Goal: Task Accomplishment & Management: Use online tool/utility

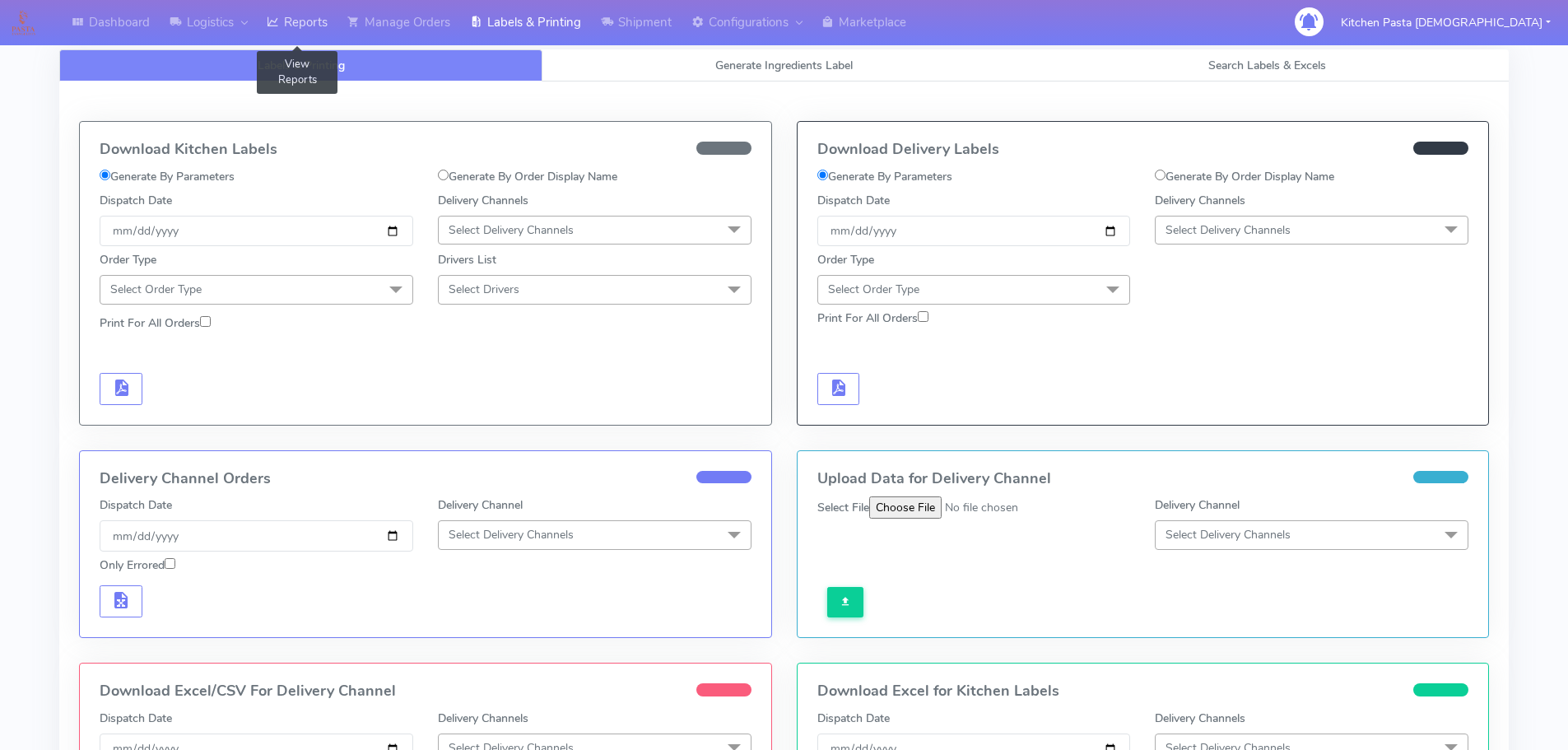
click at [308, 19] on link "Reports" at bounding box center [297, 23] width 81 height 45
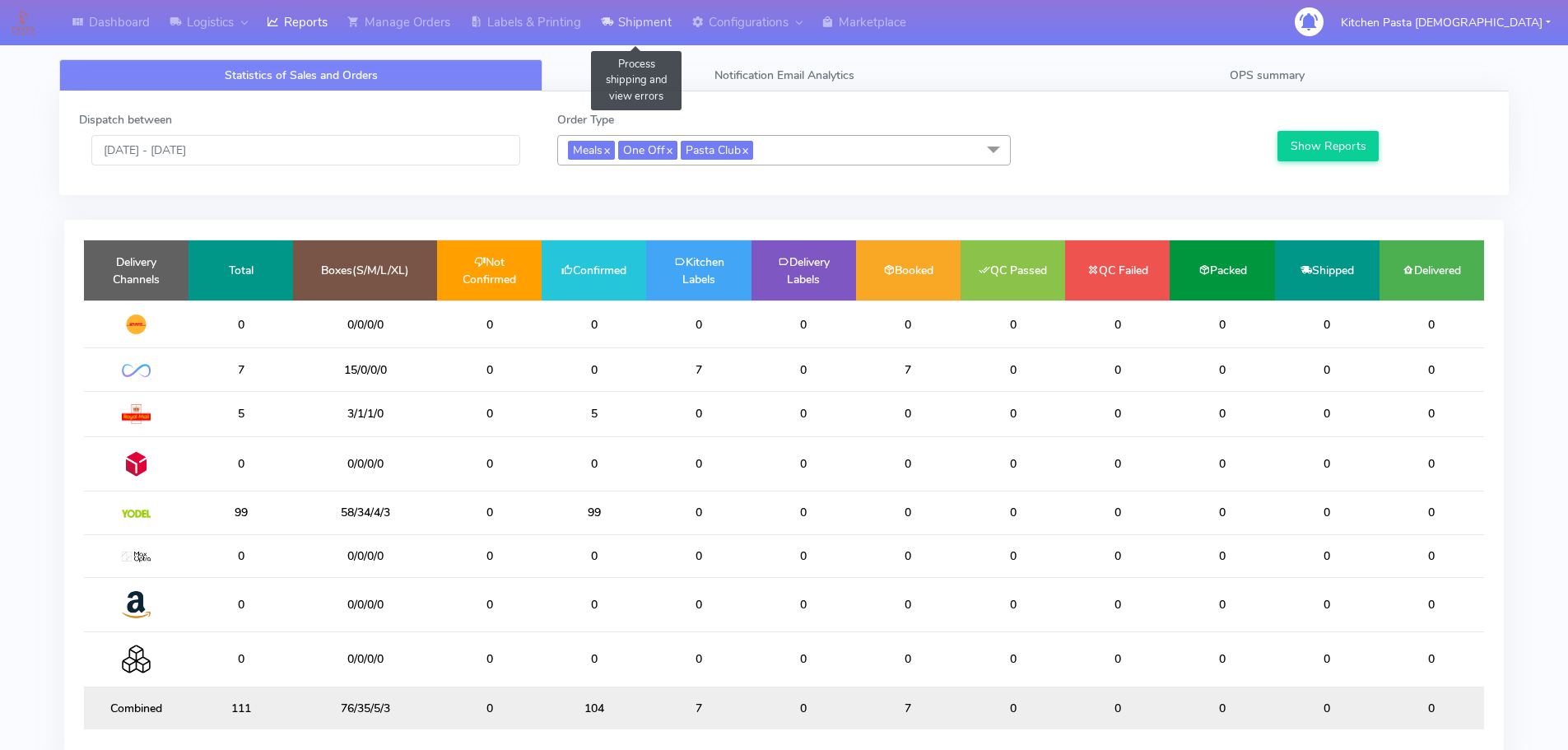
click at [620, 23] on link "Shipment" at bounding box center [636, 23] width 90 height 45
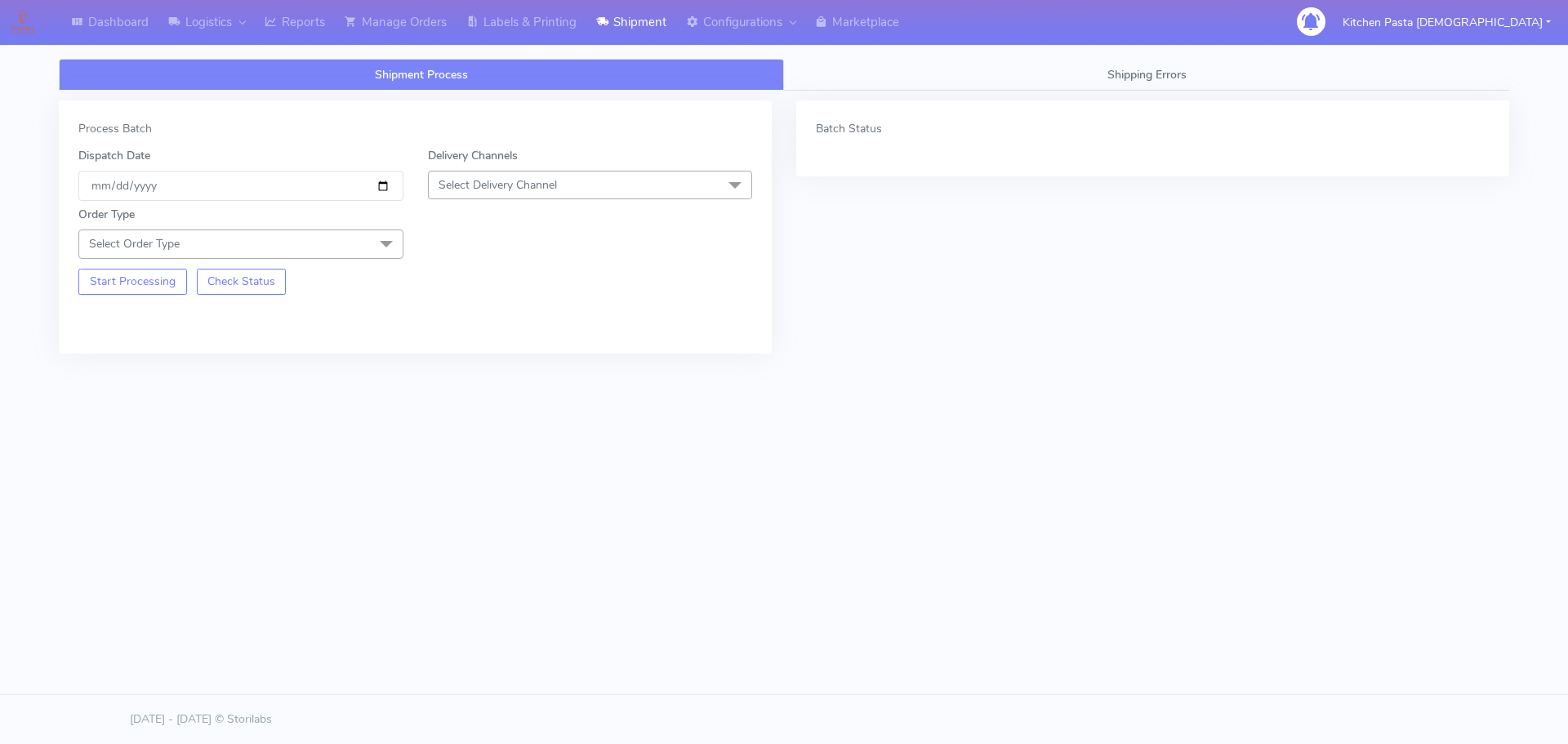
click at [570, 174] on span "Select Delivery Channel" at bounding box center [590, 184] width 325 height 28
click at [483, 363] on div "Yodel" at bounding box center [590, 369] width 307 height 18
click at [380, 235] on span at bounding box center [387, 245] width 33 height 31
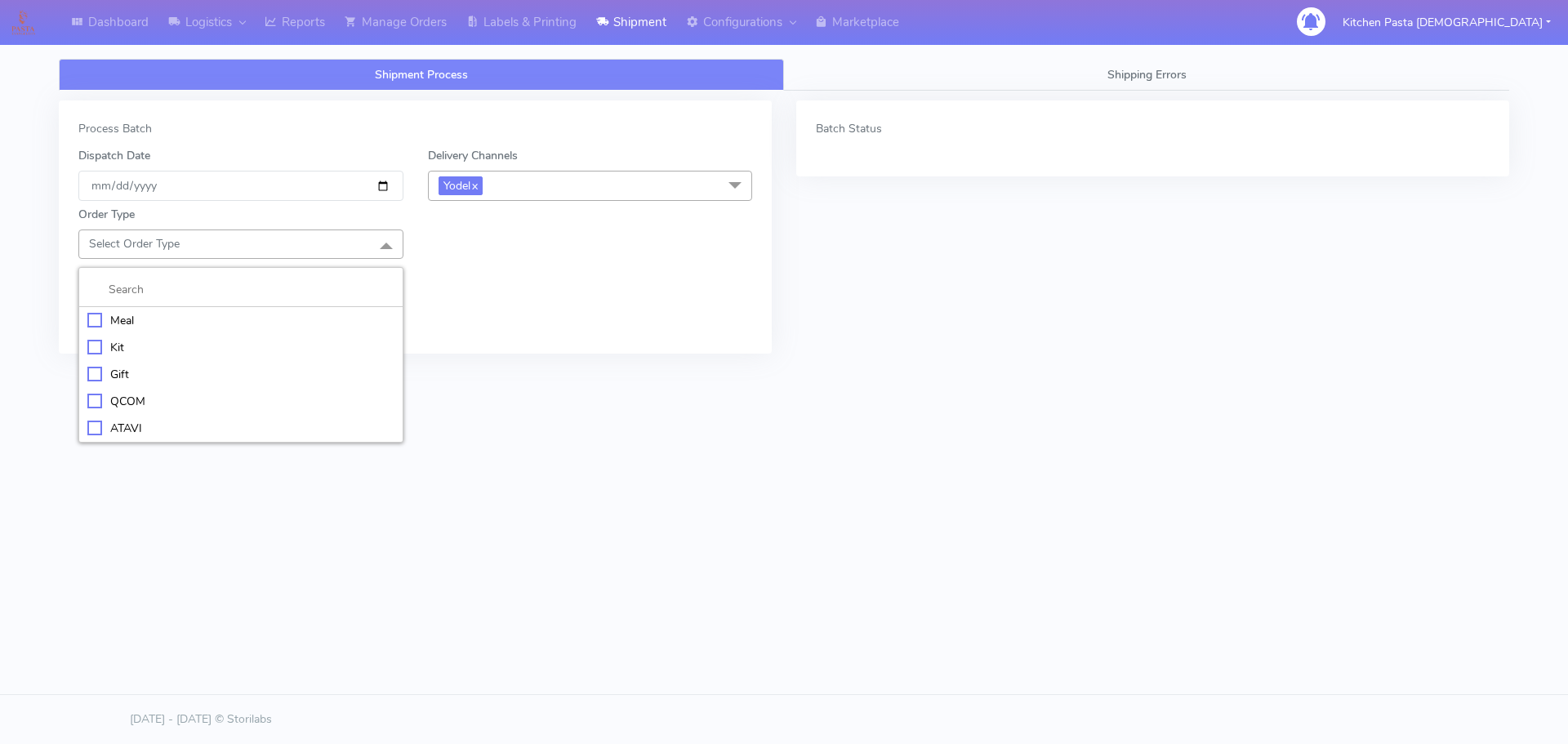
click at [210, 312] on div "Meal" at bounding box center [241, 320] width 307 height 18
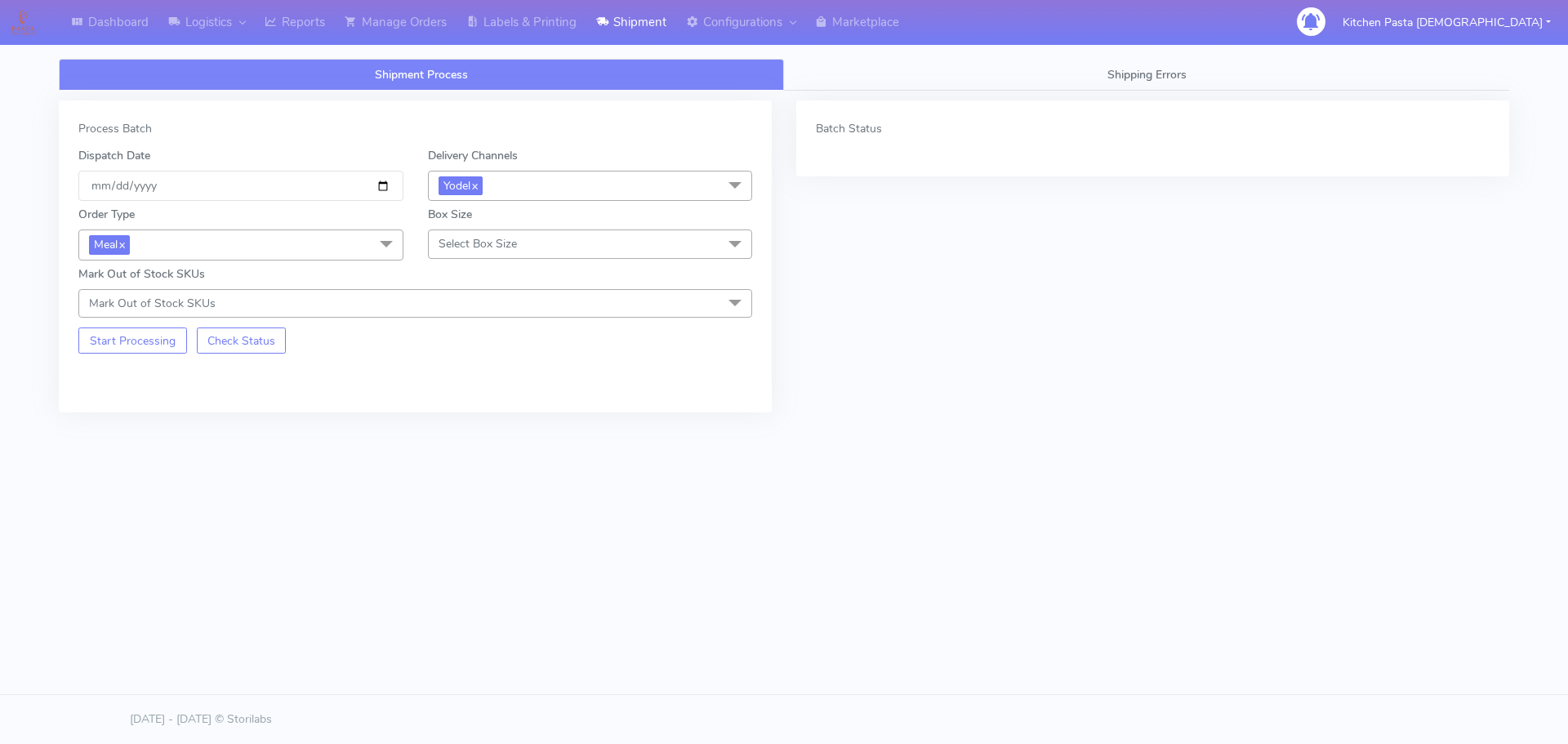
click at [459, 242] on span "Select Box Size" at bounding box center [477, 243] width 78 height 16
drag, startPoint x: 450, startPoint y: 430, endPoint x: 291, endPoint y: 381, distance: 166.4
click at [451, 431] on div "Mega" at bounding box center [590, 428] width 307 height 18
click at [147, 343] on button "Start Processing" at bounding box center [132, 340] width 109 height 26
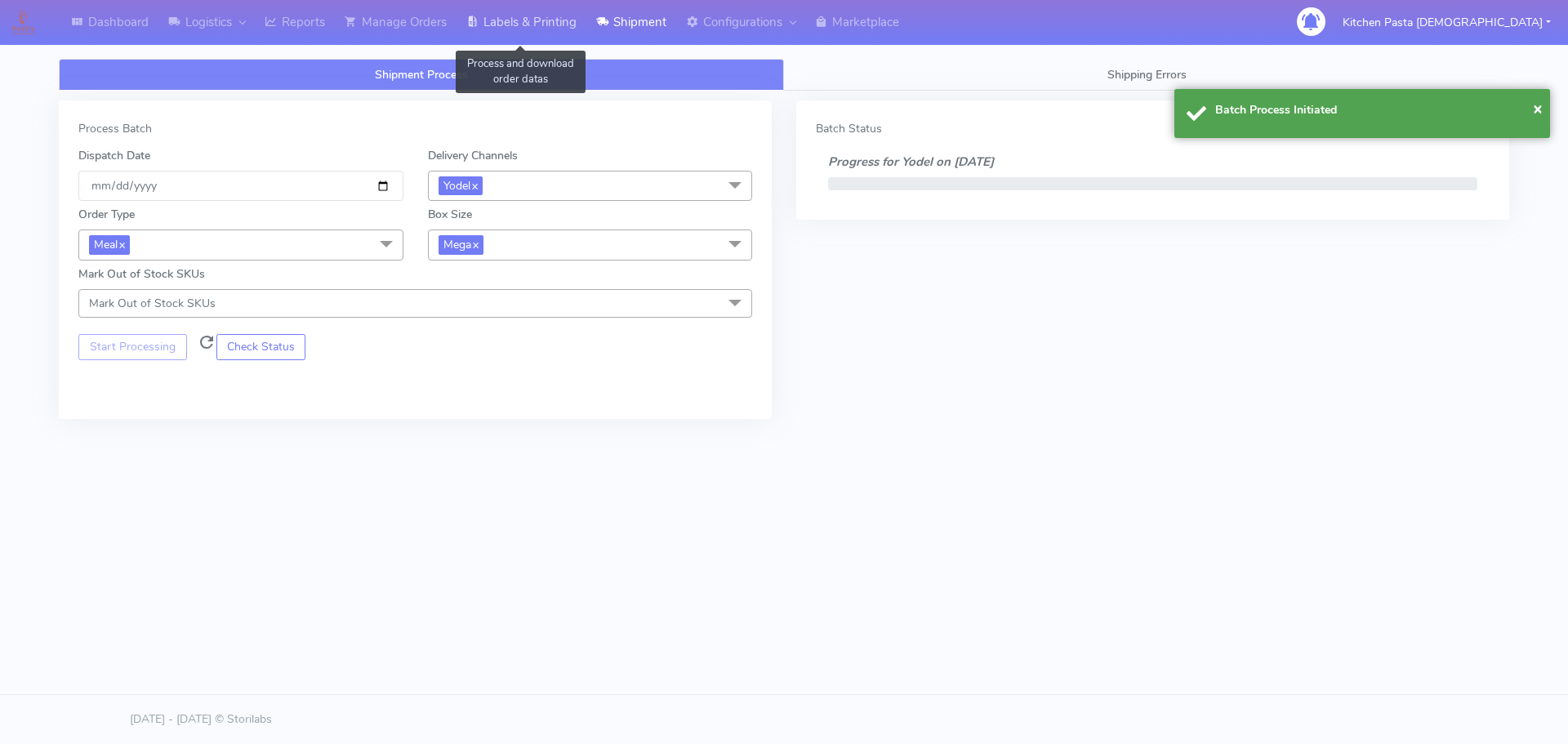
click at [543, 22] on link "Labels & Printing" at bounding box center [521, 22] width 130 height 45
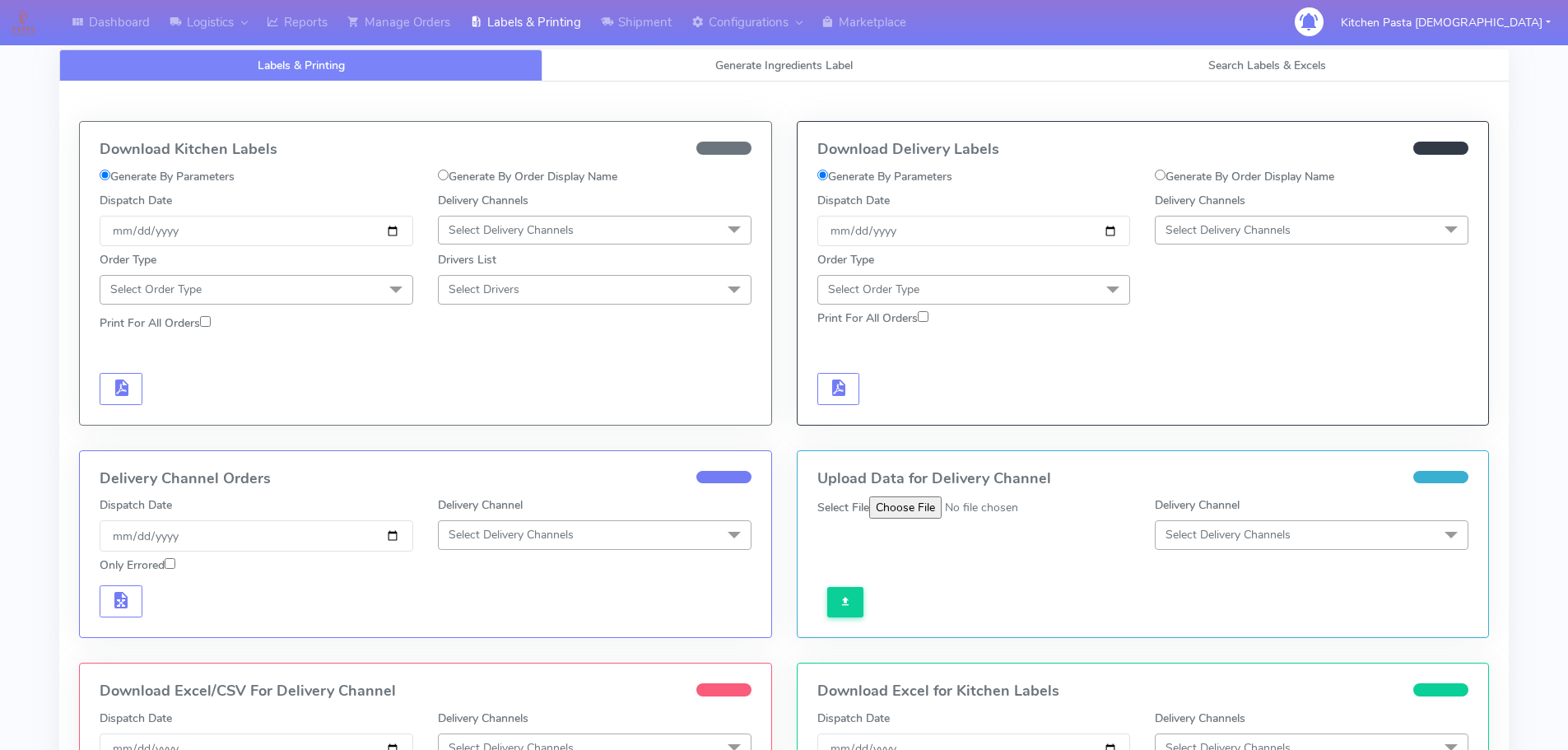
click at [1180, 222] on span "Select Delivery Channels" at bounding box center [1227, 230] width 125 height 16
click at [1194, 404] on li "Yodel" at bounding box center [1312, 415] width 312 height 27
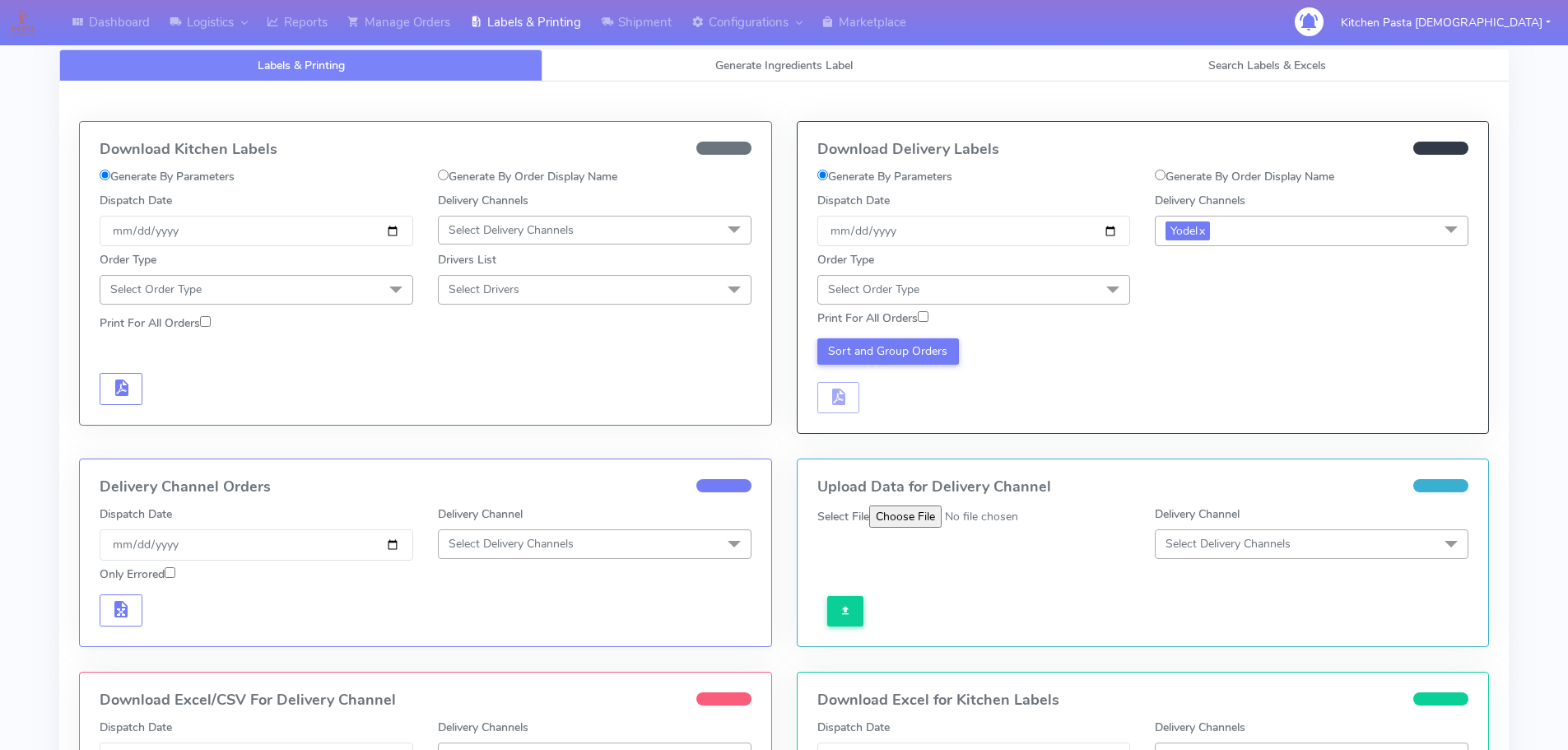
click at [1046, 288] on span "Select Order Type" at bounding box center [974, 289] width 313 height 28
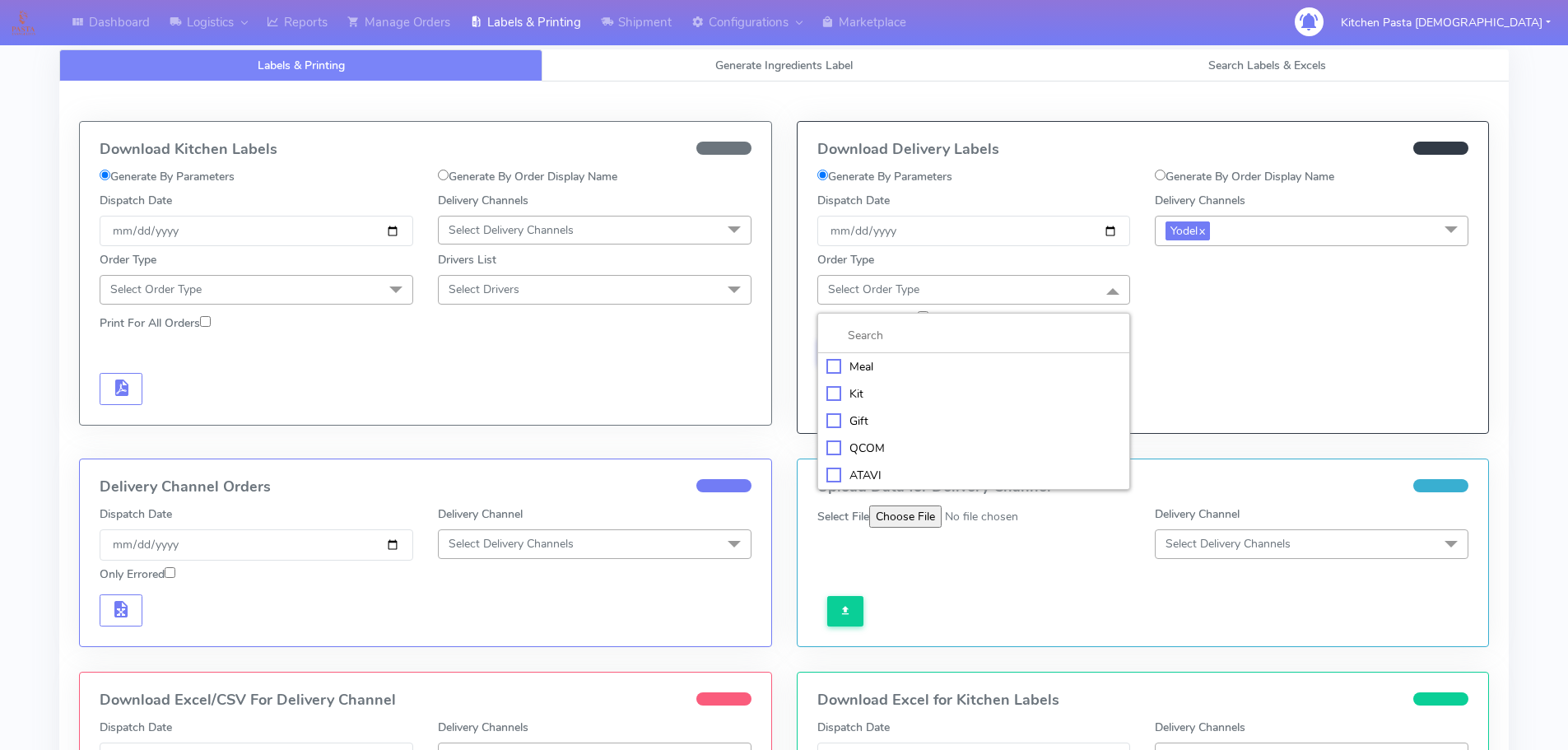
click at [927, 366] on div "Meal" at bounding box center [974, 367] width 296 height 18
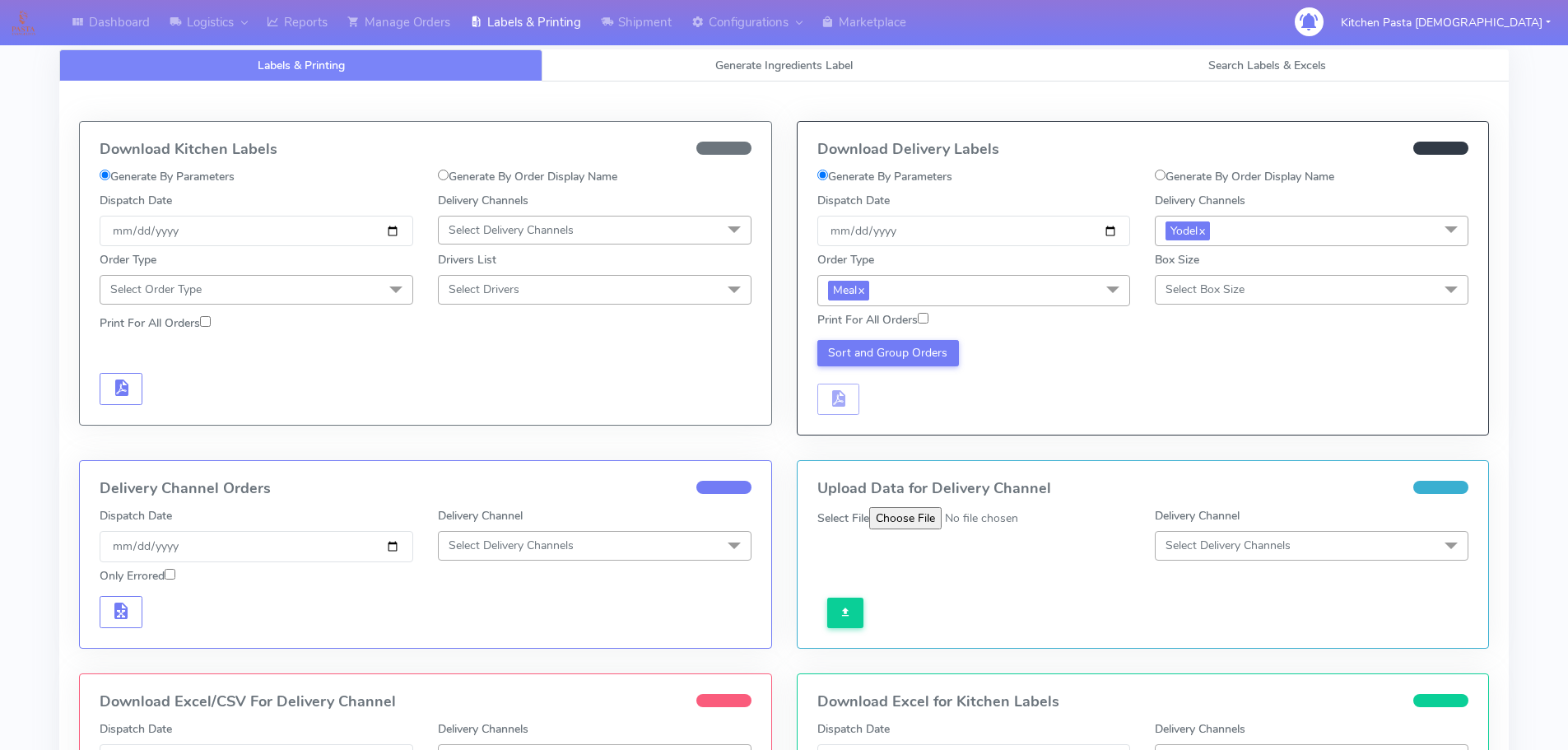
click at [1276, 288] on span "Select Box Size" at bounding box center [1311, 289] width 313 height 28
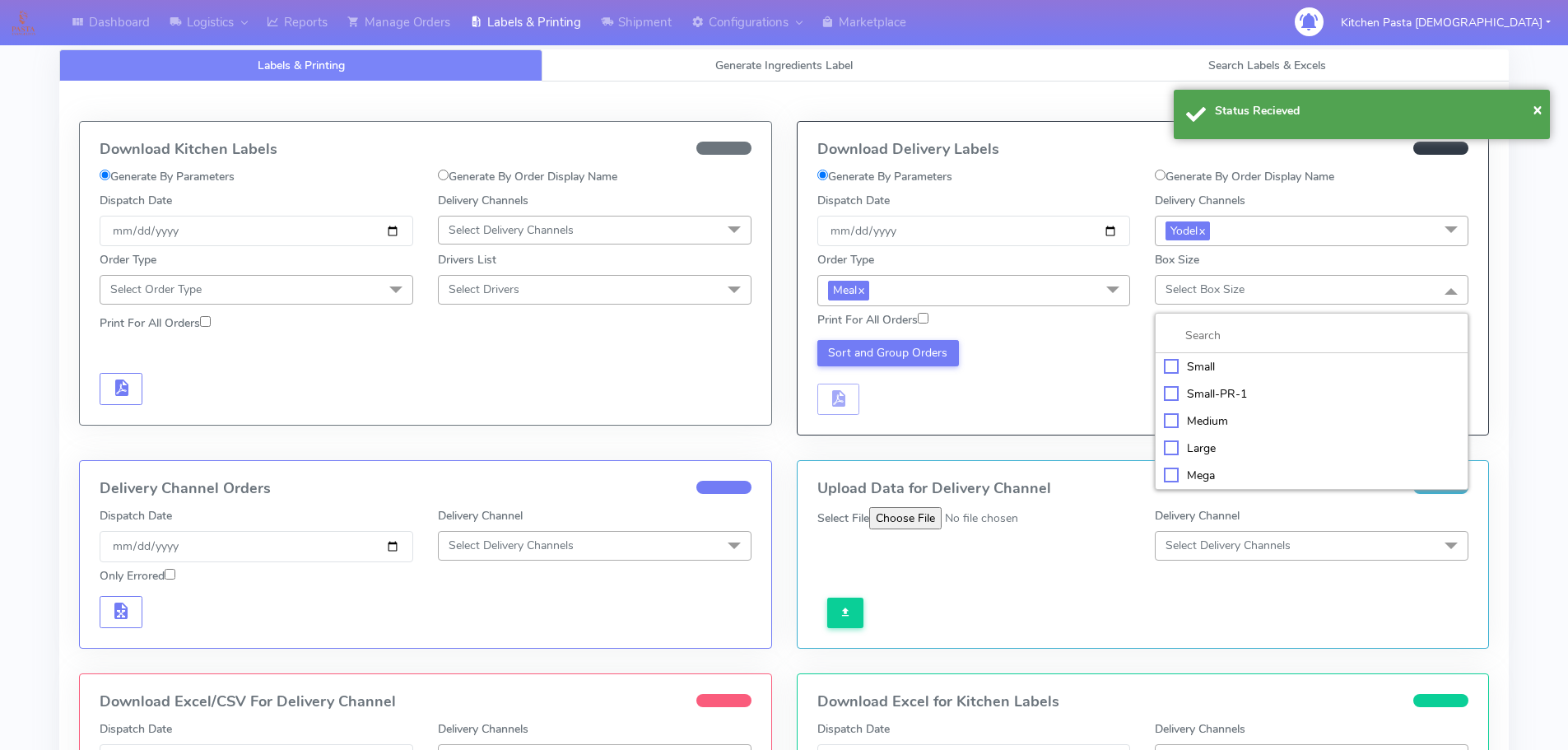
click at [1202, 465] on li "Mega" at bounding box center [1312, 475] width 312 height 27
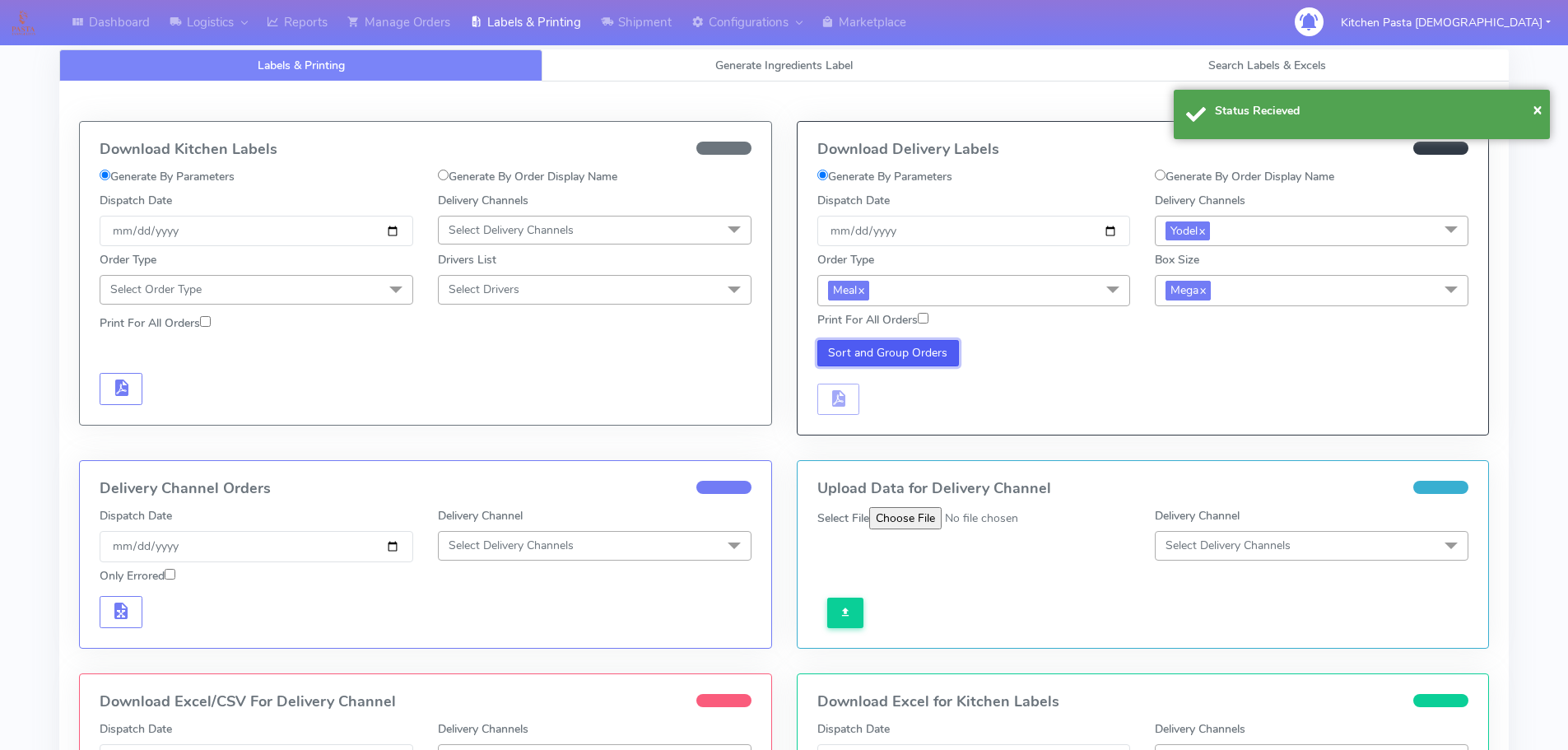
click at [843, 348] on button "Sort and Group Orders" at bounding box center [889, 352] width 142 height 27
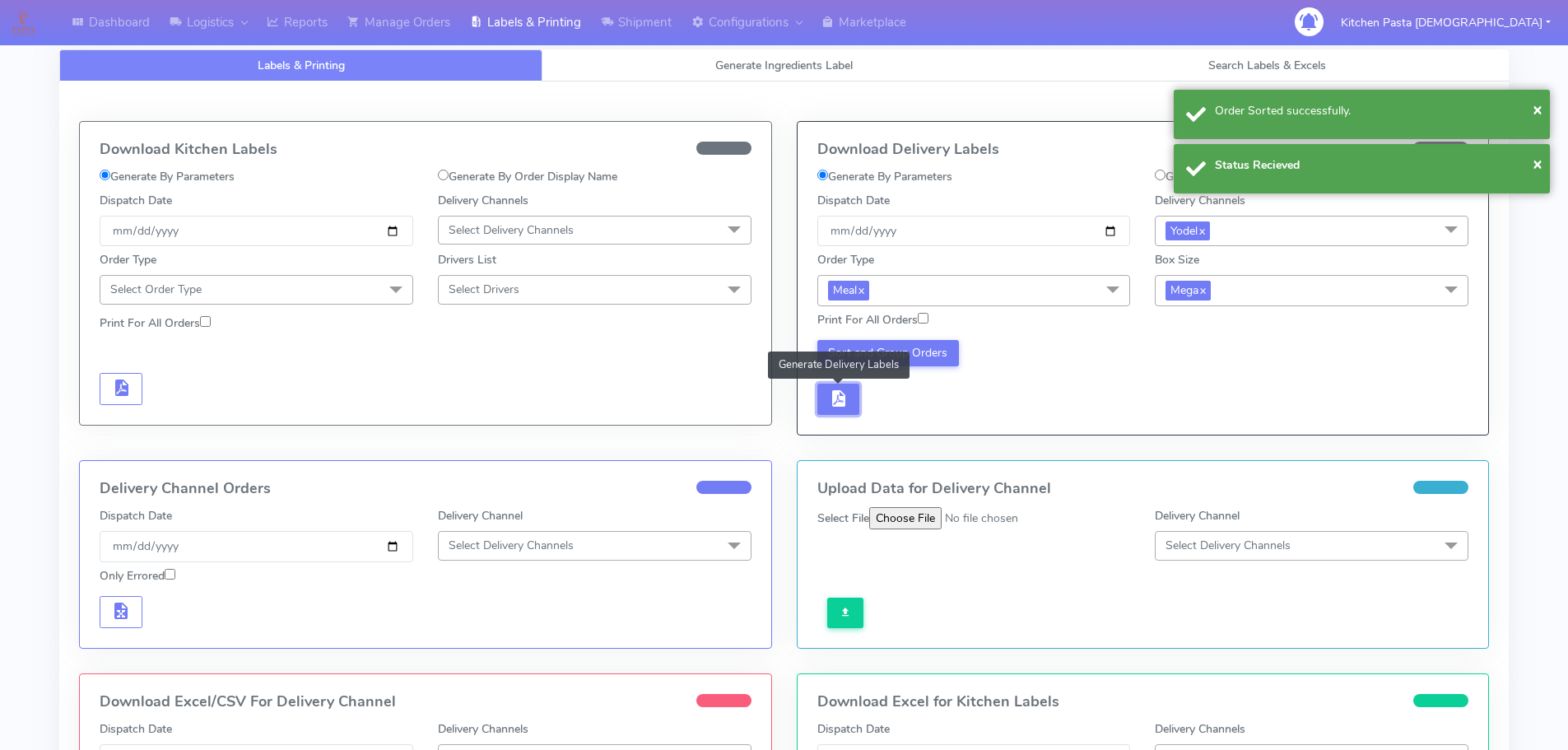
click at [840, 395] on span "button" at bounding box center [838, 402] width 20 height 16
click at [897, 401] on button "button" at bounding box center [888, 400] width 43 height 32
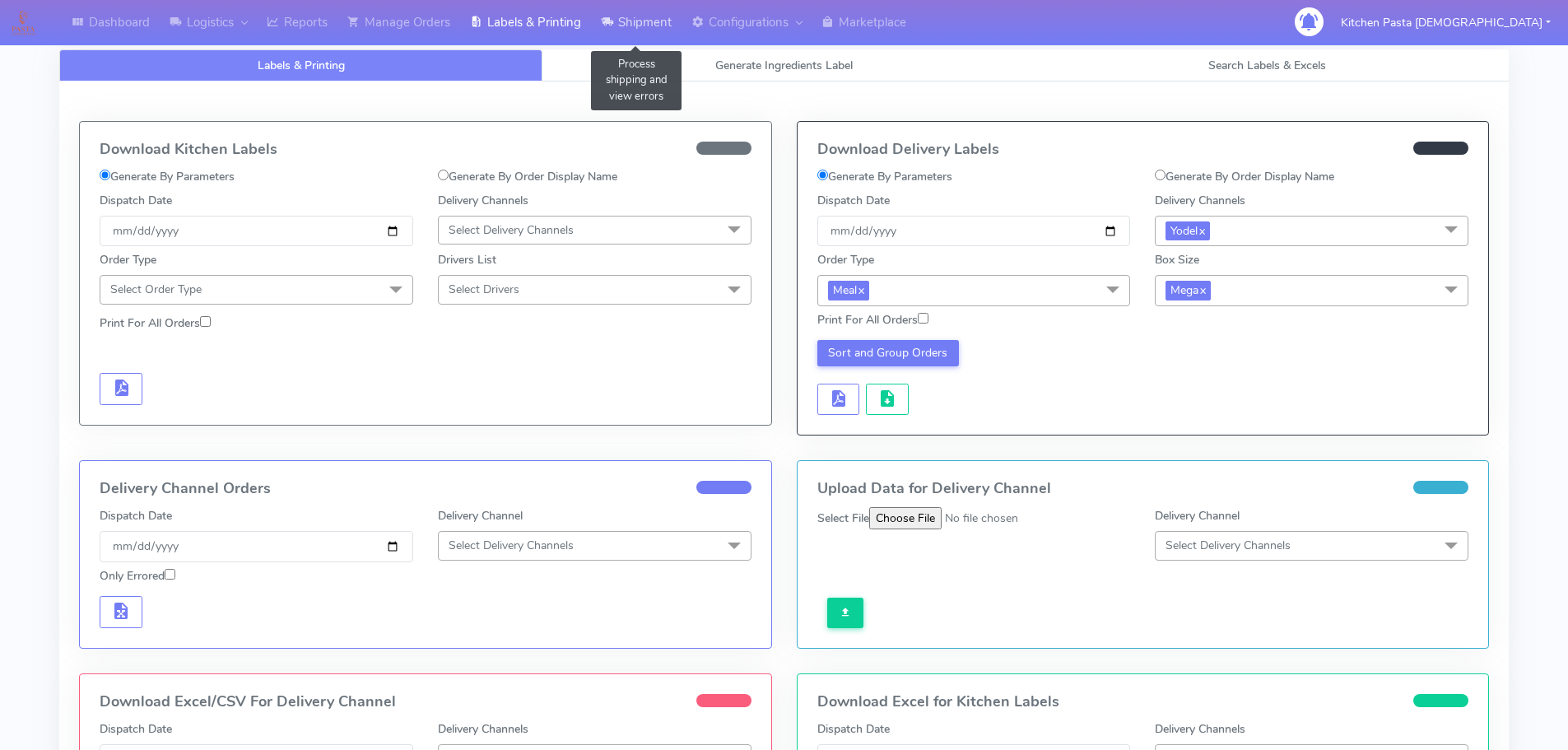
click at [637, 31] on link "Shipment" at bounding box center [636, 23] width 90 height 45
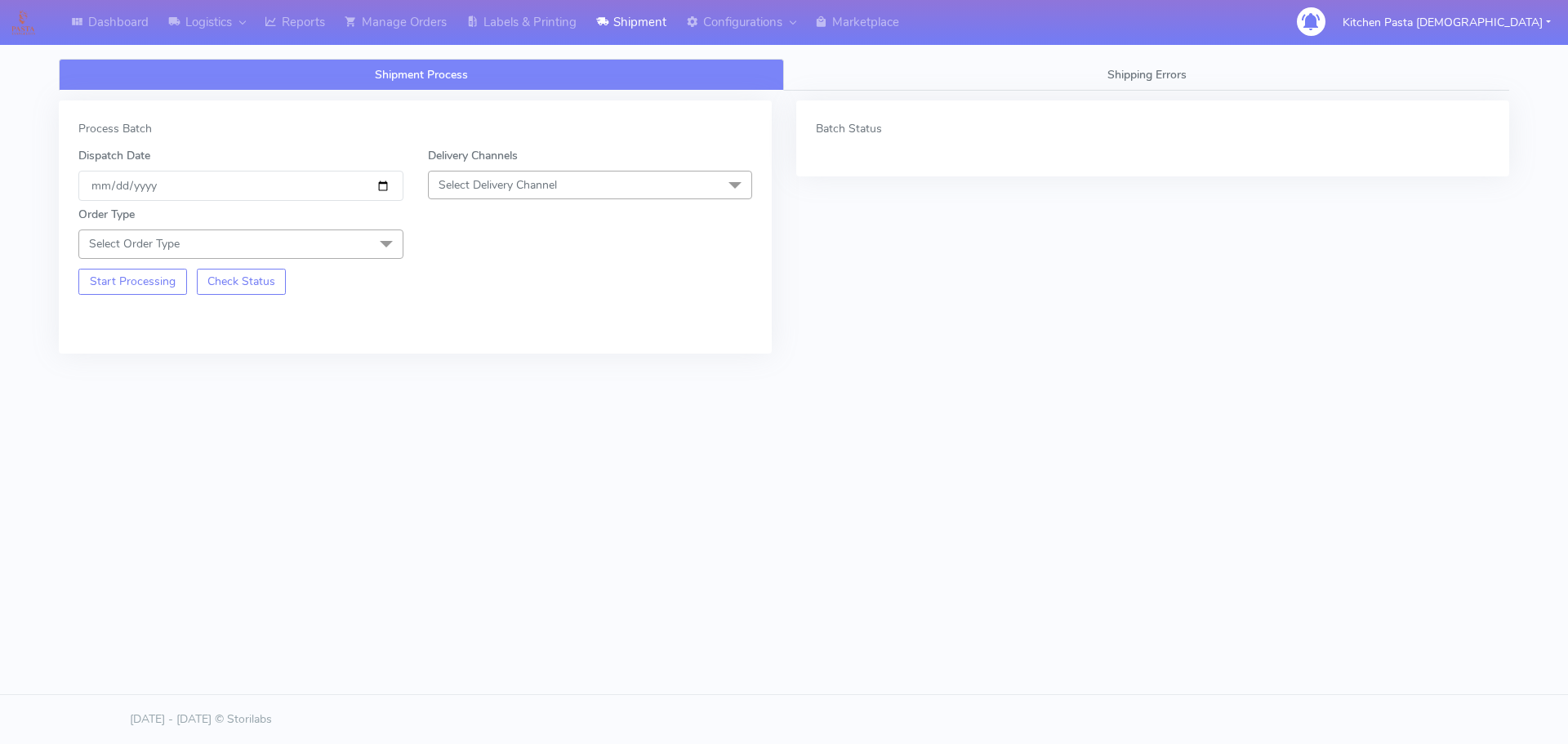
click at [564, 185] on span "Select Delivery Channel" at bounding box center [590, 184] width 325 height 28
drag, startPoint x: 455, startPoint y: 367, endPoint x: 440, endPoint y: 353, distance: 20.5
click at [456, 367] on div "Yodel" at bounding box center [590, 369] width 307 height 18
click at [377, 241] on span at bounding box center [387, 245] width 33 height 31
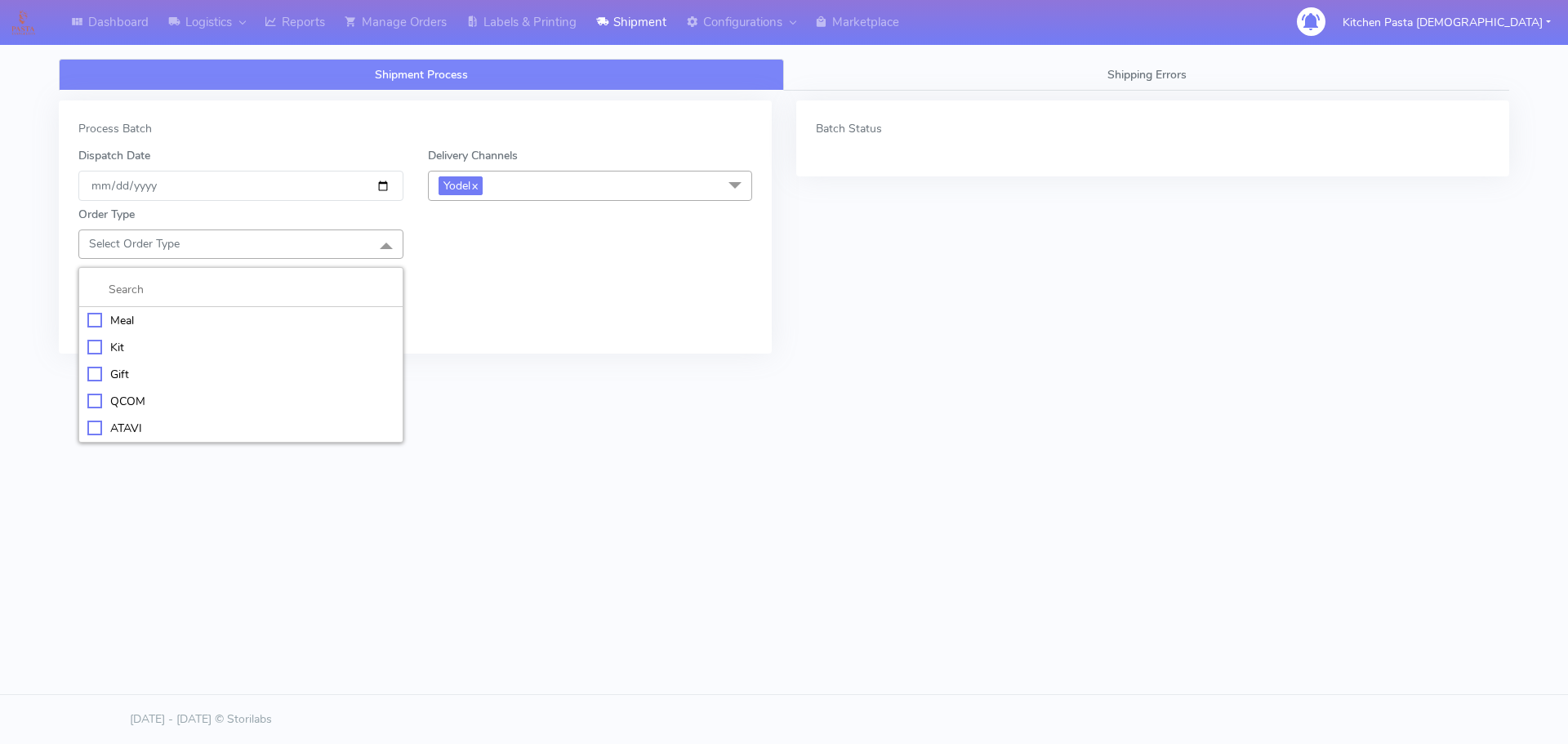
click at [196, 328] on div "Meal" at bounding box center [241, 320] width 307 height 18
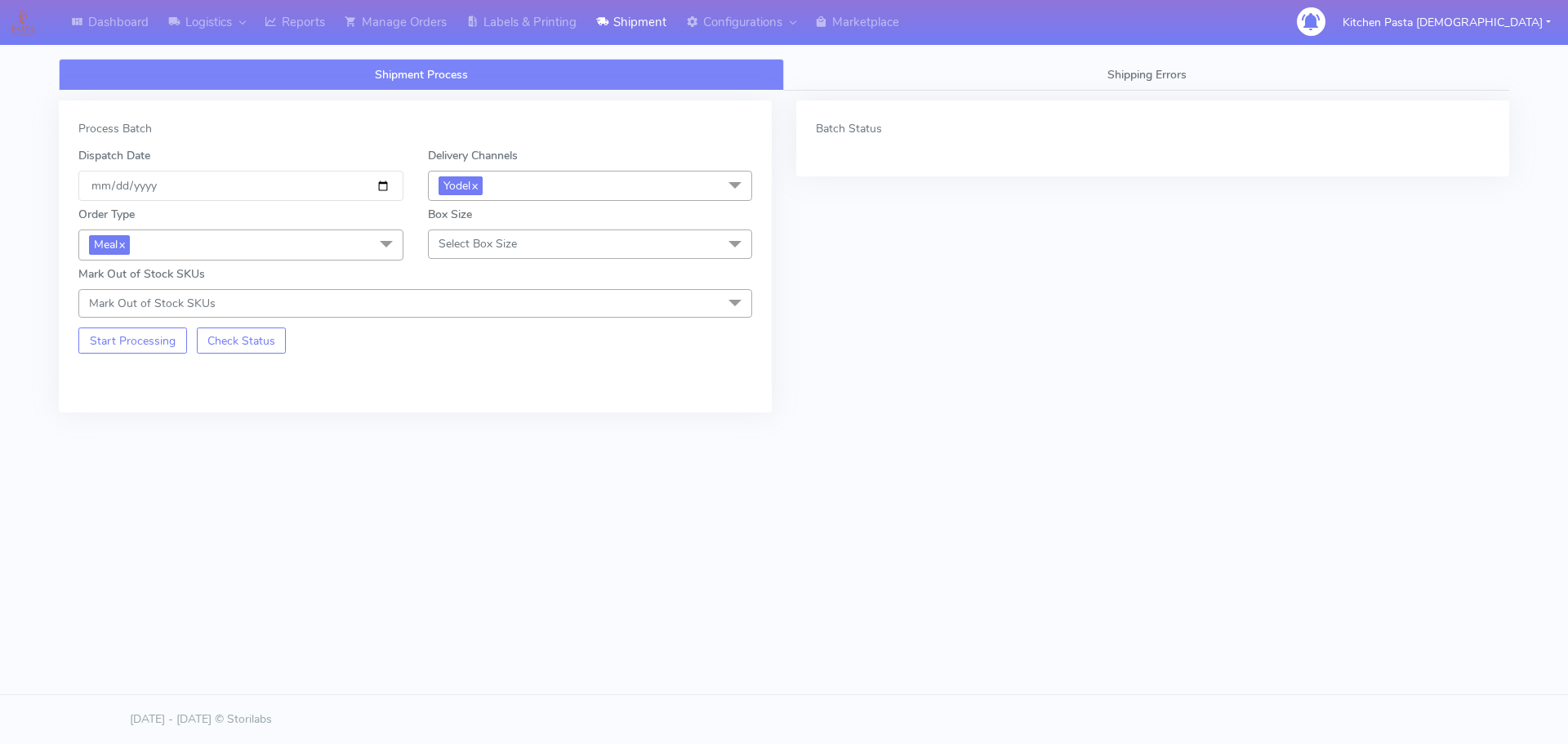
click at [513, 235] on span "Select Box Size" at bounding box center [590, 243] width 325 height 28
click at [482, 400] on div "Large" at bounding box center [590, 401] width 307 height 18
click at [165, 346] on button "Start Processing" at bounding box center [132, 340] width 109 height 26
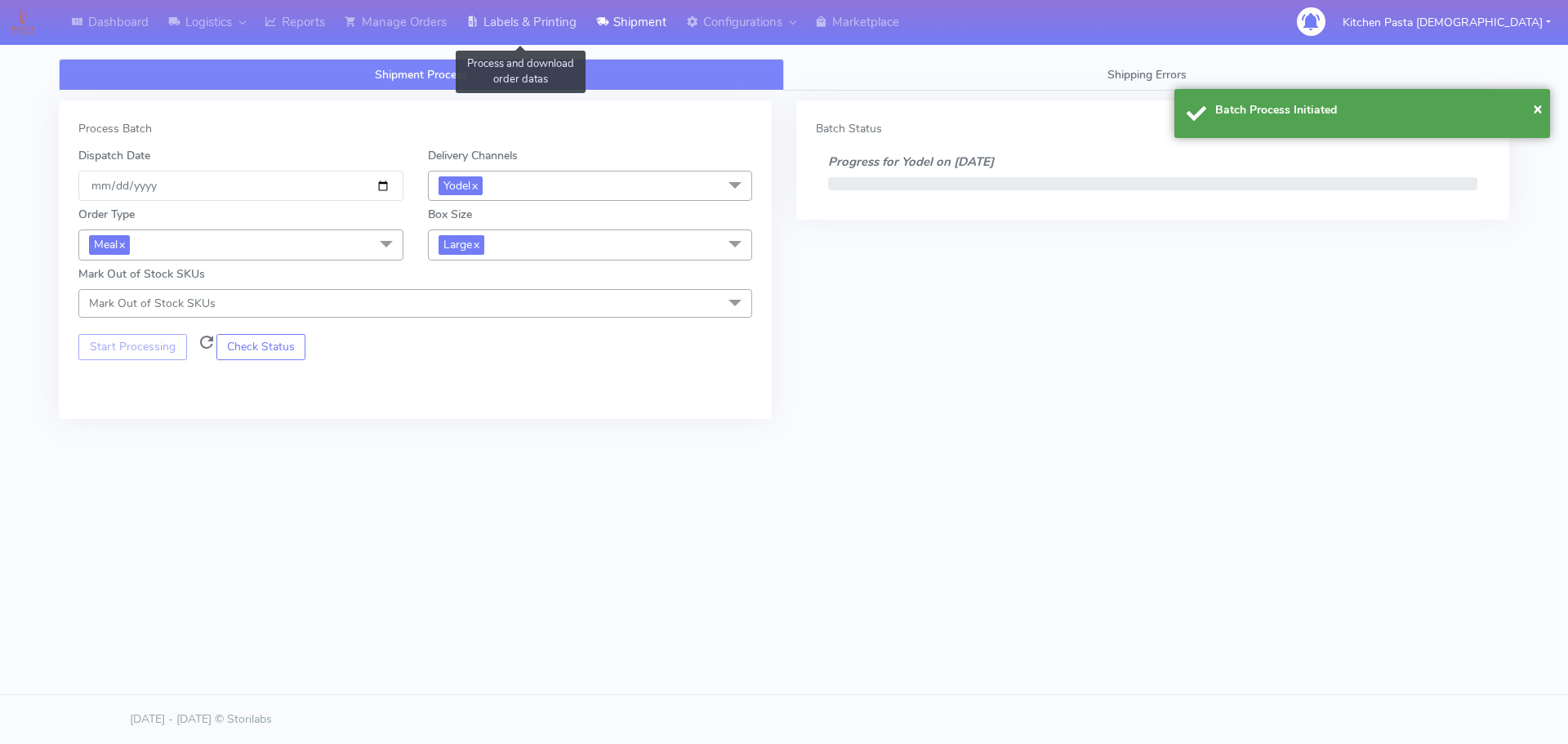
click at [538, 31] on link "Labels & Printing" at bounding box center [521, 22] width 130 height 45
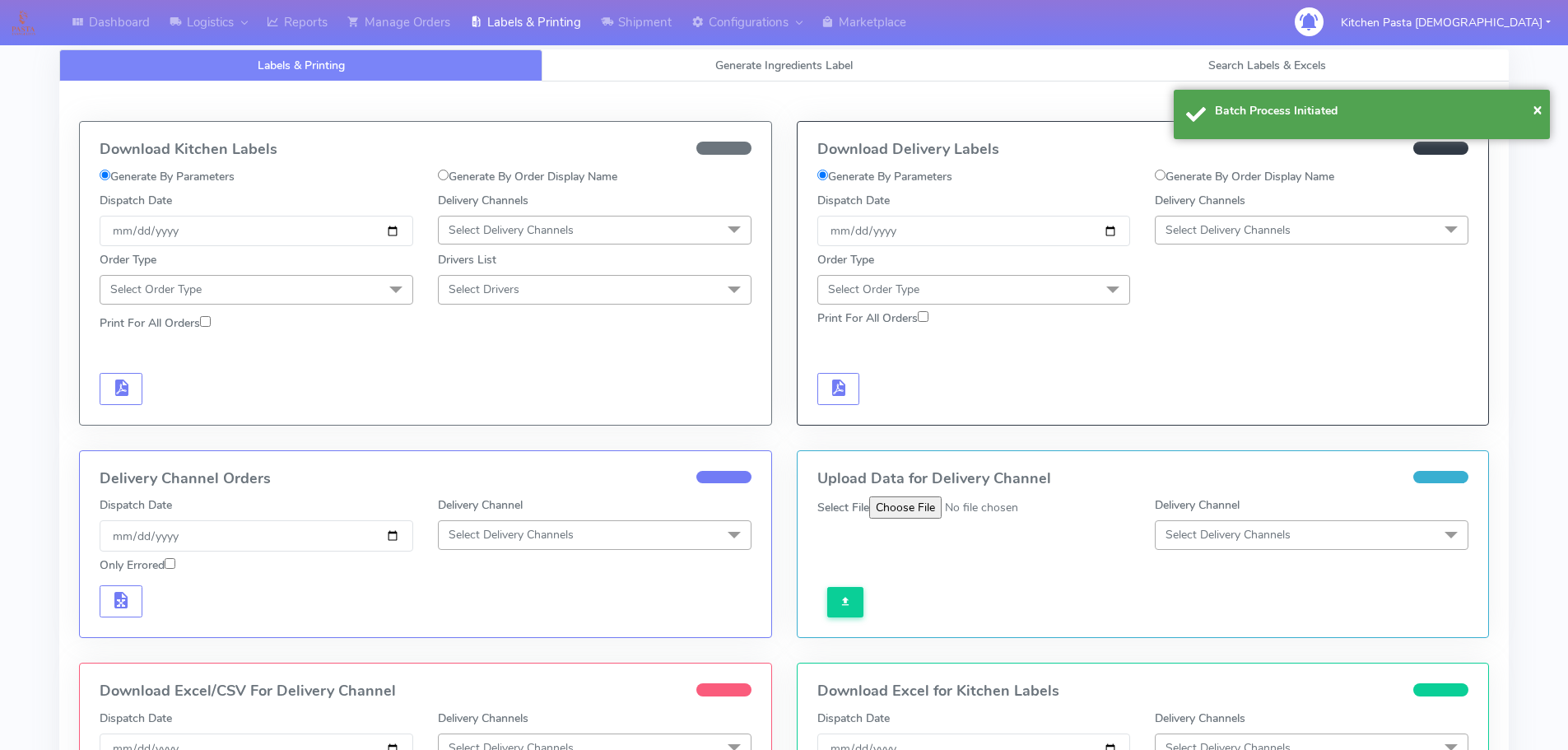
click at [1386, 235] on span "Select Delivery Channels" at bounding box center [1311, 230] width 313 height 28
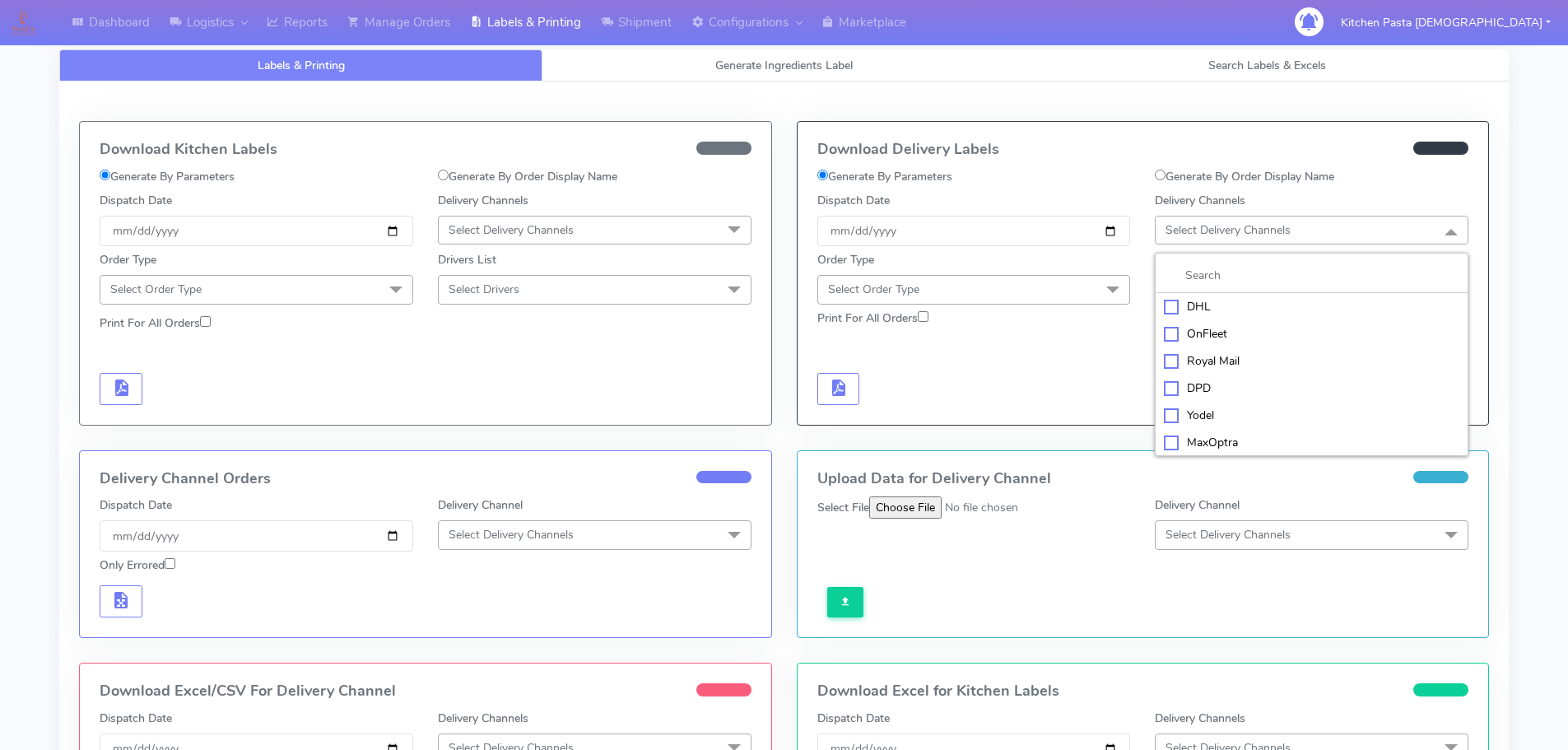
click at [1250, 409] on div "Yodel" at bounding box center [1312, 415] width 296 height 18
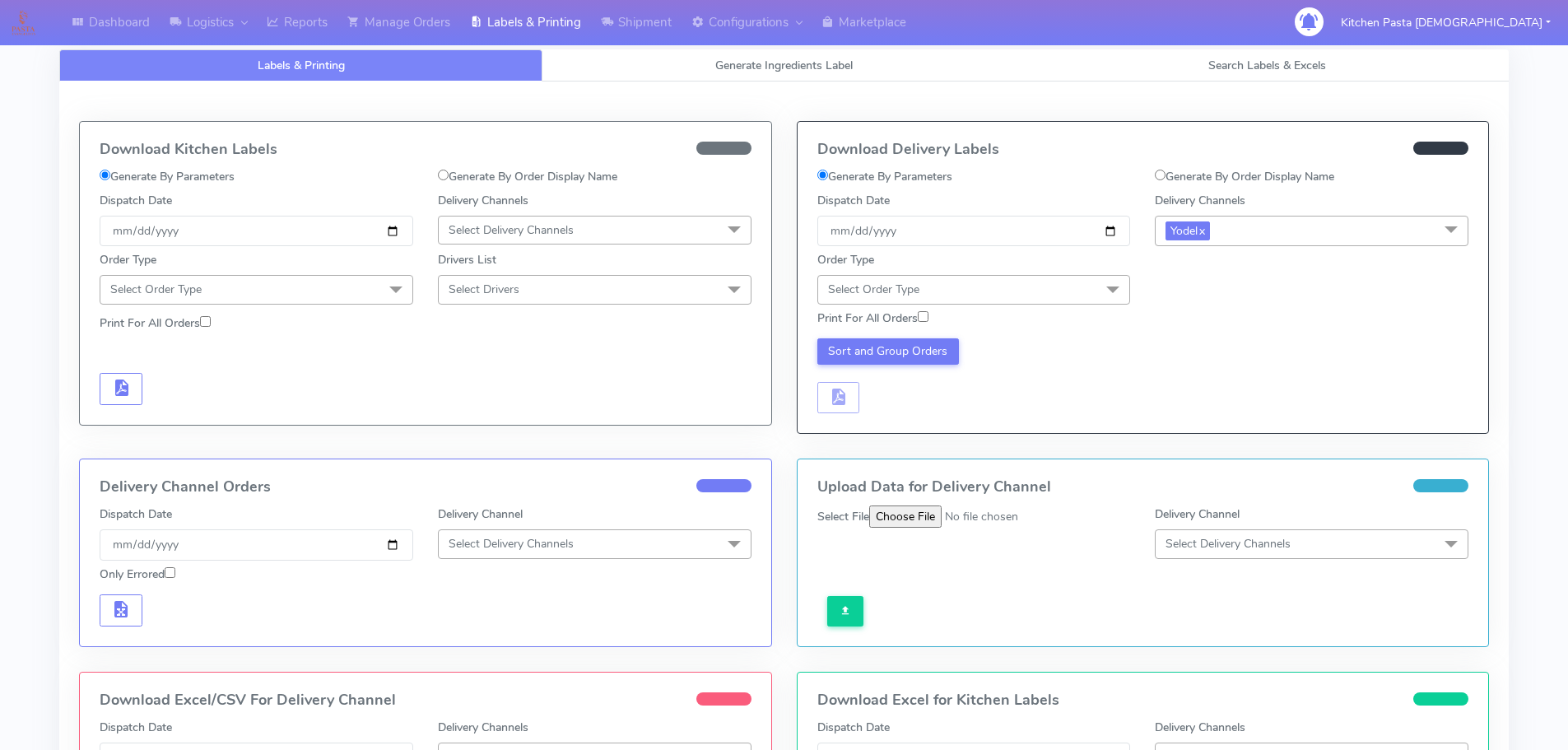
click at [1106, 284] on span at bounding box center [1113, 291] width 33 height 31
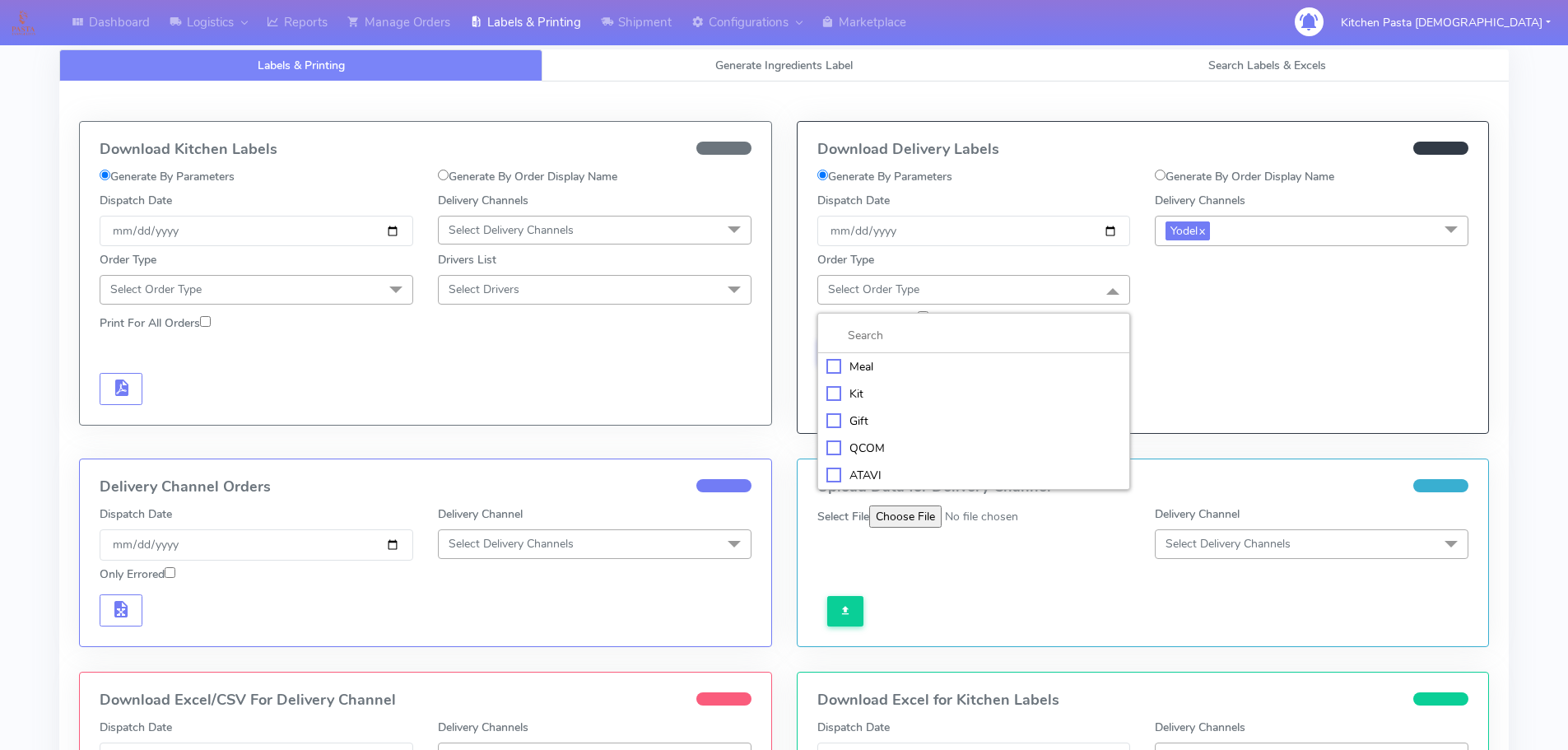
click at [1001, 360] on div "Meal" at bounding box center [974, 367] width 296 height 18
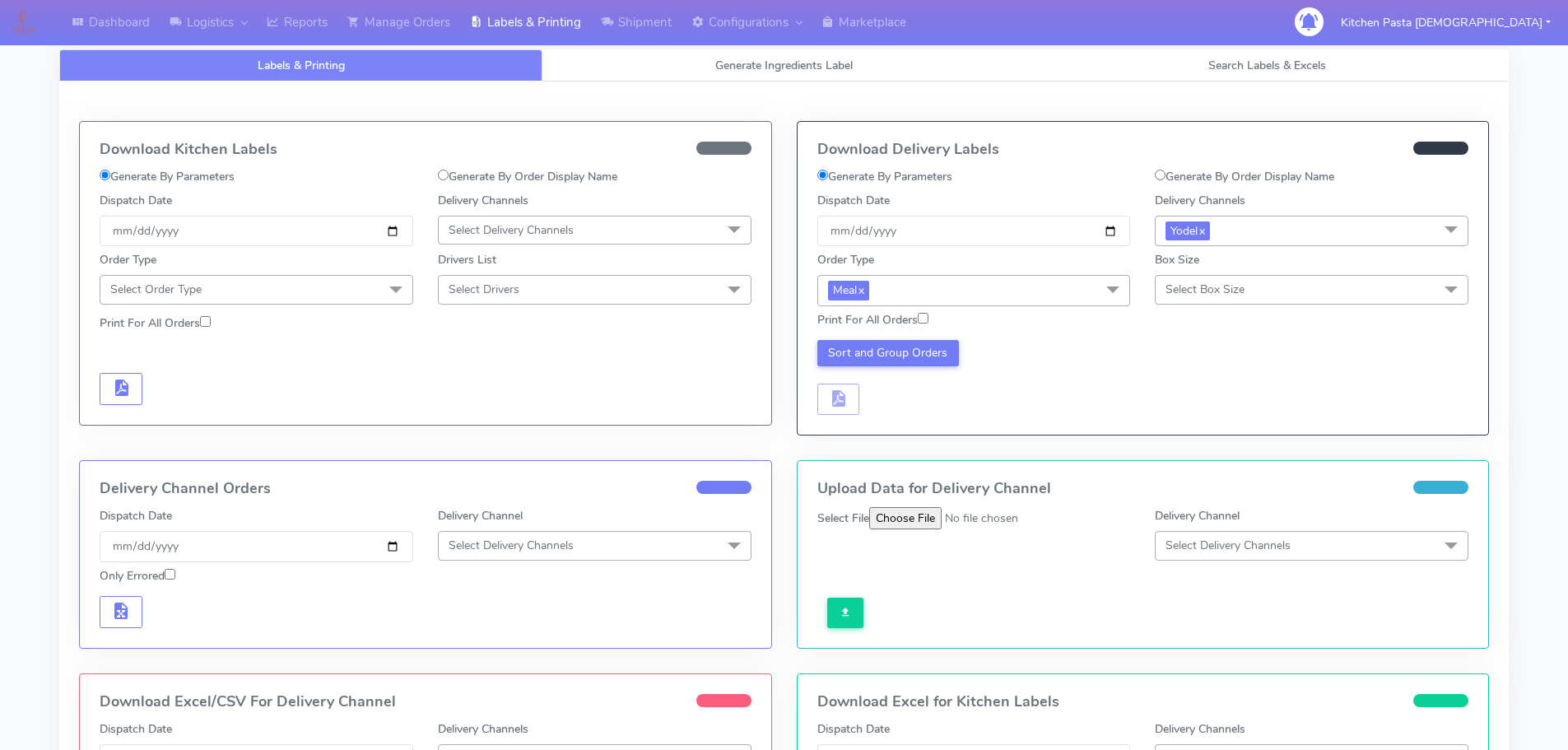
click at [1264, 299] on span "Select Box Size" at bounding box center [1311, 289] width 313 height 28
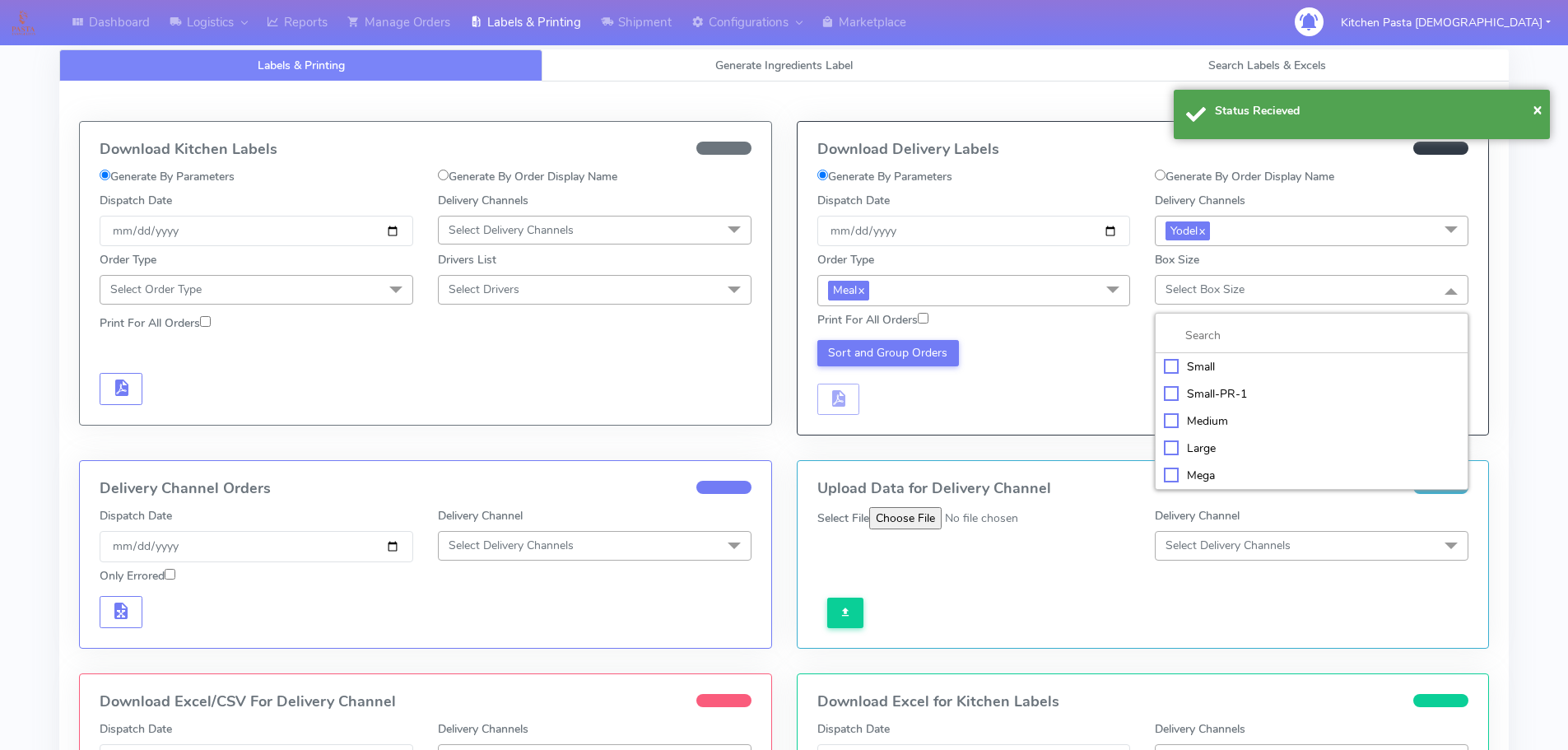
click at [1242, 454] on div "Large" at bounding box center [1312, 449] width 296 height 18
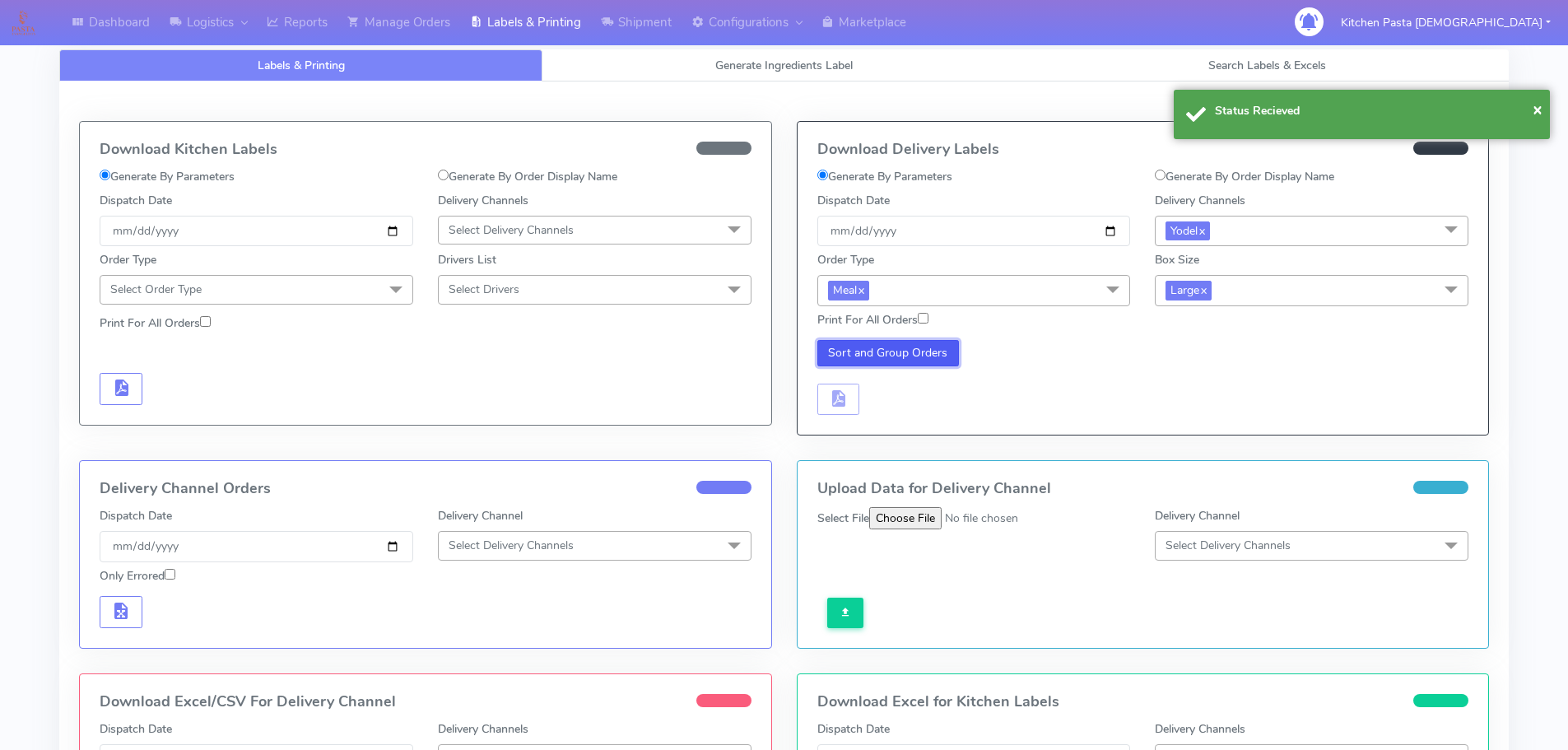
click at [875, 351] on button "Sort and Group Orders" at bounding box center [889, 352] width 142 height 27
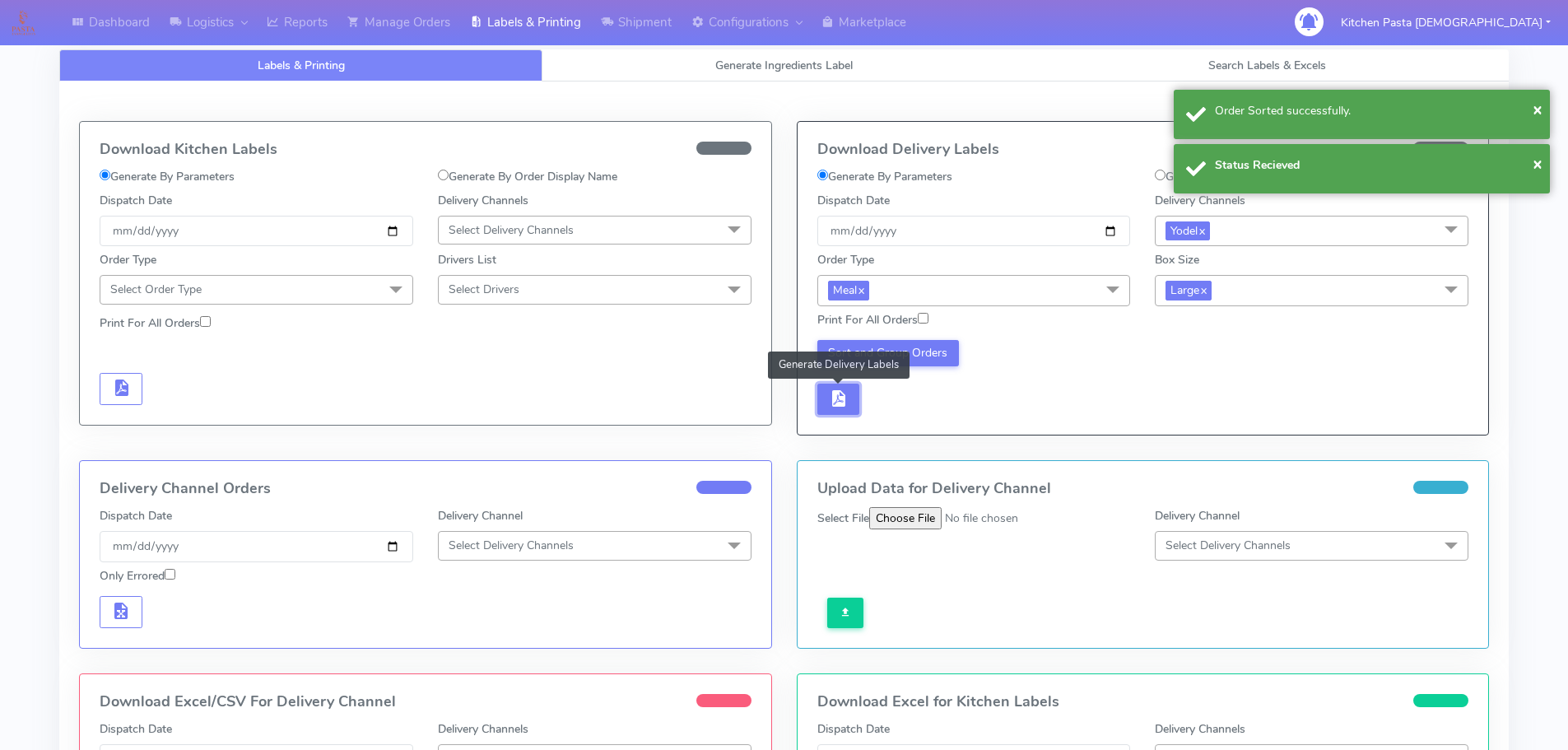
click at [848, 400] on span "button" at bounding box center [838, 402] width 20 height 16
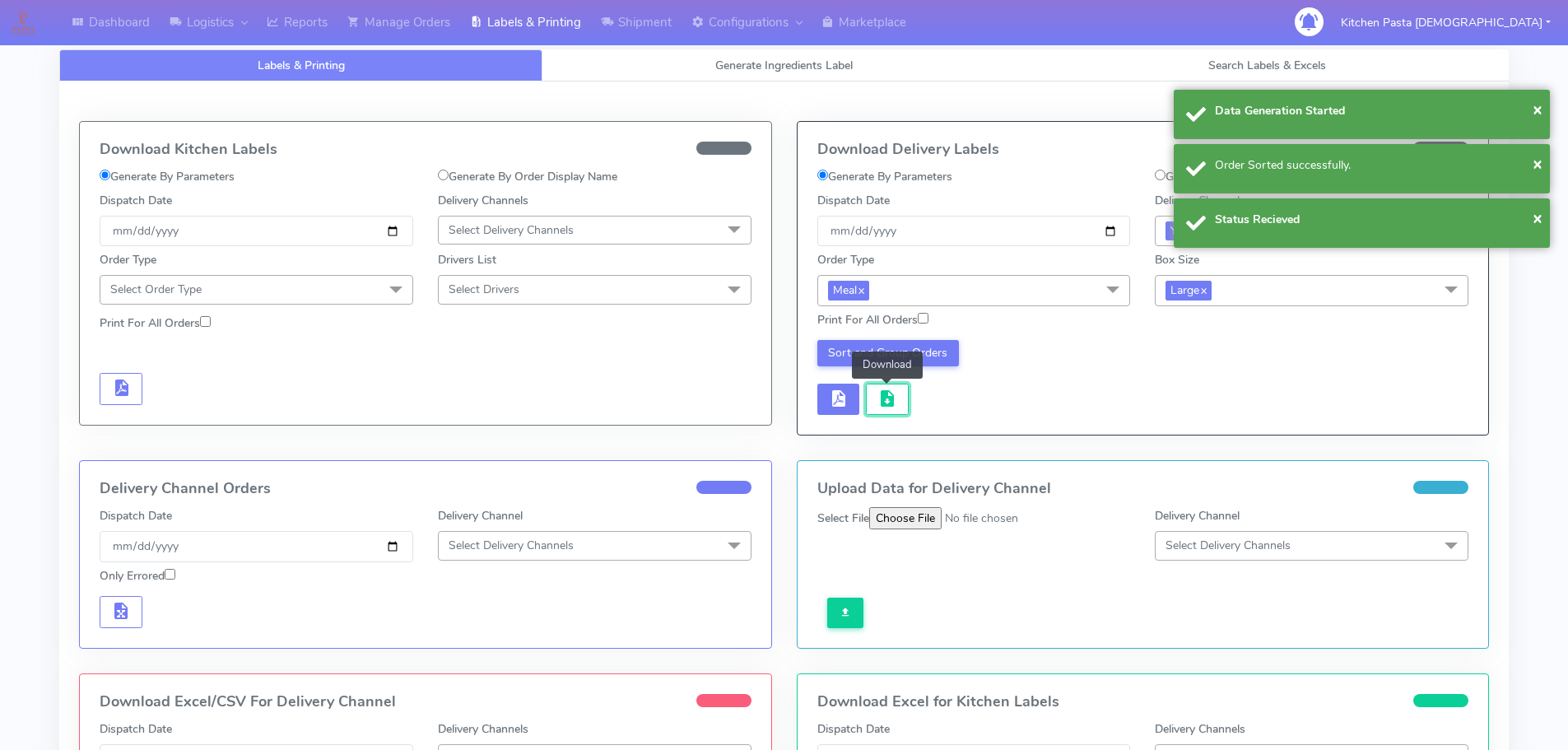
click at [873, 404] on button "button" at bounding box center [888, 400] width 43 height 32
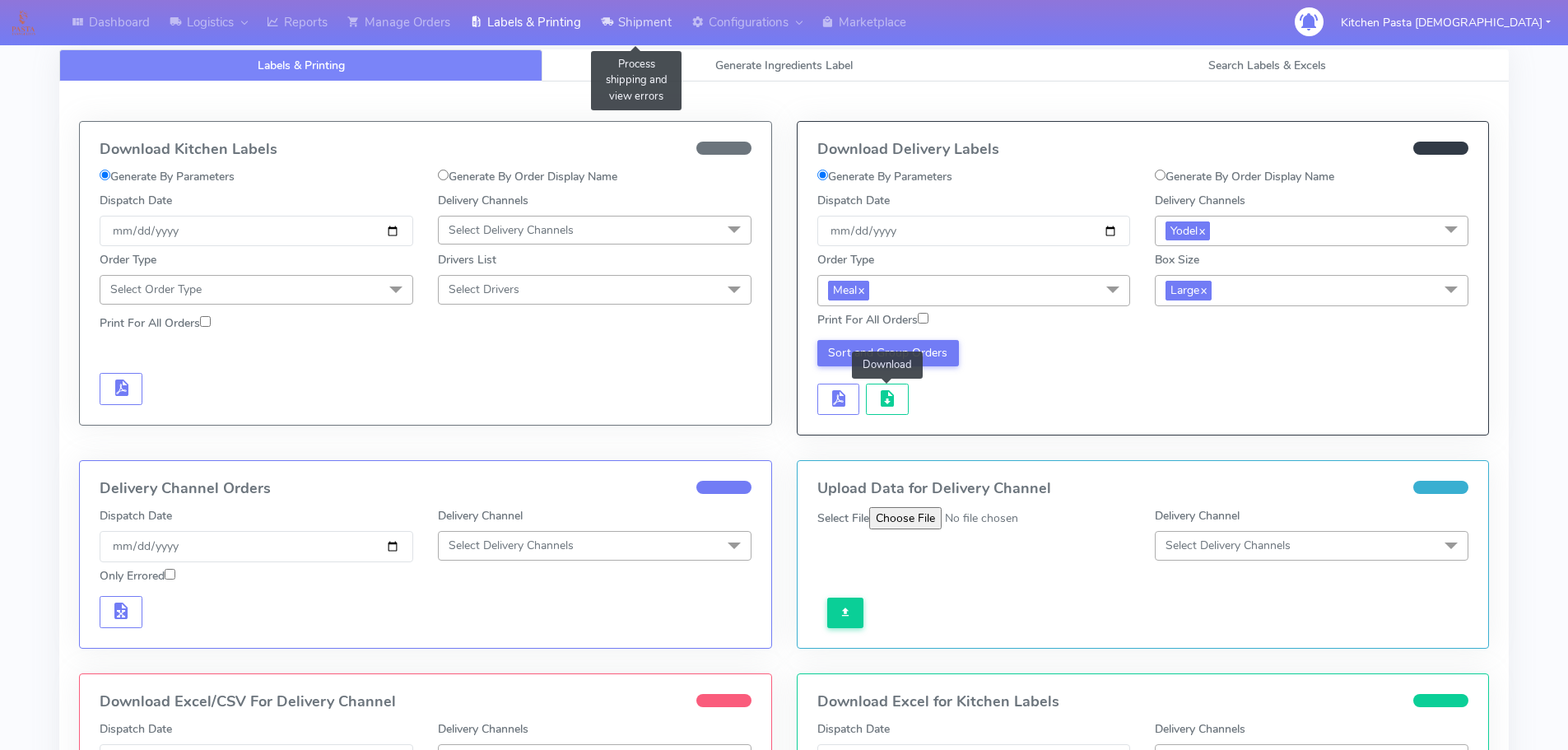
click at [648, 18] on link "Shipment" at bounding box center [636, 23] width 90 height 45
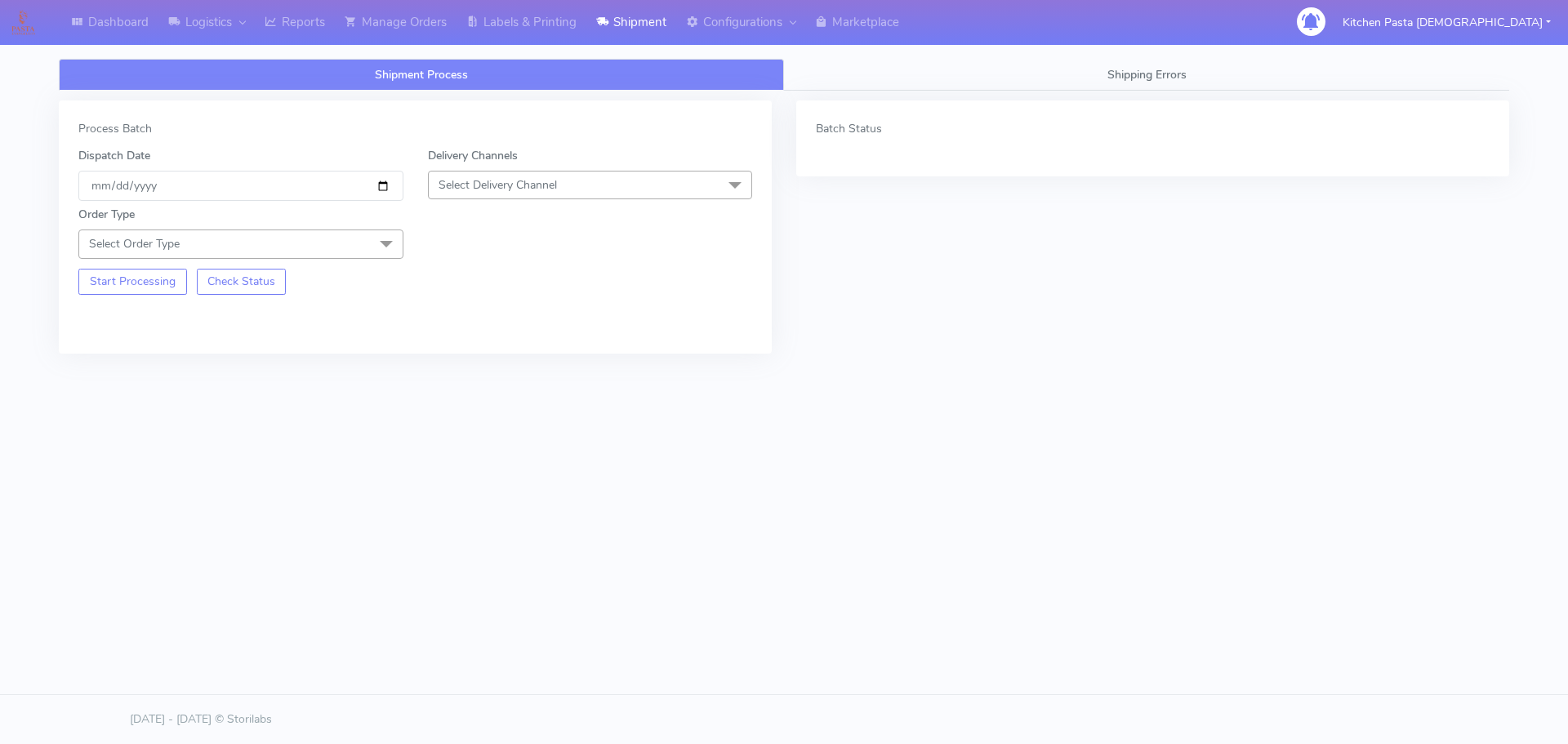
drag, startPoint x: 542, startPoint y: 190, endPoint x: 521, endPoint y: 296, distance: 108.1
click at [542, 190] on span "Select Delivery Channel" at bounding box center [498, 185] width 119 height 16
click at [523, 353] on li "DPD" at bounding box center [590, 342] width 323 height 27
click at [631, 202] on div "Order Type Select Order Type Meal Kit Gift QCOM ATAVI" at bounding box center [415, 229] width 698 height 57
click at [569, 213] on div "Order Type Select Order Type Meal Kit Gift QCOM ATAVI" at bounding box center [415, 229] width 698 height 57
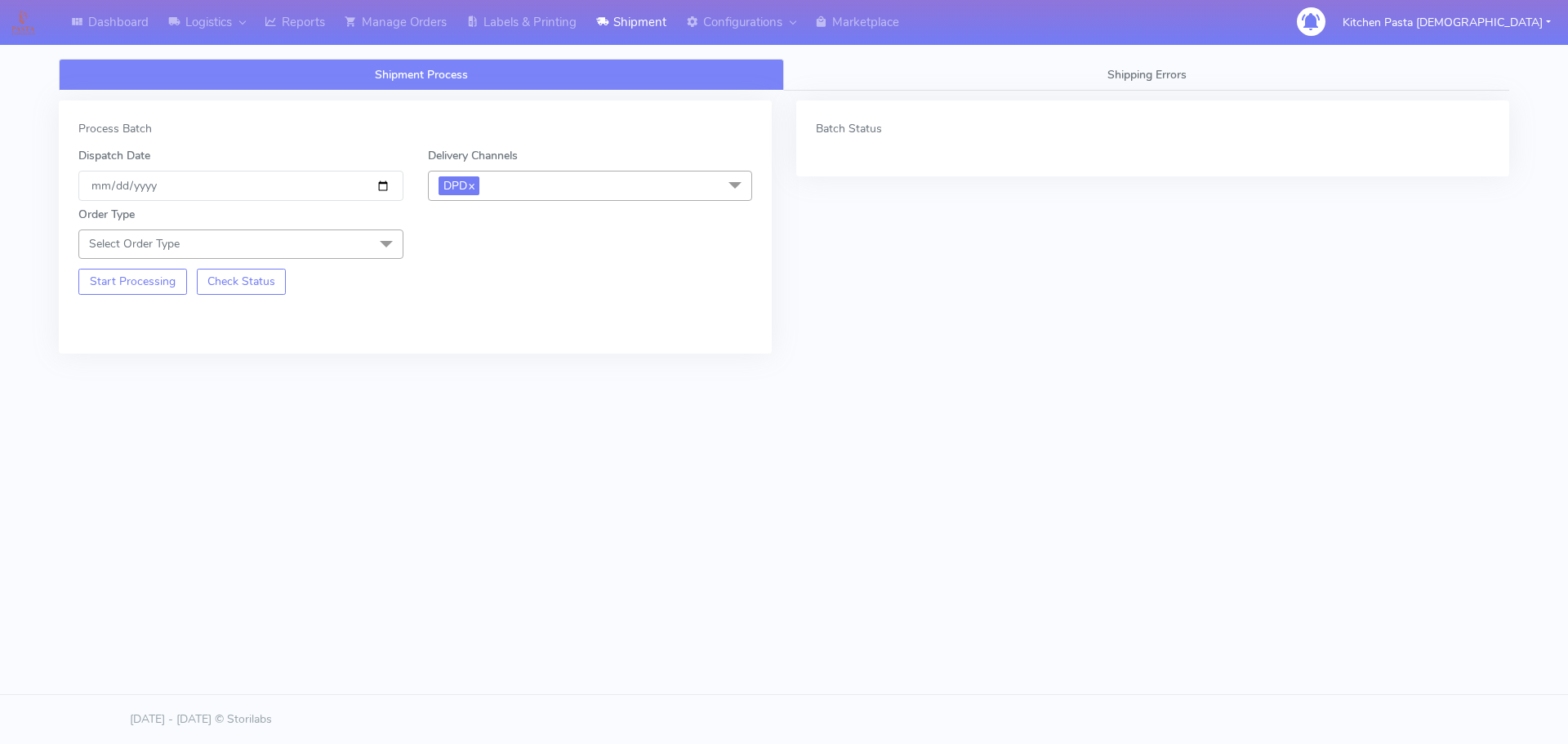
click at [599, 179] on span "DPD x" at bounding box center [590, 185] width 325 height 30
click at [503, 371] on div "Yodel" at bounding box center [590, 370] width 307 height 18
click at [382, 246] on span at bounding box center [387, 245] width 33 height 31
click at [206, 313] on div "Meal" at bounding box center [241, 320] width 307 height 18
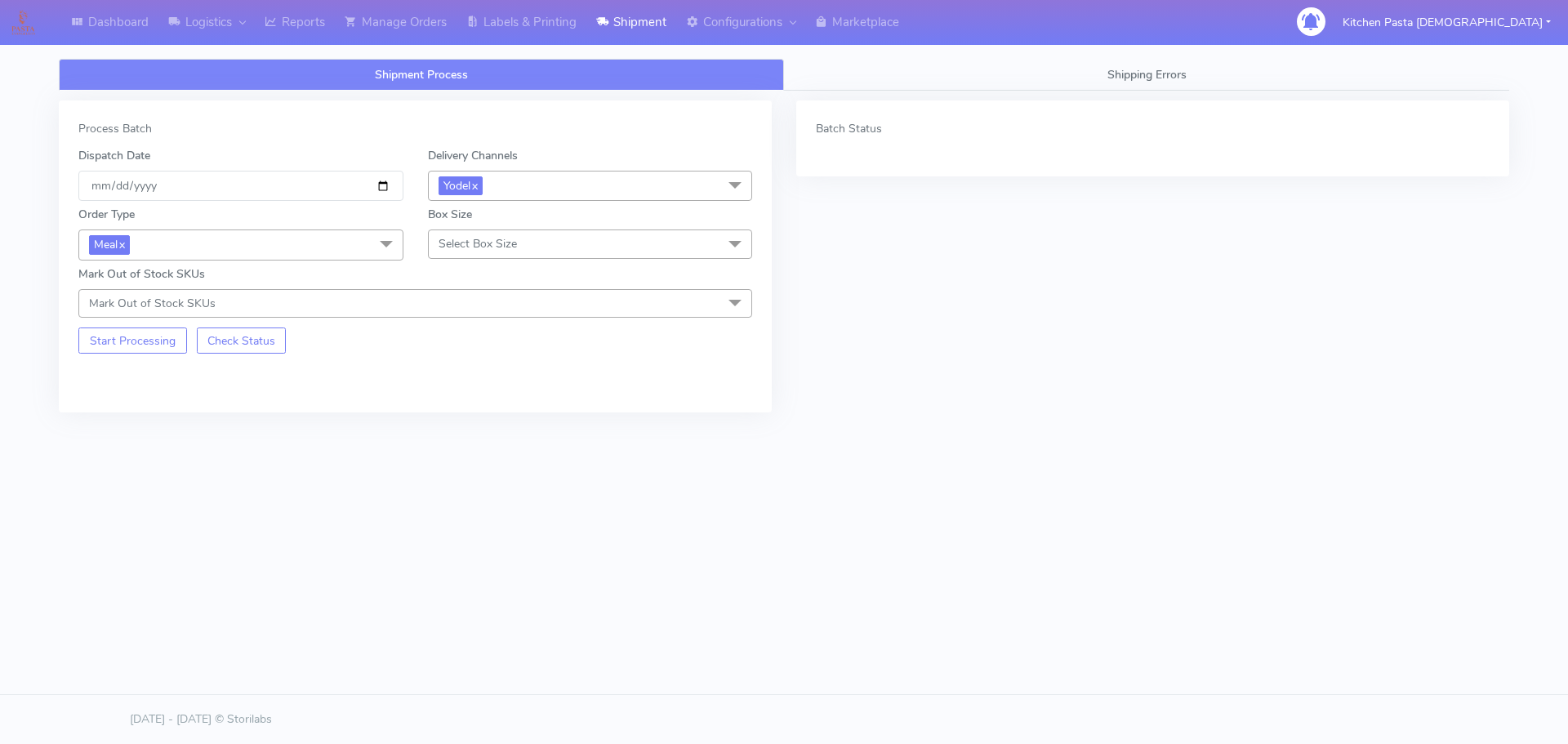
click at [509, 248] on span "Select Box Size" at bounding box center [477, 243] width 78 height 16
click at [502, 373] on div "Medium" at bounding box center [590, 375] width 307 height 18
click at [169, 335] on button "Start Processing" at bounding box center [132, 340] width 109 height 26
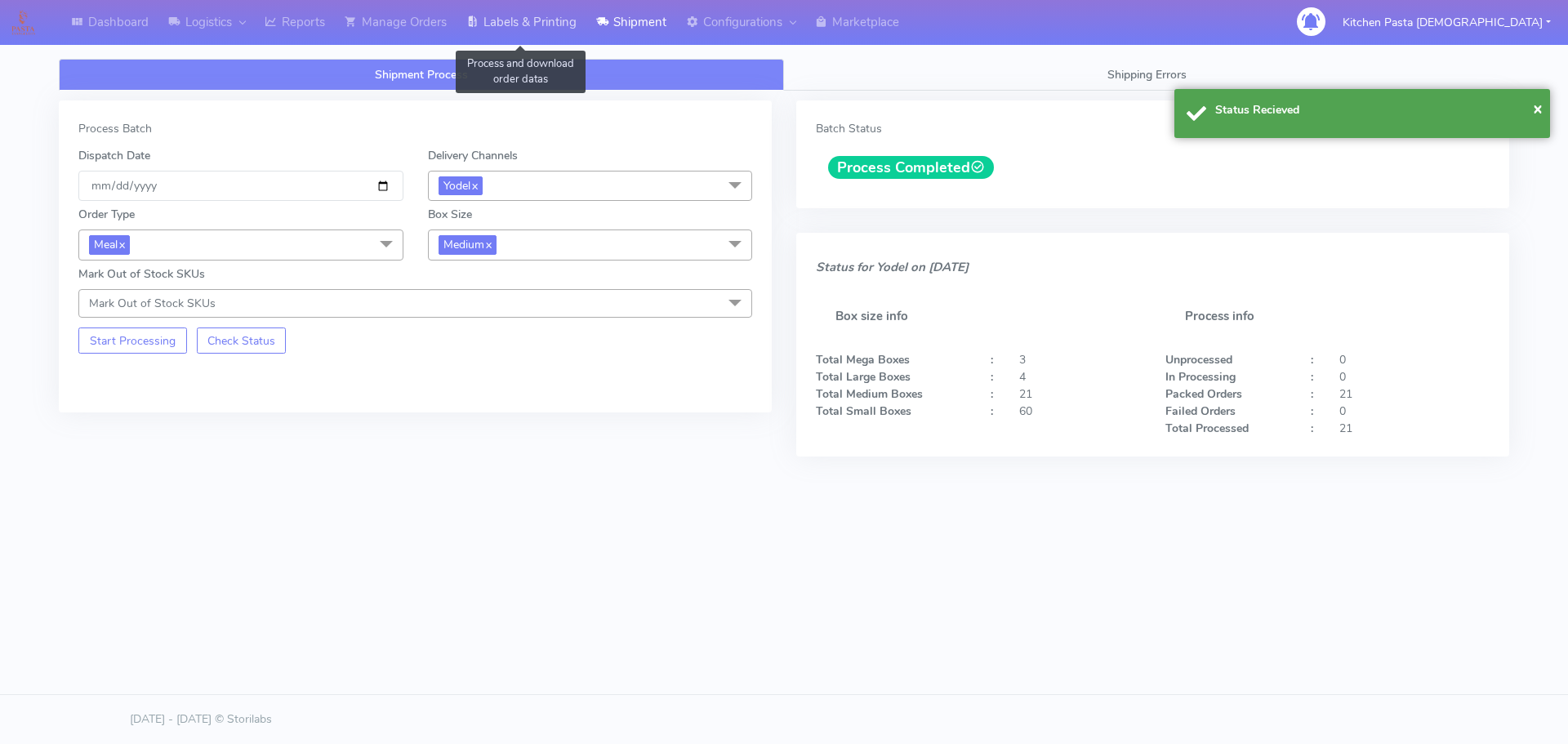
click at [533, 38] on link "Labels & Printing" at bounding box center [521, 22] width 130 height 45
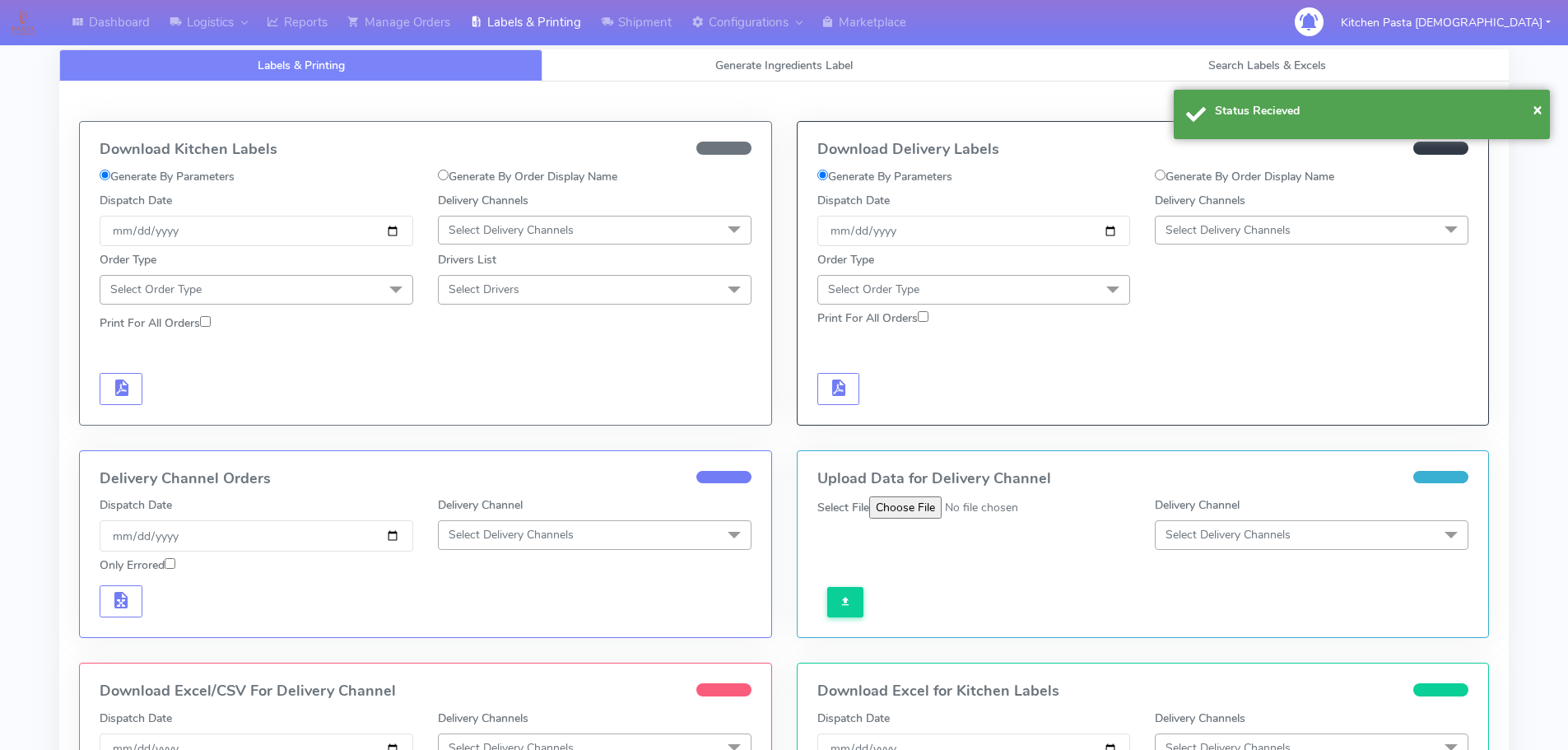
click at [1342, 232] on span "Select Delivery Channels" at bounding box center [1311, 230] width 313 height 28
click at [1232, 410] on div "Yodel" at bounding box center [1312, 415] width 296 height 18
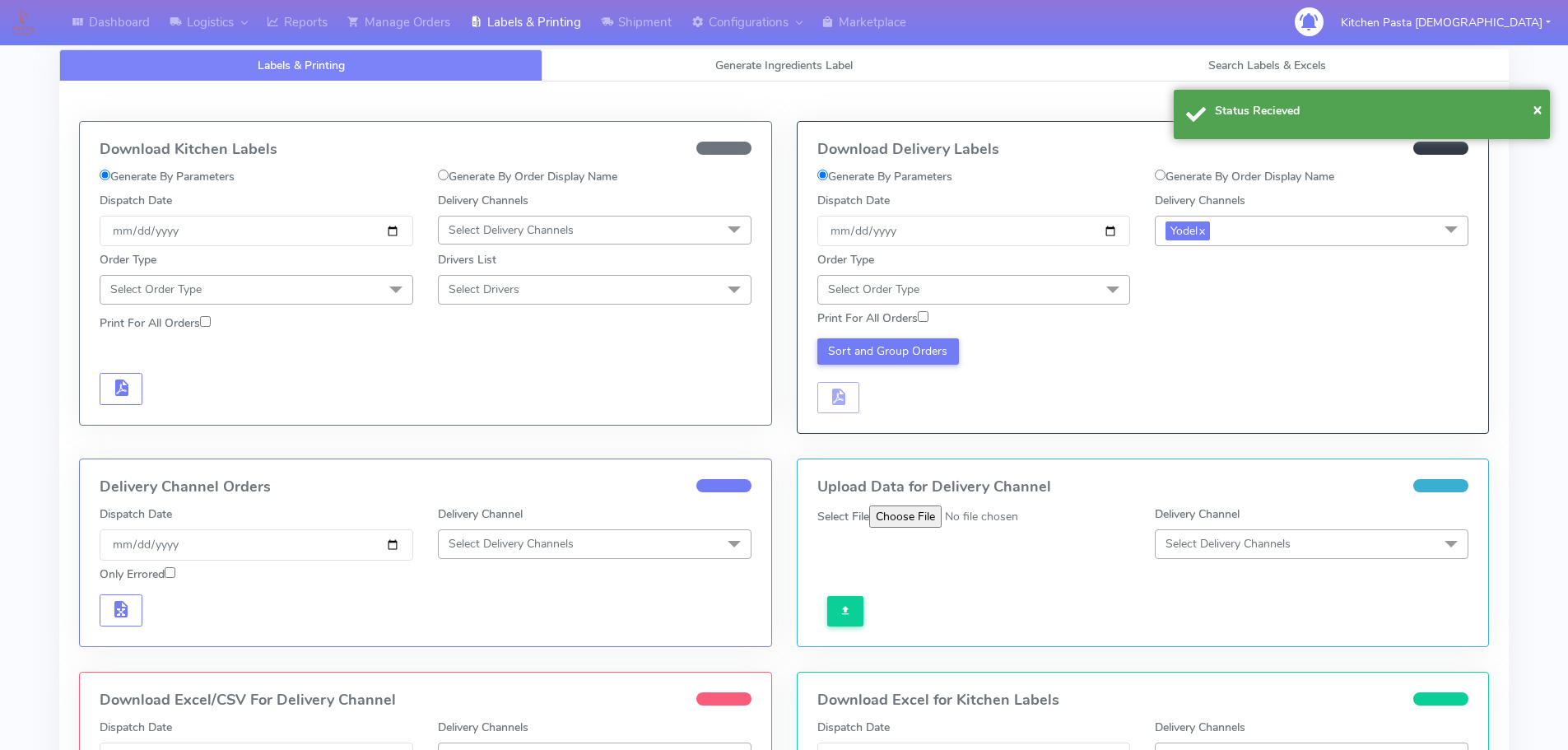
click at [1084, 286] on span "Select Order Type" at bounding box center [974, 289] width 313 height 28
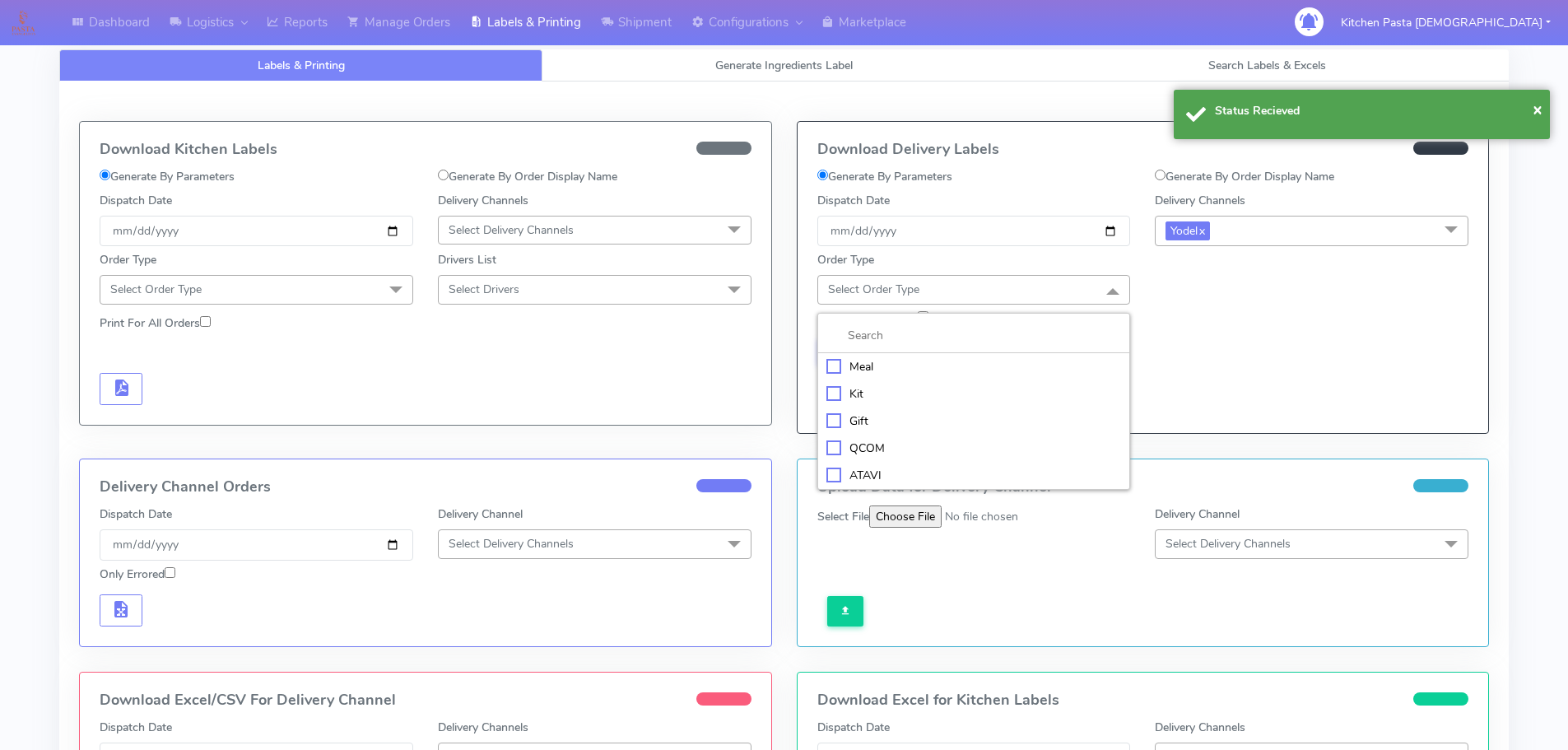
click at [871, 375] on li "Meal" at bounding box center [974, 367] width 312 height 27
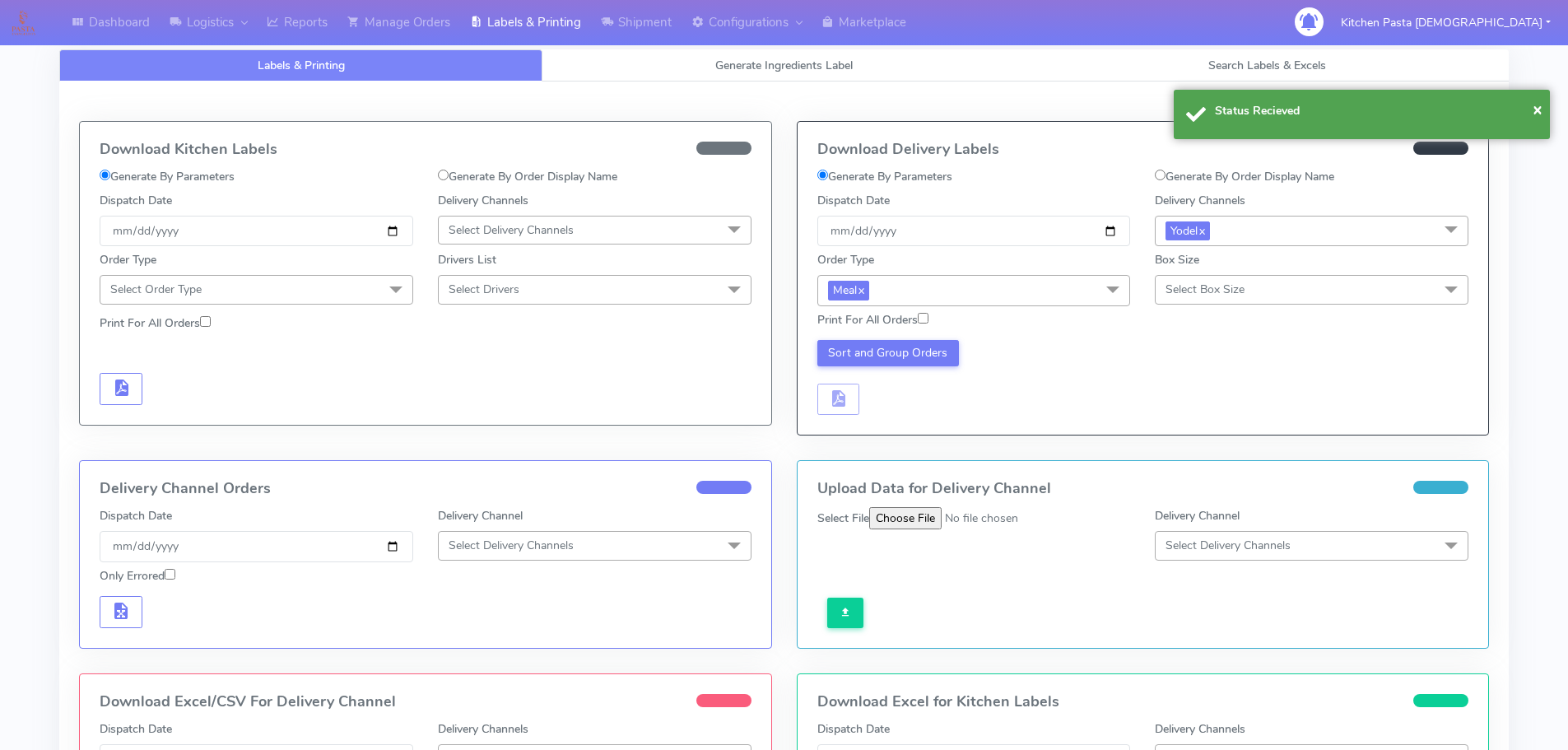
click at [1206, 284] on span "Select Box Size" at bounding box center [1205, 290] width 79 height 16
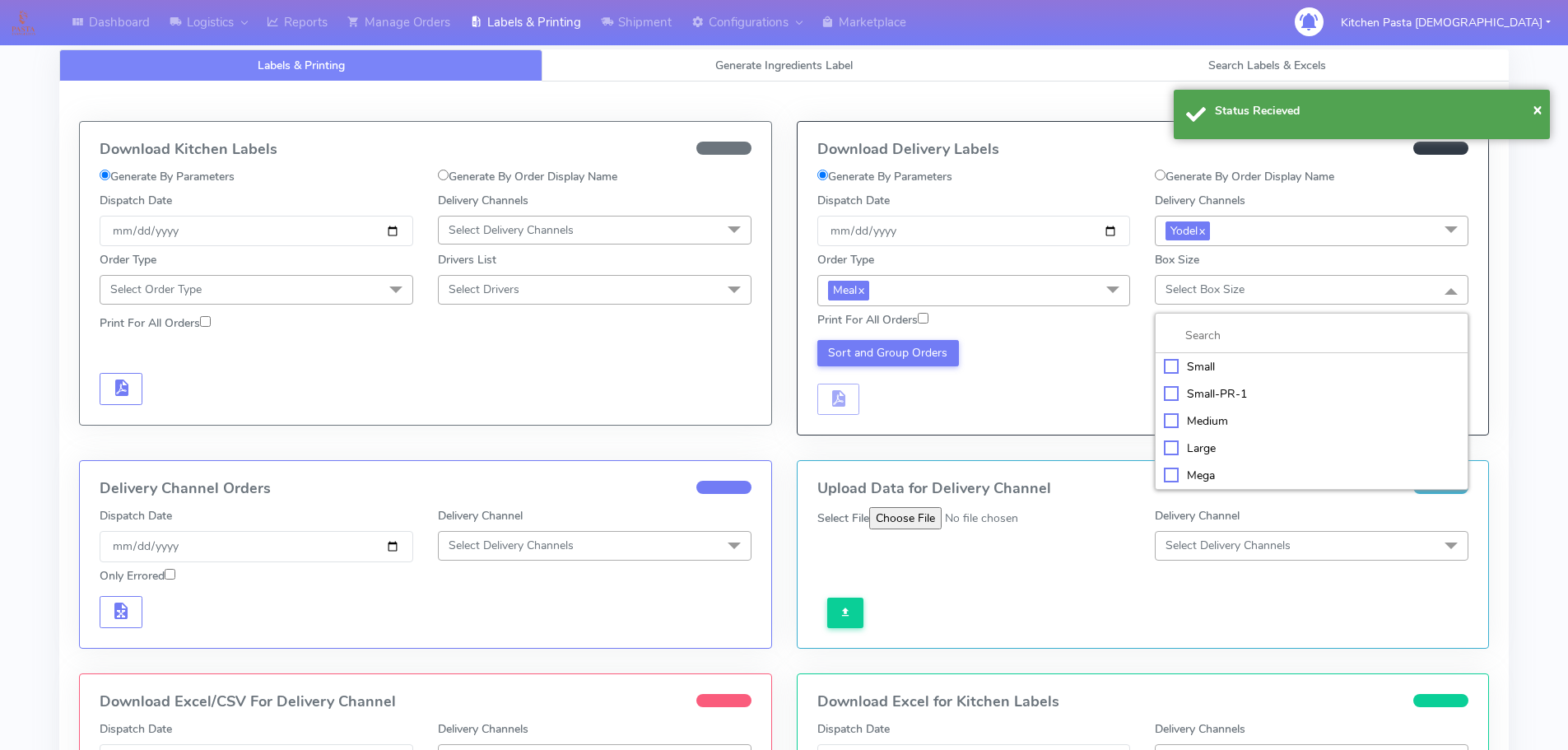
click at [1232, 422] on div "Medium" at bounding box center [1312, 421] width 296 height 18
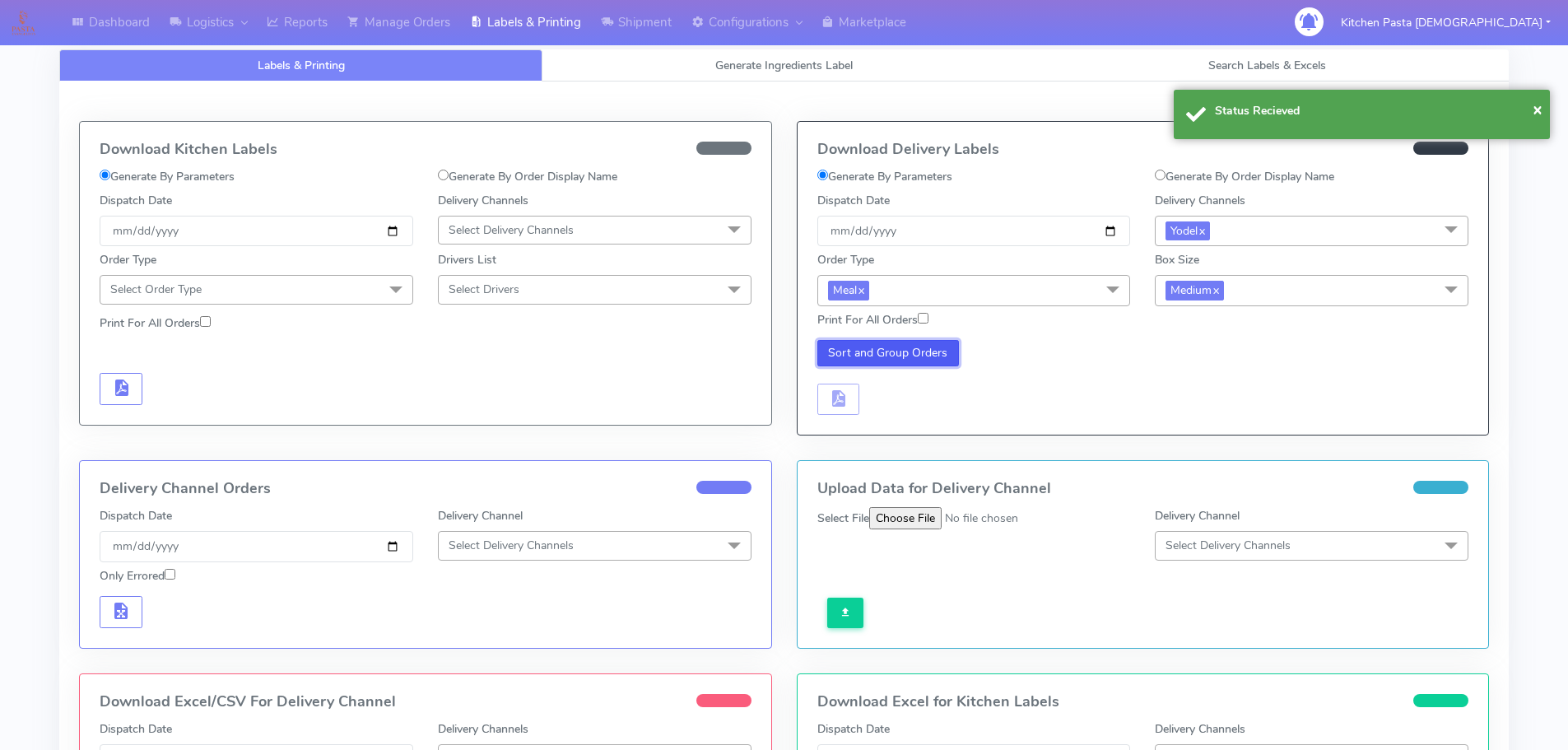
click at [835, 354] on button "Sort and Group Orders" at bounding box center [889, 352] width 142 height 27
click at [849, 412] on button "button" at bounding box center [839, 400] width 43 height 32
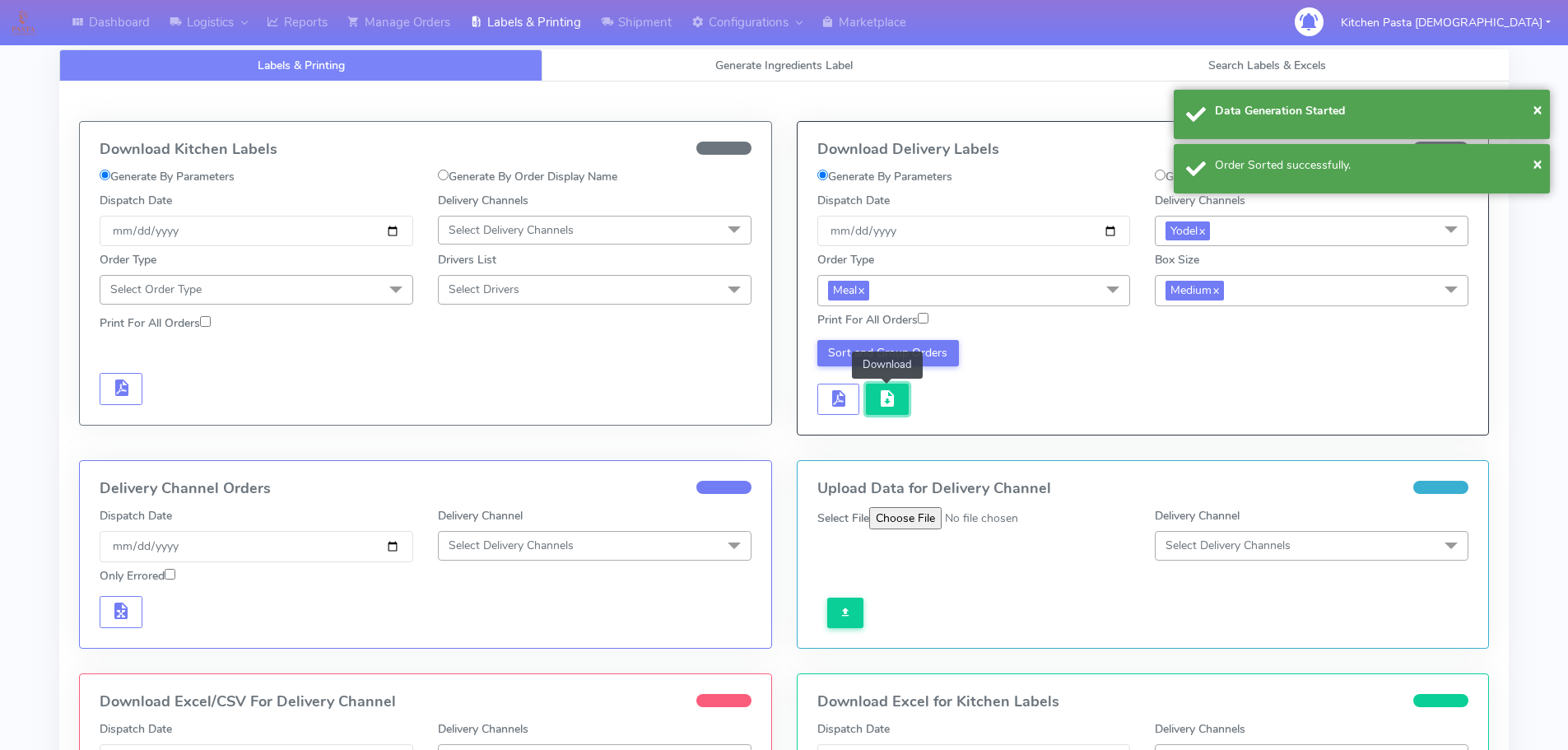
click at [875, 404] on button "button" at bounding box center [888, 400] width 43 height 32
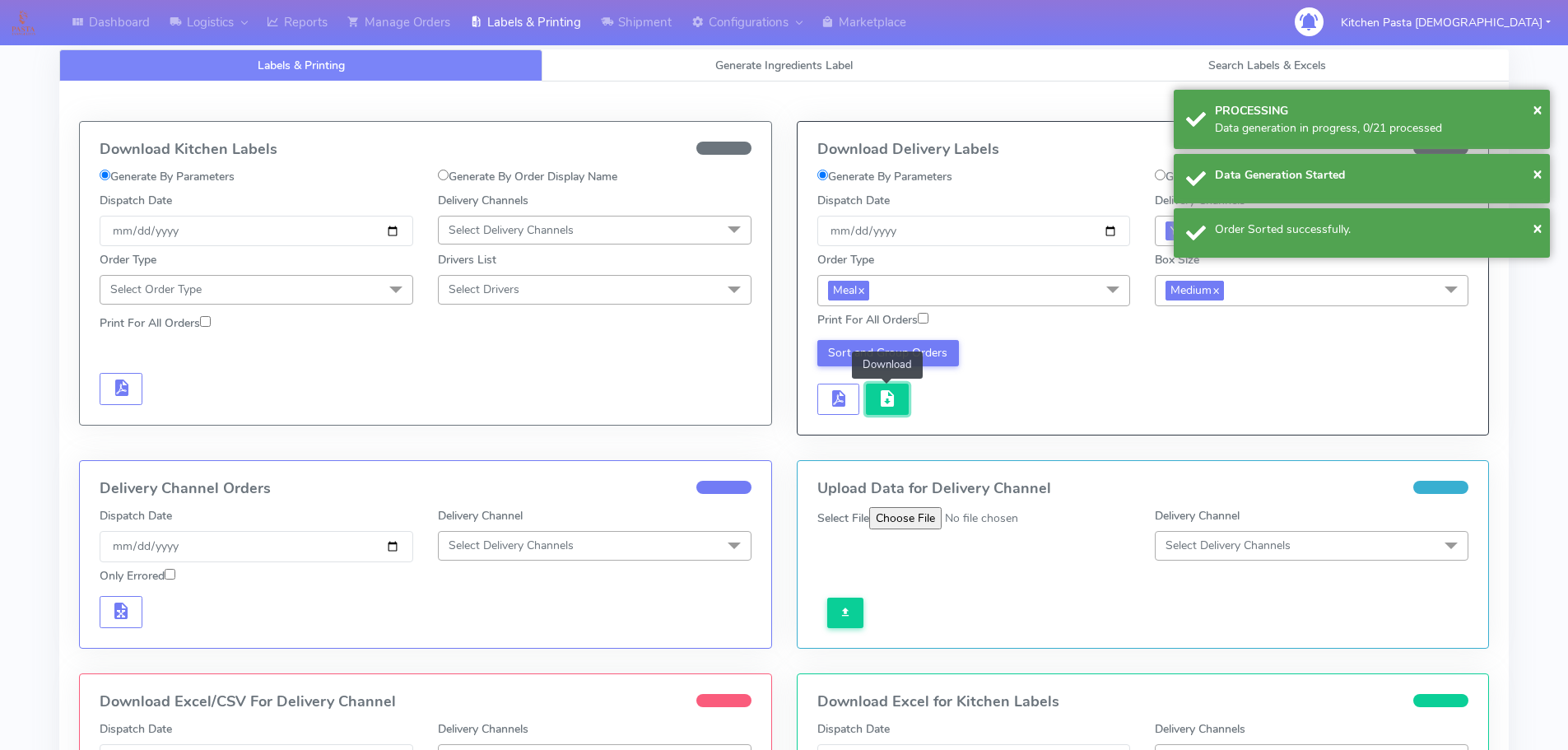
click at [880, 400] on span "button" at bounding box center [888, 402] width 20 height 16
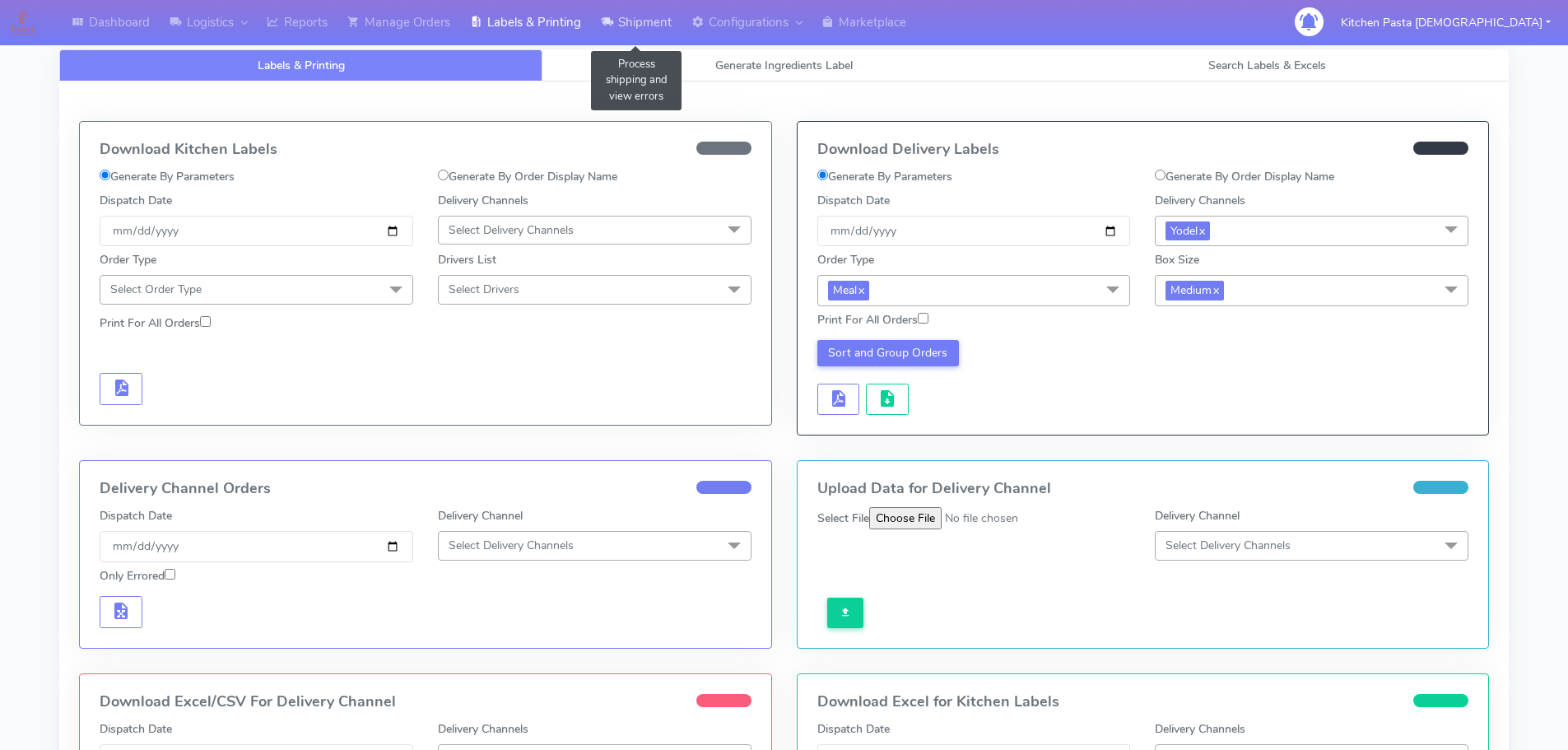
click at [648, 33] on link "Shipment" at bounding box center [636, 23] width 90 height 45
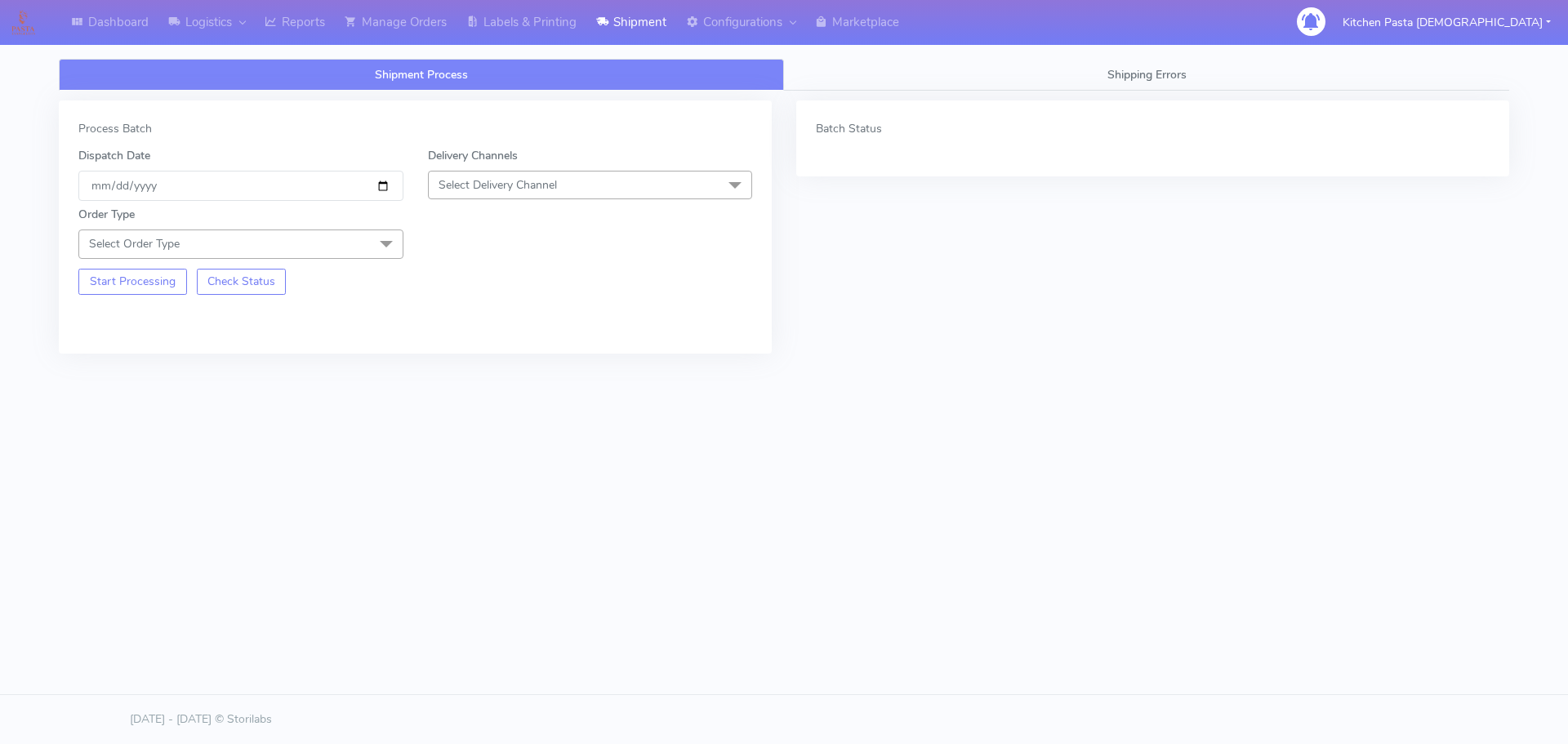
click at [594, 193] on span "Select Delivery Channel" at bounding box center [590, 184] width 325 height 28
click at [504, 375] on div "Yodel" at bounding box center [590, 369] width 307 height 18
click at [384, 242] on span at bounding box center [387, 245] width 33 height 31
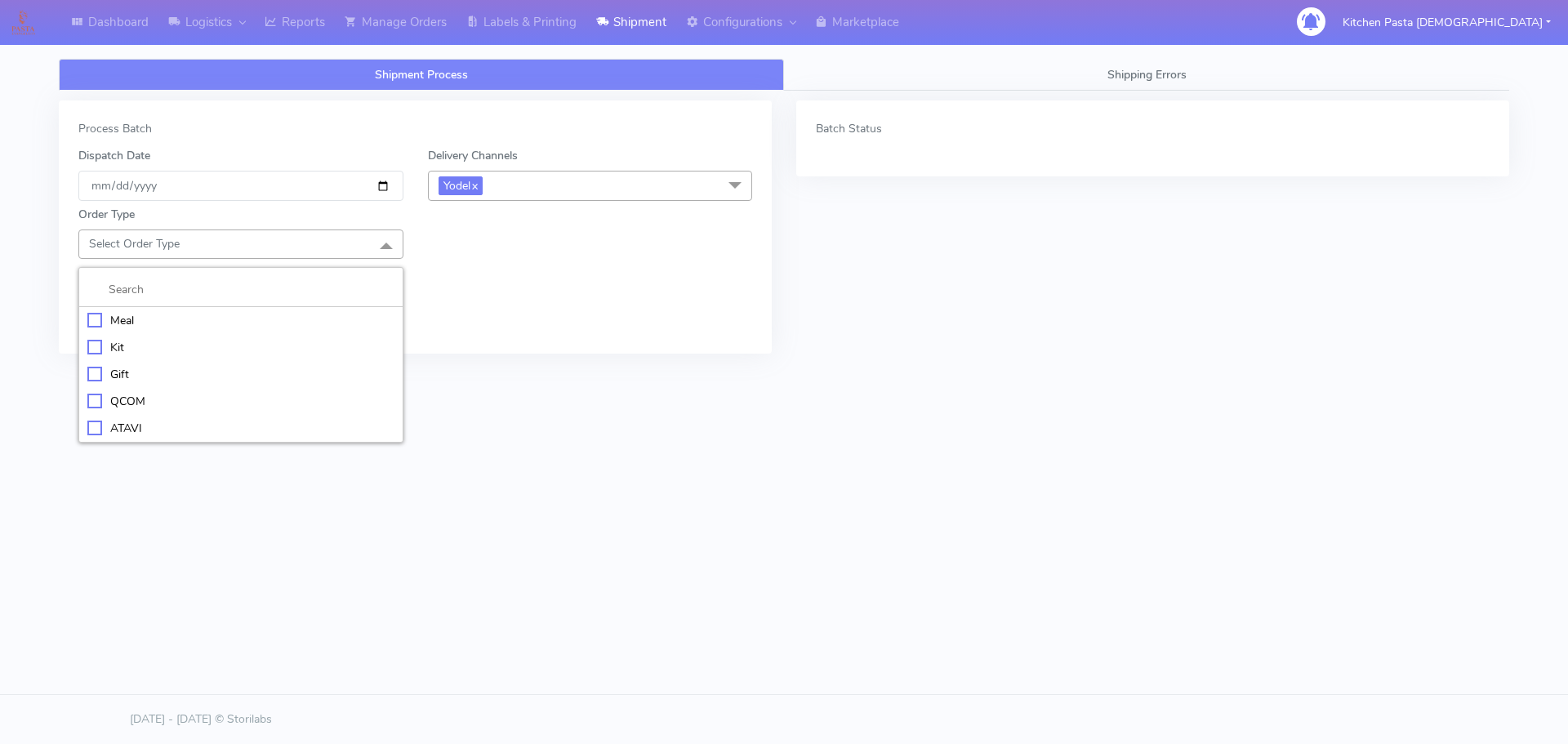
click at [114, 320] on div "Meal" at bounding box center [241, 320] width 307 height 18
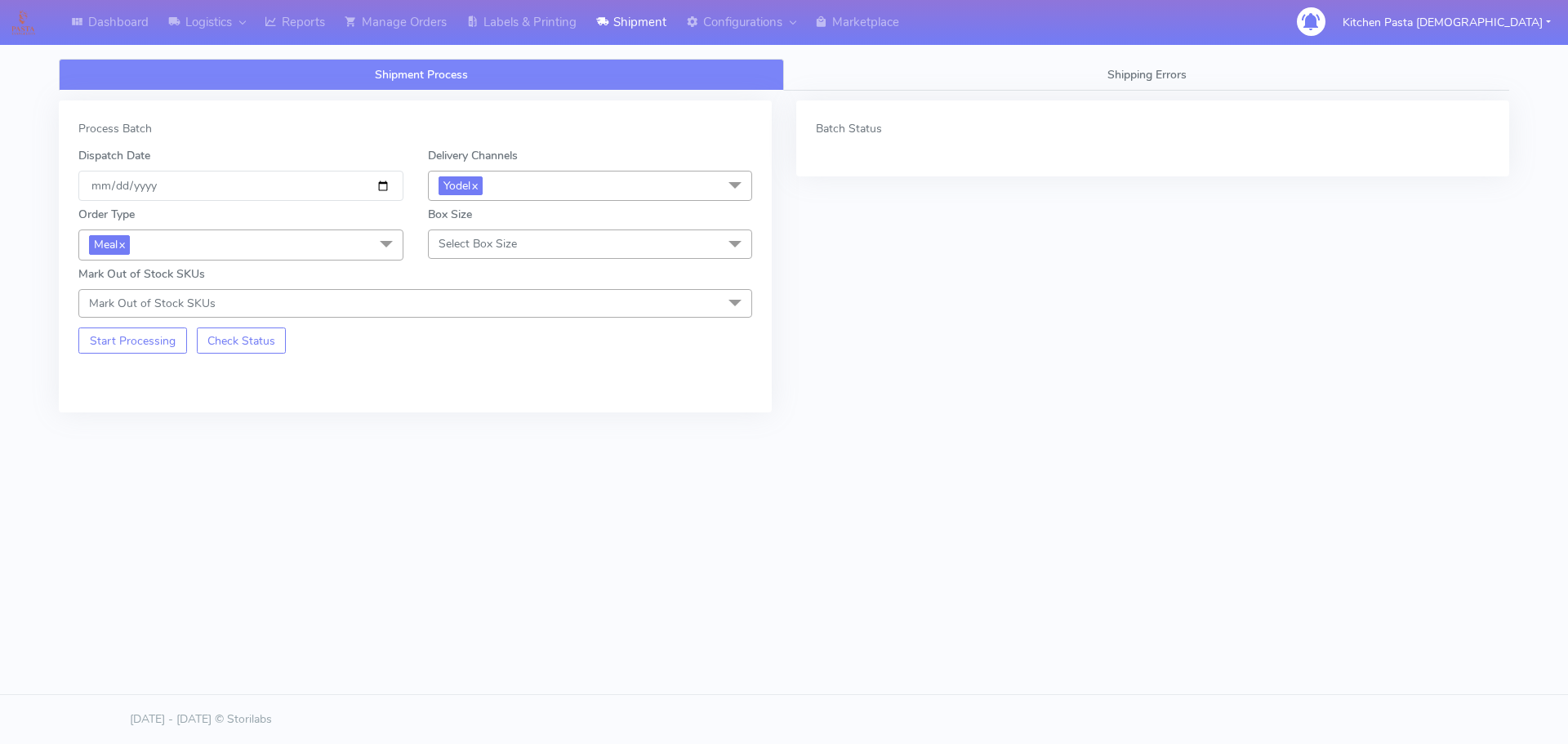
click at [499, 240] on span "Select Box Size" at bounding box center [477, 243] width 78 height 16
click at [456, 321] on div "Small" at bounding box center [590, 320] width 307 height 18
click at [138, 342] on button "Start Processing" at bounding box center [132, 340] width 109 height 26
click at [284, 19] on link "Reports" at bounding box center [295, 22] width 80 height 45
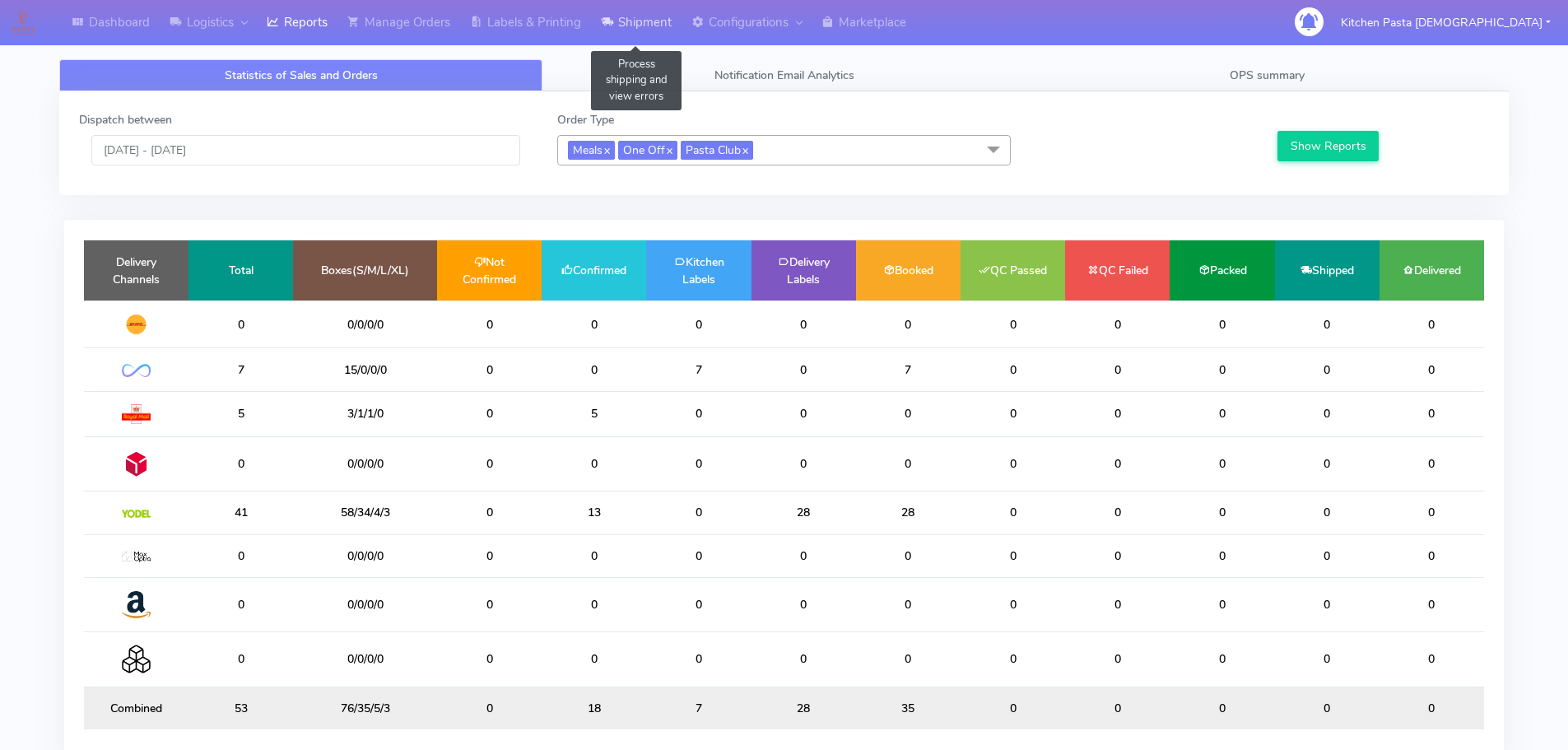
click at [635, 23] on link "Shipment" at bounding box center [636, 23] width 90 height 45
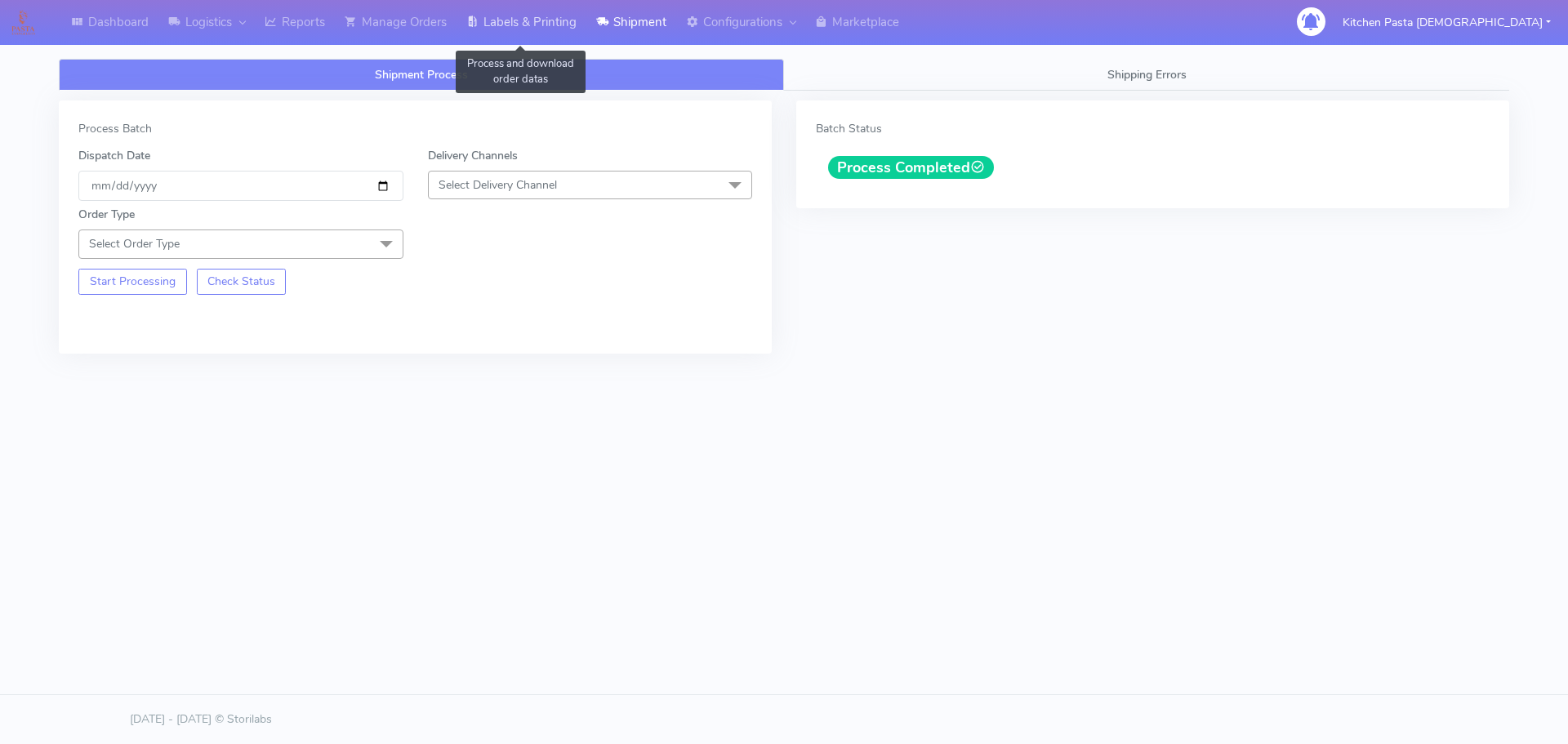
click at [551, 32] on link "Labels & Printing" at bounding box center [521, 22] width 130 height 45
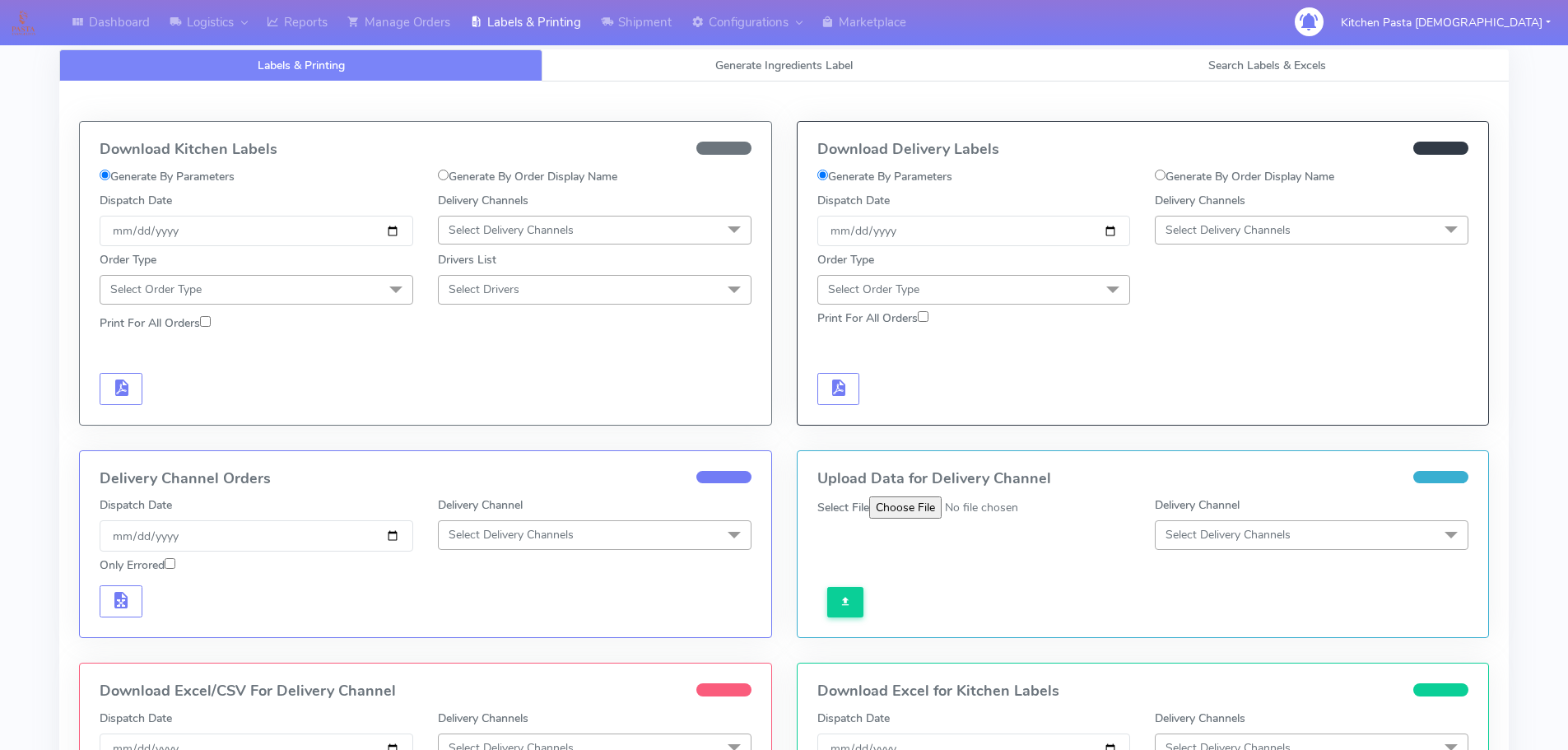
click at [1236, 234] on span "Select Delivery Channels" at bounding box center [1227, 230] width 125 height 16
click at [1212, 408] on div "Yodel" at bounding box center [1312, 415] width 296 height 18
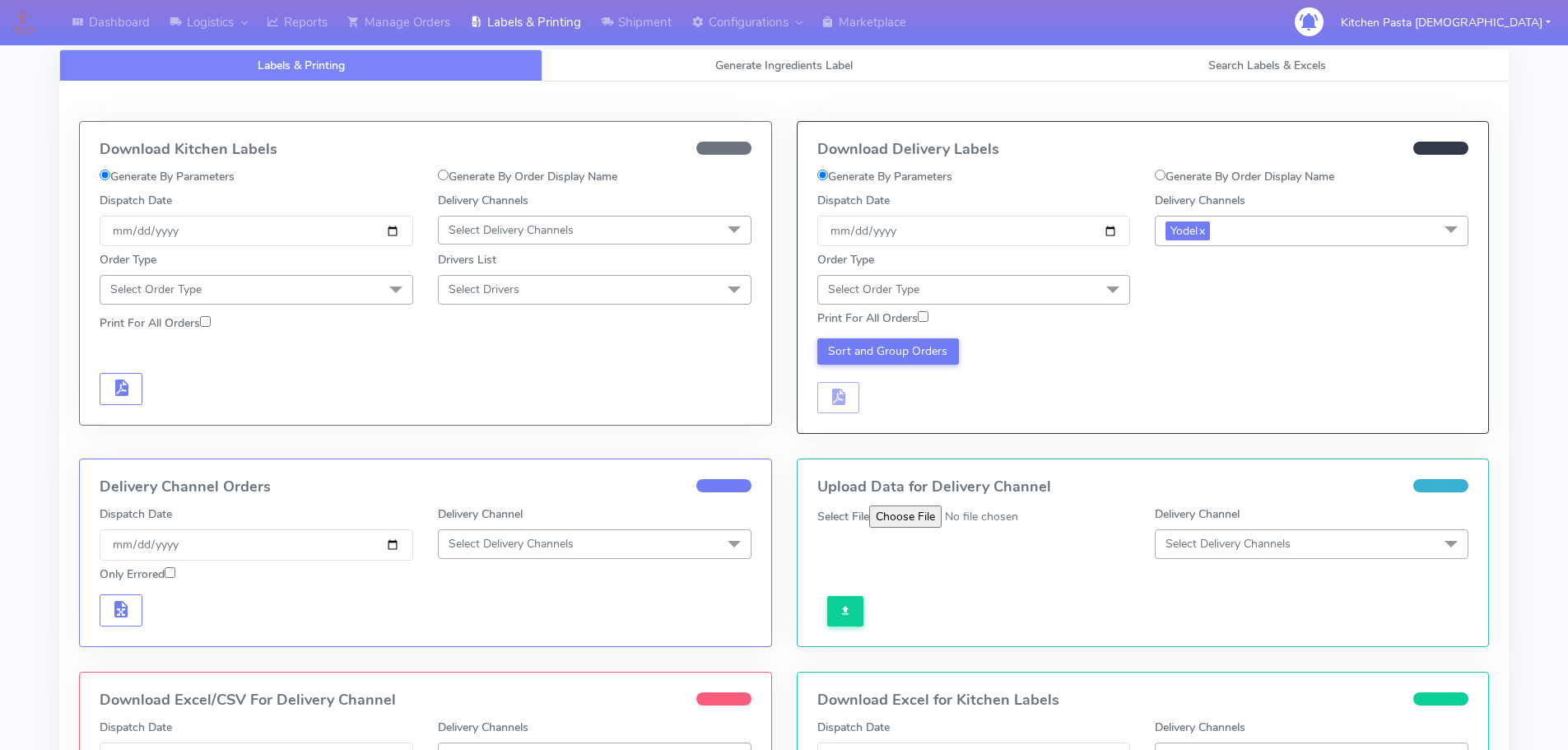
click at [1060, 288] on span "Select Order Type" at bounding box center [974, 289] width 313 height 28
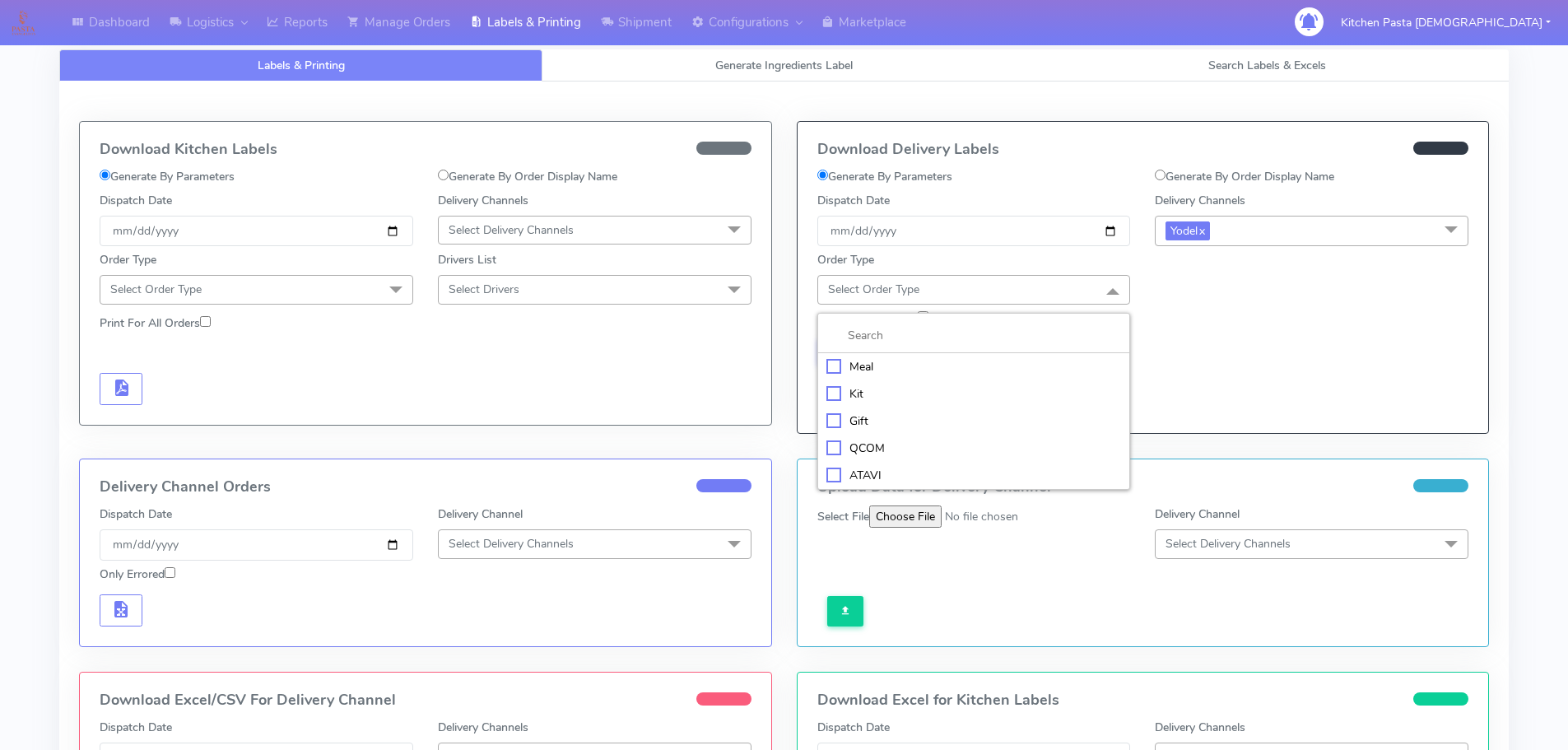
click at [963, 345] on li at bounding box center [974, 336] width 312 height 34
click at [890, 372] on div "Meal" at bounding box center [974, 367] width 296 height 18
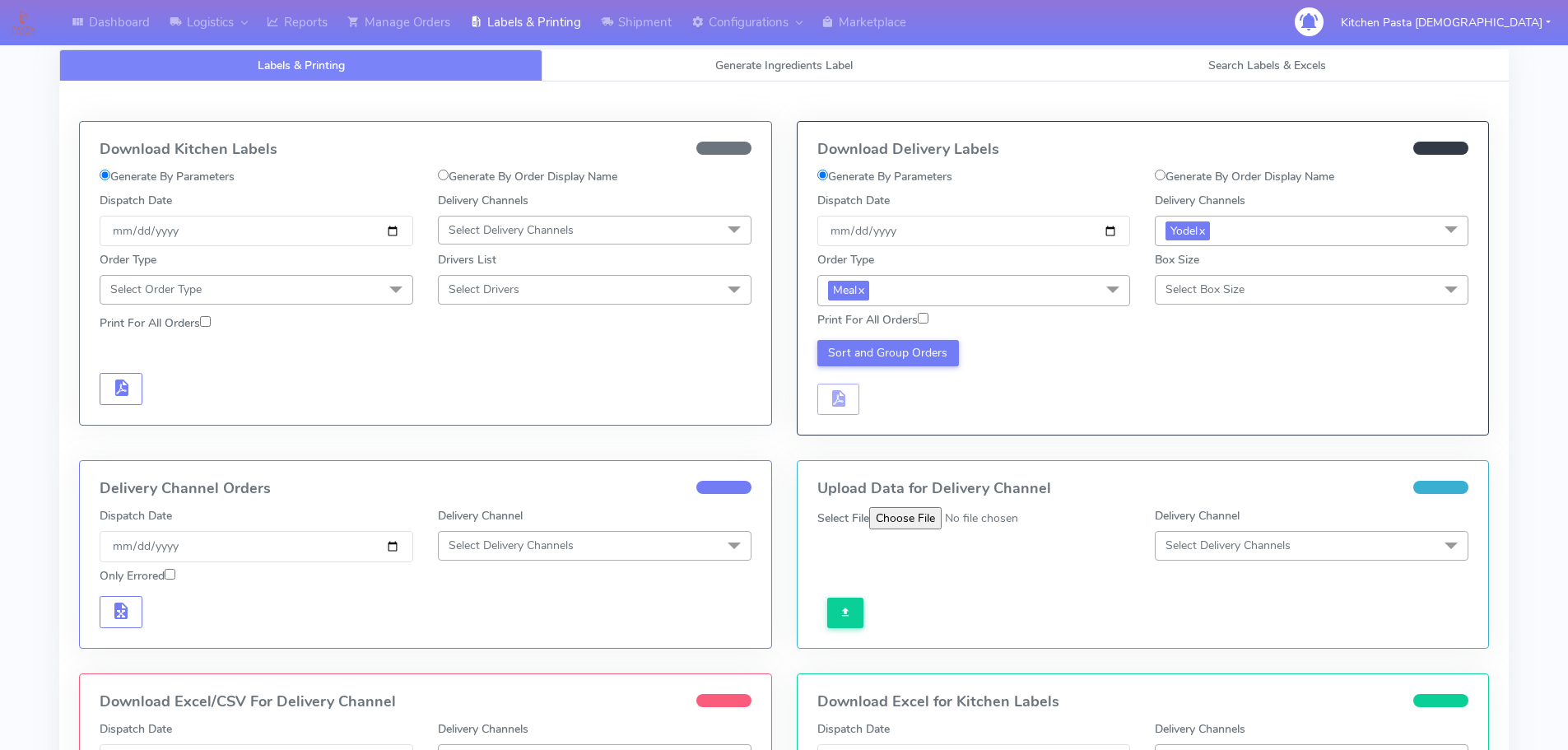
click at [1223, 279] on span "Select Box Size" at bounding box center [1311, 289] width 313 height 28
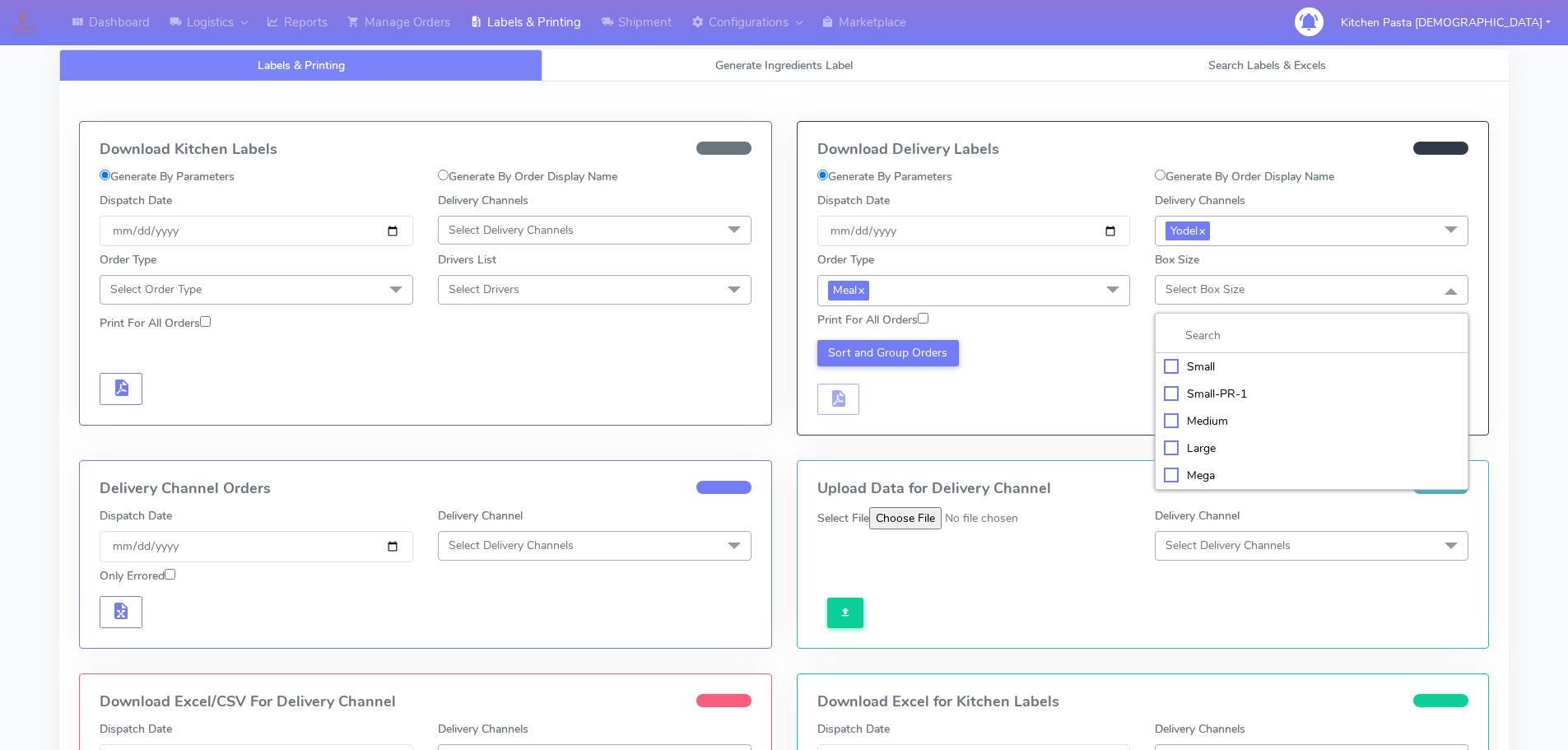
click at [1226, 358] on div "Small" at bounding box center [1312, 367] width 296 height 18
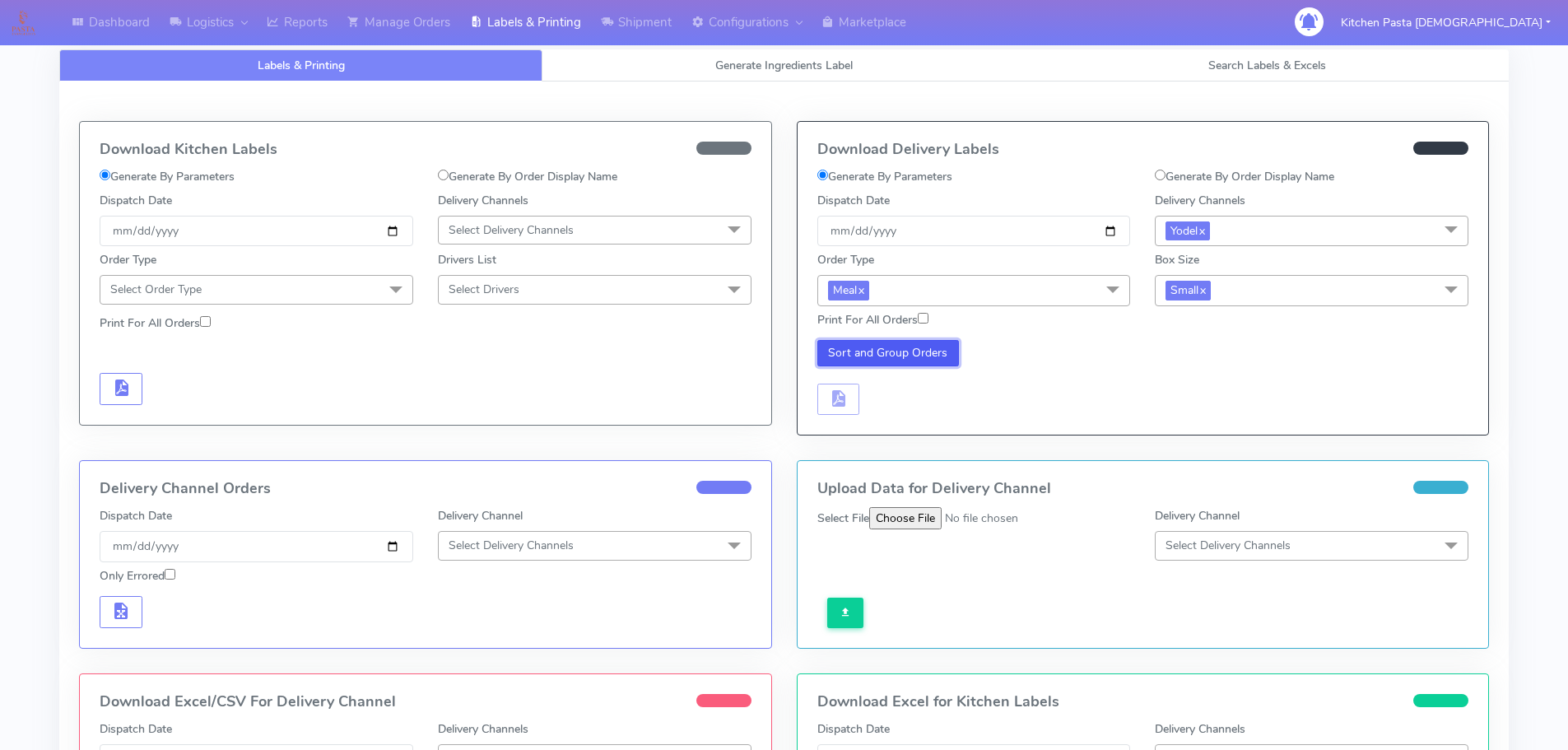
click at [905, 351] on button "Sort and Group Orders" at bounding box center [889, 352] width 142 height 27
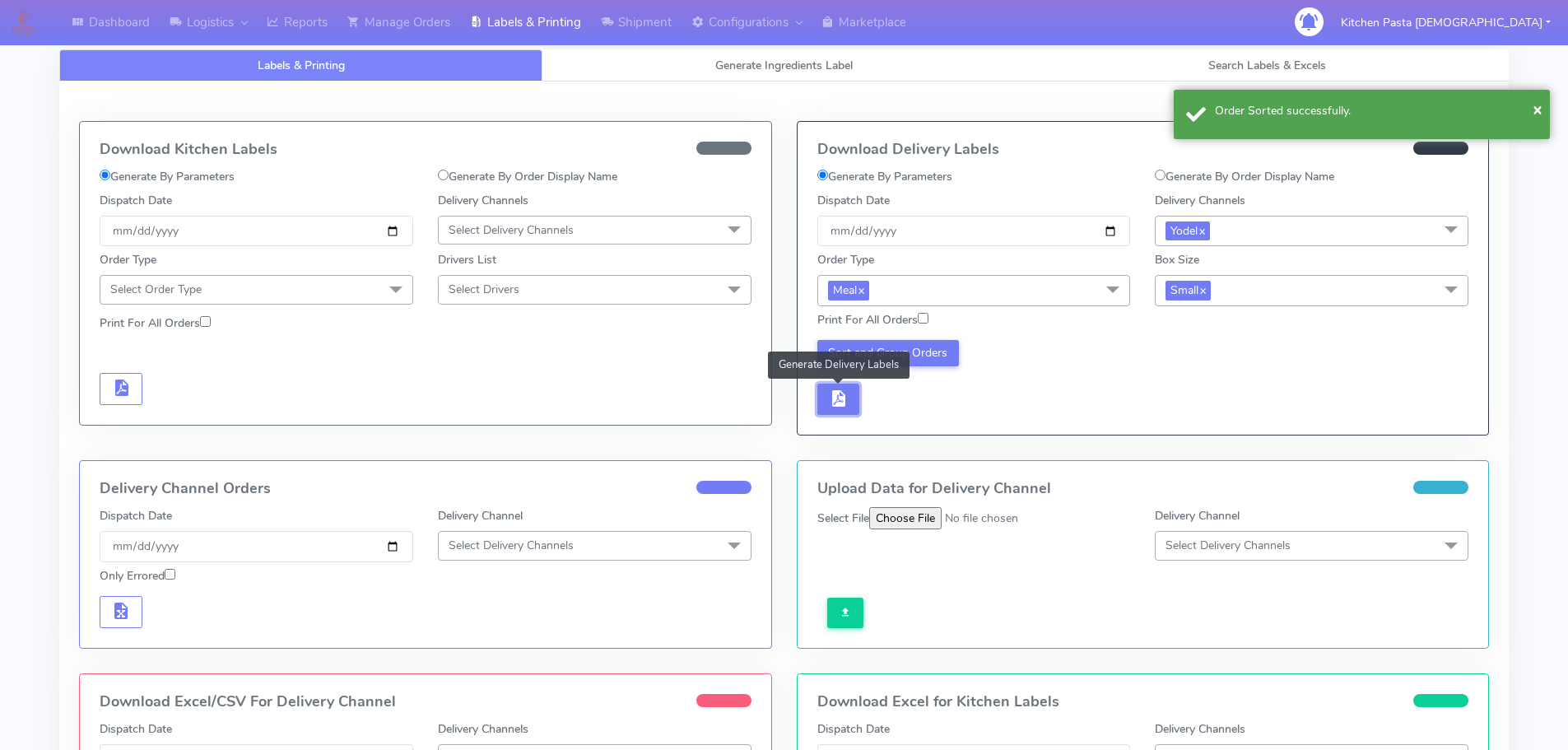
click at [846, 405] on span "button" at bounding box center [838, 402] width 20 height 16
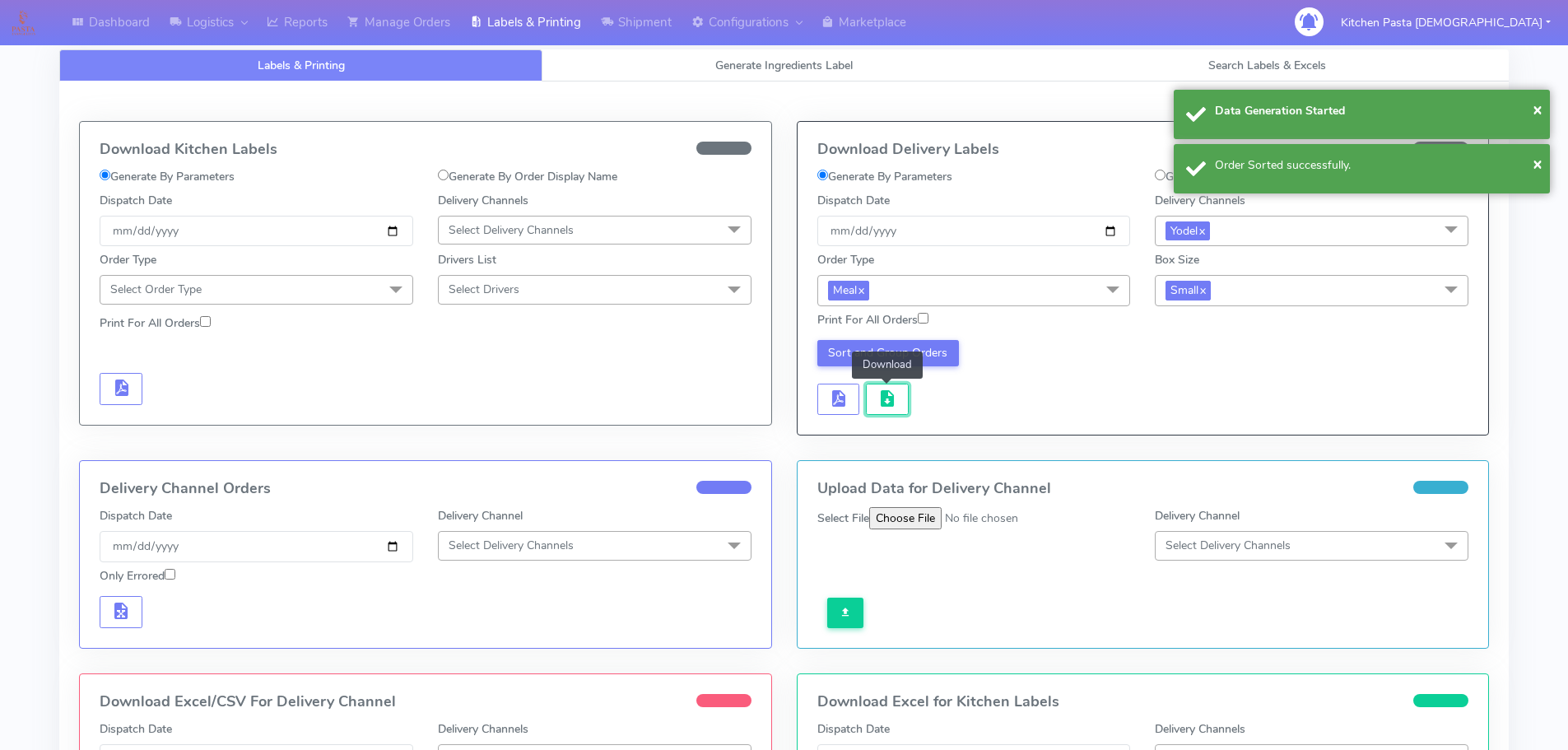
click at [890, 405] on span "button" at bounding box center [888, 402] width 20 height 16
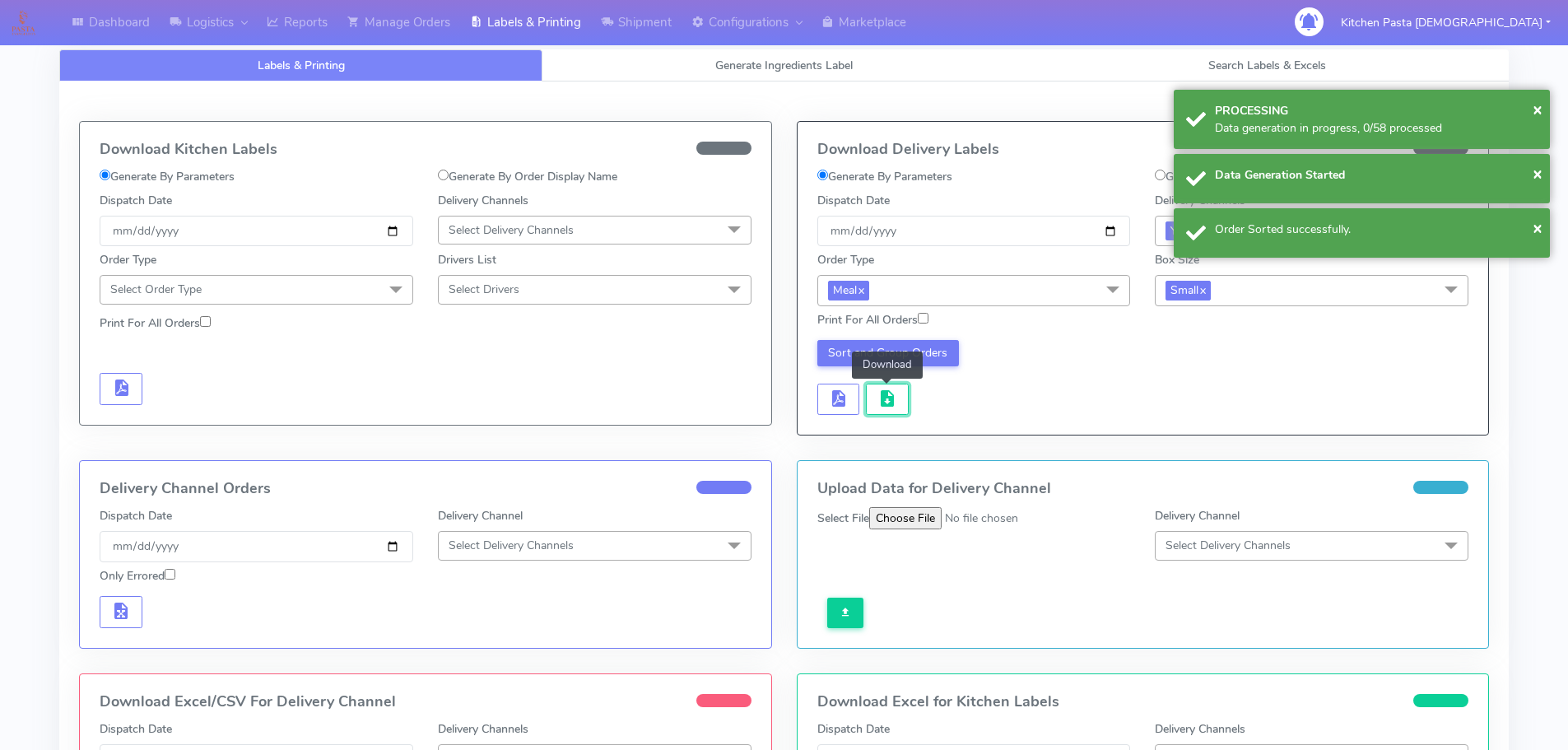
click at [890, 405] on span "button" at bounding box center [888, 402] width 20 height 16
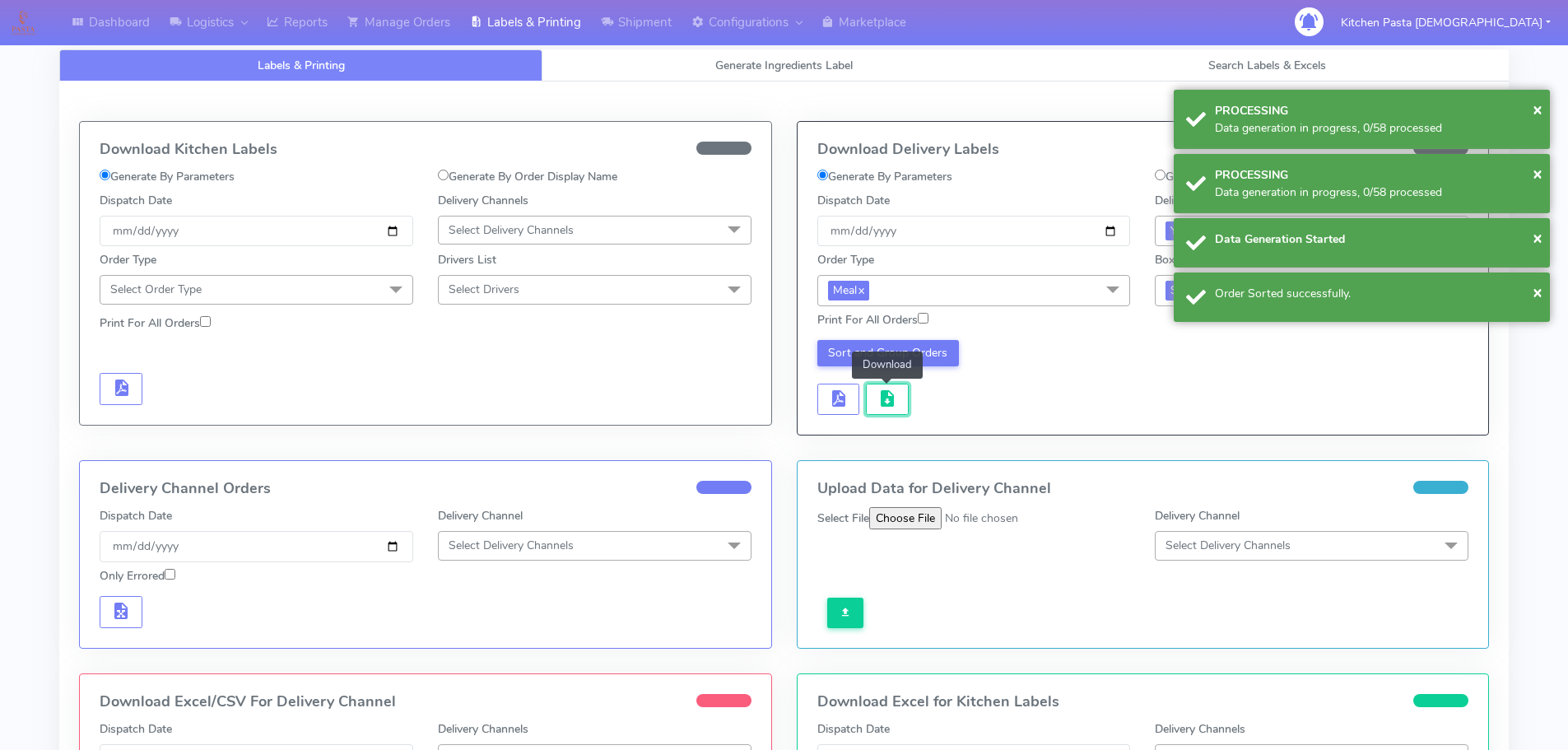
click at [890, 405] on span "button" at bounding box center [888, 402] width 20 height 16
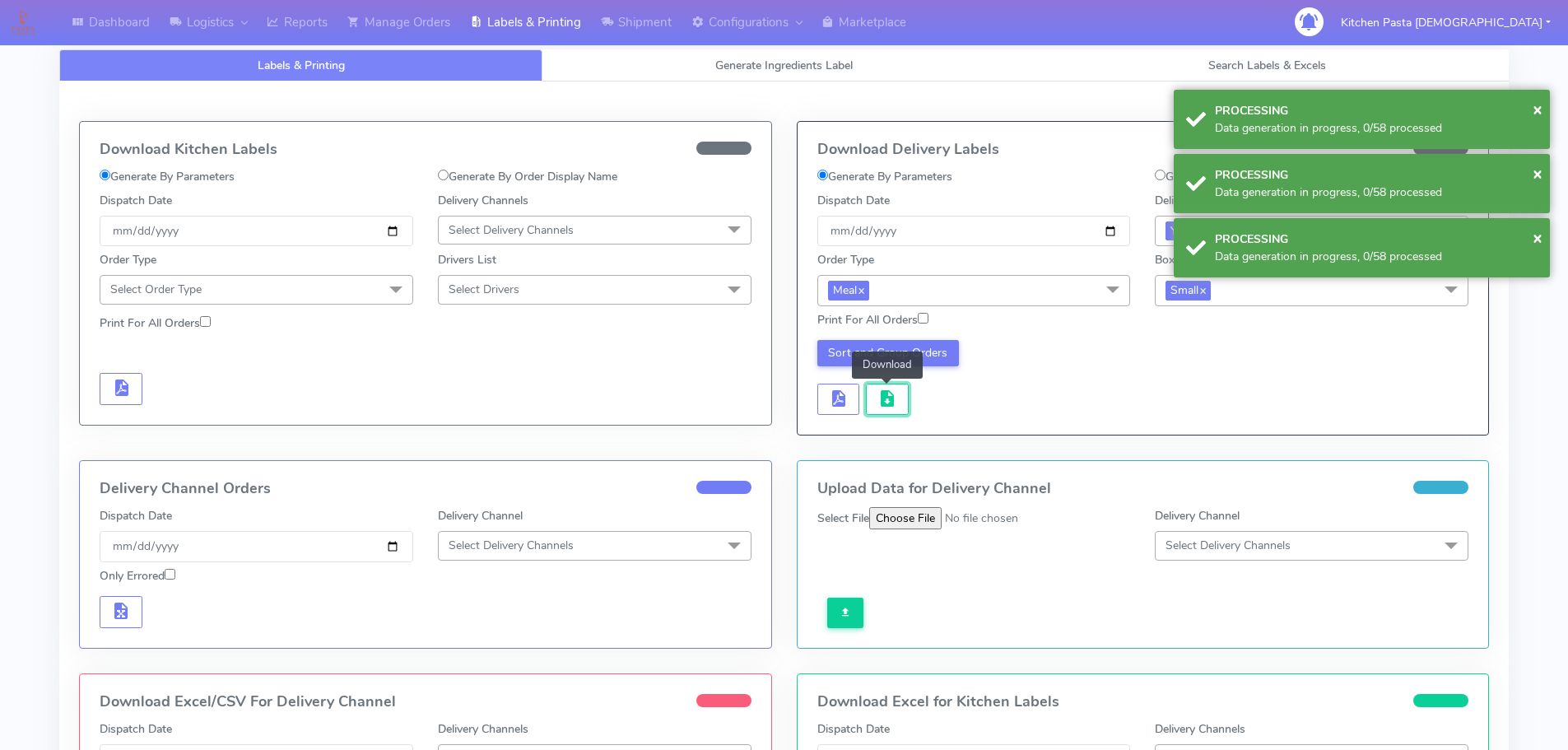
click at [890, 405] on span "button" at bounding box center [888, 402] width 20 height 16
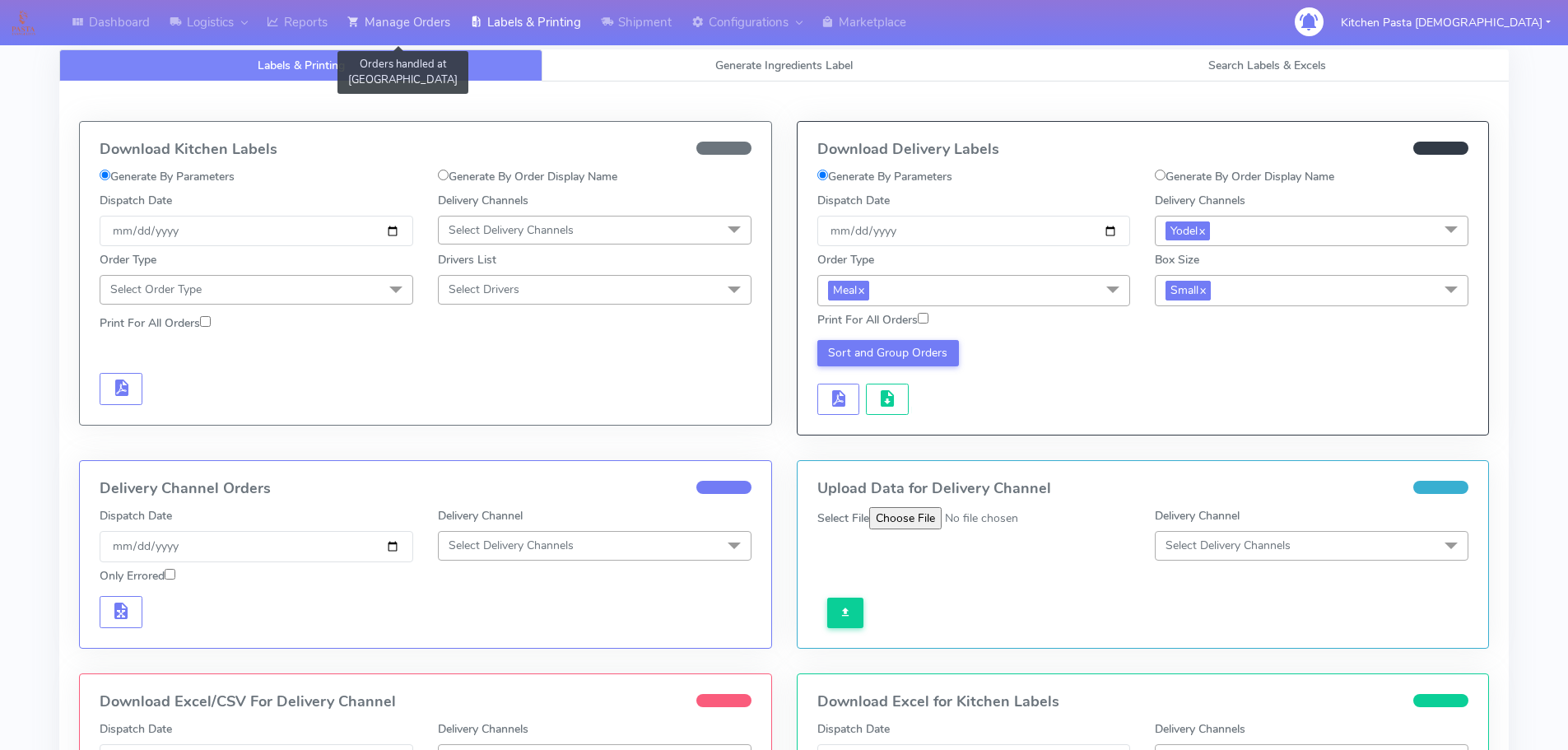
click at [403, 28] on link "Manage Orders" at bounding box center [399, 23] width 123 height 45
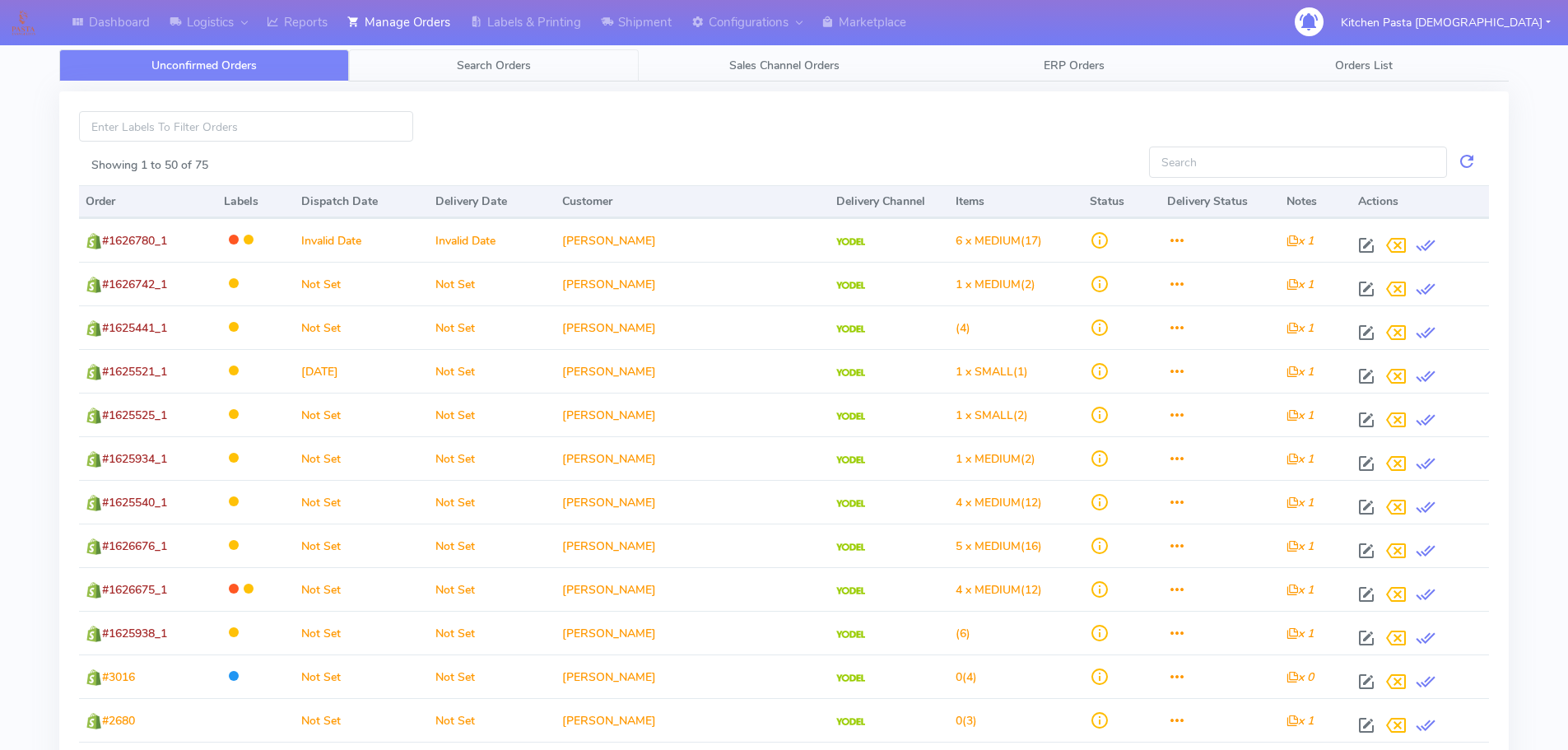
click at [519, 70] on span "Search Orders" at bounding box center [493, 66] width 74 height 16
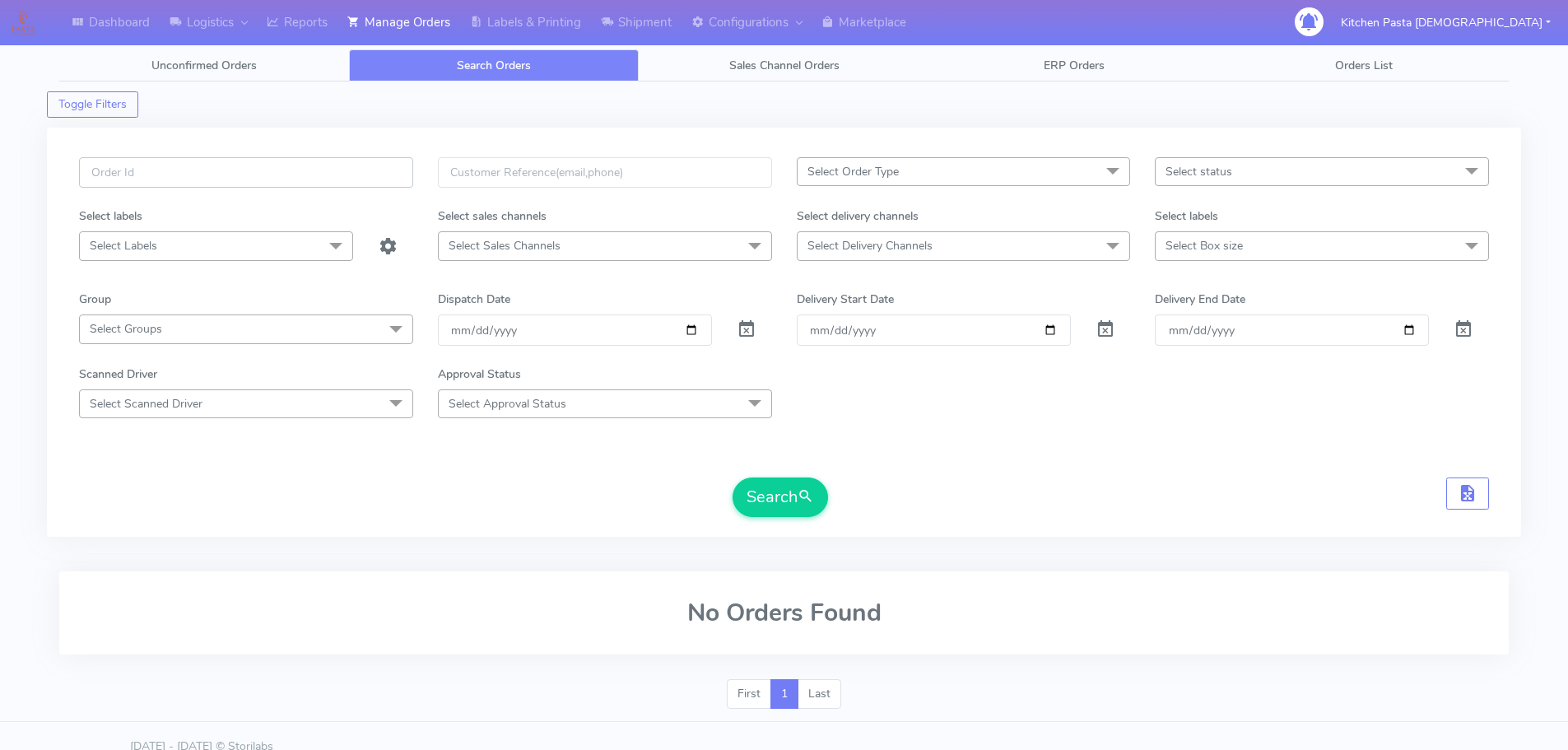
click at [310, 184] on input "text" at bounding box center [245, 172] width 334 height 30
type input "1628842"
click at [732, 477] on button "Search" at bounding box center [780, 497] width 95 height 39
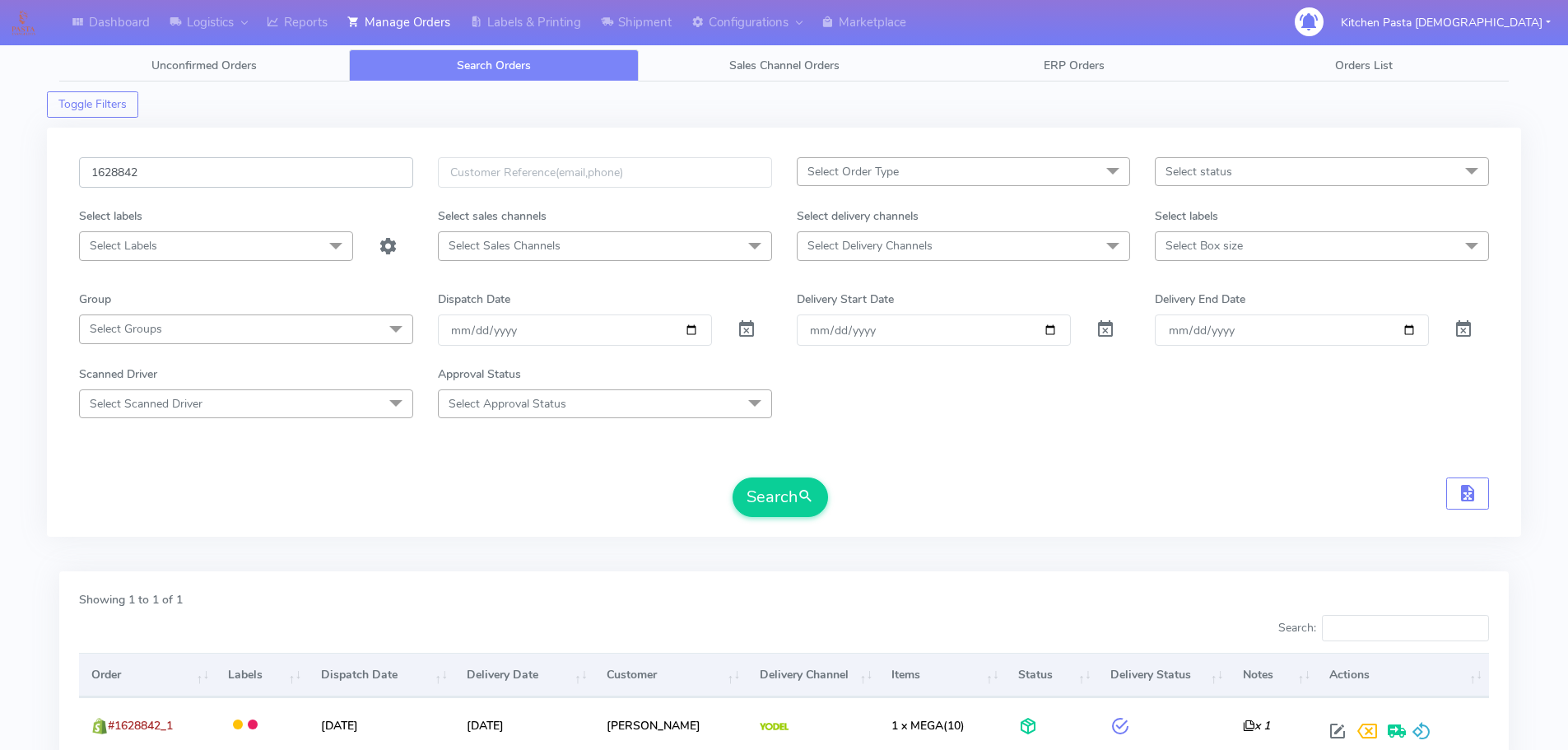
scroll to position [144, 0]
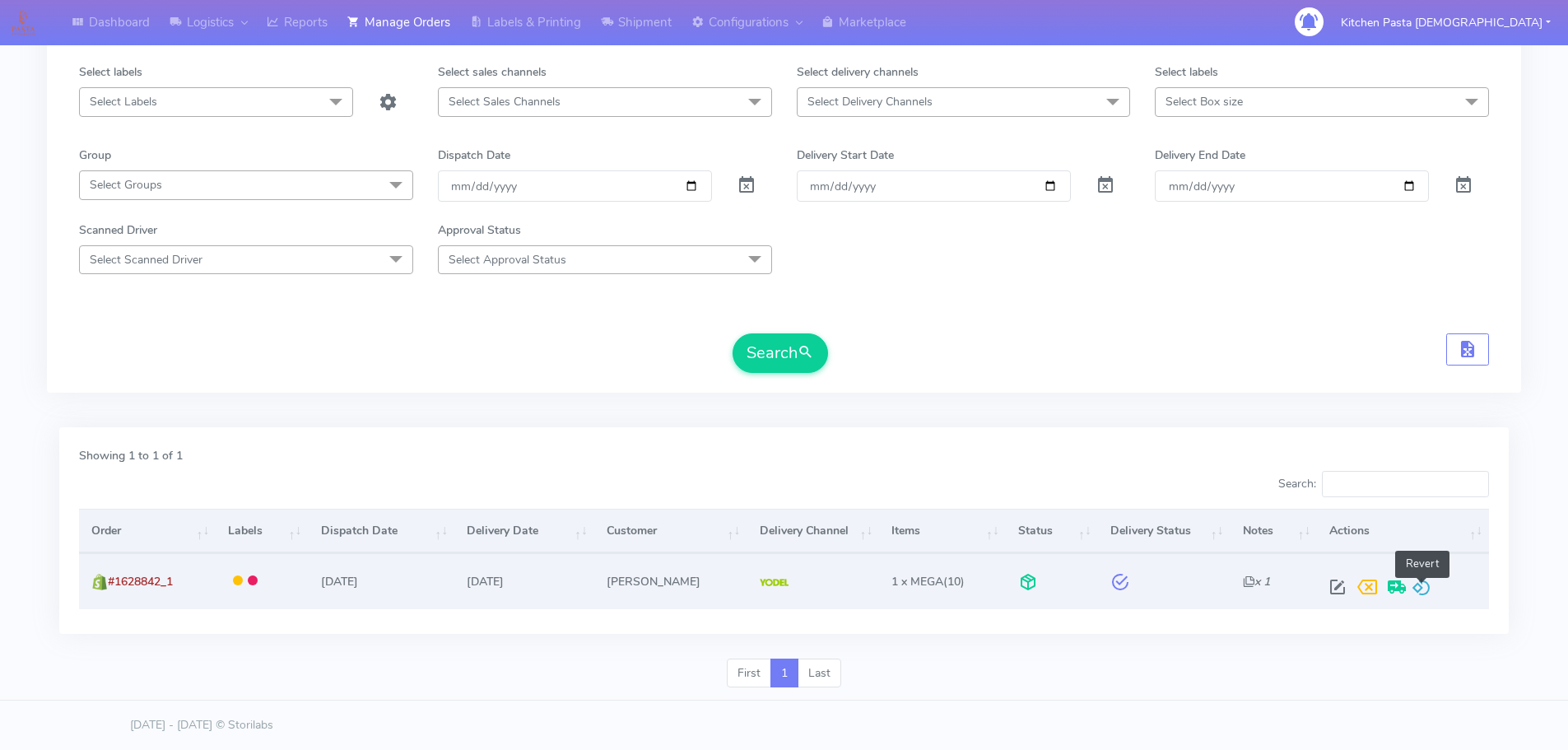
click at [1425, 583] on span at bounding box center [1422, 591] width 20 height 16
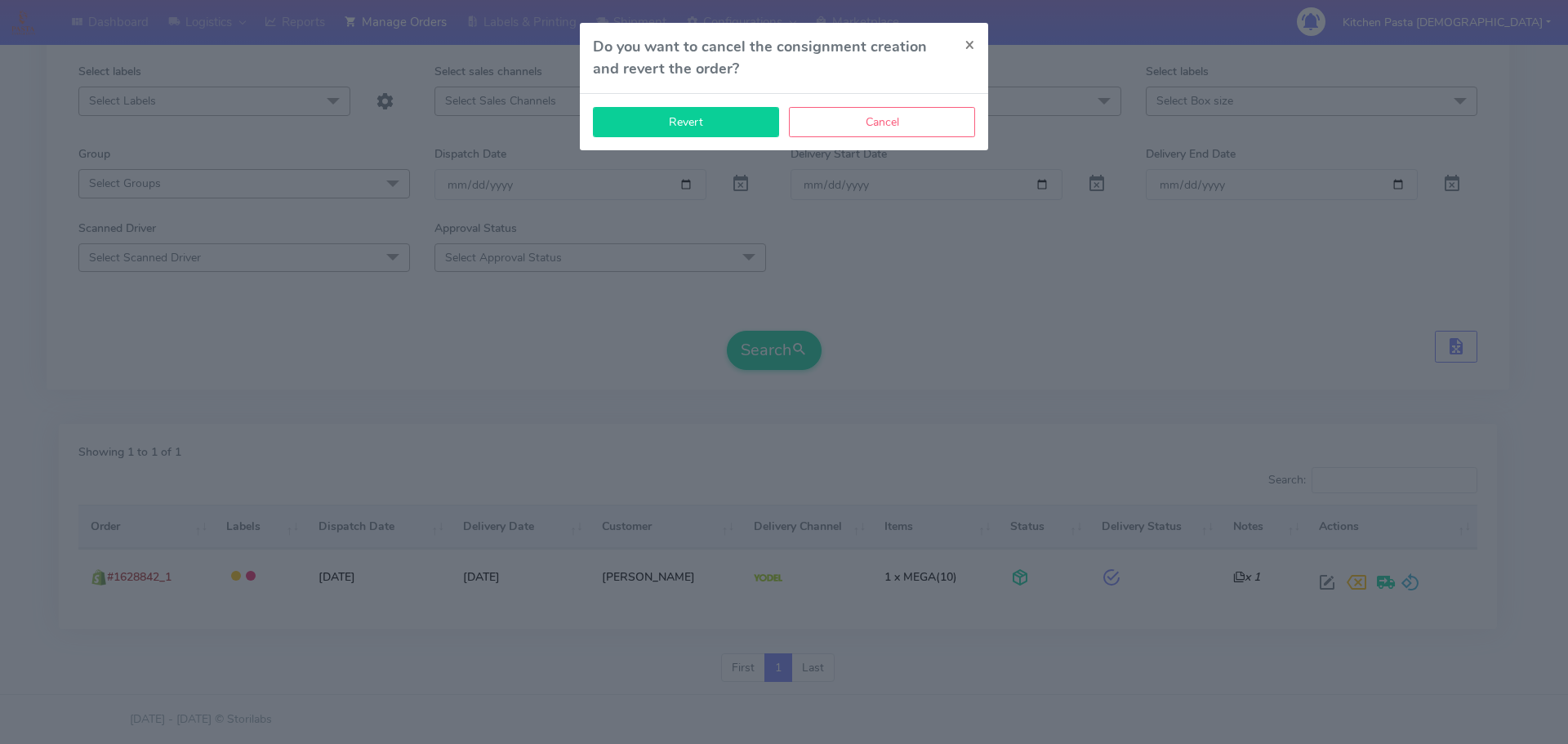
click at [675, 126] on button "Revert" at bounding box center [686, 122] width 186 height 30
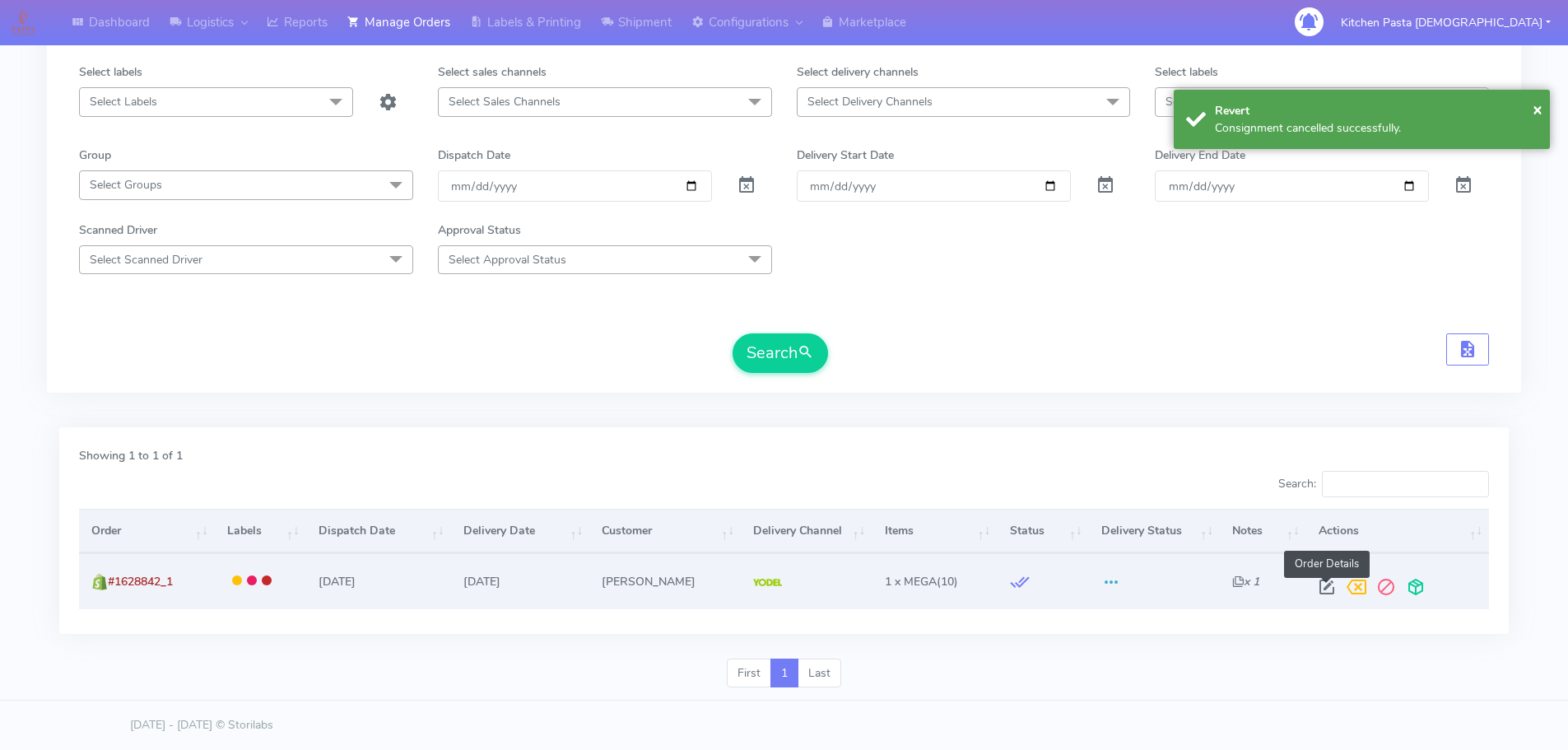
click at [1328, 588] on span at bounding box center [1327, 591] width 29 height 16
select select "5"
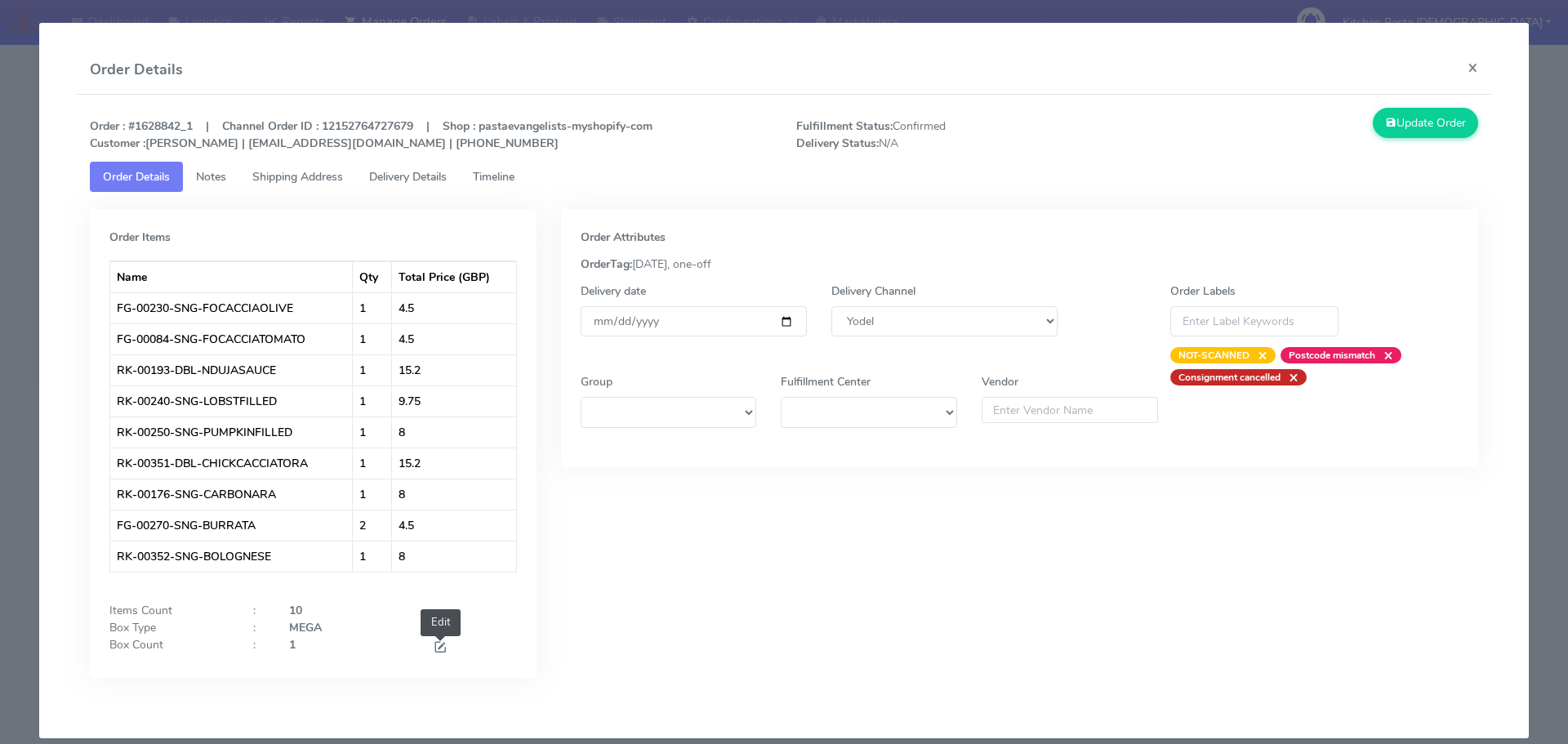
click at [439, 647] on span at bounding box center [439, 649] width 15 height 16
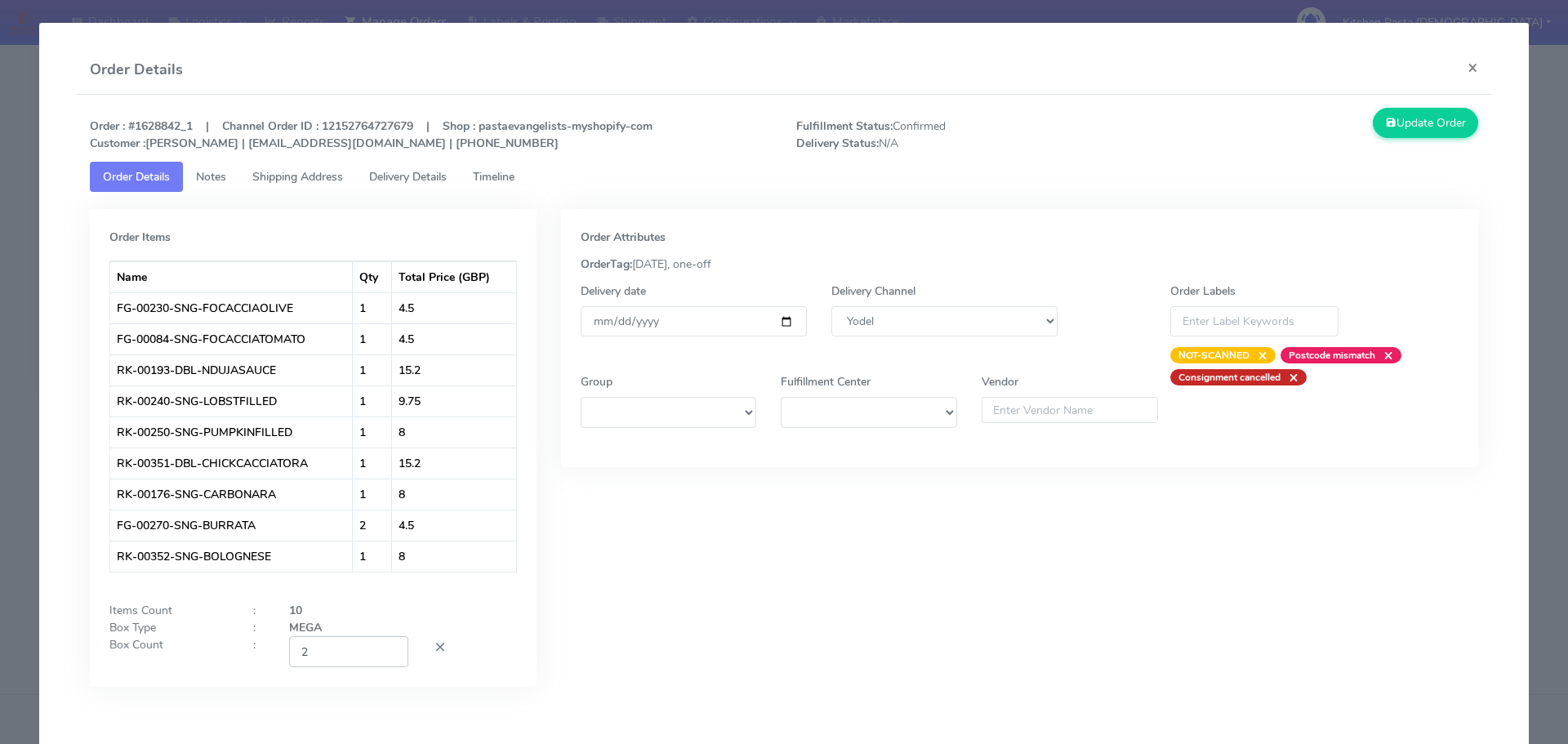
click at [382, 646] on input "2" at bounding box center [349, 651] width 119 height 30
type input "3"
click at [382, 646] on input "3" at bounding box center [349, 651] width 119 height 30
click at [1408, 113] on button "Update Order" at bounding box center [1426, 123] width 106 height 30
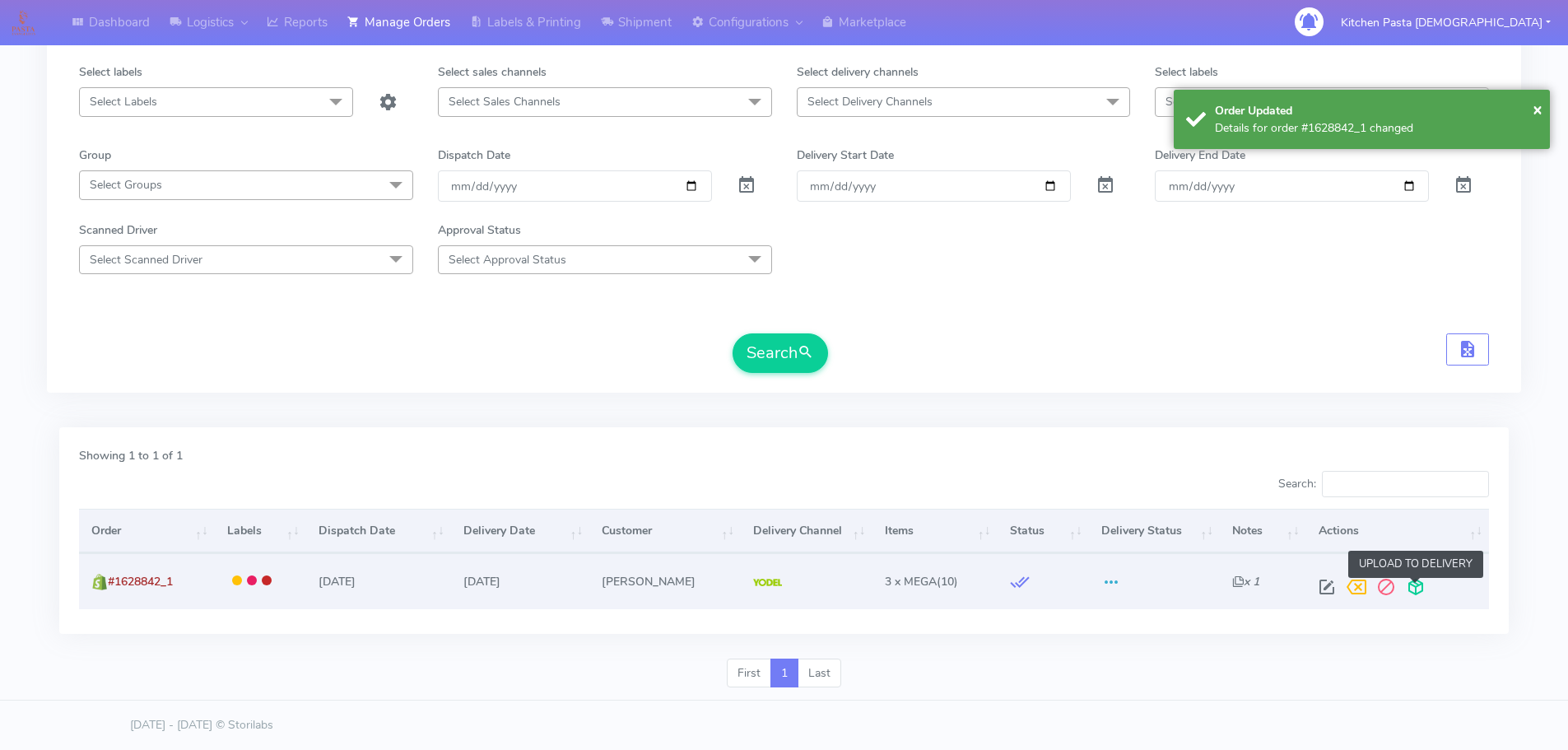
click at [1429, 586] on span at bounding box center [1416, 591] width 29 height 16
click at [1349, 594] on span at bounding box center [1351, 591] width 29 height 16
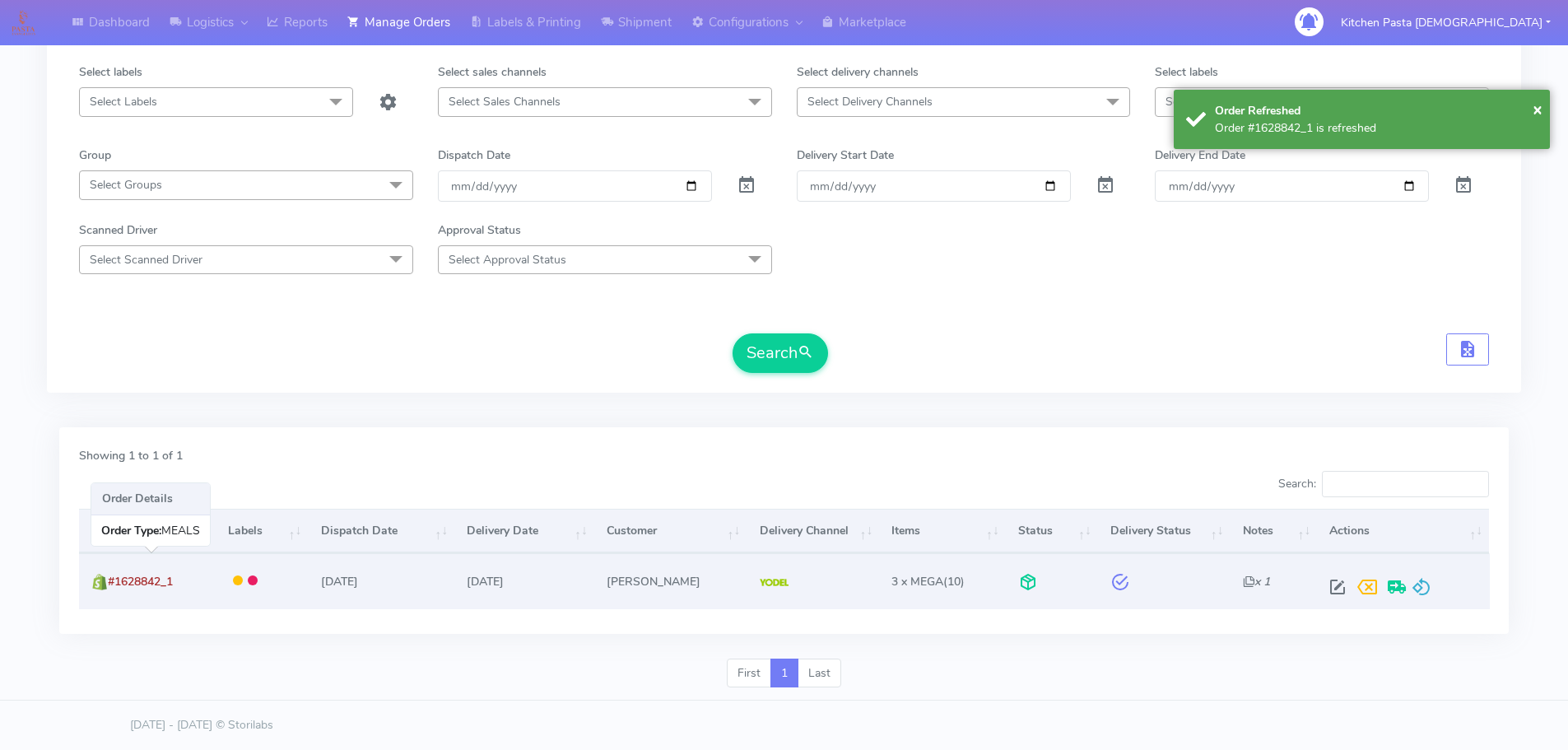
drag, startPoint x: 196, startPoint y: 581, endPoint x: 110, endPoint y: 584, distance: 86.1
click at [110, 584] on td "#1628842_1" at bounding box center [146, 580] width 136 height 55
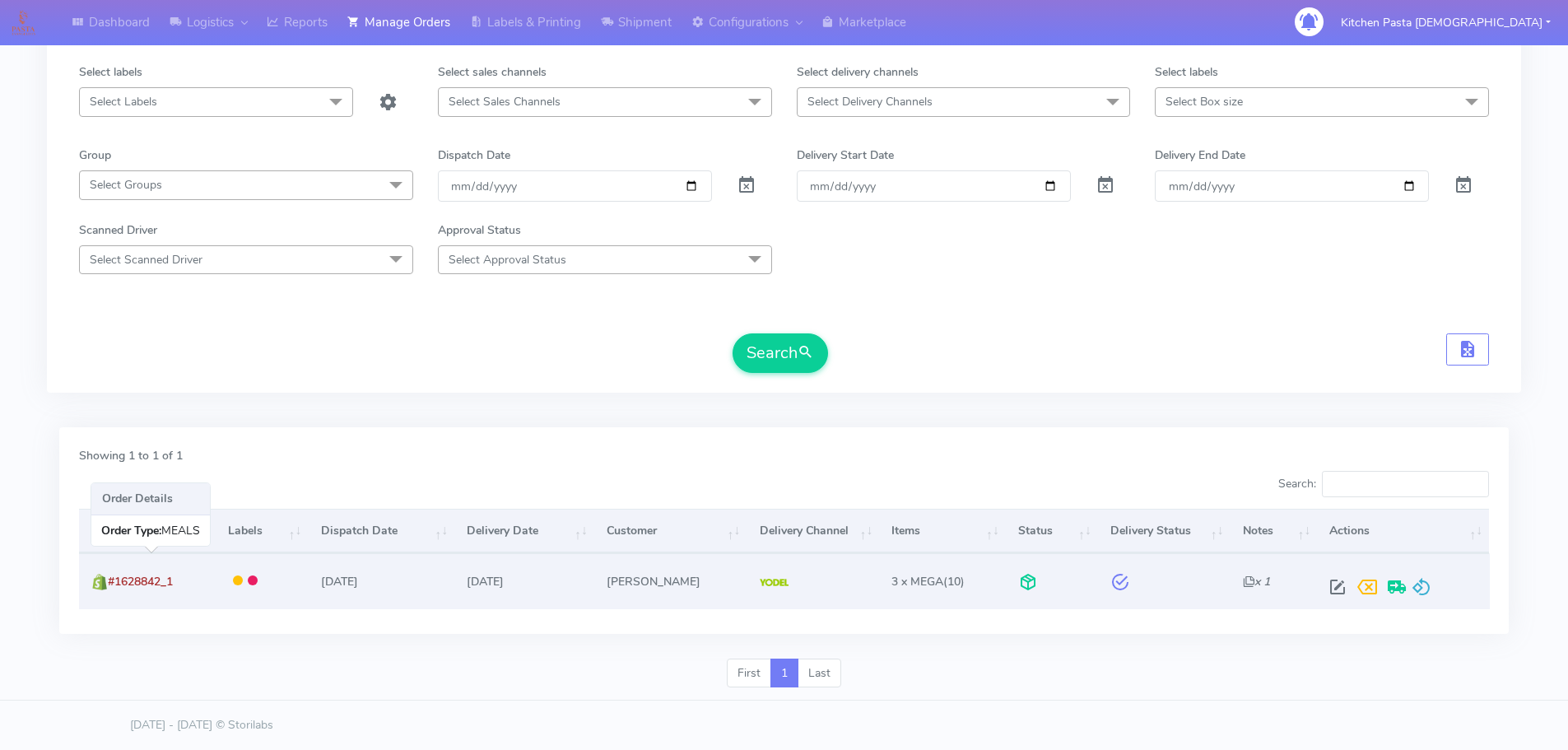
copy span "#1628842_1"
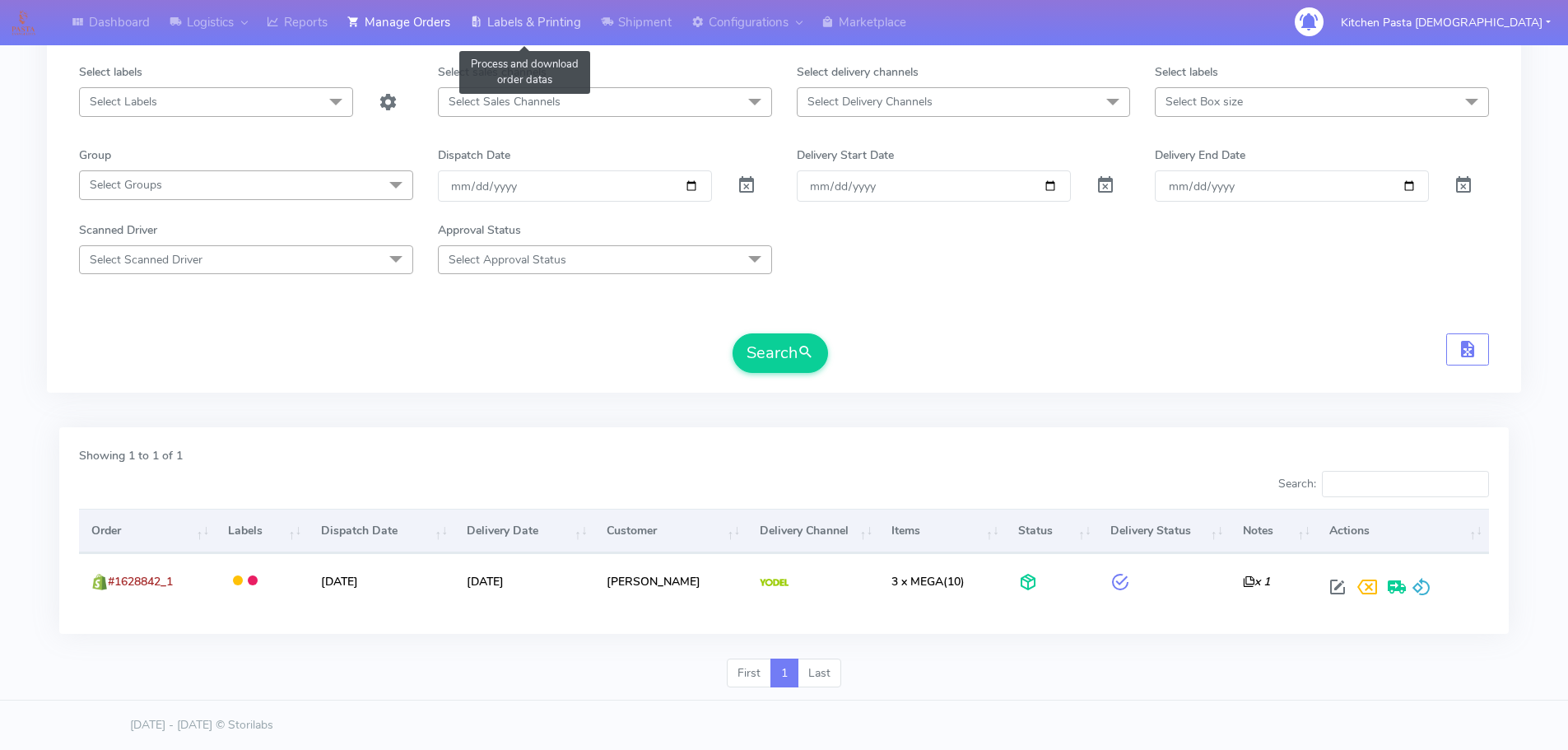
click at [533, 23] on link "Labels & Printing" at bounding box center [525, 23] width 131 height 45
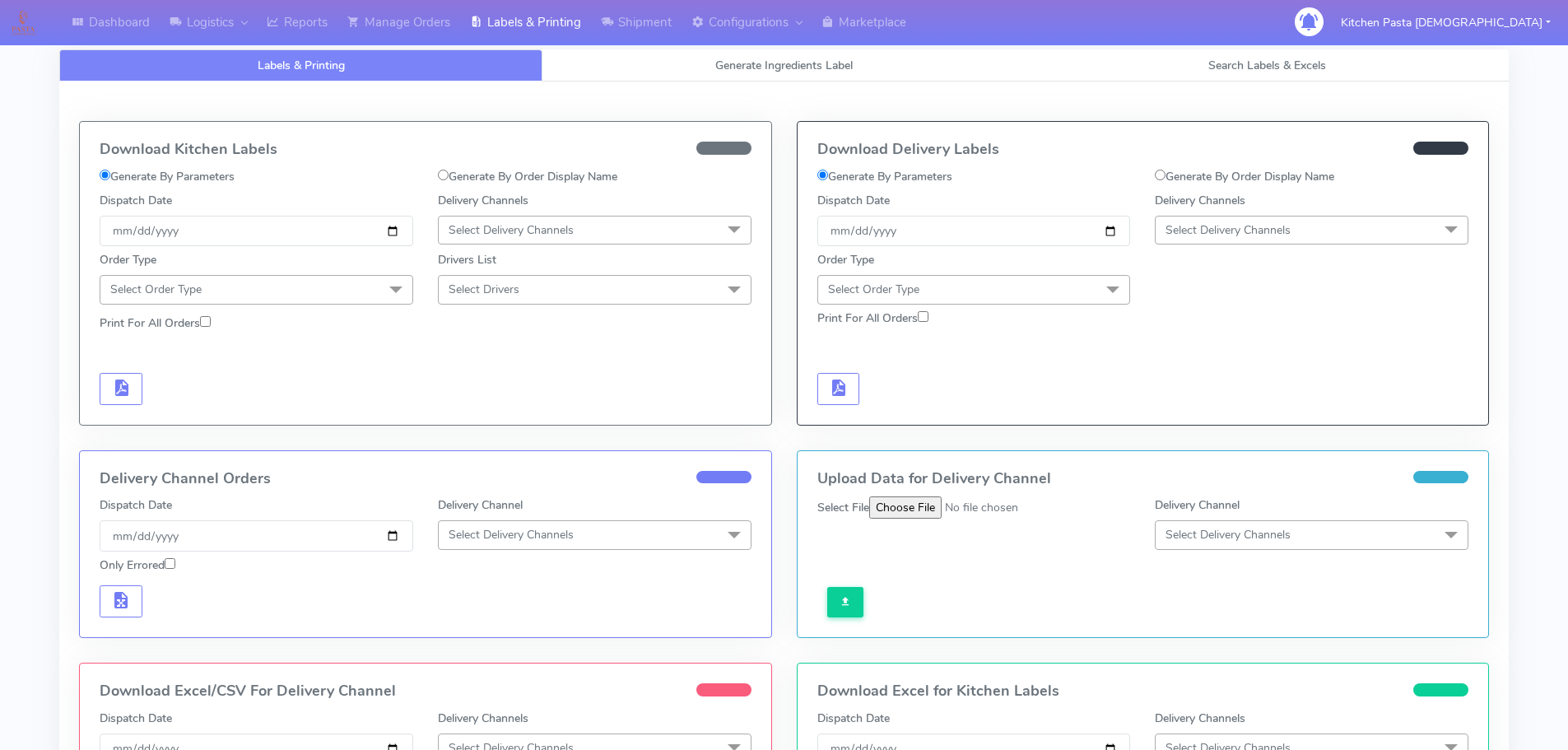
drag, startPoint x: 1257, startPoint y: 172, endPoint x: 1203, endPoint y: 176, distance: 54.1
click at [1258, 173] on label "Generate By Order Display Name" at bounding box center [1244, 177] width 180 height 18
click at [1165, 173] on input "Generate By Order Display Name" at bounding box center [1160, 175] width 11 height 11
radio input "true"
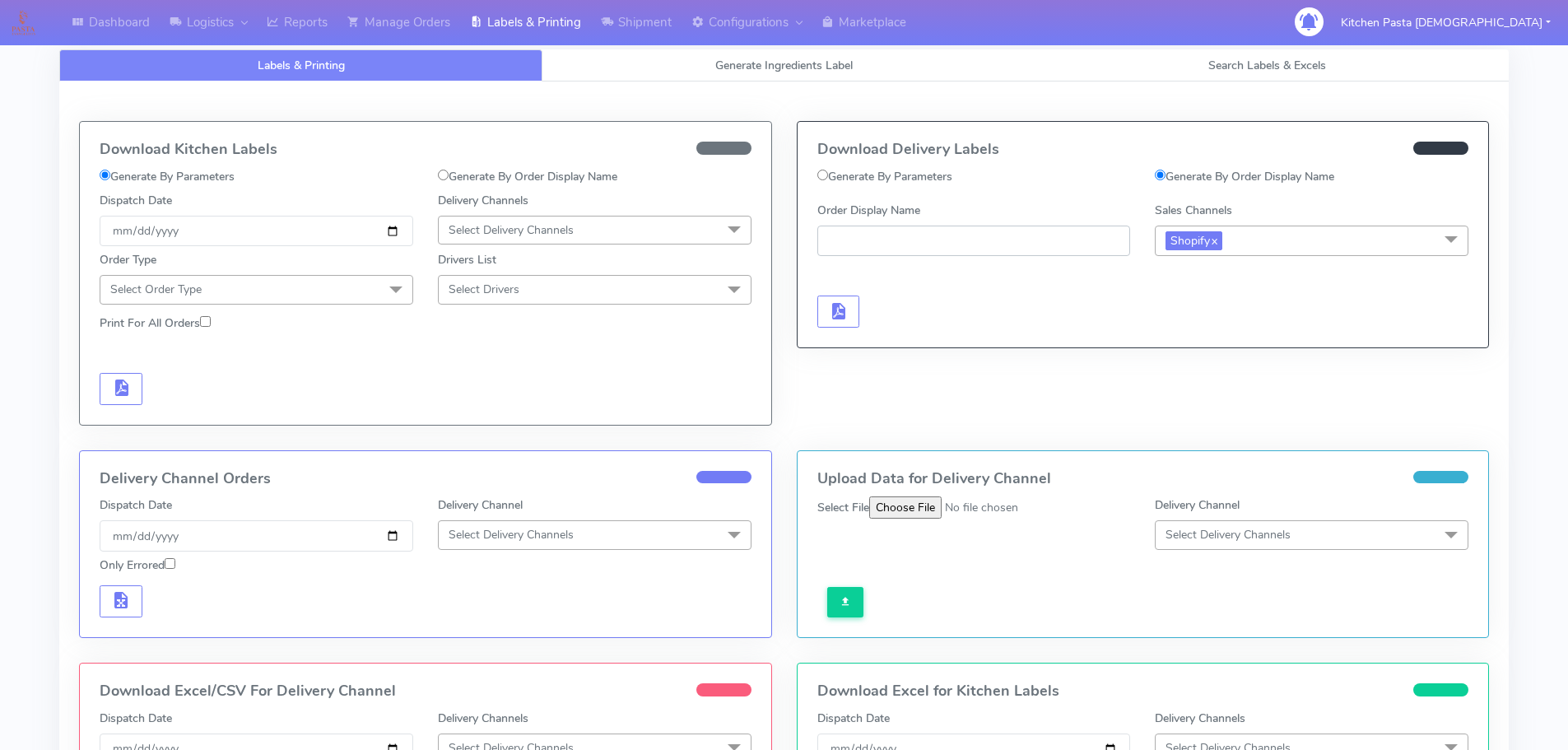
paste input "#1628842_1"
type input "#1628842_1"
click at [827, 319] on button "button" at bounding box center [839, 311] width 43 height 32
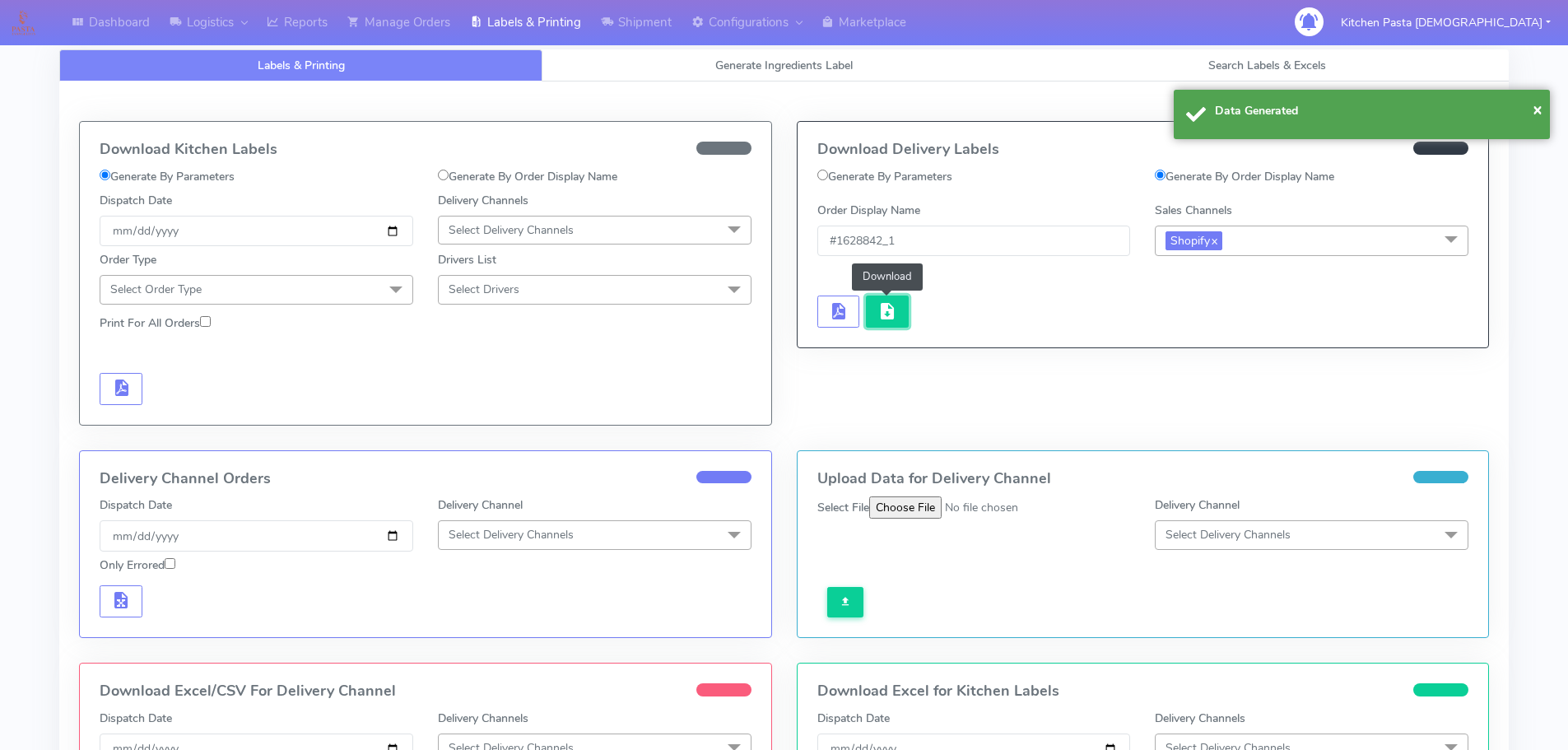
click at [874, 322] on button "button" at bounding box center [888, 311] width 43 height 32
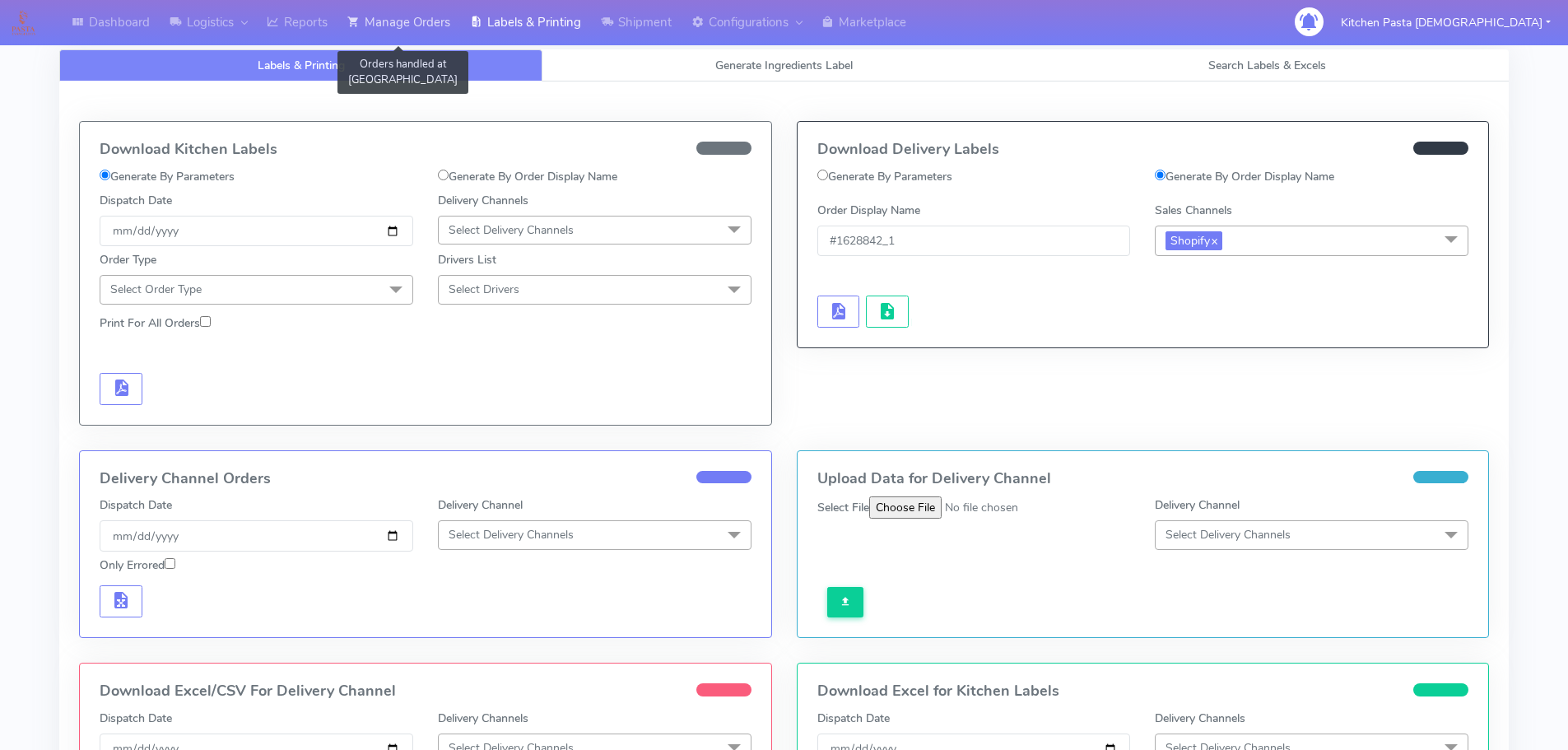
click at [371, 35] on link "Manage Orders" at bounding box center [399, 23] width 123 height 45
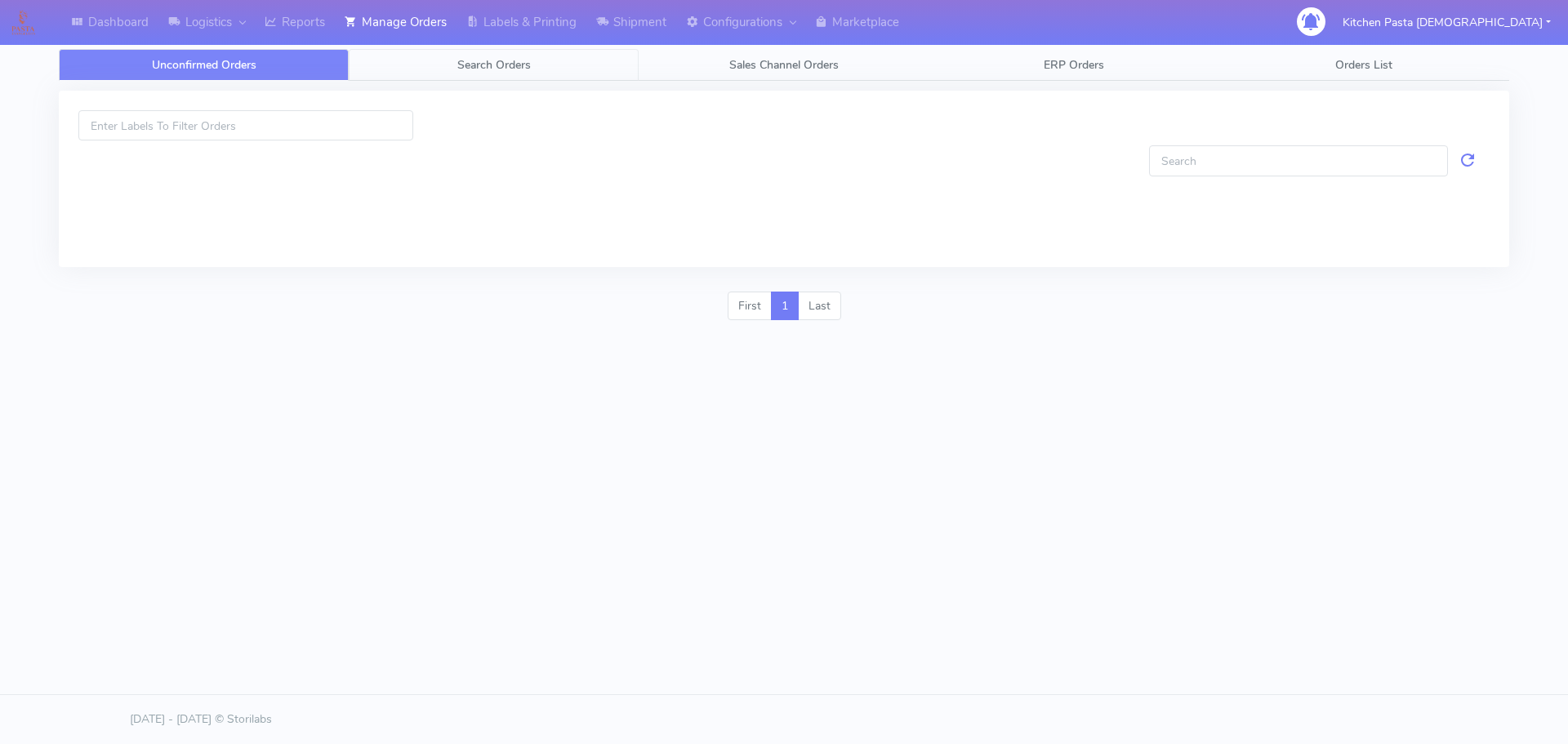
click at [395, 68] on link "Search Orders" at bounding box center [494, 64] width 290 height 32
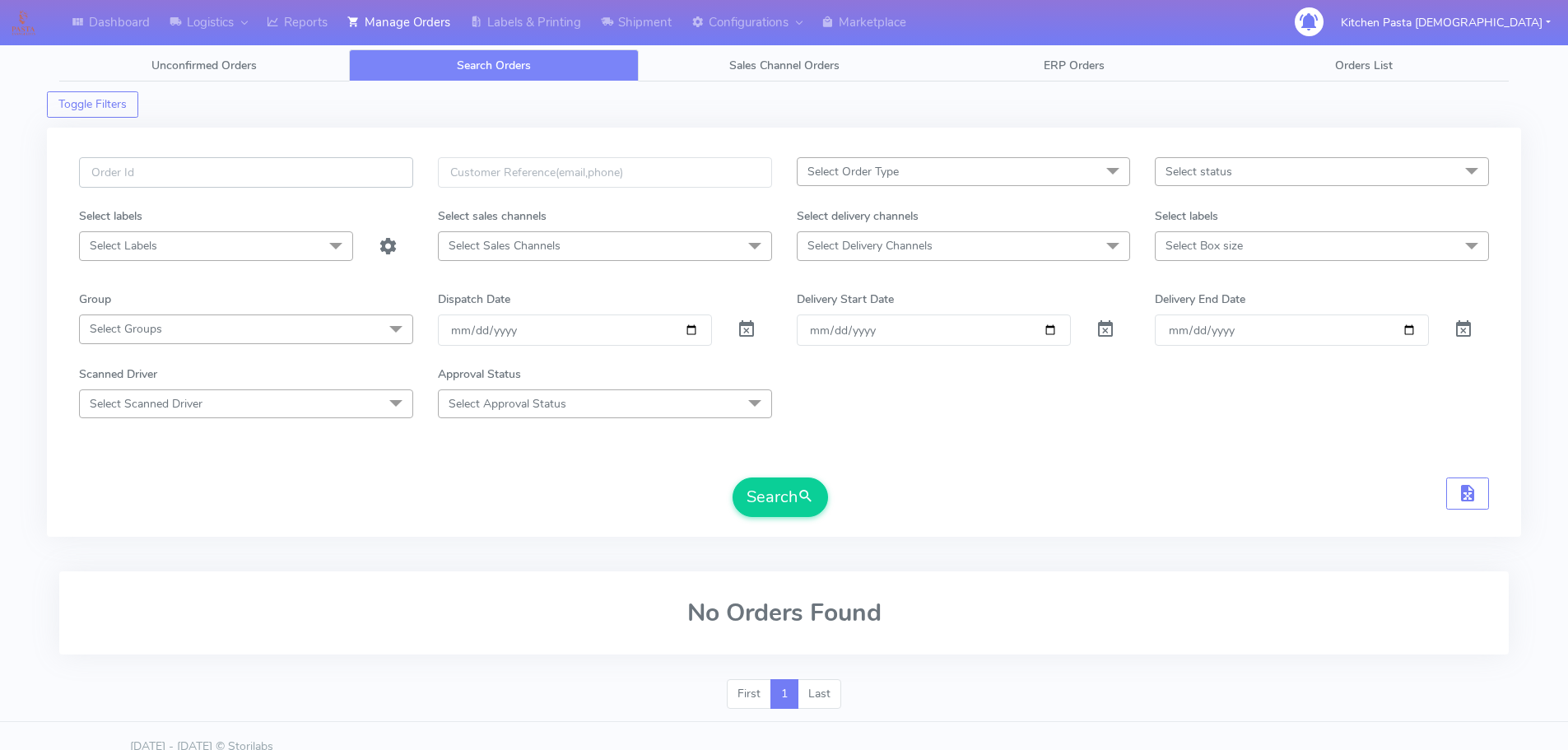
click at [301, 176] on input "text" at bounding box center [245, 172] width 334 height 30
type input "1627823"
click at [732, 477] on button "Search" at bounding box center [780, 497] width 95 height 39
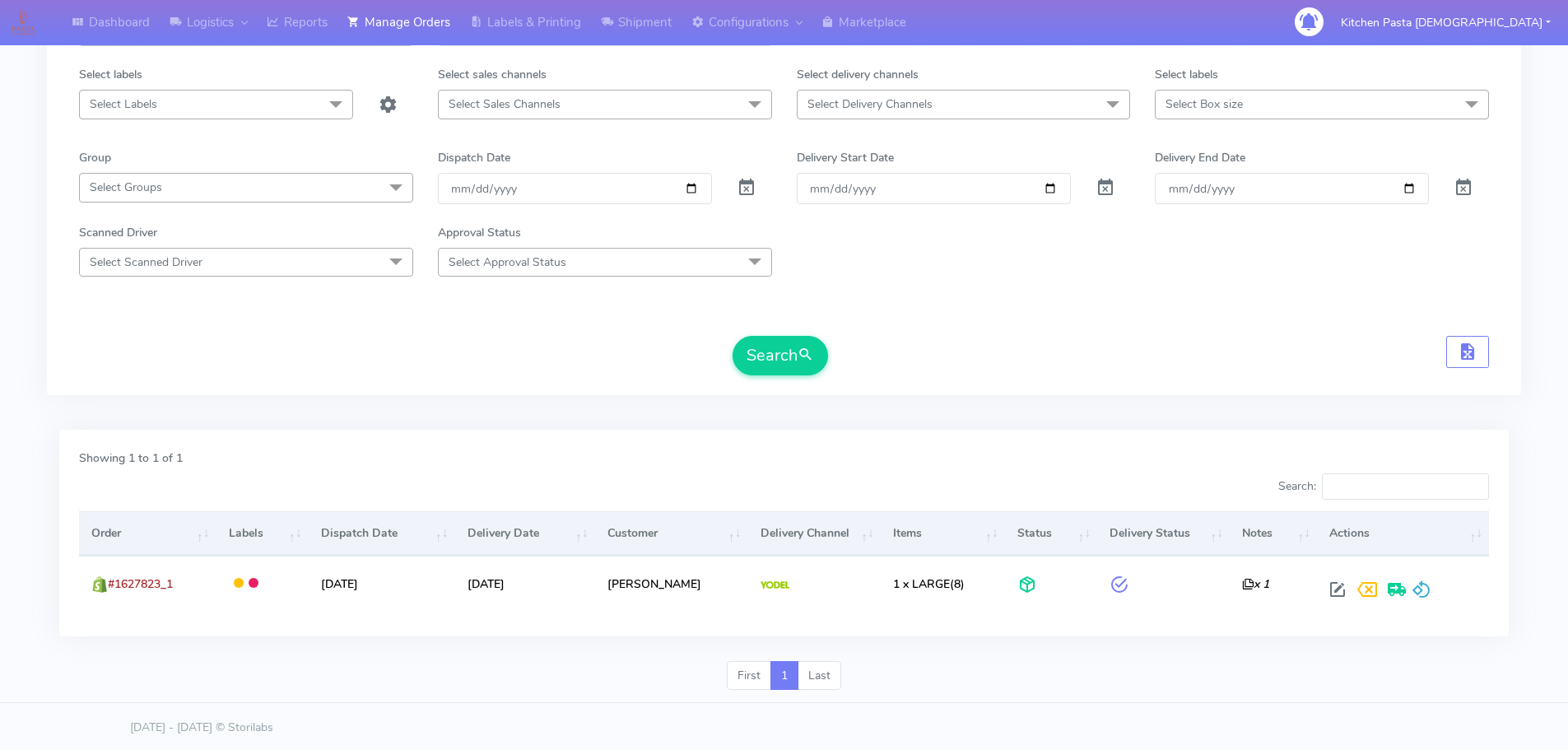
scroll to position [144, 0]
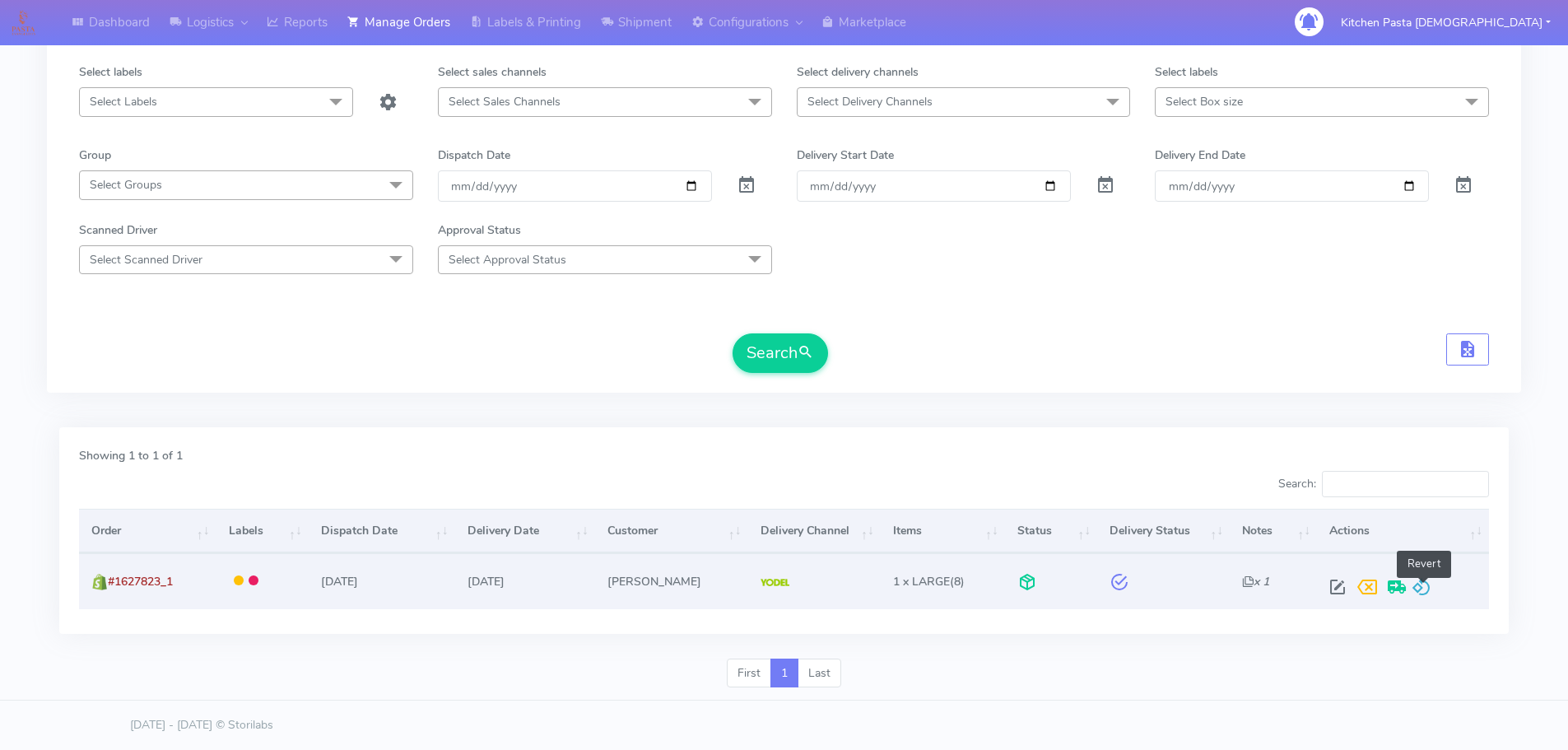
click at [1431, 583] on span at bounding box center [1422, 591] width 20 height 16
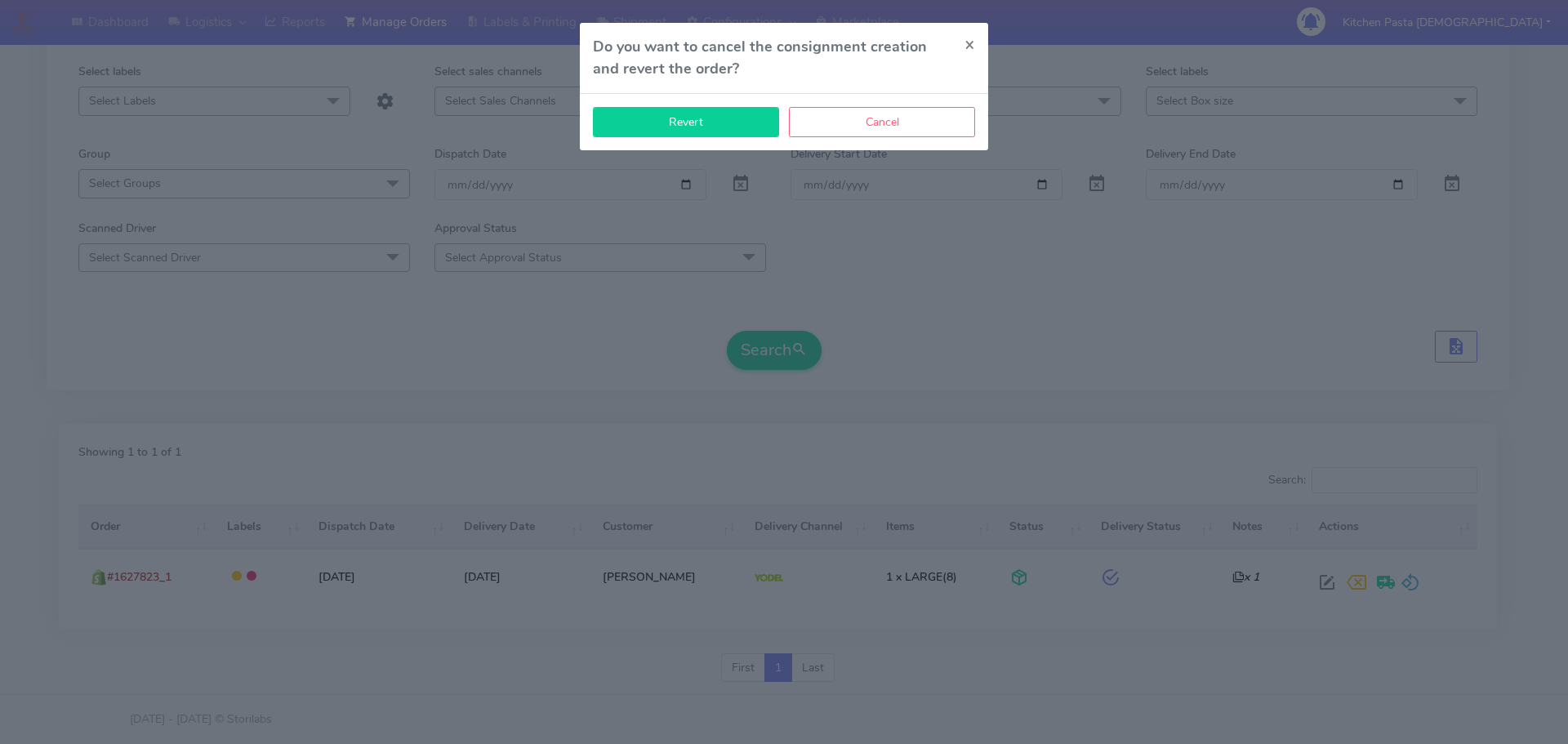
click at [726, 131] on button "Revert" at bounding box center [686, 122] width 186 height 30
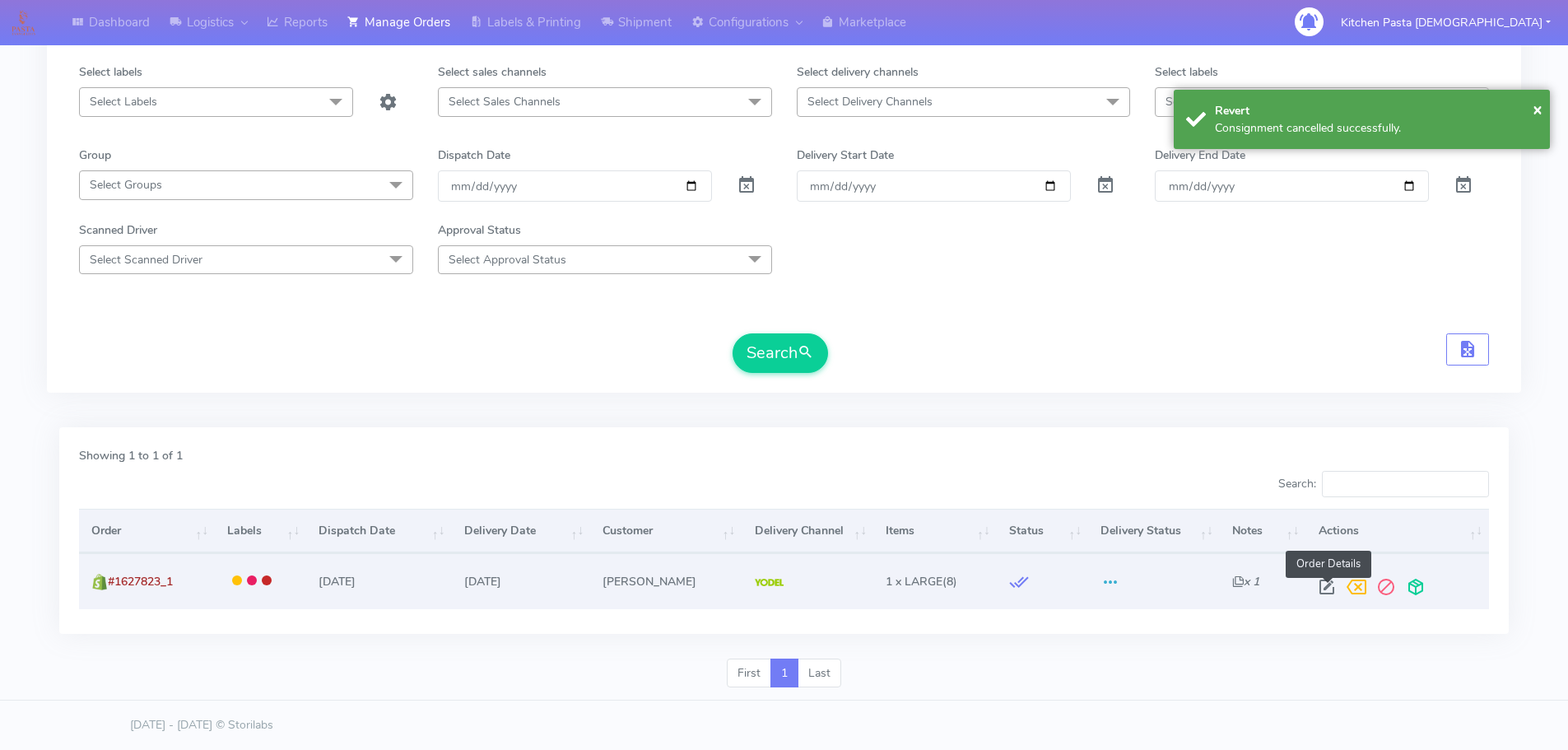
click at [1333, 594] on span at bounding box center [1327, 591] width 29 height 16
select select "5"
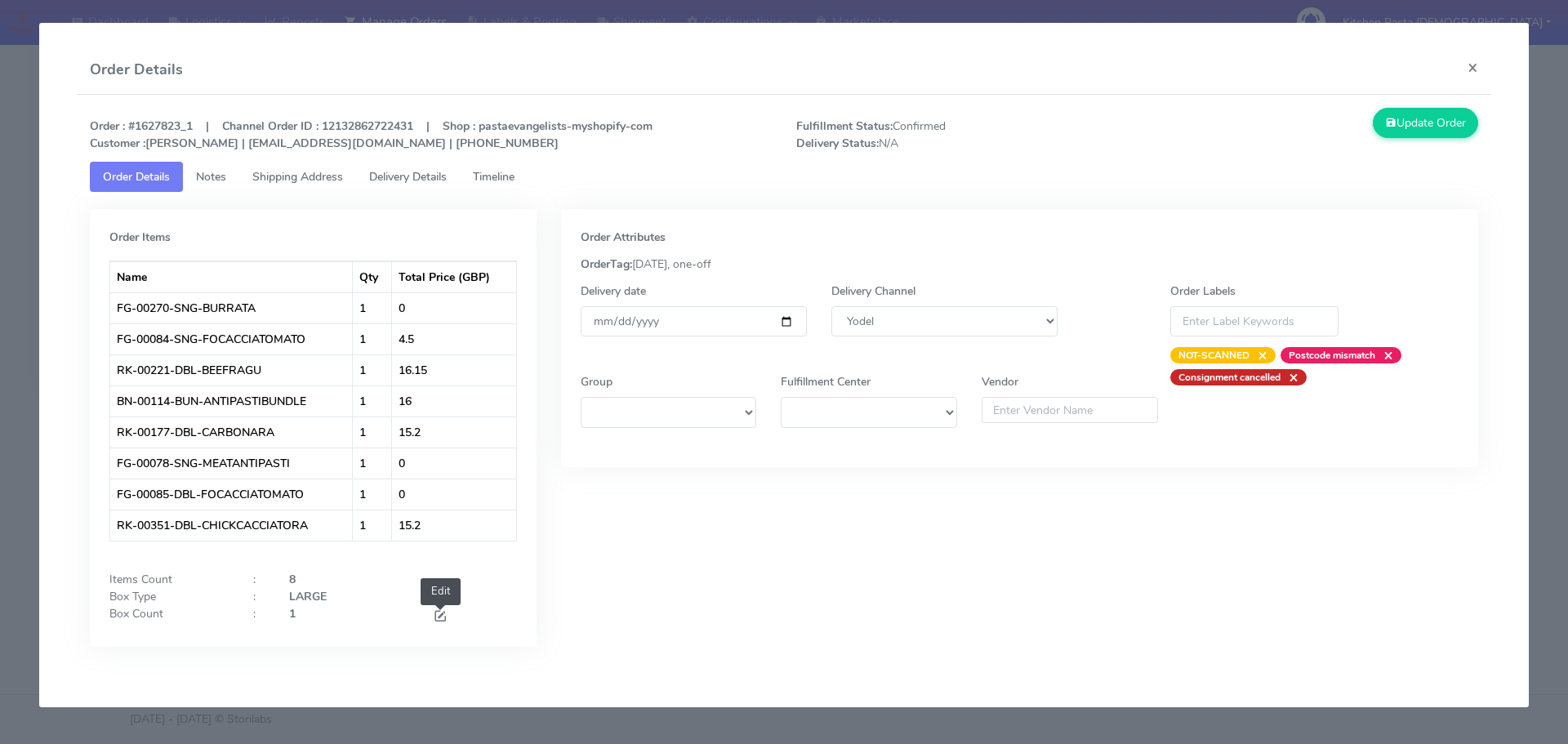
click at [440, 616] on span at bounding box center [439, 617] width 15 height 16
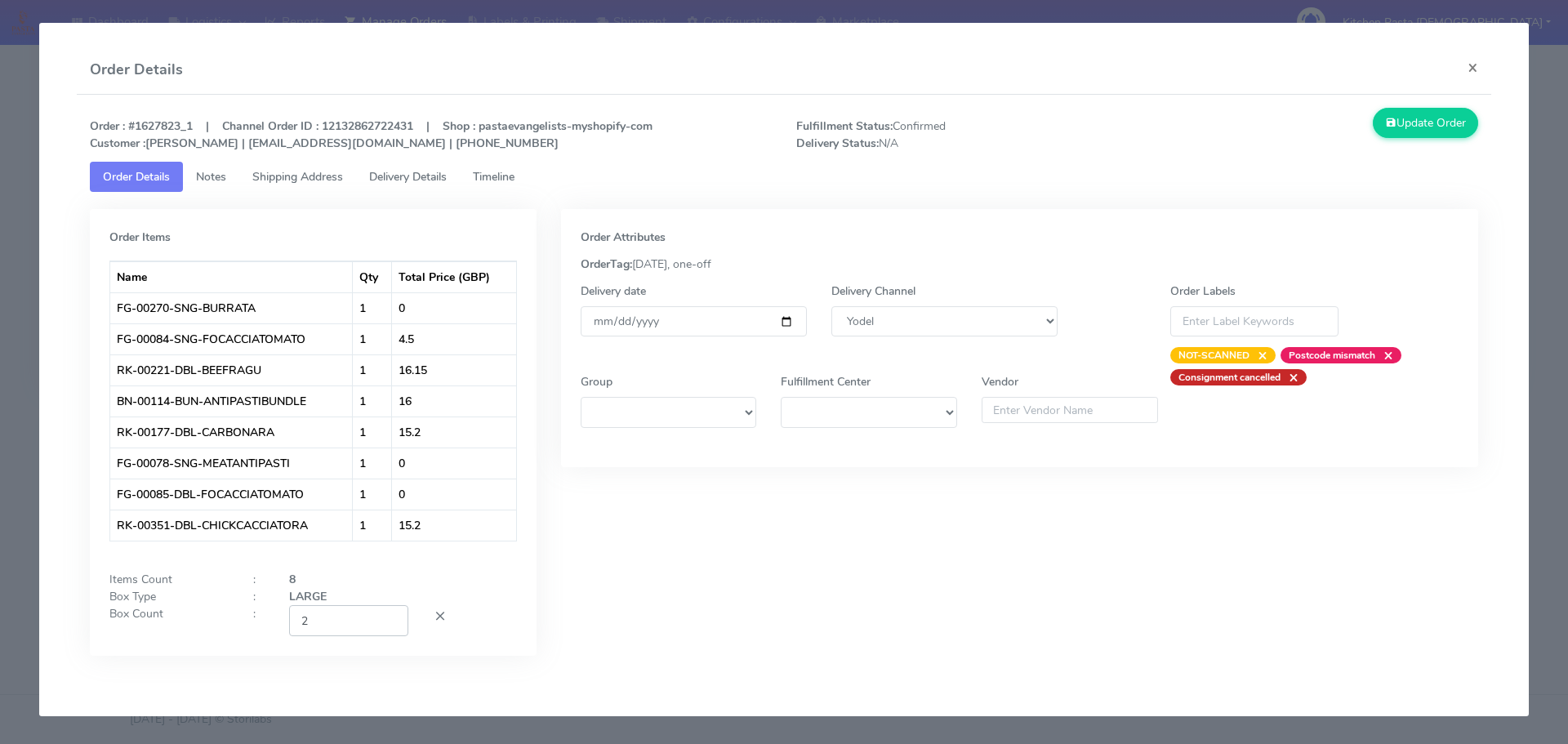
type input "2"
click at [387, 618] on input "2" at bounding box center [349, 619] width 119 height 30
click at [1394, 125] on button "Update Order" at bounding box center [1426, 123] width 106 height 30
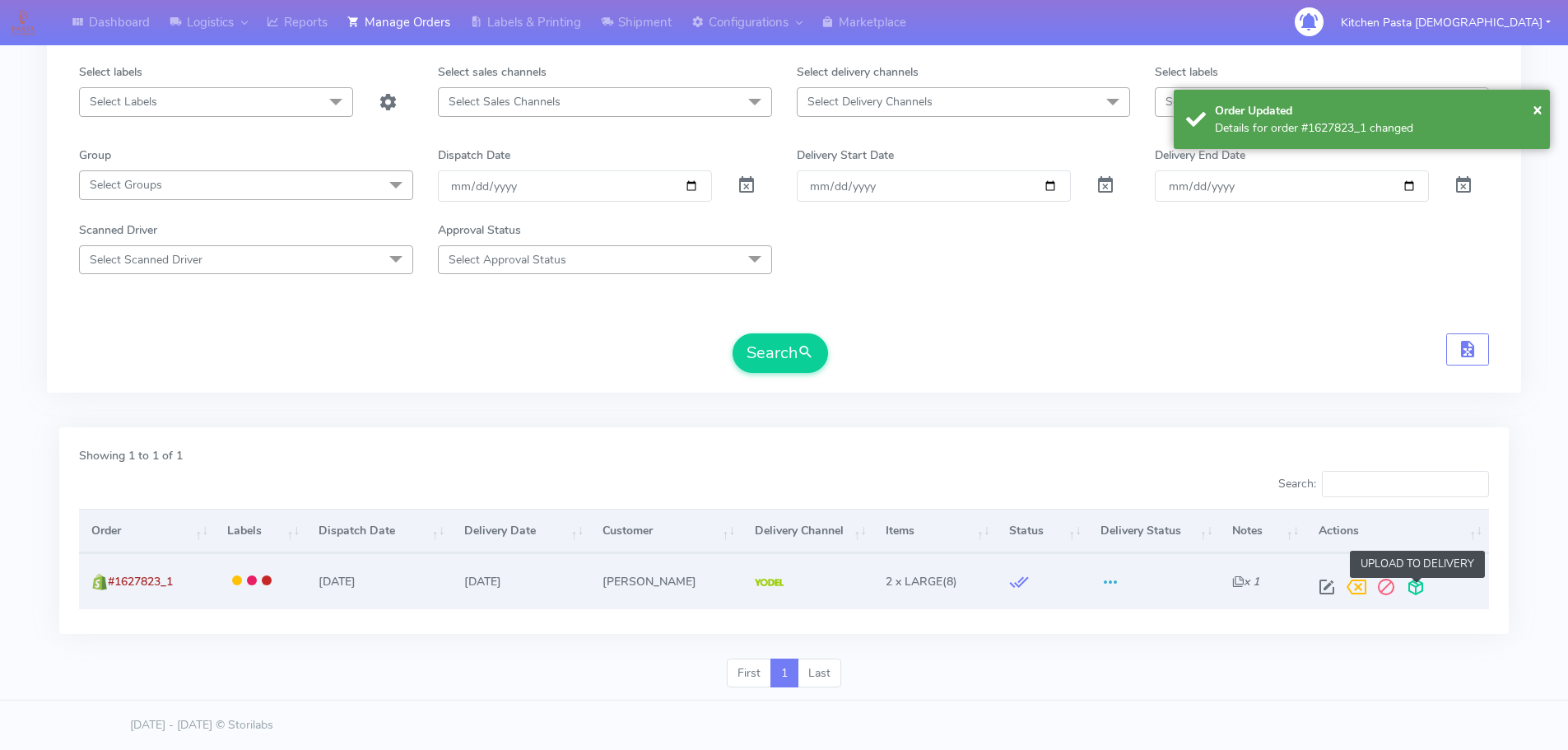
click at [1414, 589] on span at bounding box center [1416, 591] width 29 height 16
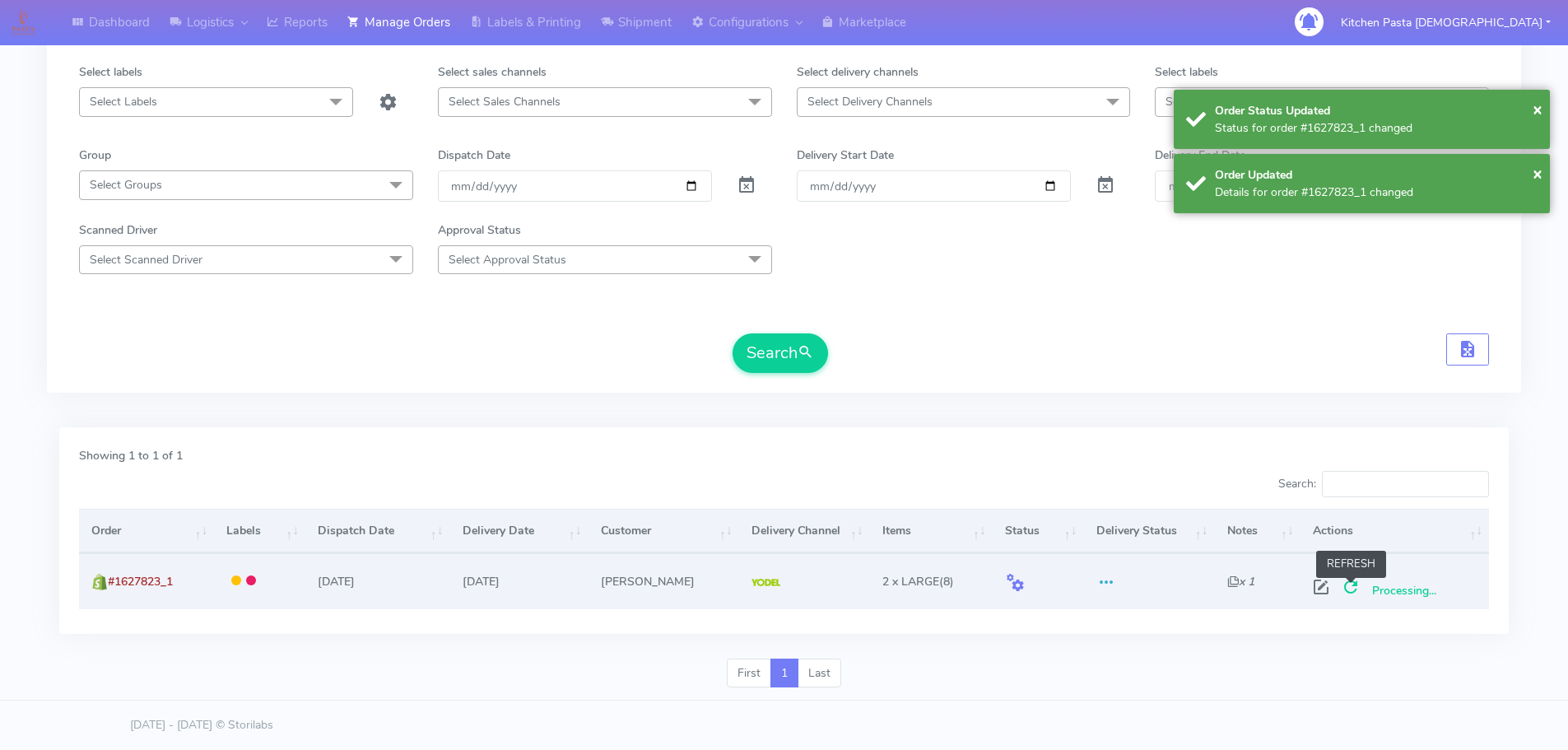
click at [1354, 597] on span at bounding box center [1351, 591] width 29 height 16
click at [1357, 593] on span at bounding box center [1351, 591] width 29 height 16
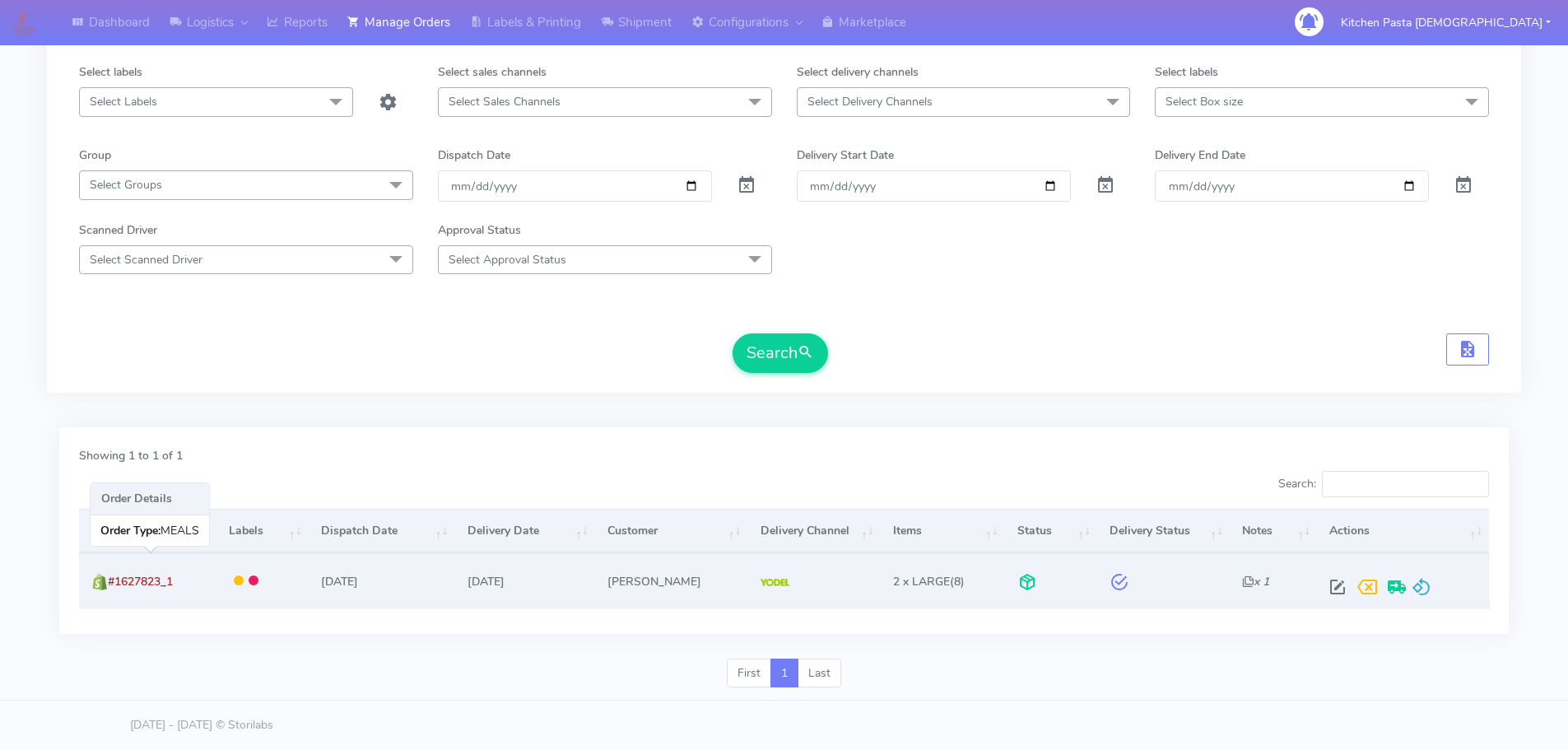
drag, startPoint x: 196, startPoint y: 581, endPoint x: 112, endPoint y: 590, distance: 84.5
click at [112, 590] on td "#1627823_1" at bounding box center [147, 580] width 137 height 55
copy span "#1627823_1"
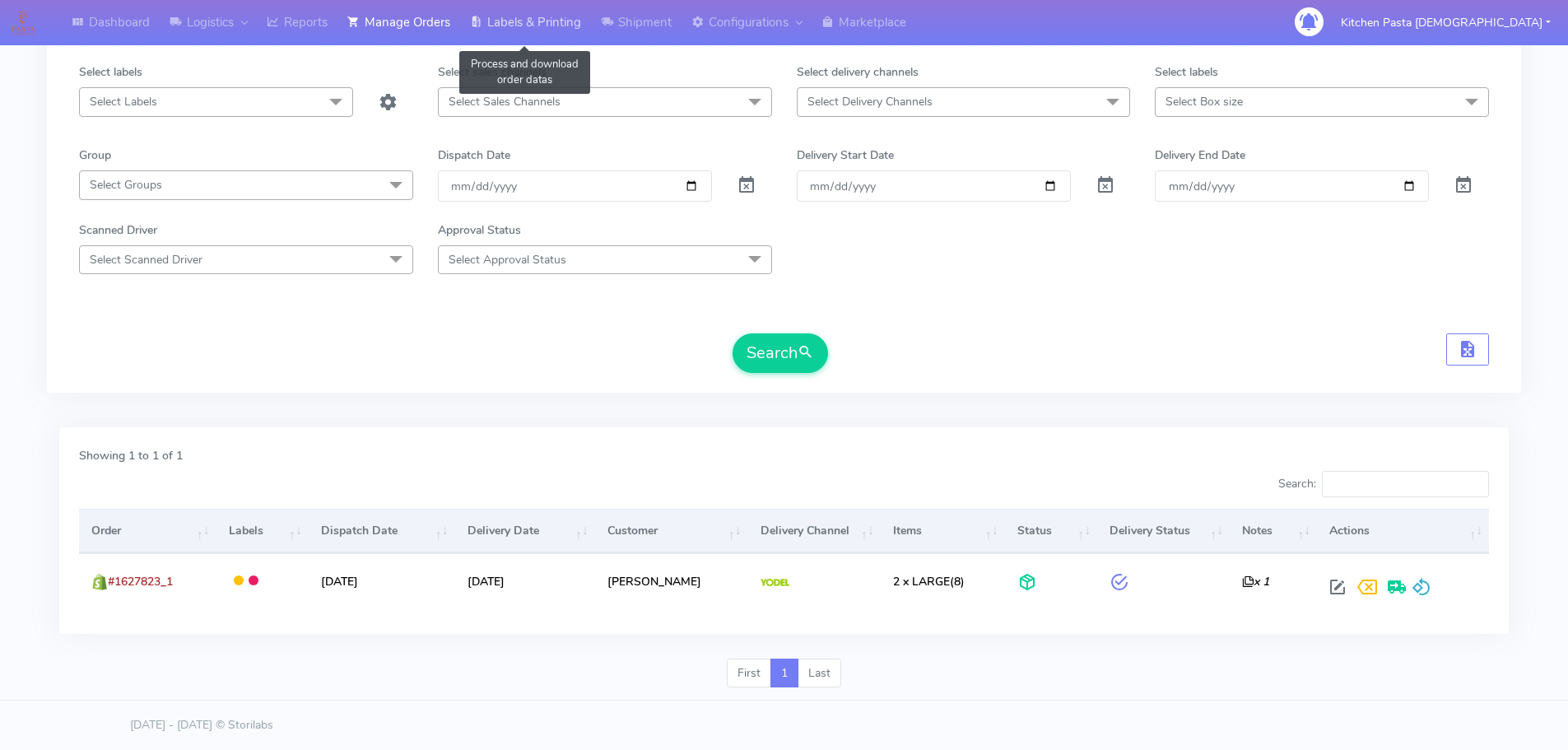
click at [550, 15] on link "Labels & Printing" at bounding box center [525, 23] width 131 height 45
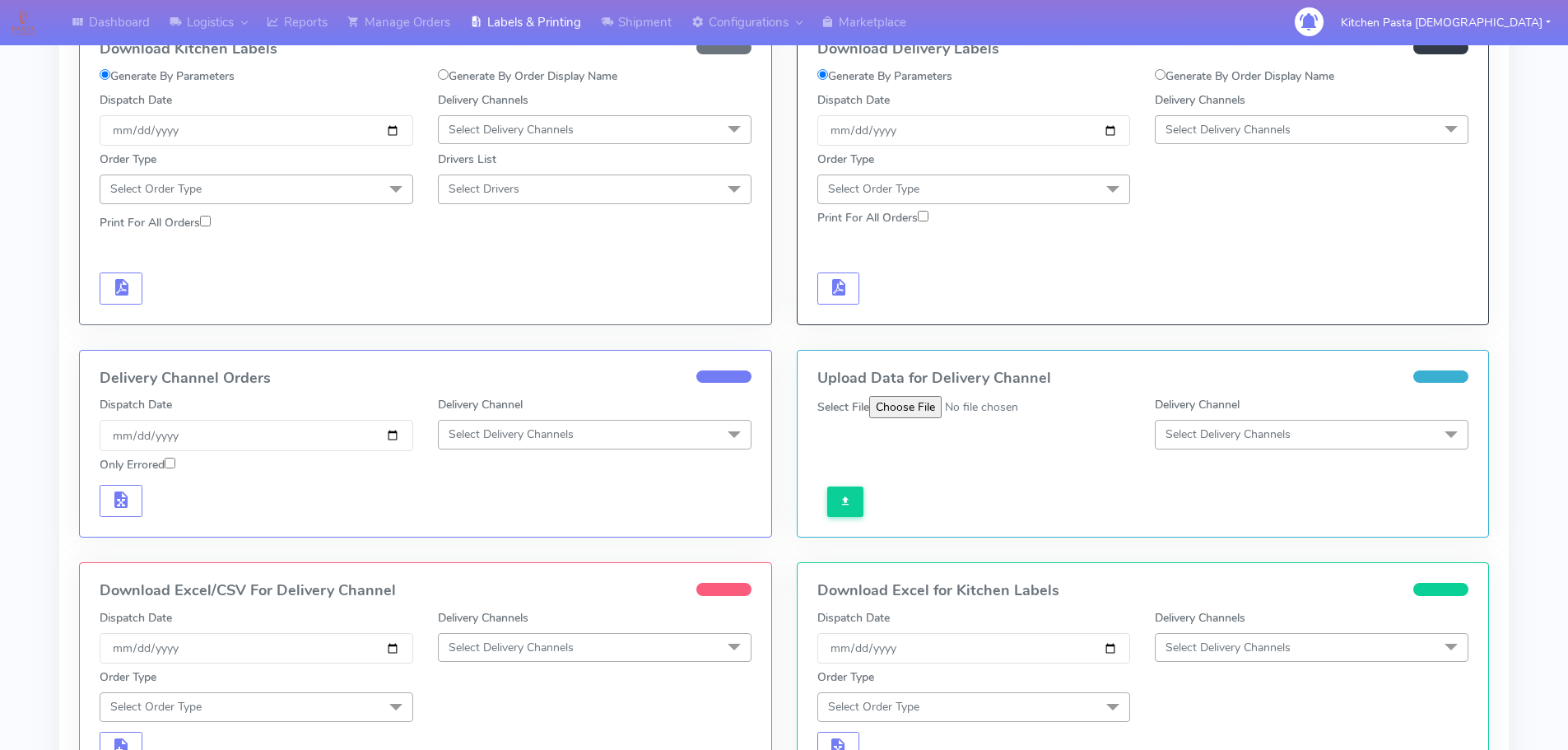
scroll to position [62, 0]
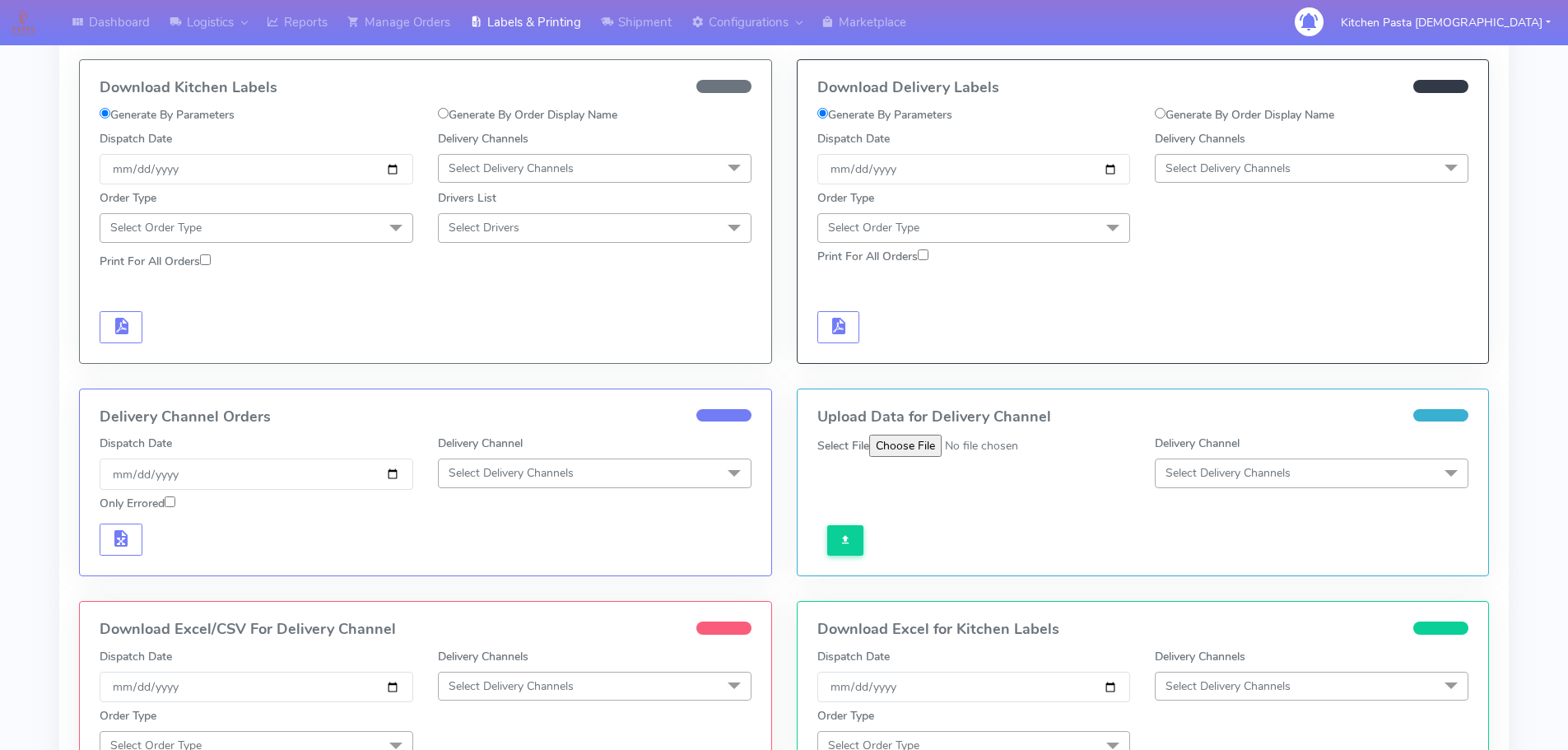
click at [1161, 112] on input "Generate By Order Display Name" at bounding box center [1160, 113] width 11 height 11
radio input "true"
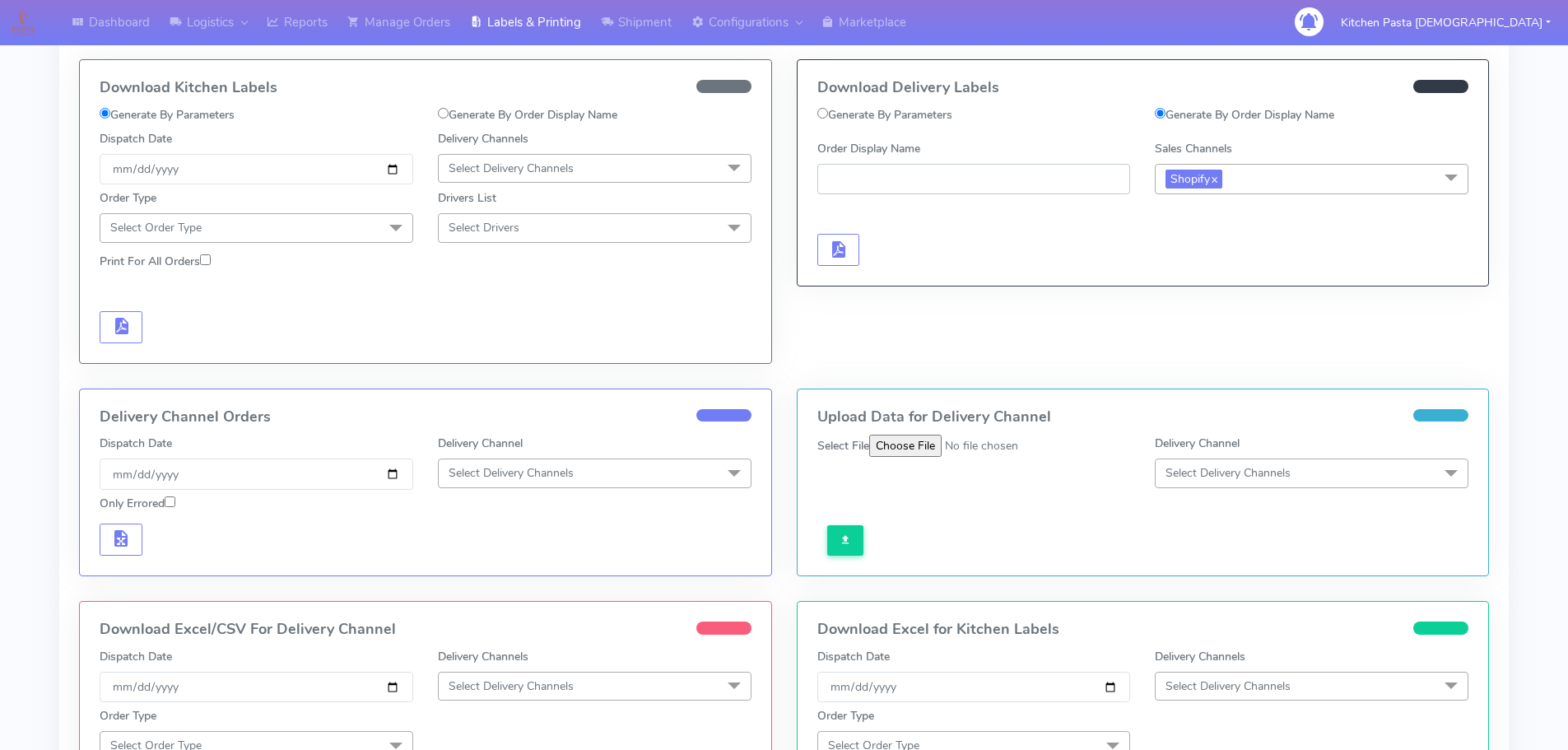
paste input "#1627823_1"
type input "#1627823_1"
click at [842, 252] on span "button" at bounding box center [838, 253] width 20 height 16
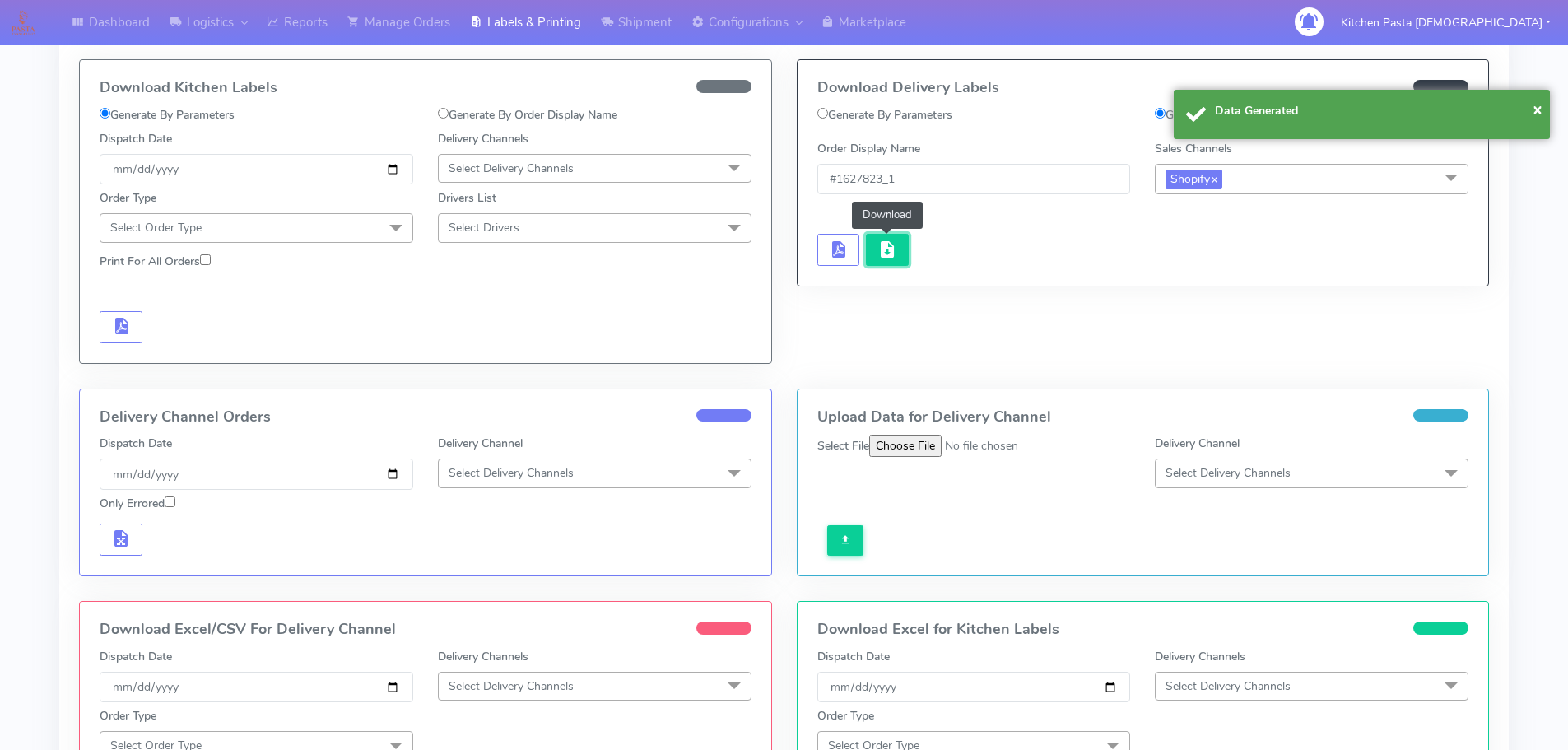
click at [892, 259] on span "button" at bounding box center [888, 253] width 20 height 16
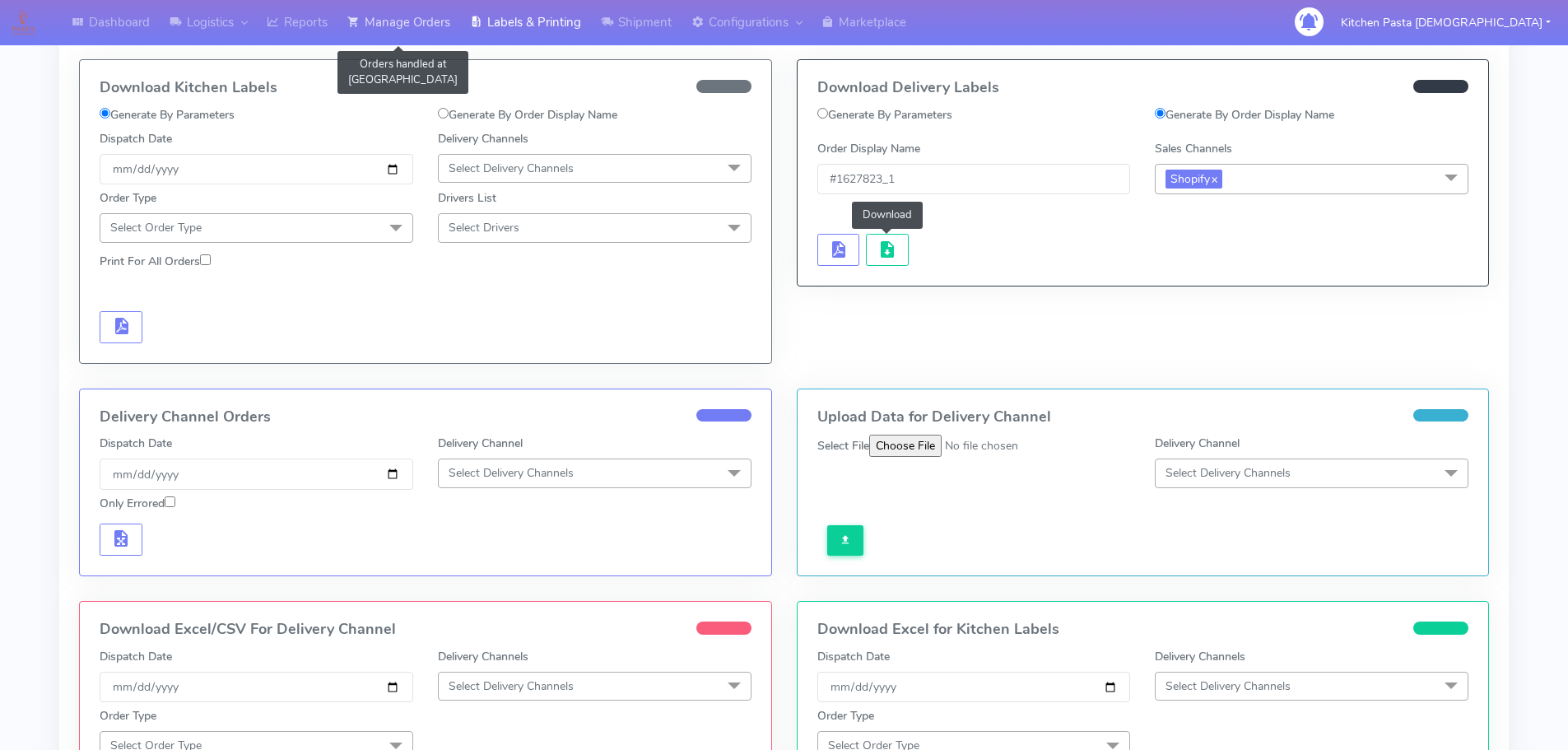
click at [418, 27] on link "Manage Orders" at bounding box center [399, 23] width 123 height 45
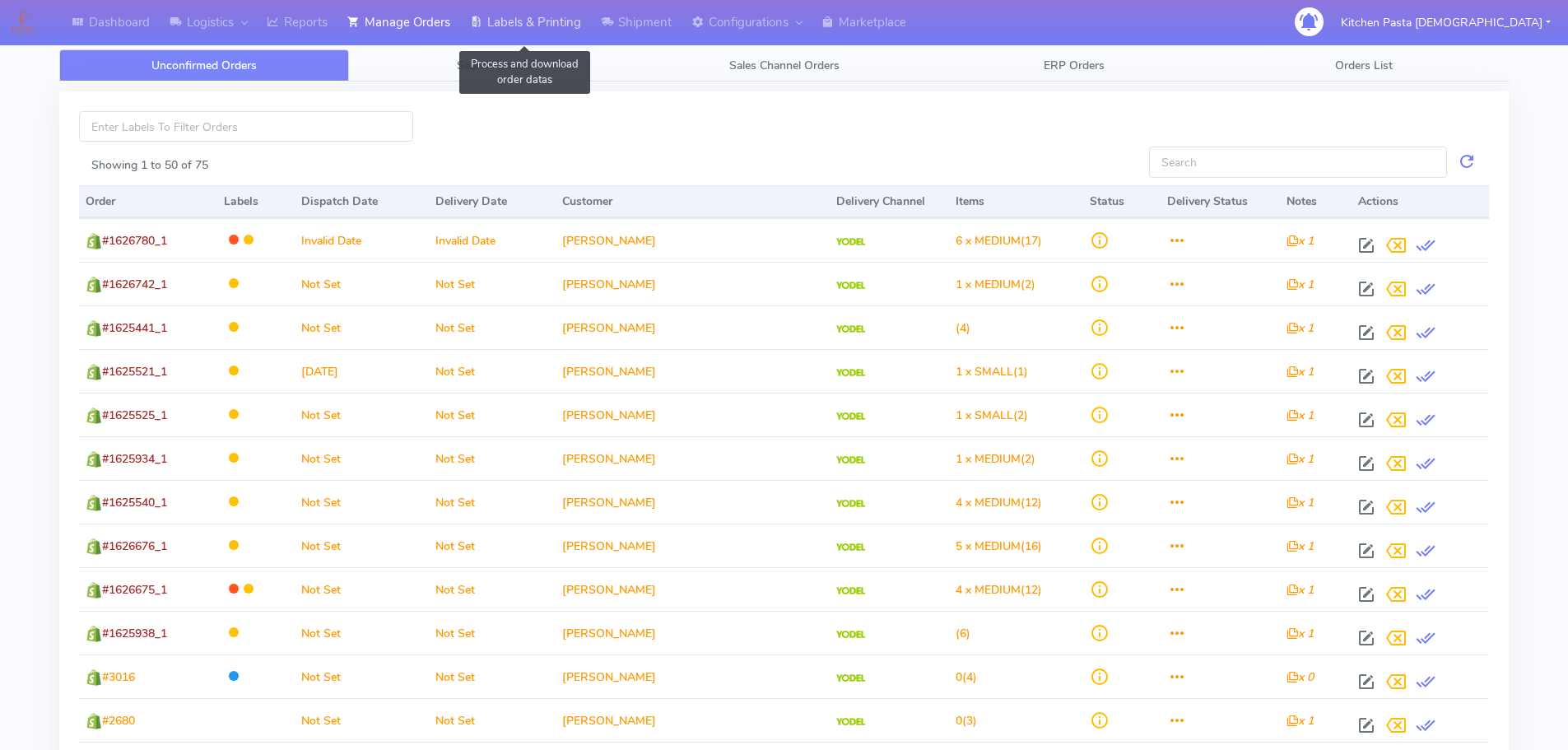
click at [499, 13] on link "Labels & Printing" at bounding box center [525, 23] width 131 height 45
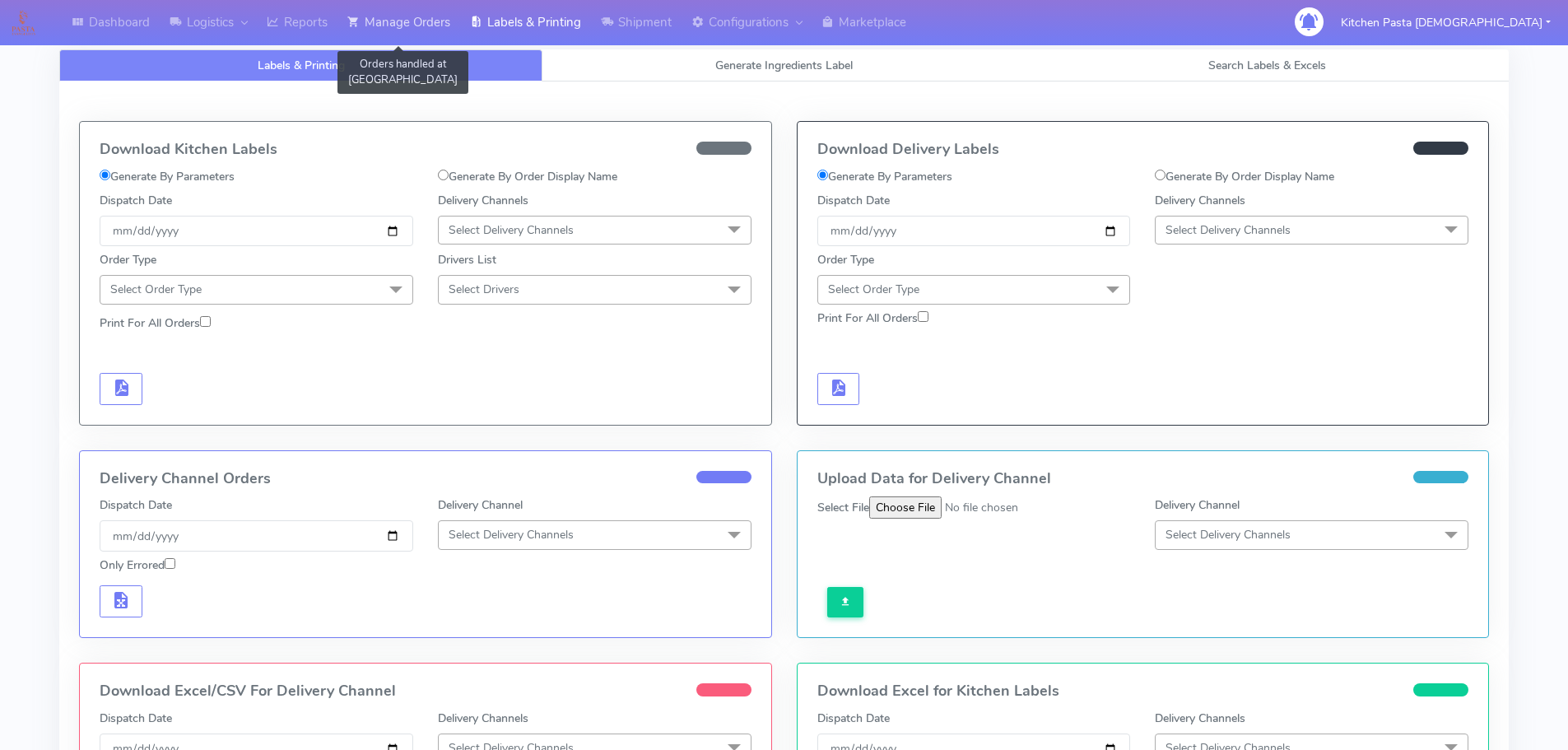
click at [372, 13] on link "Manage Orders" at bounding box center [399, 23] width 123 height 45
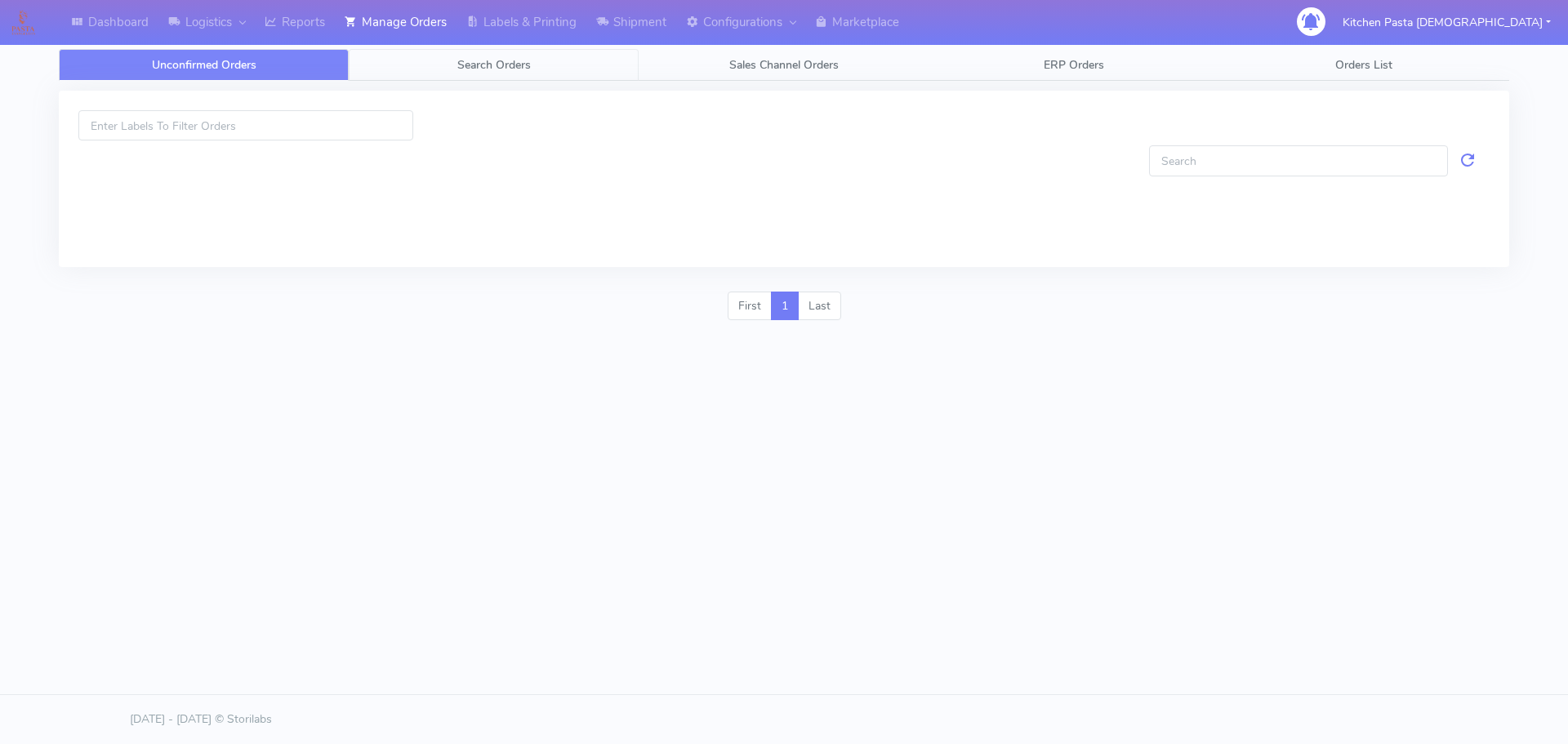
click at [463, 57] on span "Search Orders" at bounding box center [494, 65] width 73 height 16
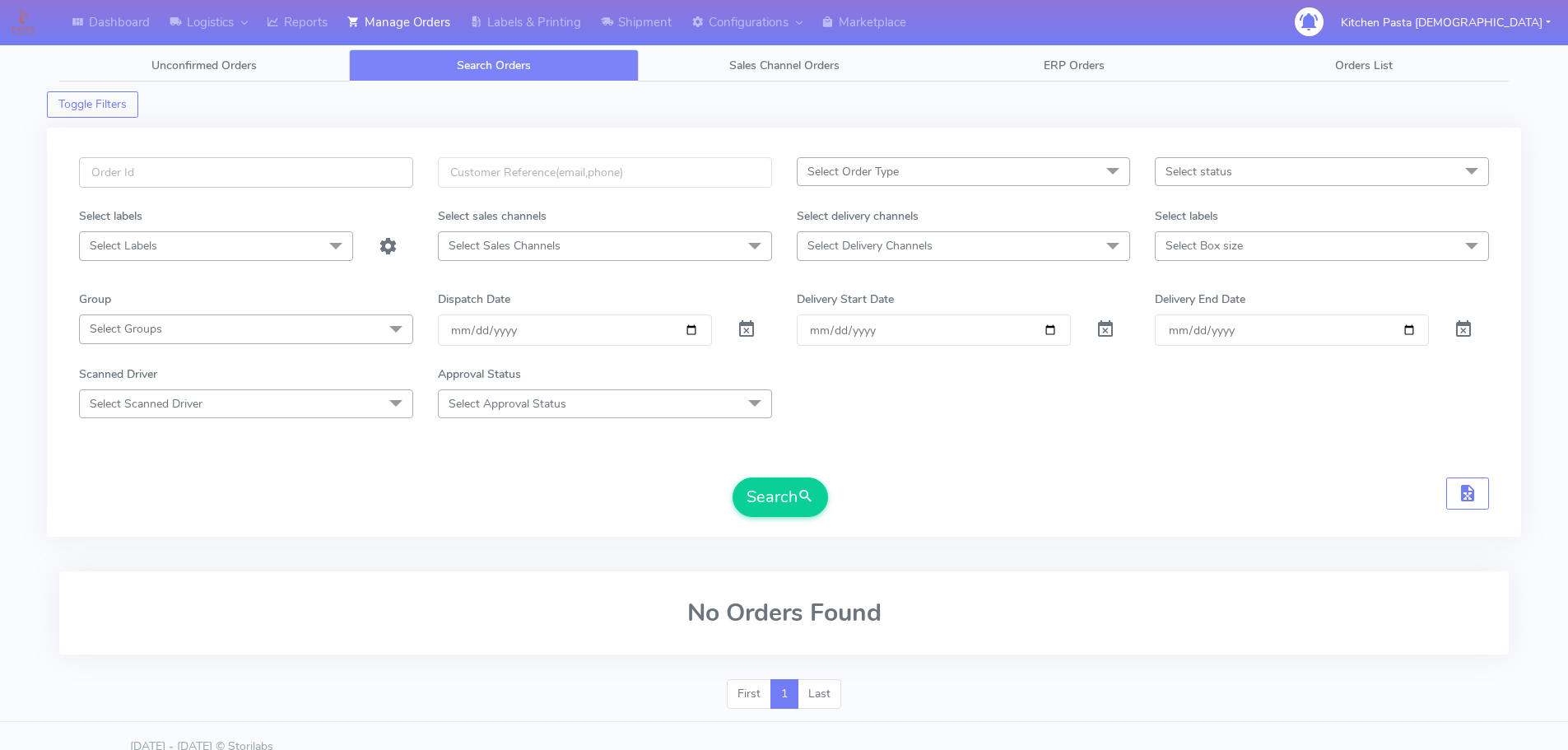
click at [330, 166] on input "text" at bounding box center [245, 172] width 334 height 30
type input "1628740"
click at [732, 477] on button "Search" at bounding box center [780, 497] width 95 height 39
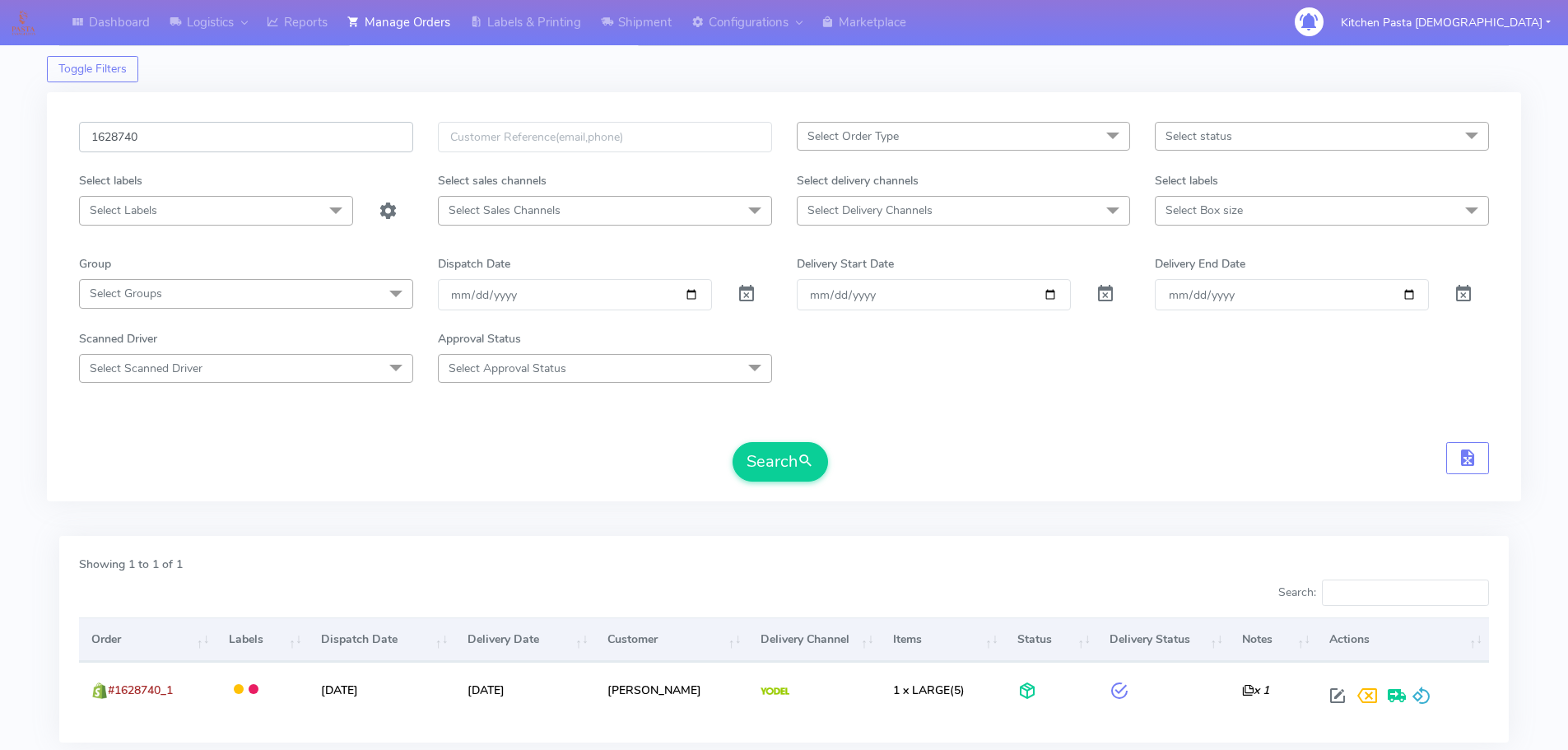
scroll to position [144, 0]
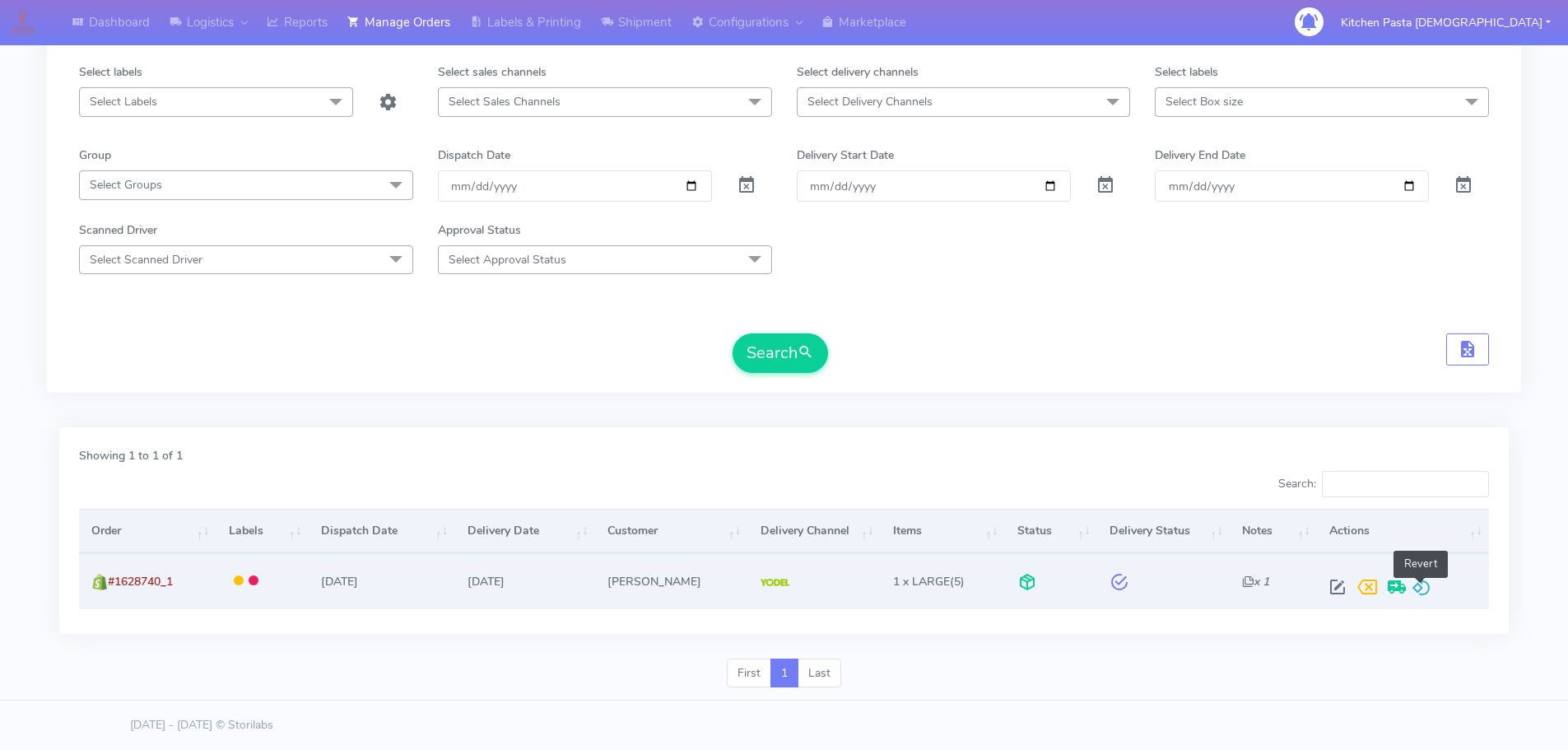
click at [1415, 594] on span at bounding box center [1422, 591] width 20 height 16
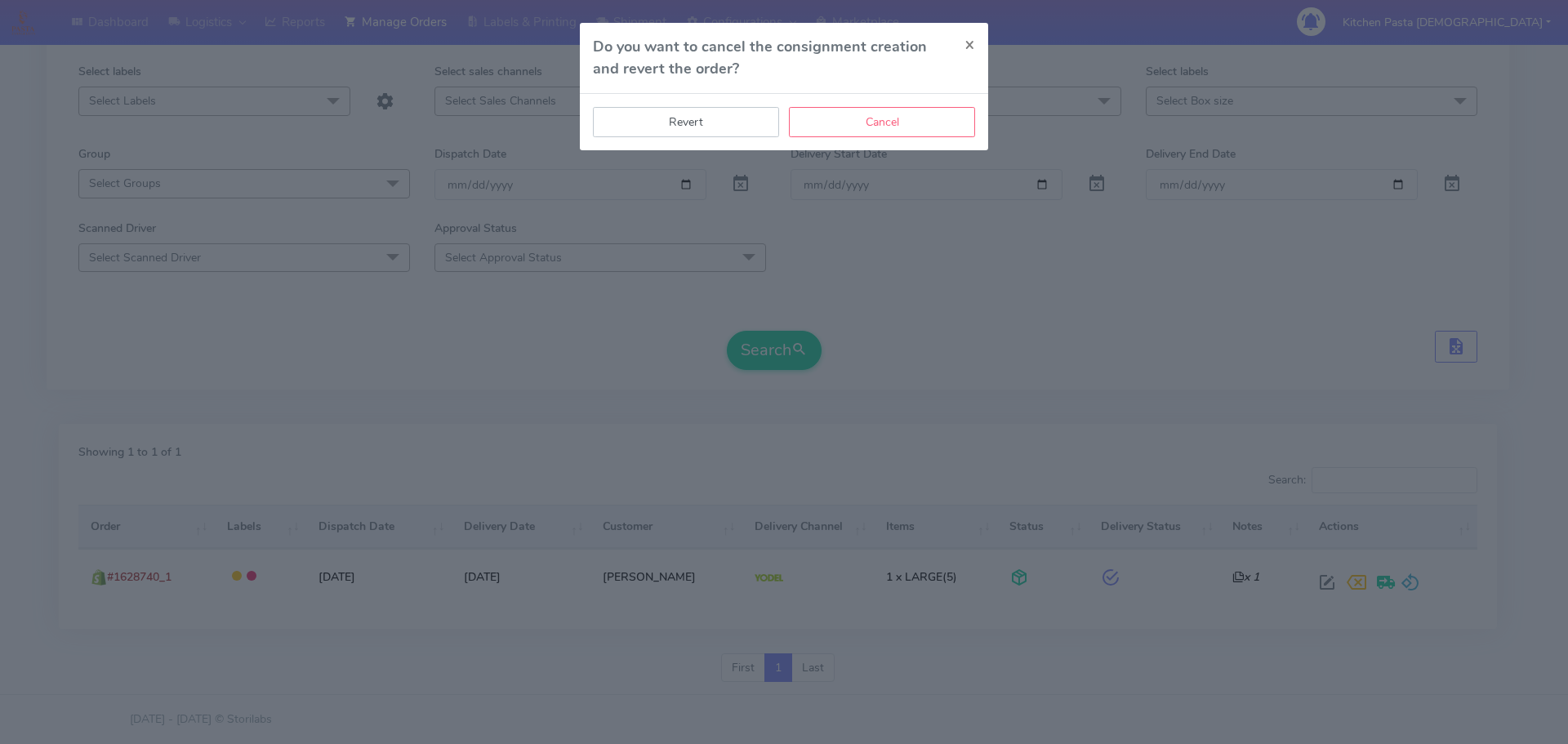
drag, startPoint x: 699, startPoint y: 120, endPoint x: 987, endPoint y: 271, distance: 325.2
click at [700, 120] on button "Revert" at bounding box center [686, 122] width 186 height 30
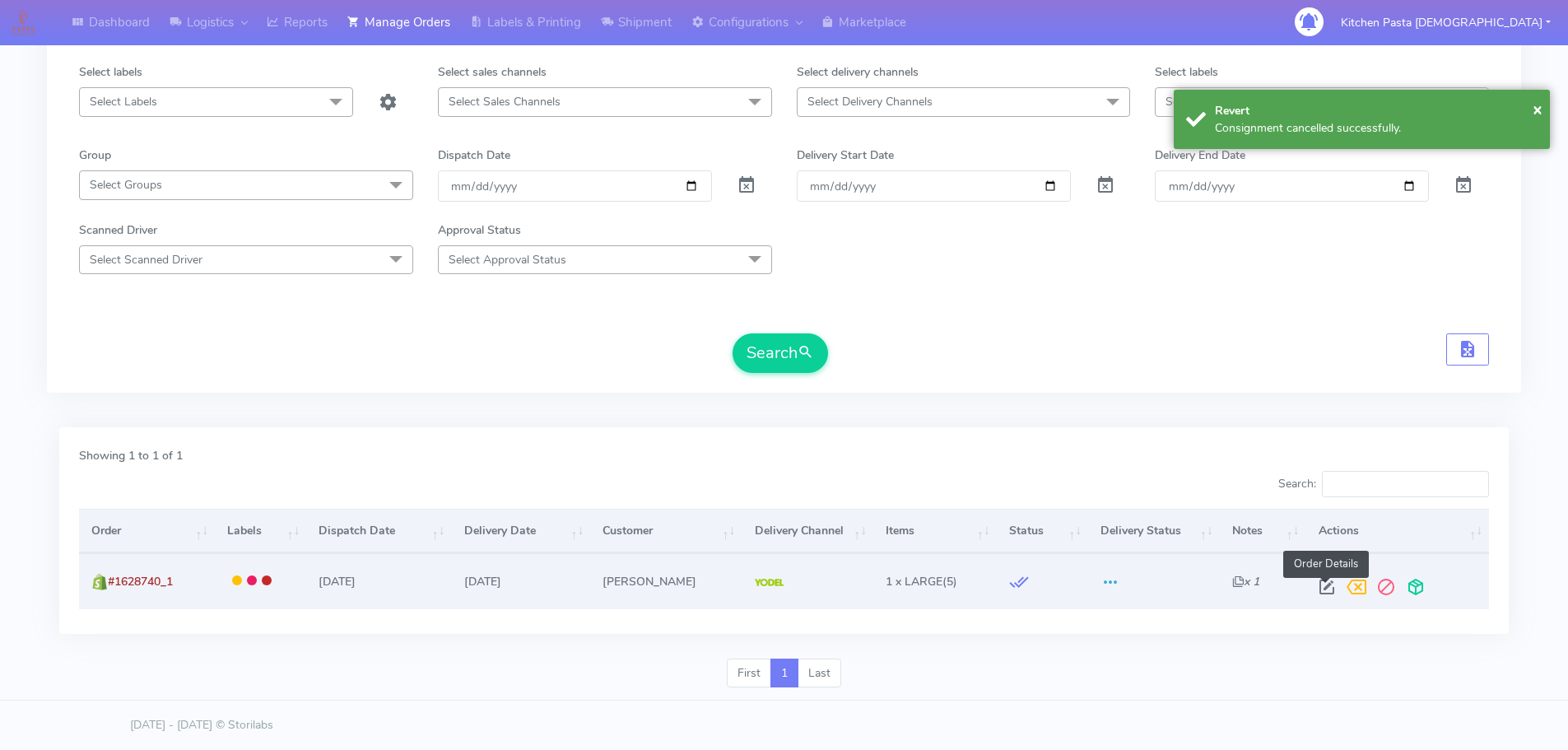
click at [1323, 588] on span at bounding box center [1327, 591] width 29 height 16
select select "5"
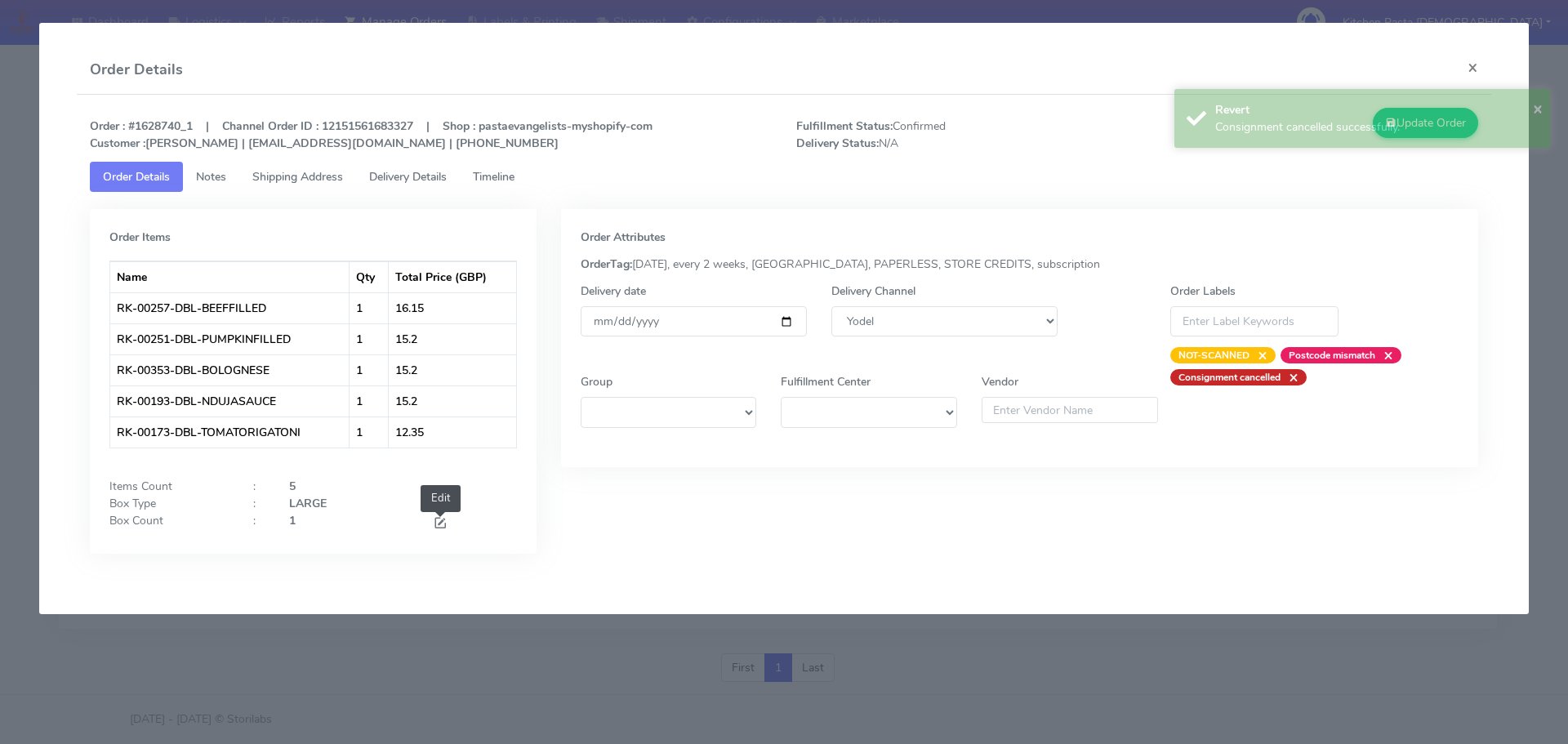
click at [440, 519] on span at bounding box center [439, 525] width 15 height 16
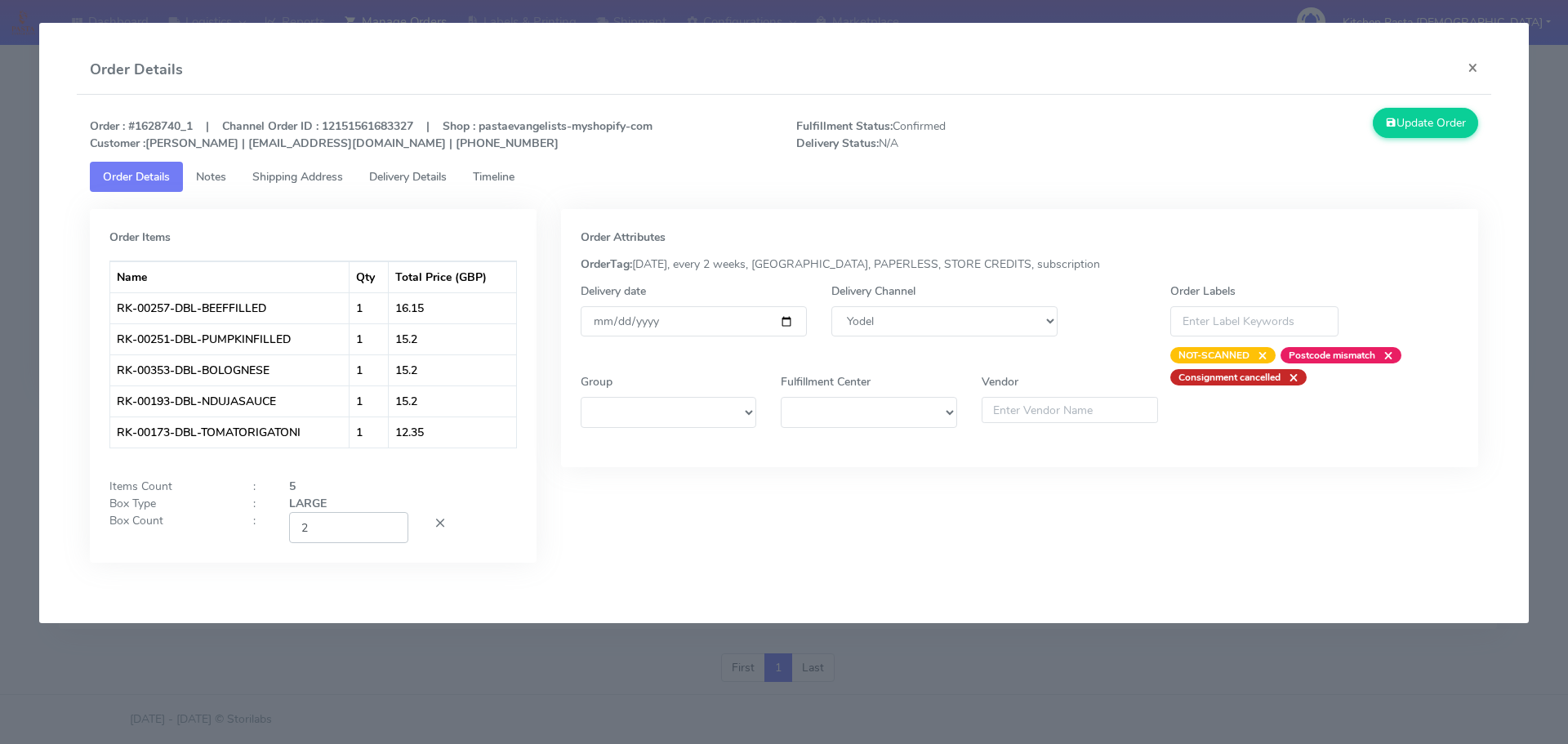
type input "2"
click at [392, 520] on input "2" at bounding box center [349, 527] width 119 height 30
click at [1400, 139] on div "Update Order" at bounding box center [1314, 130] width 354 height 44
click at [1403, 123] on button "Update Order" at bounding box center [1426, 123] width 106 height 30
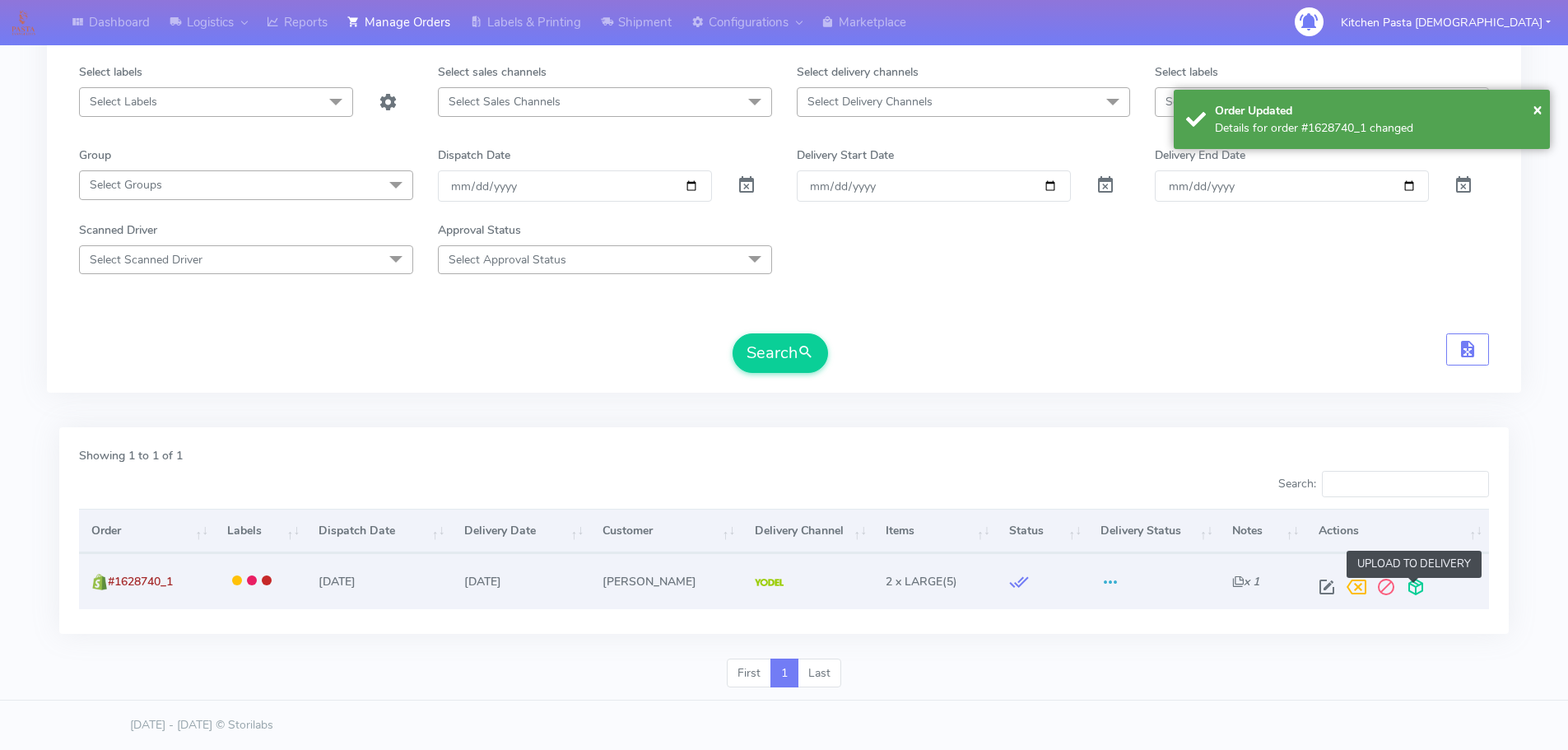
click at [1413, 587] on span at bounding box center [1416, 591] width 29 height 16
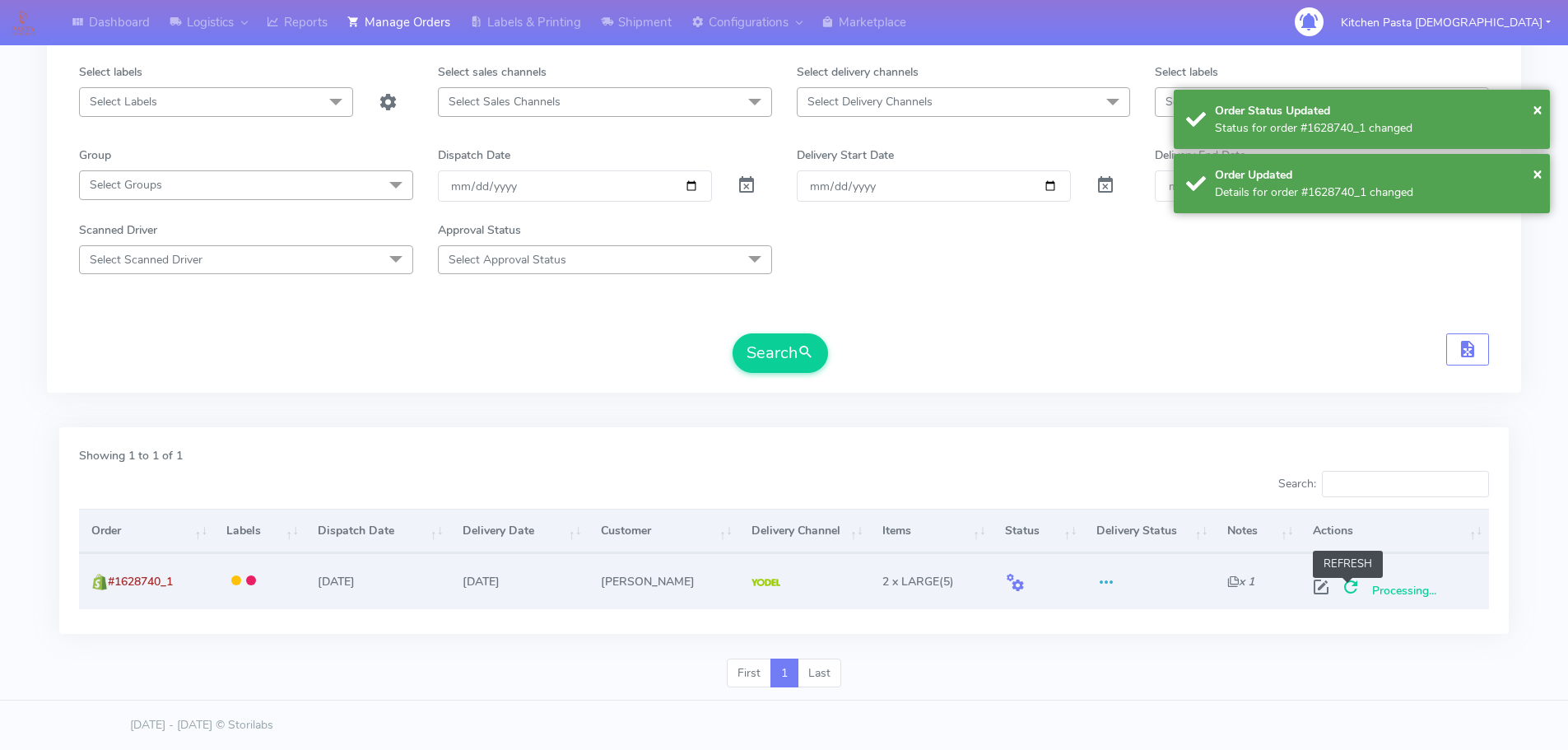
click at [1343, 584] on span at bounding box center [1351, 591] width 29 height 16
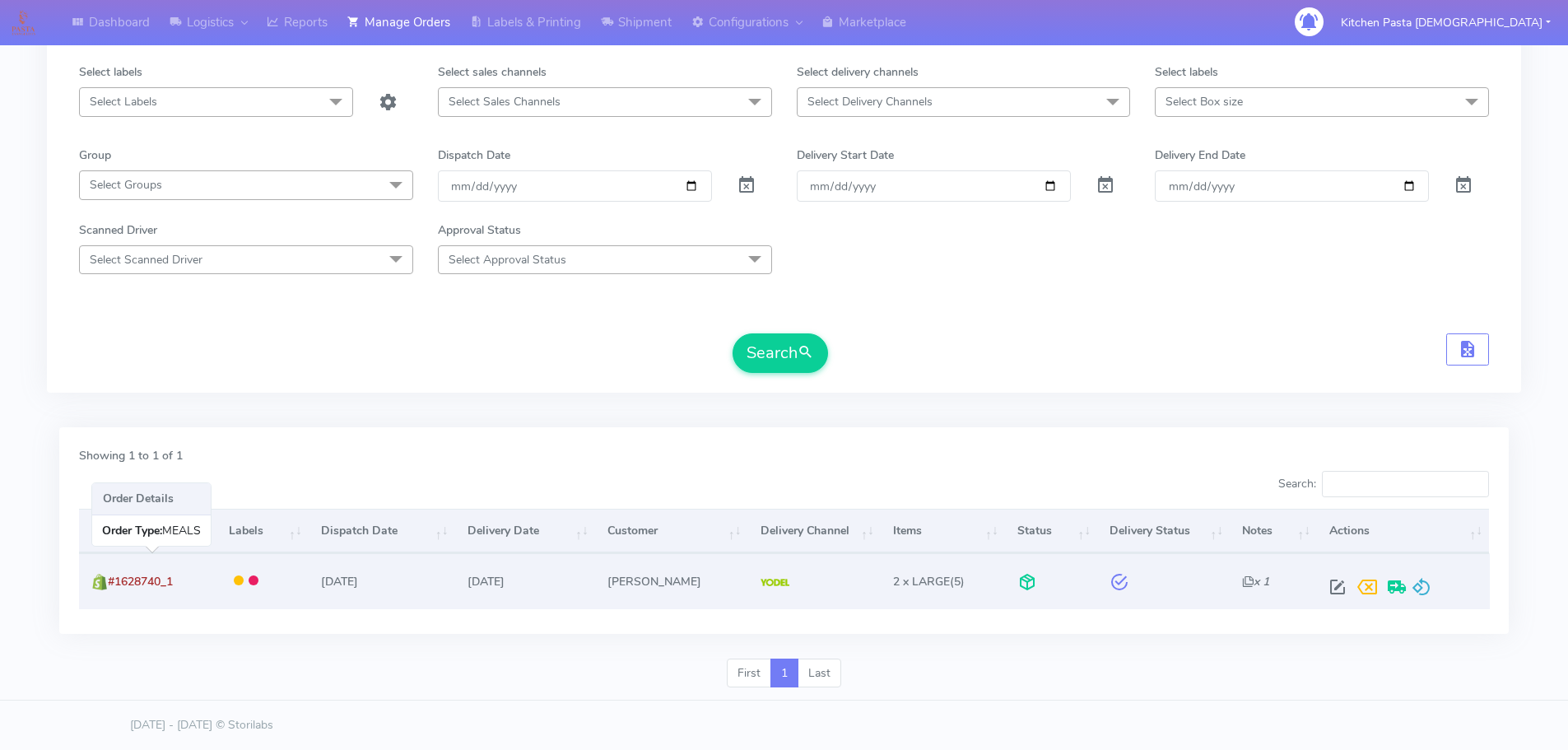
drag, startPoint x: 194, startPoint y: 578, endPoint x: 115, endPoint y: 586, distance: 79.4
click at [109, 594] on td "#1628740_1" at bounding box center [147, 580] width 137 height 55
copy span "#1628740_1"
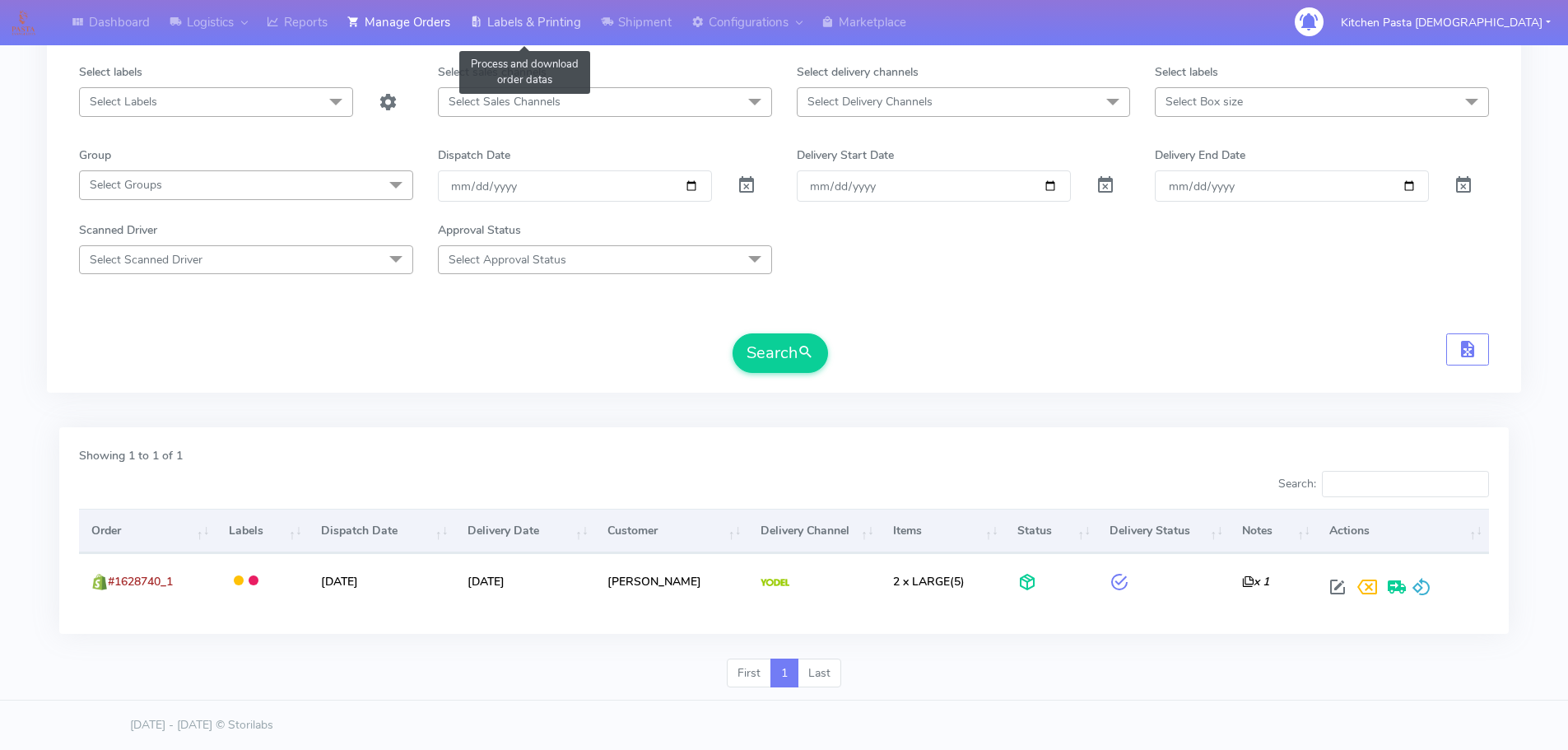
click at [540, 2] on link "Labels & Printing" at bounding box center [525, 23] width 131 height 45
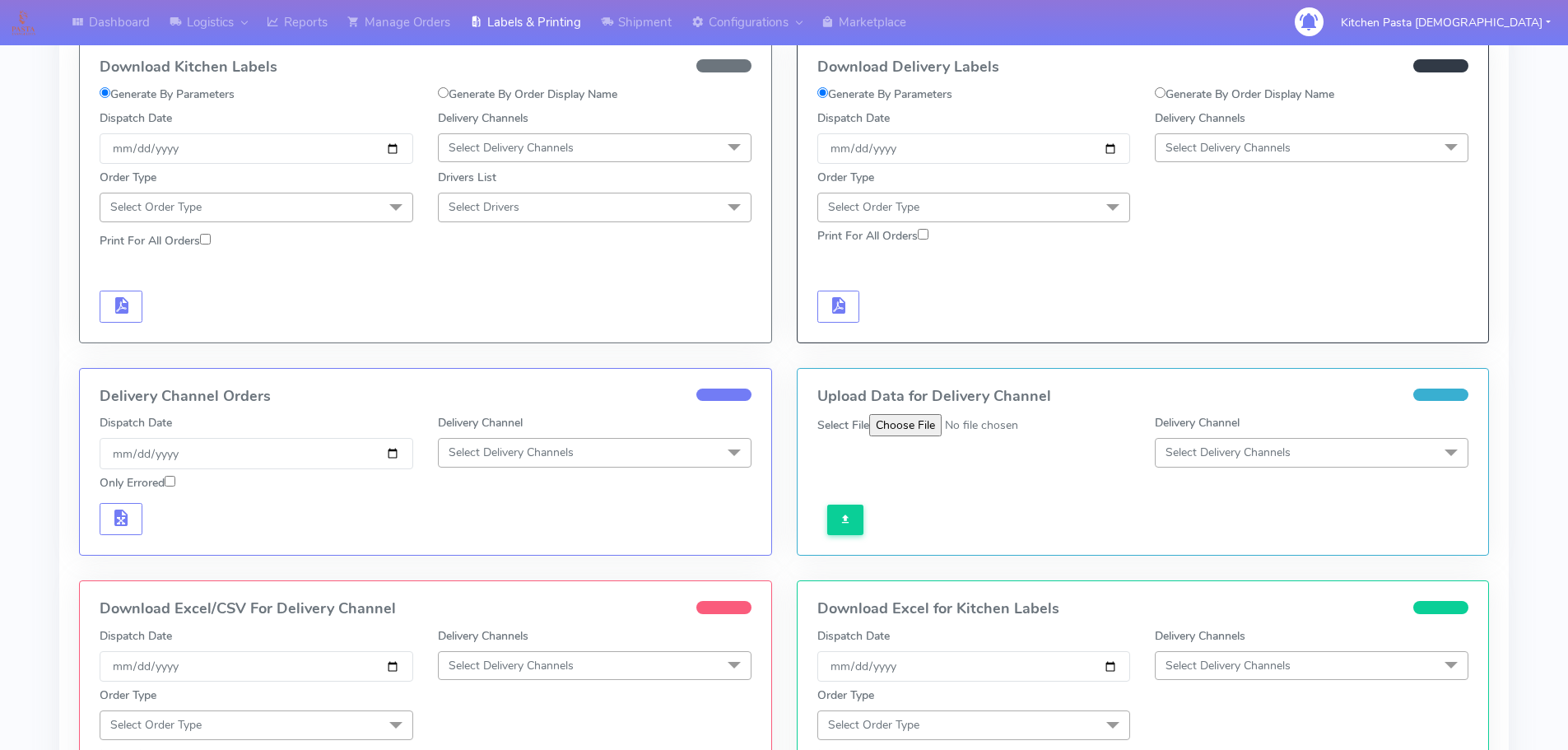
scroll to position [62, 0]
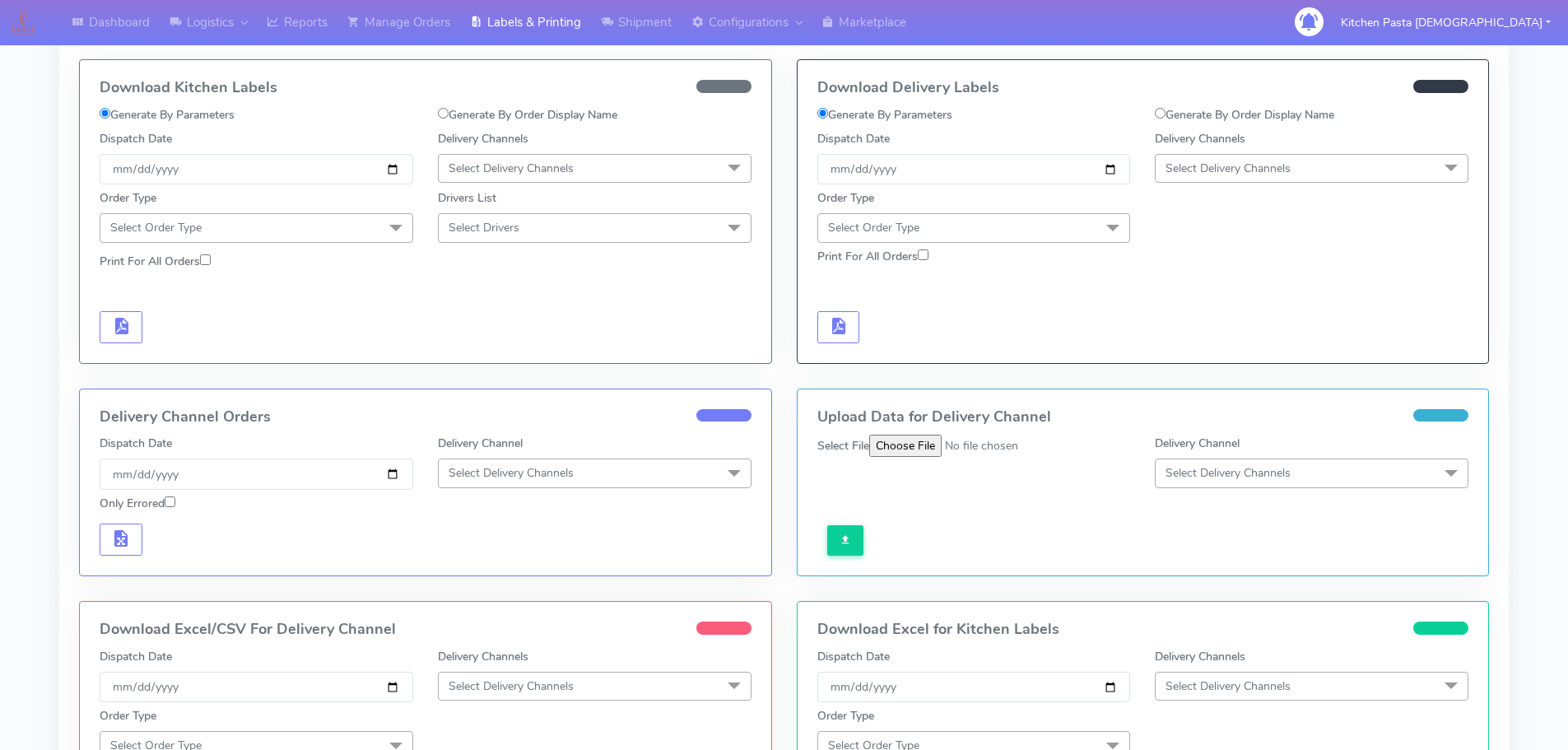
click at [1295, 113] on label "Generate By Order Display Name" at bounding box center [1244, 115] width 180 height 18
click at [1165, 113] on input "Generate By Order Display Name" at bounding box center [1160, 113] width 11 height 11
radio input "true"
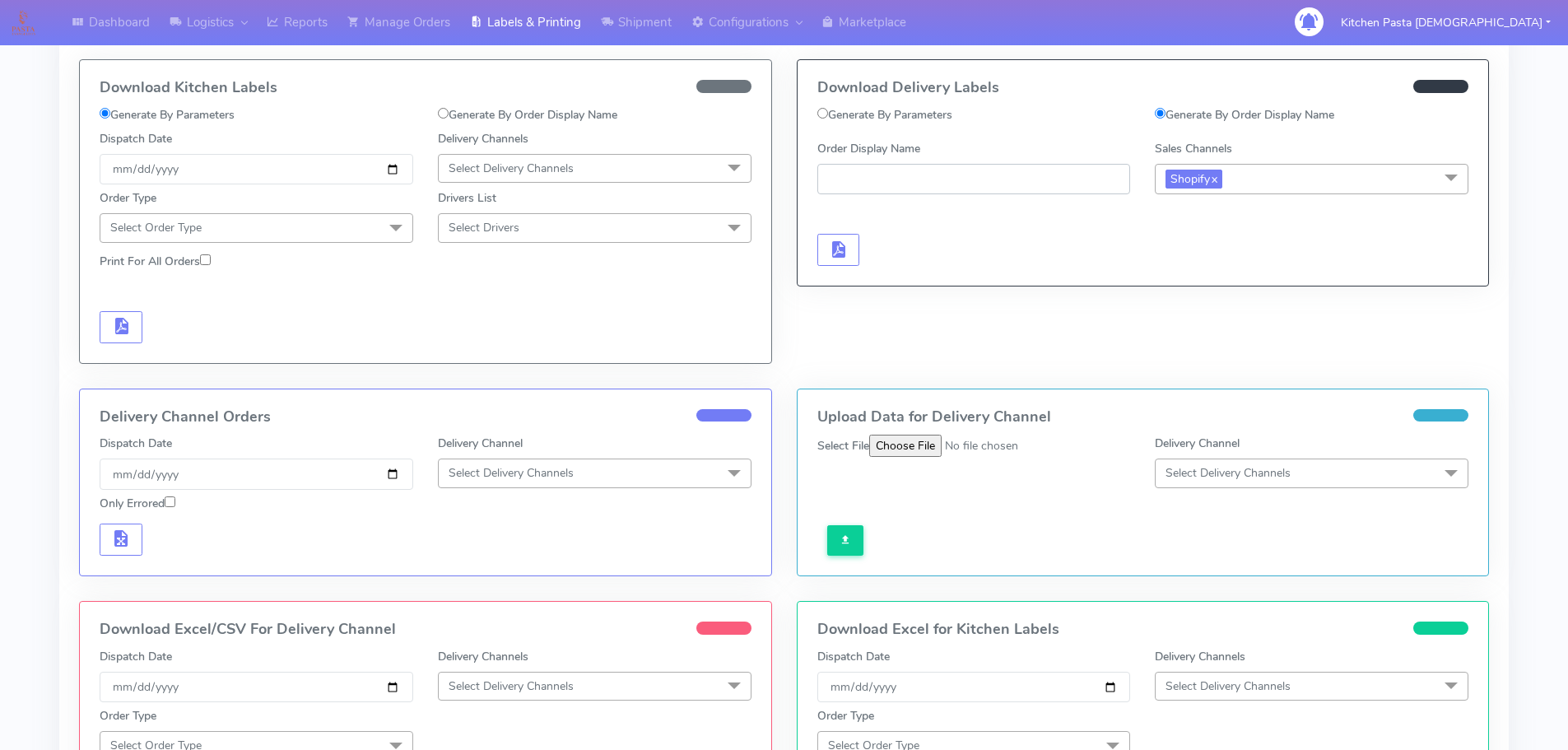
paste input "#1628740_1"
type input "#1628740_1"
click at [848, 236] on button "button" at bounding box center [839, 249] width 43 height 32
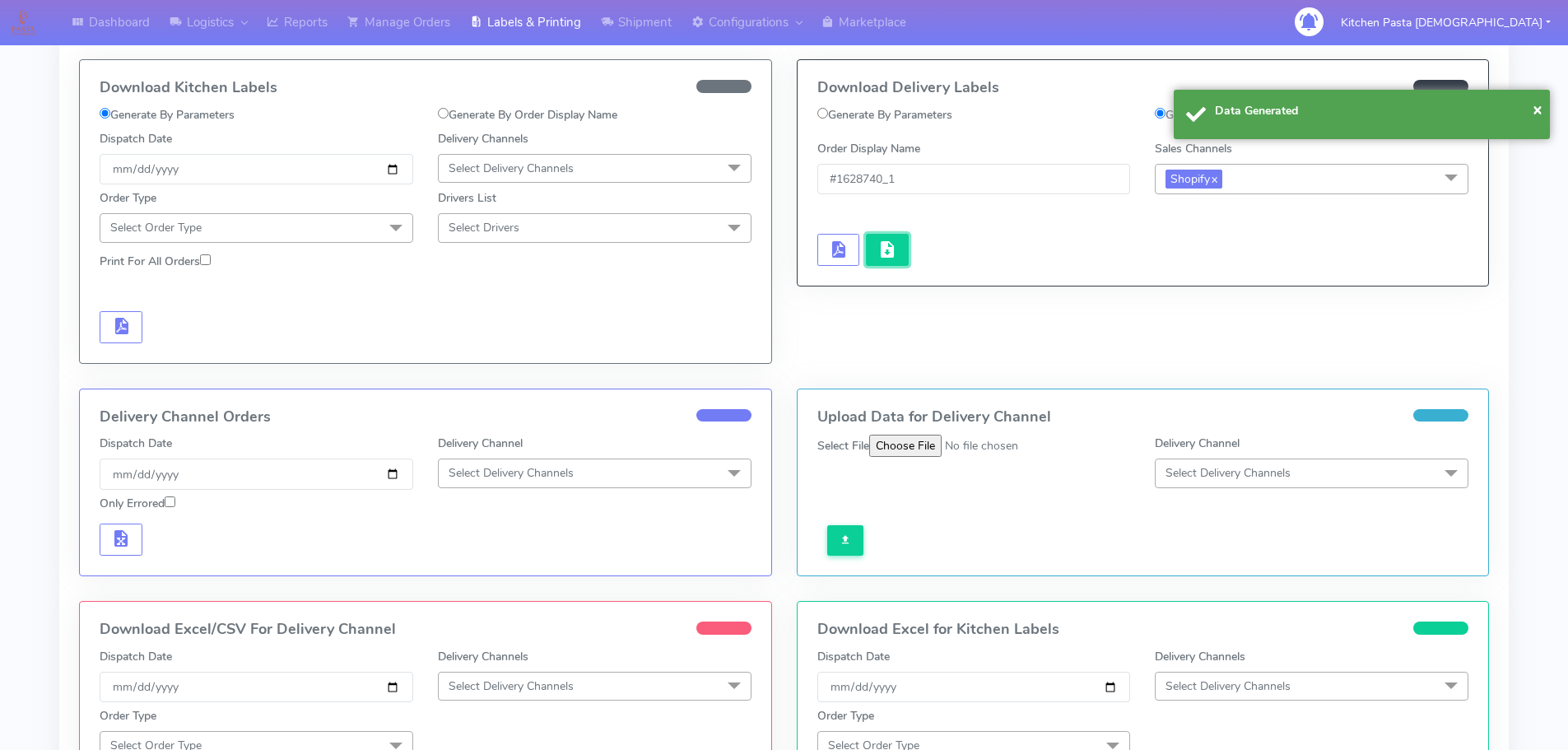
click at [882, 249] on span "button" at bounding box center [888, 253] width 20 height 16
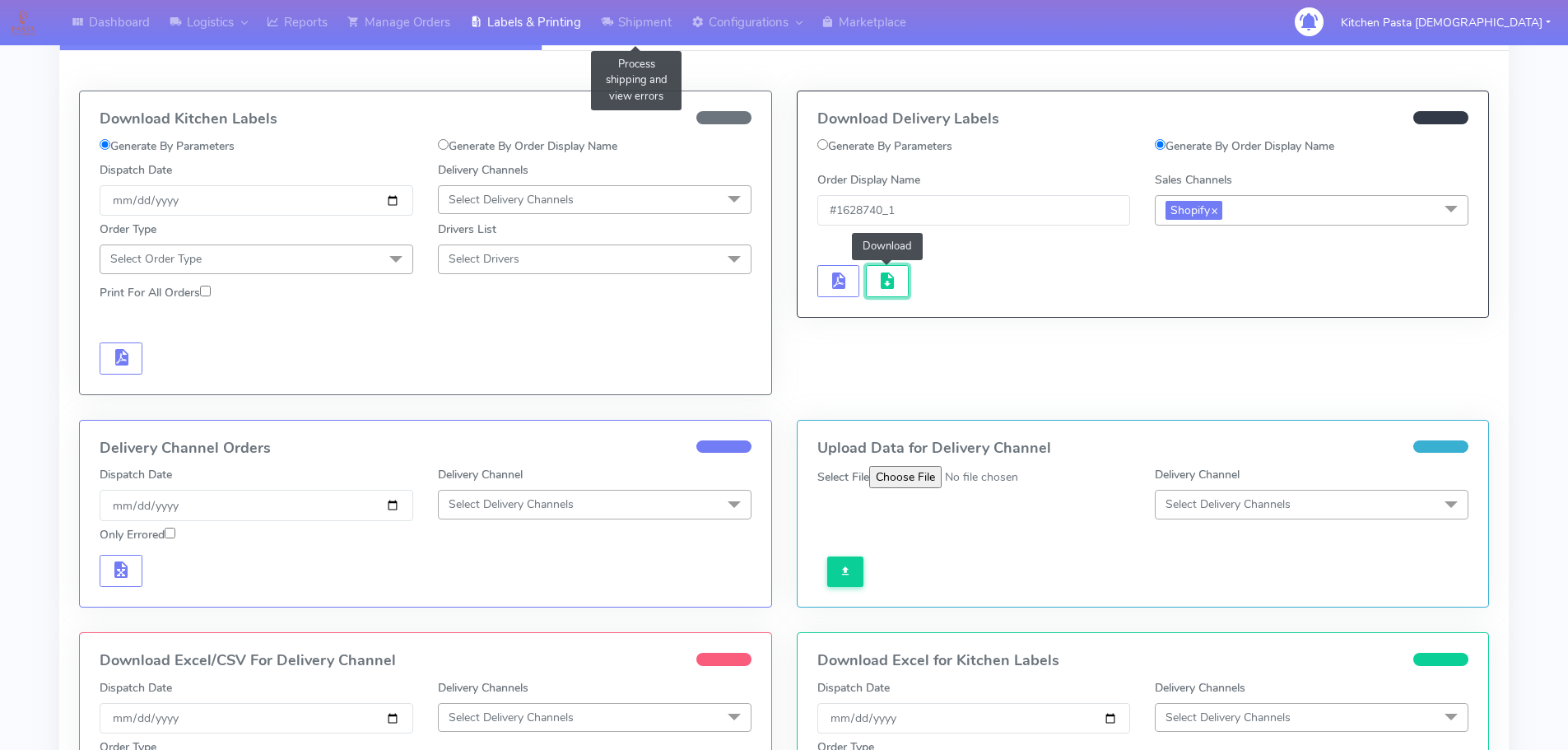
scroll to position [0, 0]
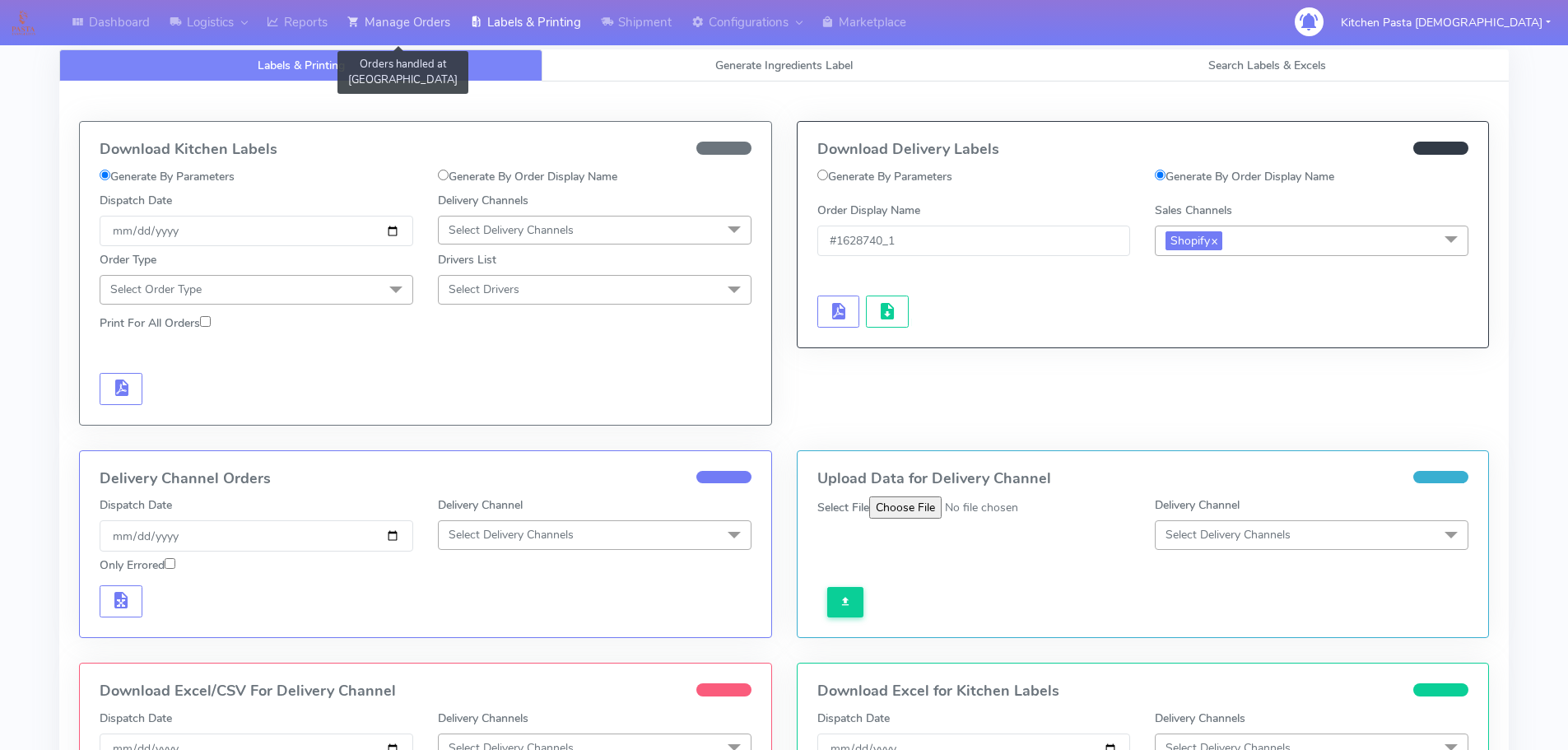
click at [403, 9] on link "Manage Orders" at bounding box center [399, 23] width 123 height 45
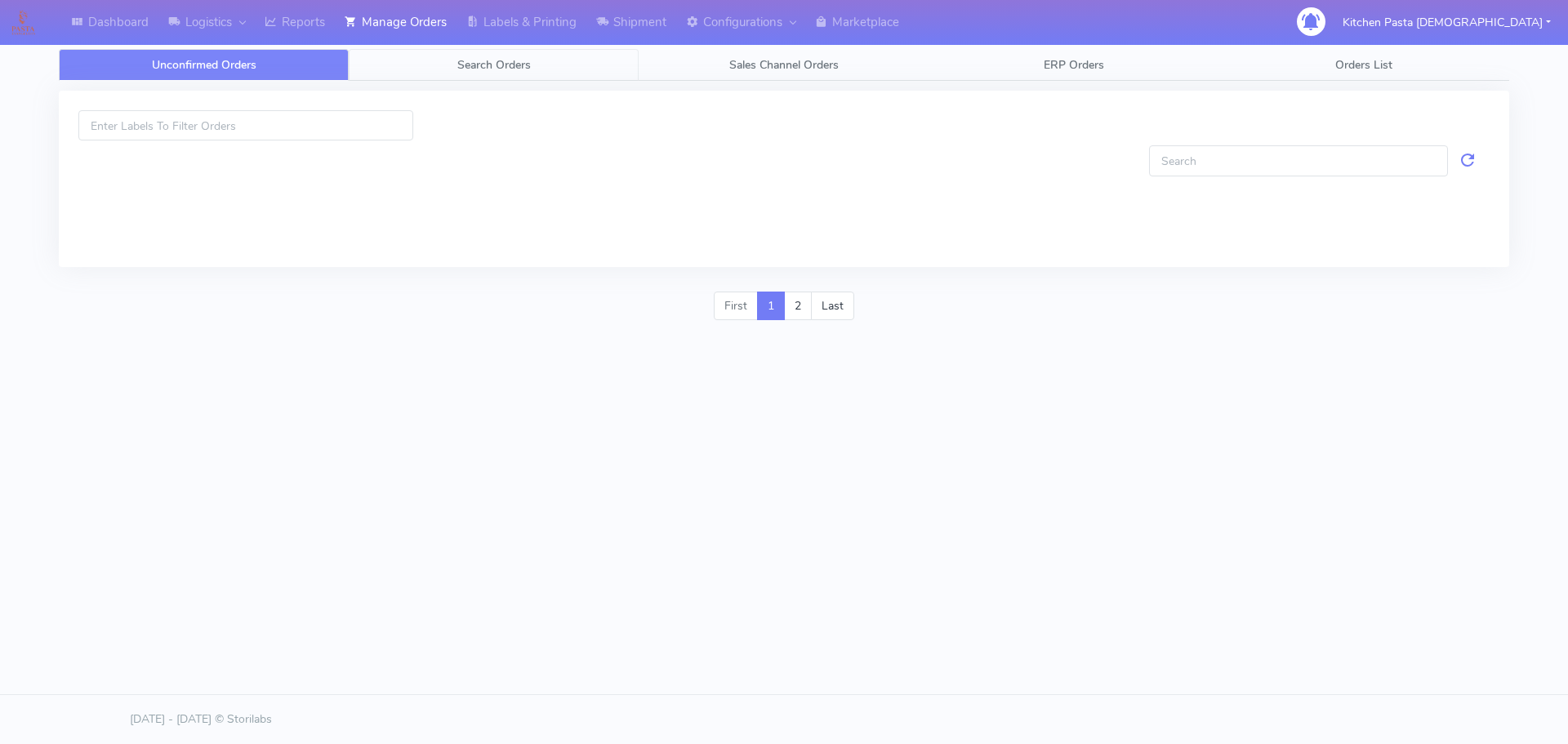
click at [514, 63] on span "Search Orders" at bounding box center [494, 65] width 73 height 16
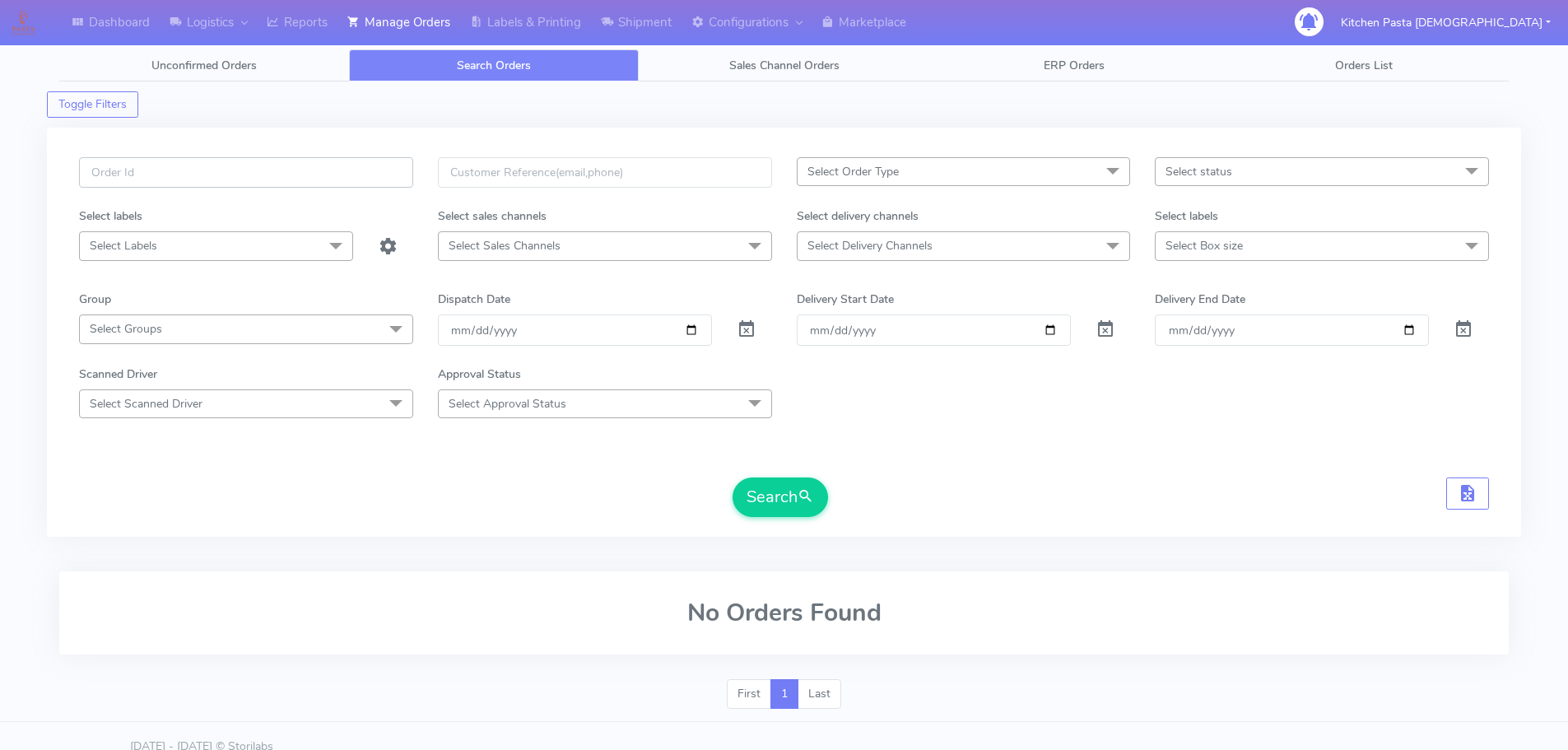
click at [339, 174] on input "text" at bounding box center [245, 172] width 334 height 30
type input "1628862"
click at [732, 477] on button "Search" at bounding box center [780, 497] width 95 height 39
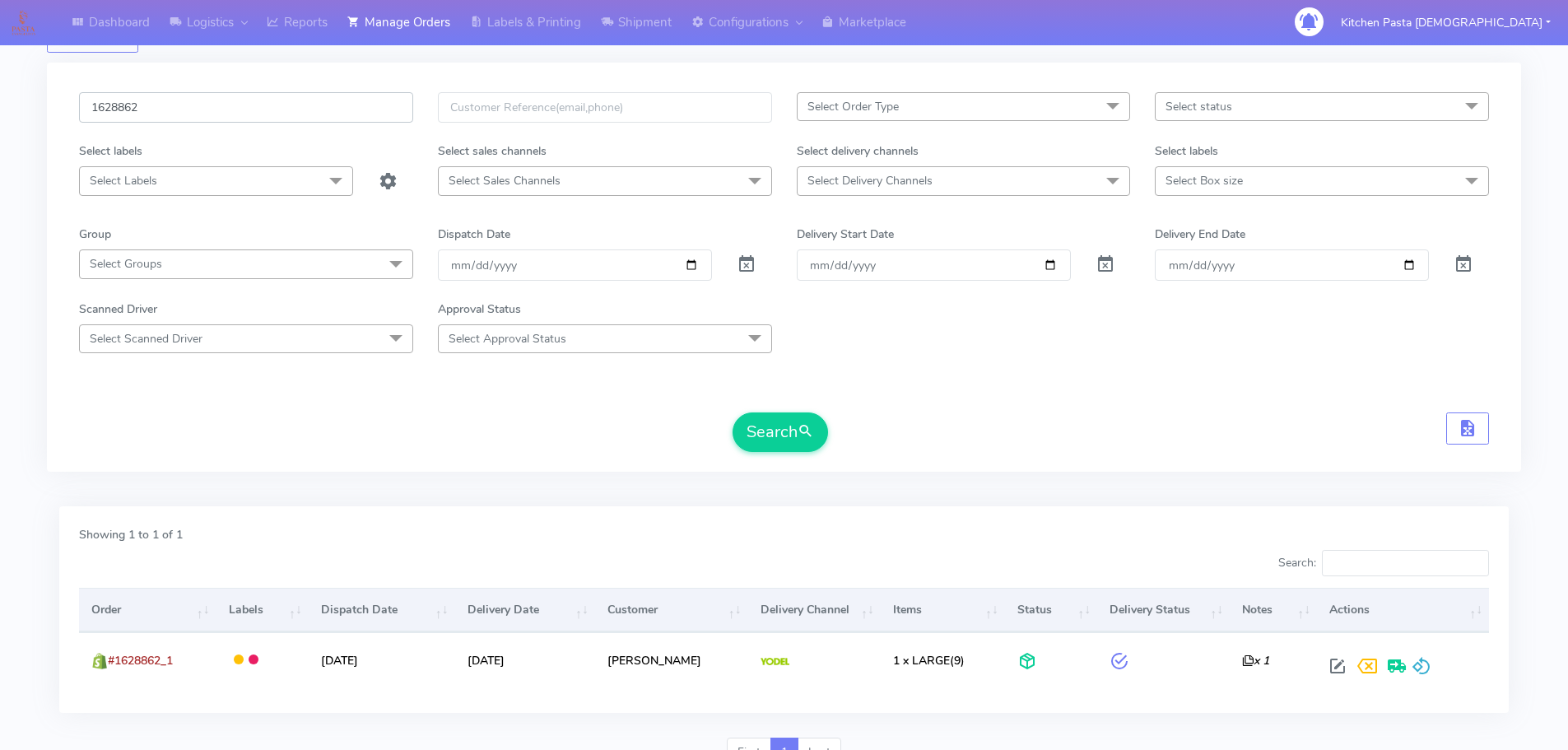
scroll to position [144, 0]
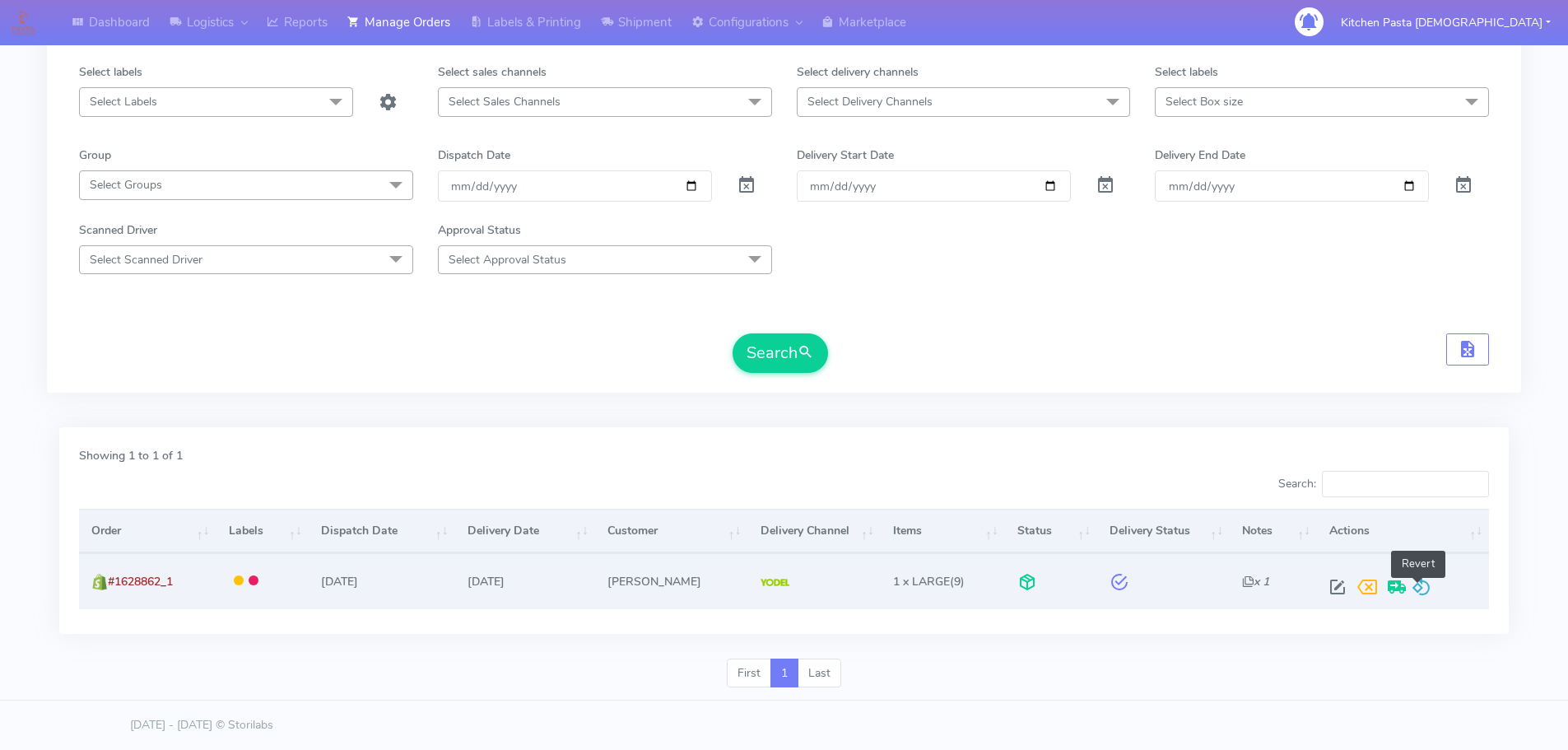
click at [1420, 592] on span at bounding box center [1422, 591] width 20 height 16
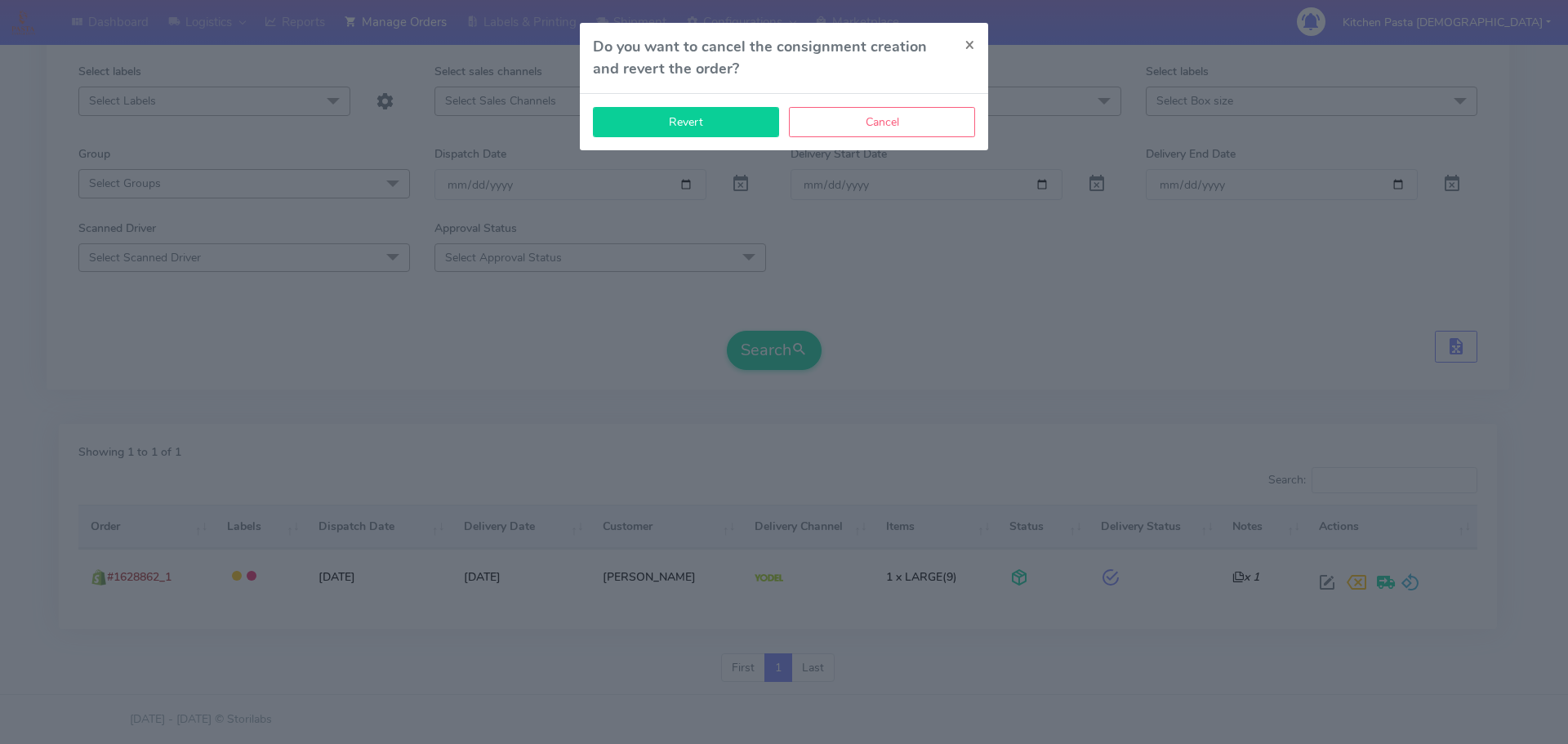
click at [743, 114] on button "Revert" at bounding box center [686, 122] width 186 height 30
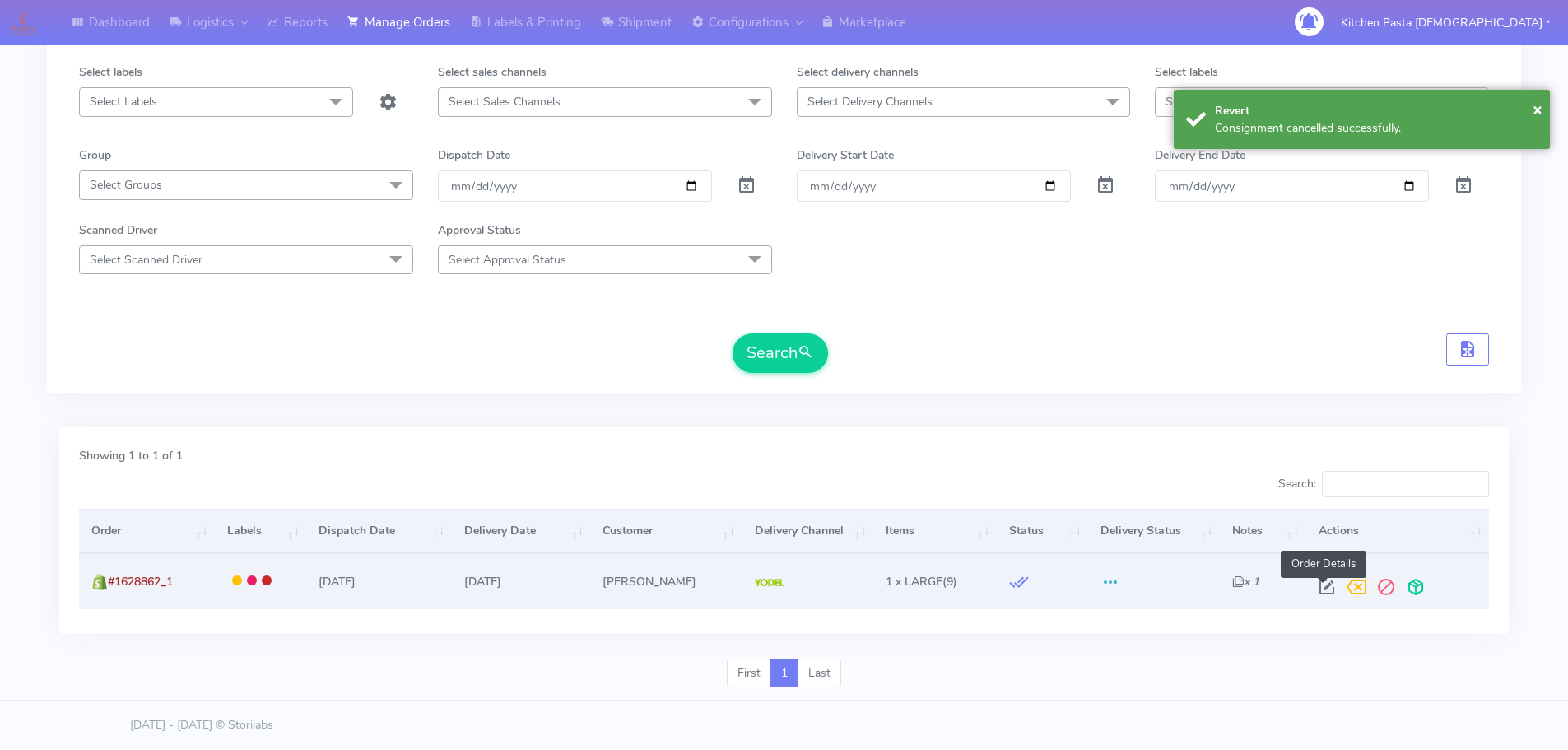
click at [1321, 584] on span at bounding box center [1327, 591] width 29 height 16
select select "5"
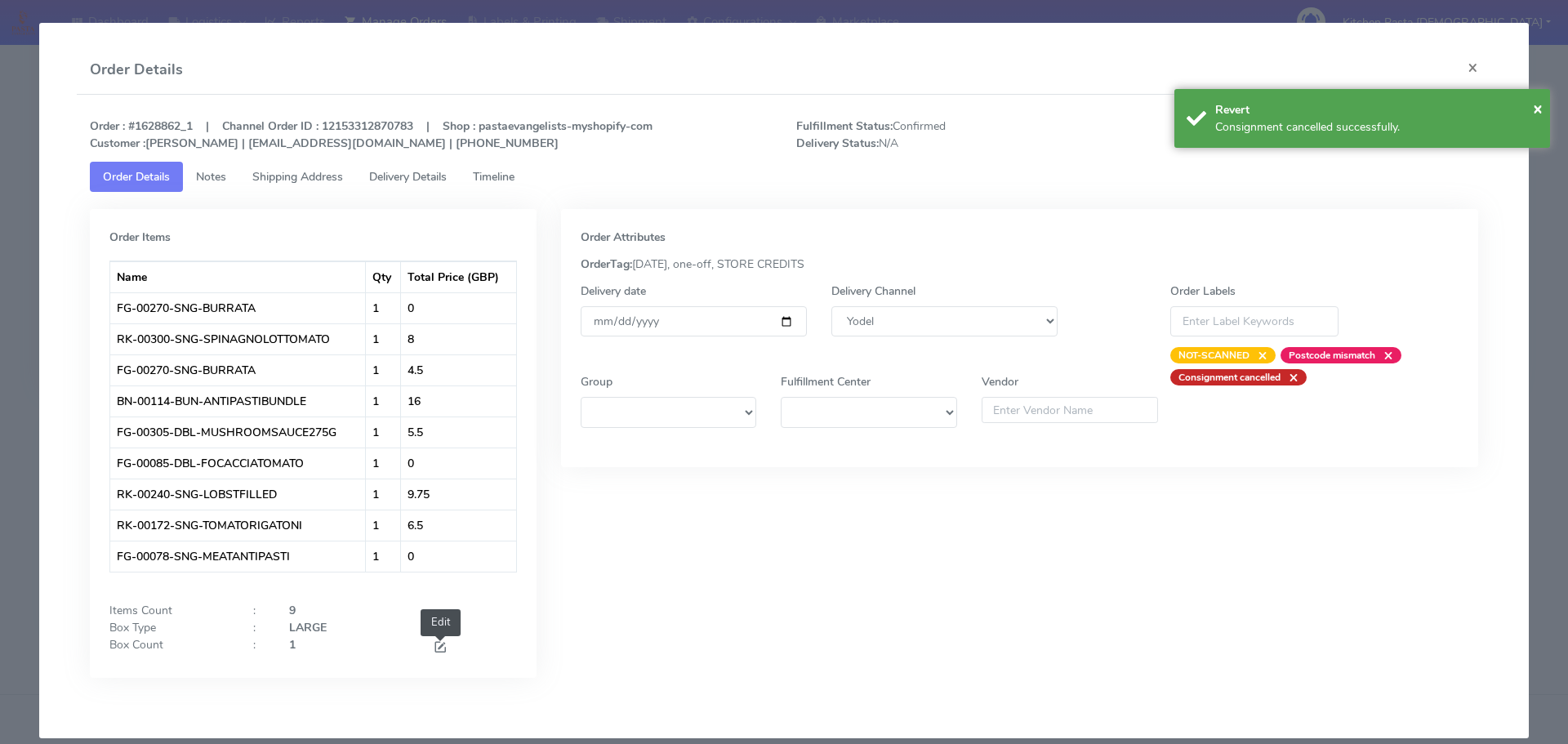
click at [439, 654] on span at bounding box center [439, 649] width 15 height 16
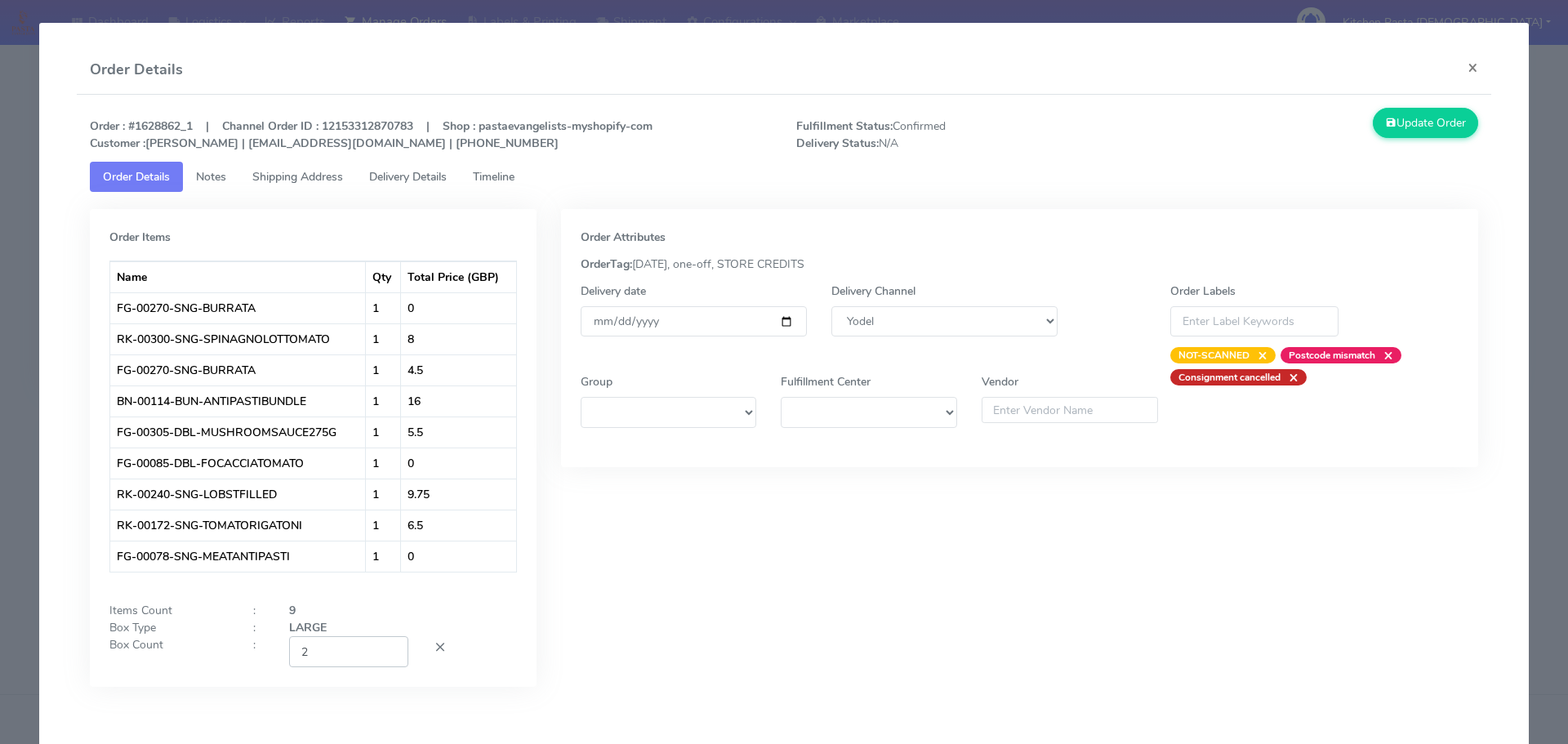
type input "2"
click at [383, 647] on input "2" at bounding box center [349, 651] width 119 height 30
click at [1385, 125] on icon at bounding box center [1391, 123] width 12 height 16
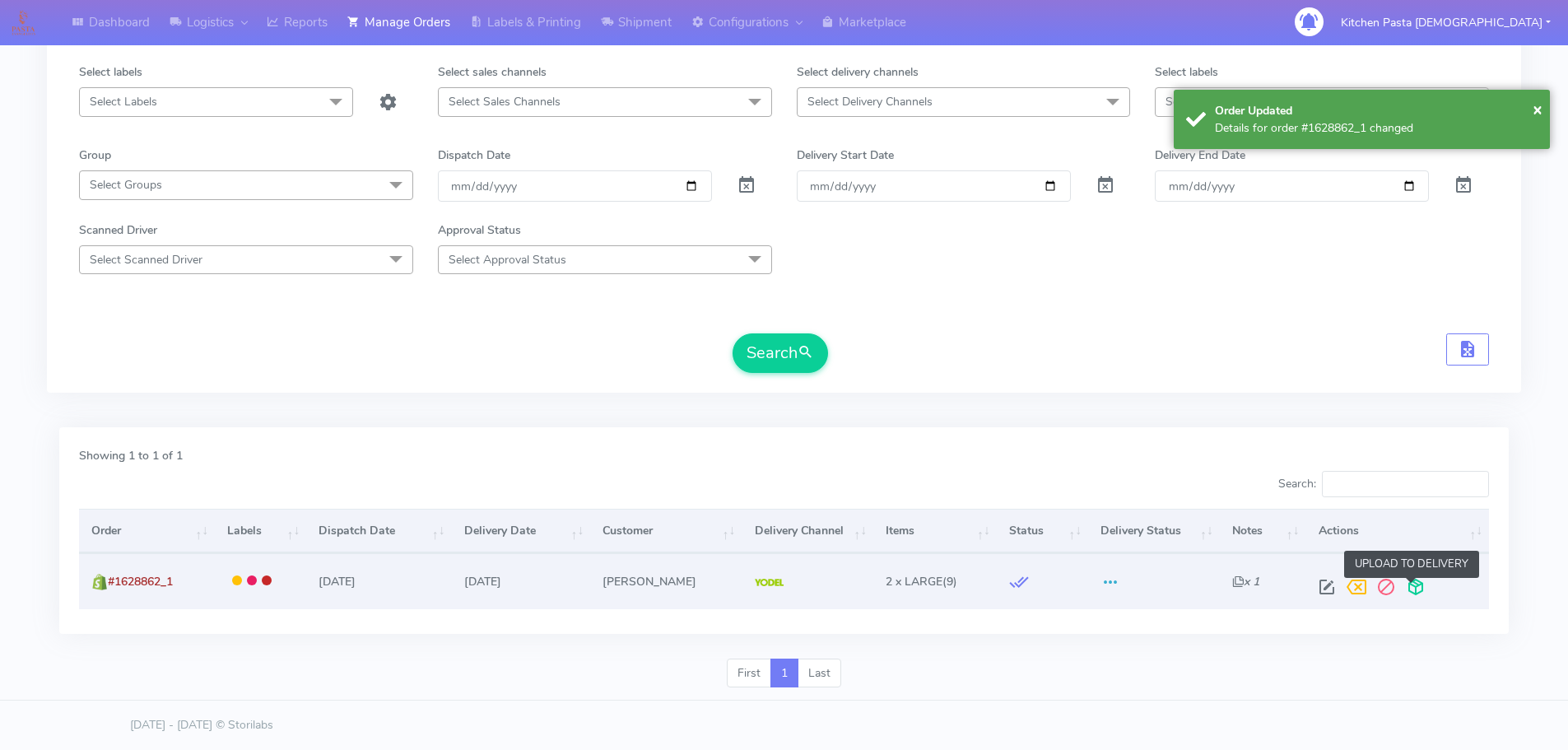
click at [1410, 596] on span at bounding box center [1416, 591] width 29 height 16
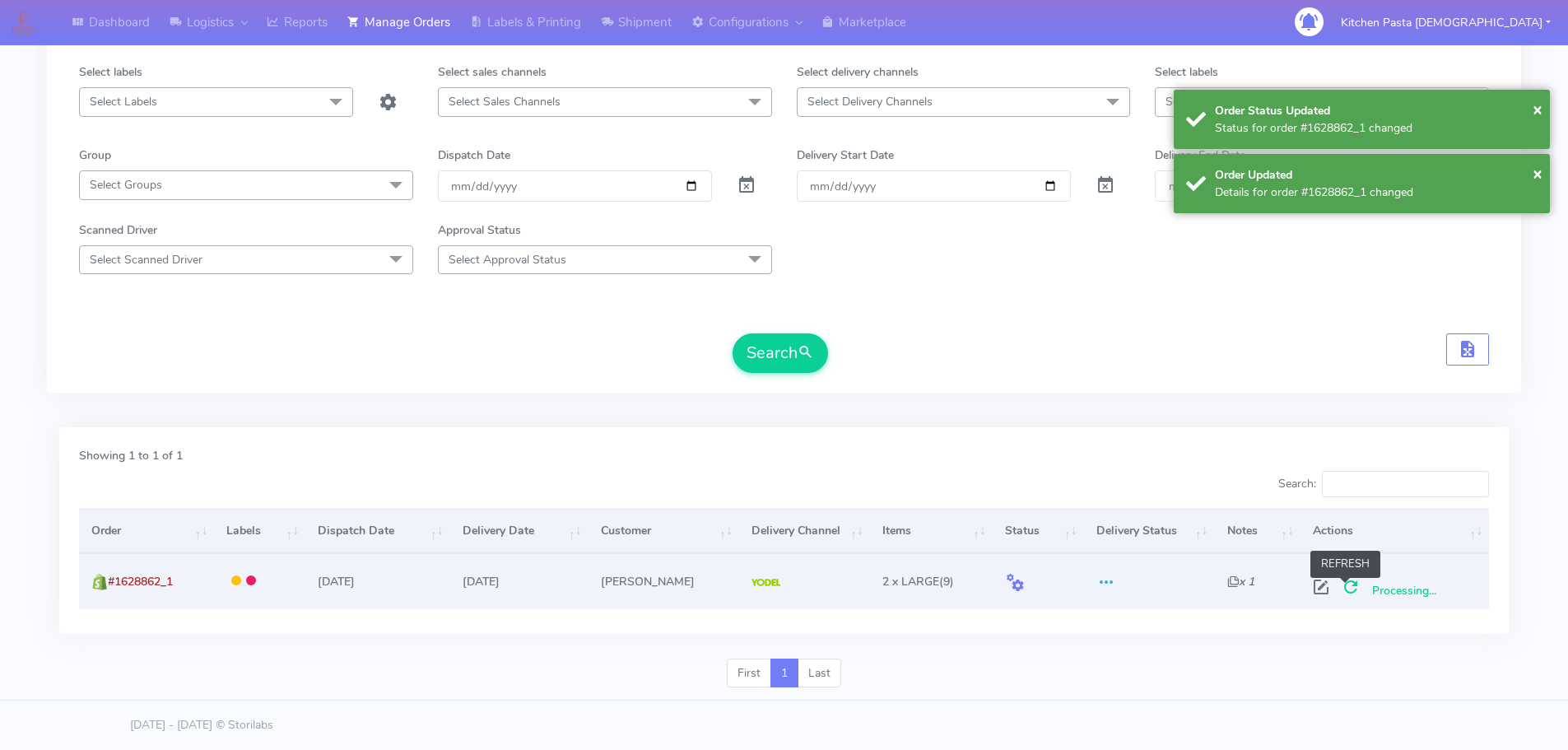
click at [1339, 587] on span at bounding box center [1351, 591] width 29 height 16
click at [1343, 584] on span at bounding box center [1351, 591] width 29 height 16
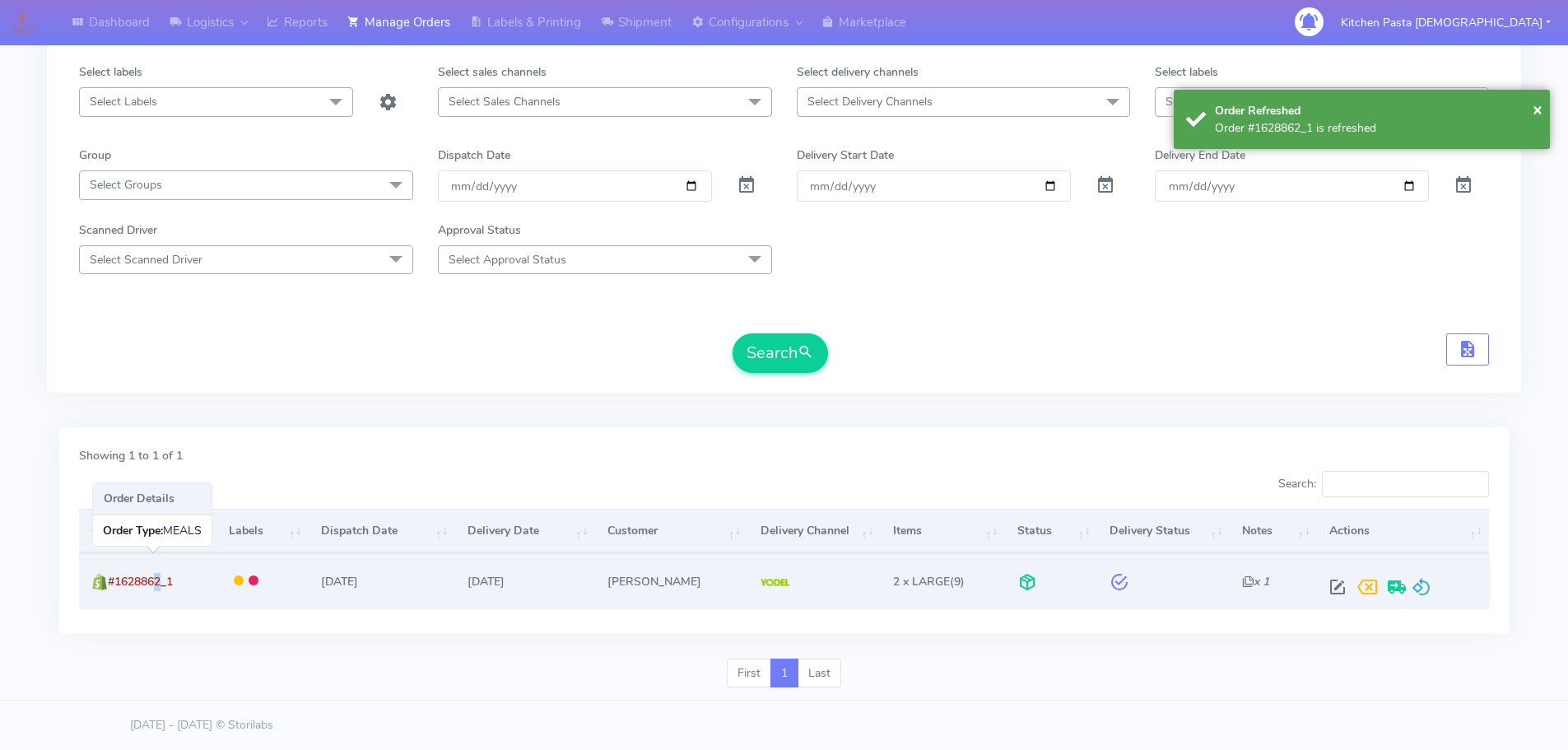
drag, startPoint x: 162, startPoint y: 583, endPoint x: 154, endPoint y: 589, distance: 10.0
click at [154, 589] on td "#1628862_1" at bounding box center [147, 580] width 137 height 55
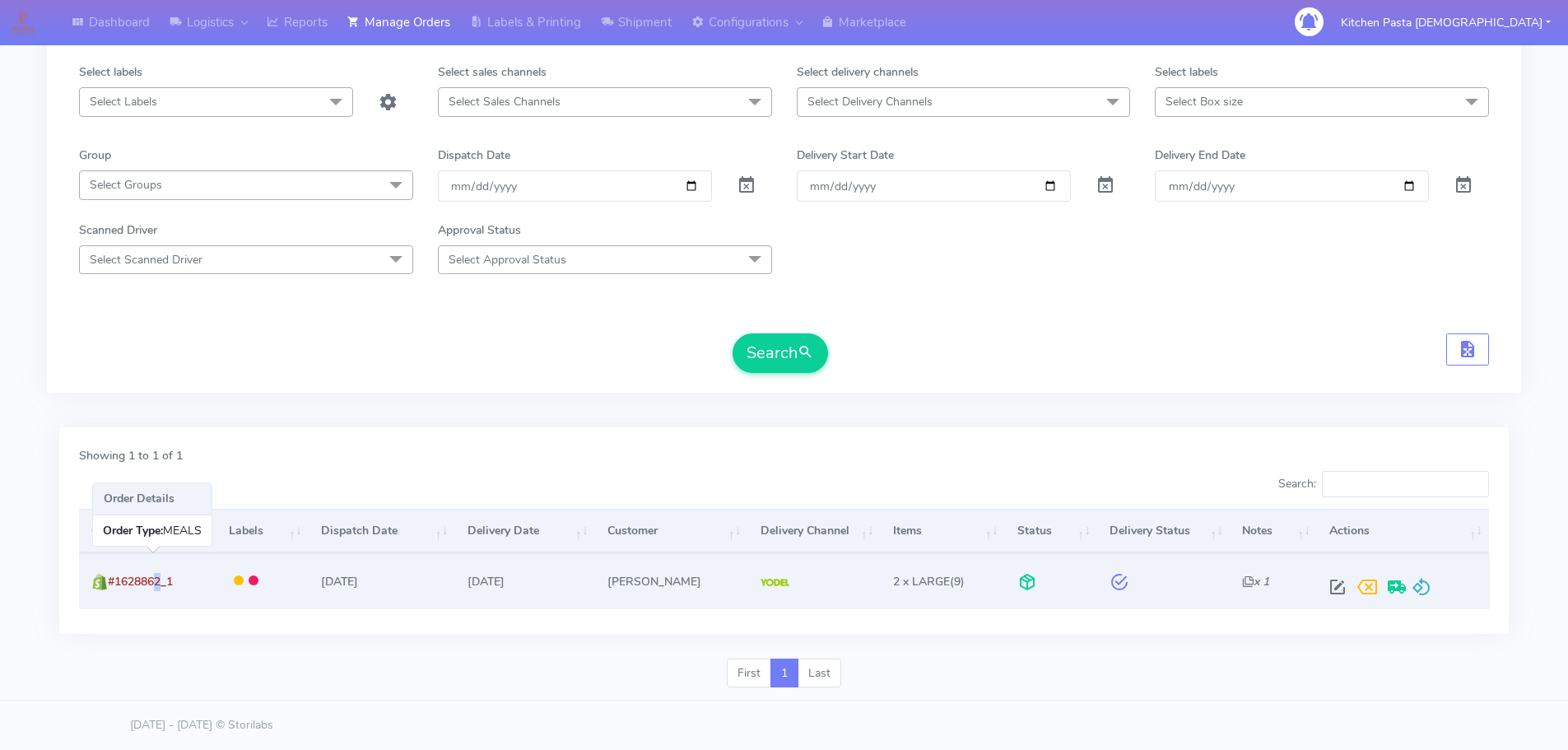
drag, startPoint x: 198, startPoint y: 575, endPoint x: 113, endPoint y: 582, distance: 85.3
click at [113, 582] on td "#1628862_1" at bounding box center [147, 580] width 137 height 55
copy span "#1628862_1"
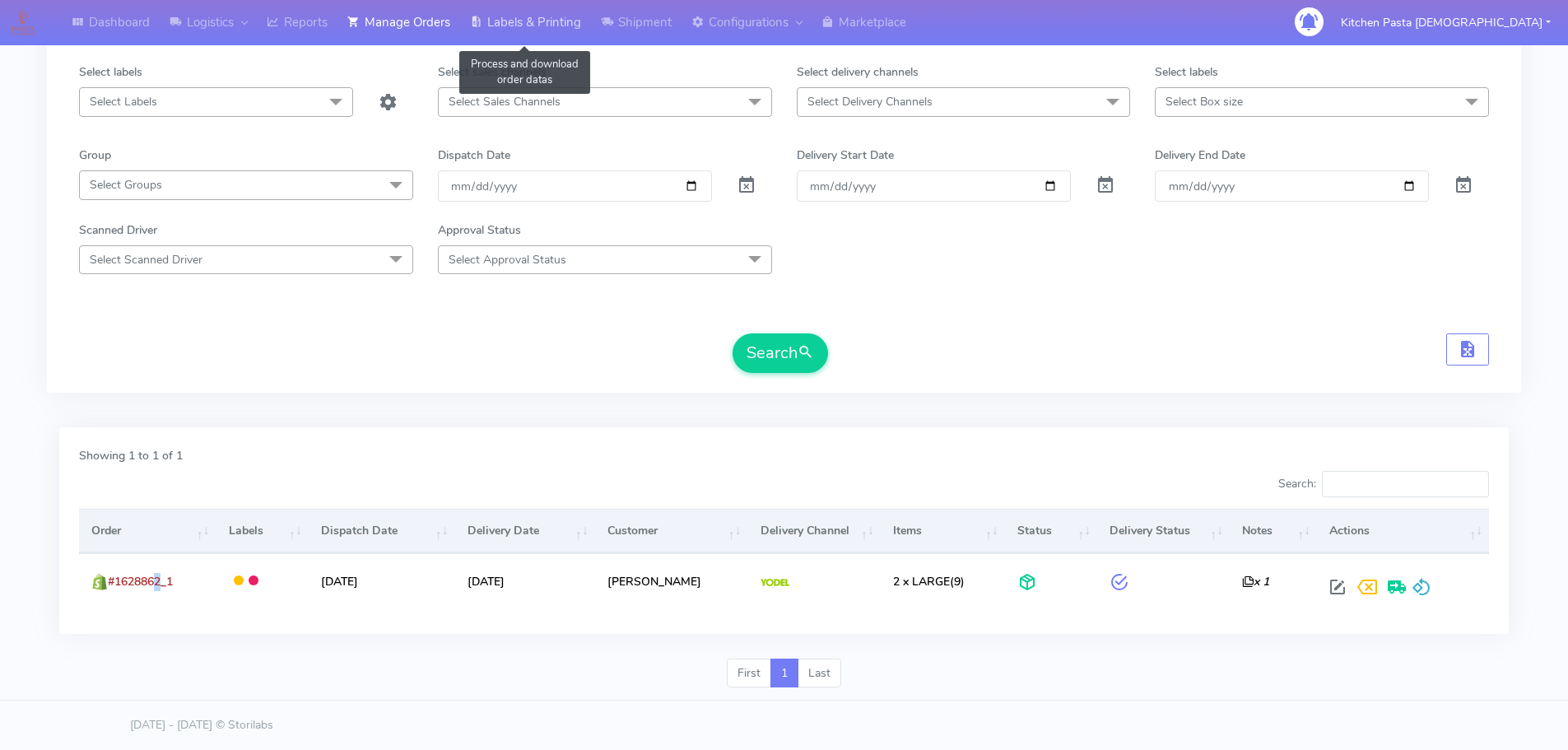
click at [503, 27] on link "Labels & Printing" at bounding box center [525, 23] width 131 height 45
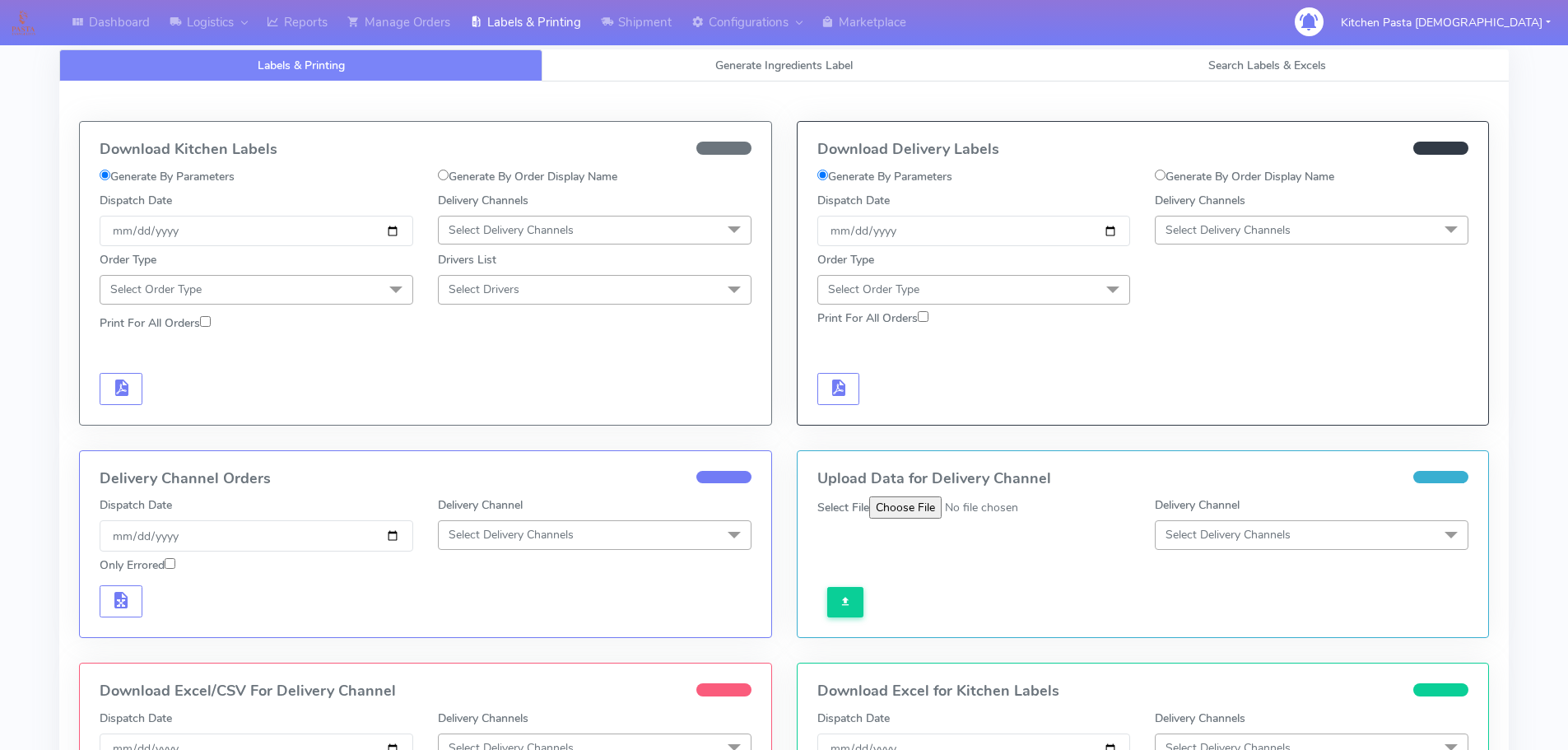
click at [1276, 172] on label "Generate By Order Display Name" at bounding box center [1244, 177] width 180 height 18
click at [1165, 172] on input "Generate By Order Display Name" at bounding box center [1160, 175] width 11 height 11
radio input "true"
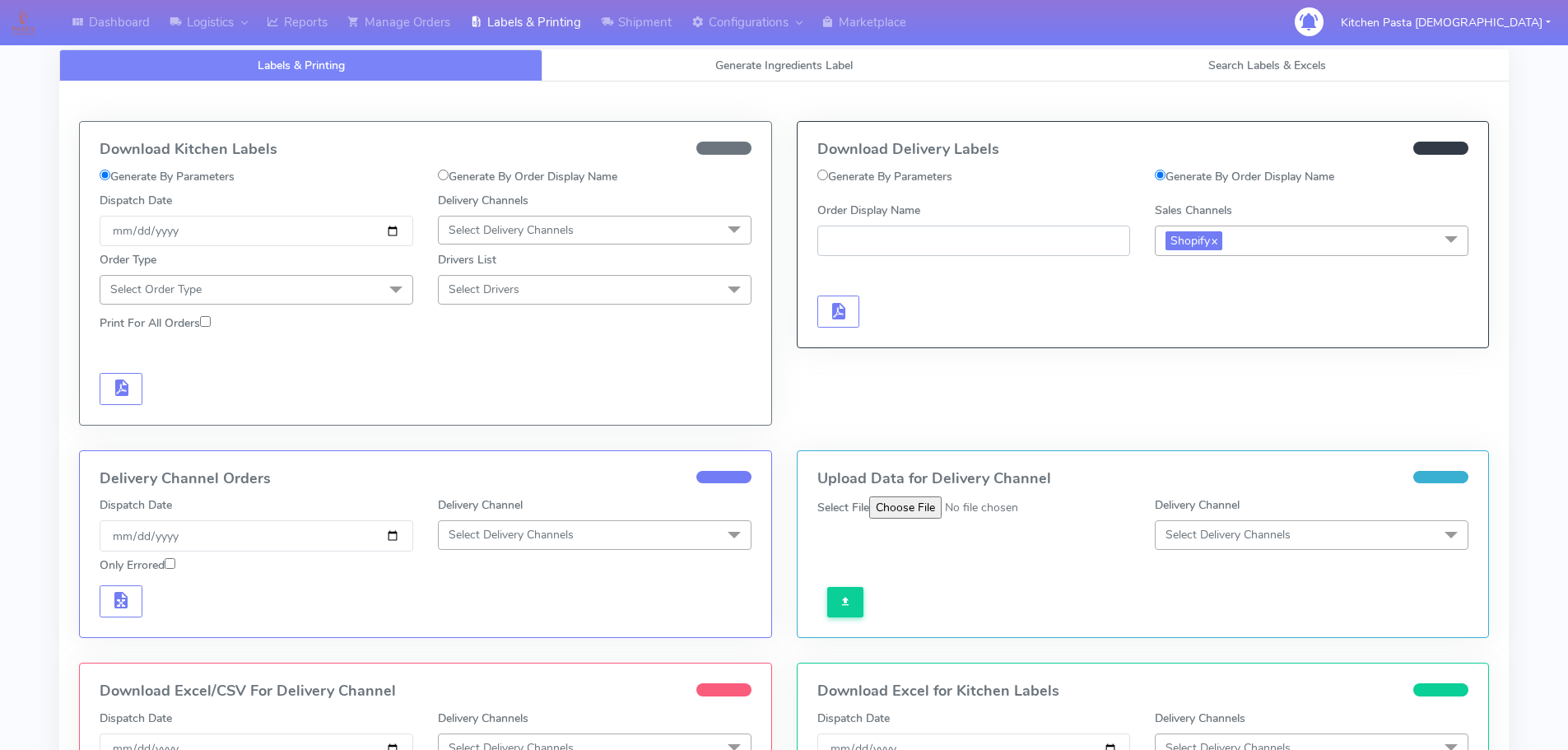
paste input "#1628862_1"
type input "#1628862_1"
click at [850, 311] on button "button" at bounding box center [839, 311] width 43 height 32
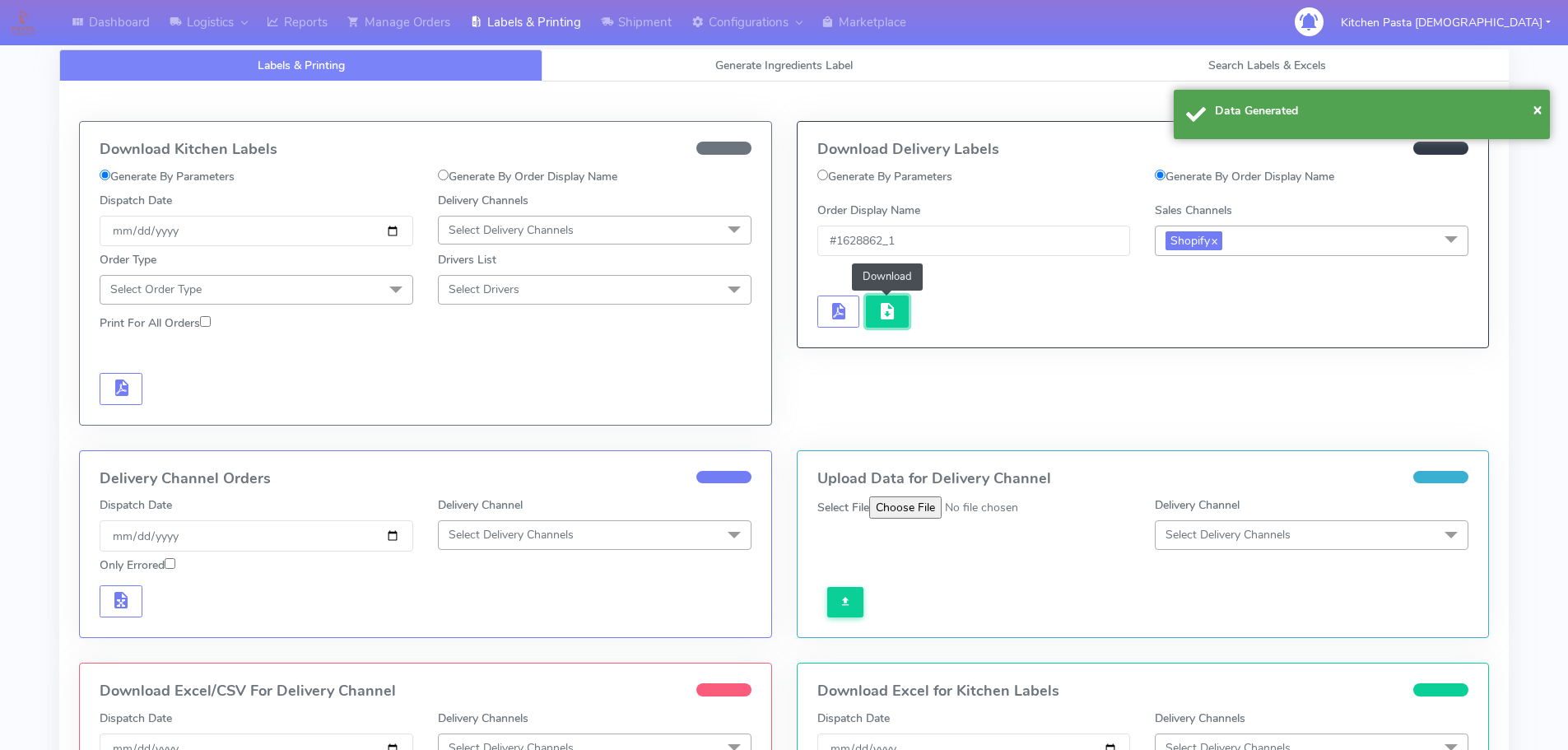
click at [886, 312] on span "button" at bounding box center [888, 315] width 20 height 16
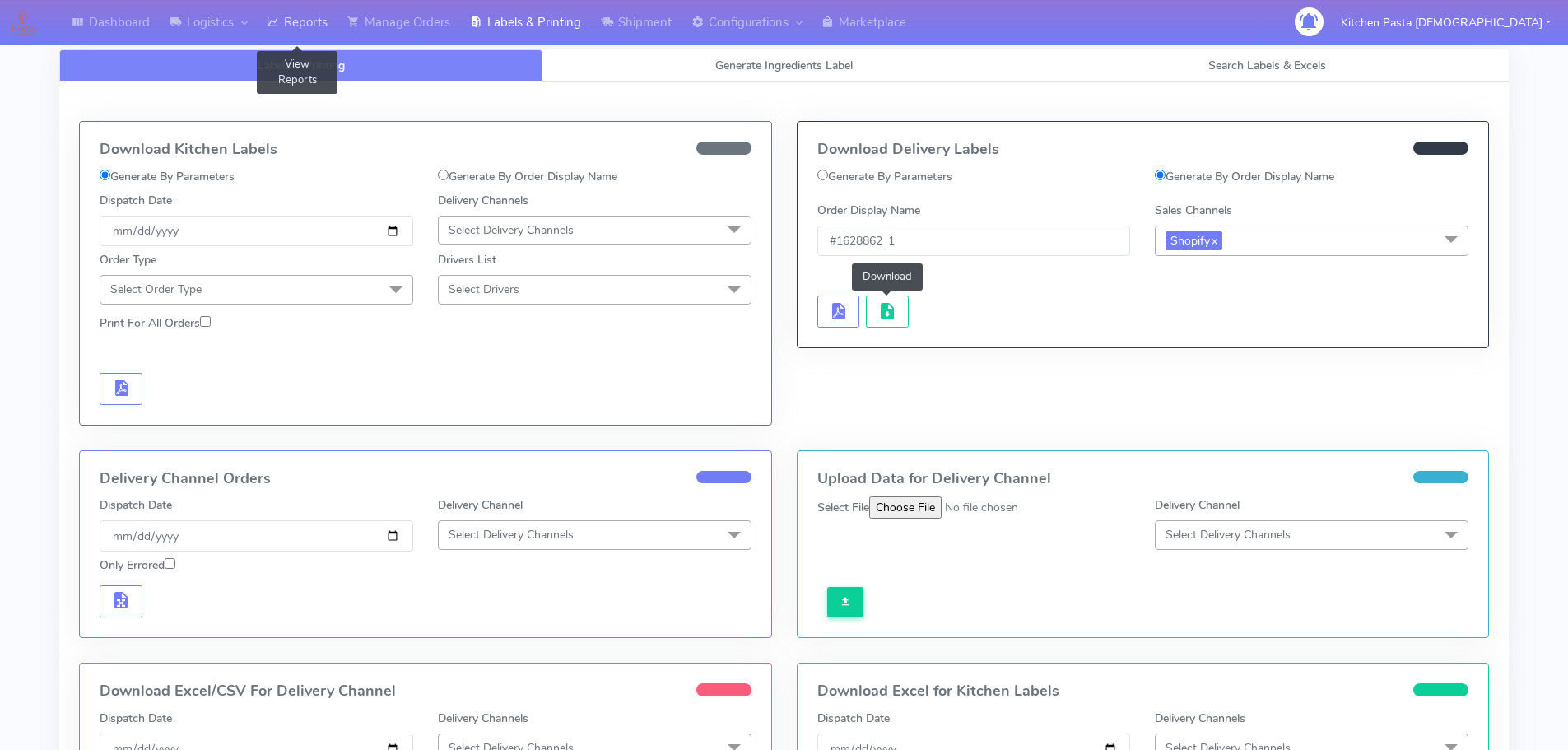
click at [329, 21] on link "Reports" at bounding box center [297, 23] width 81 height 45
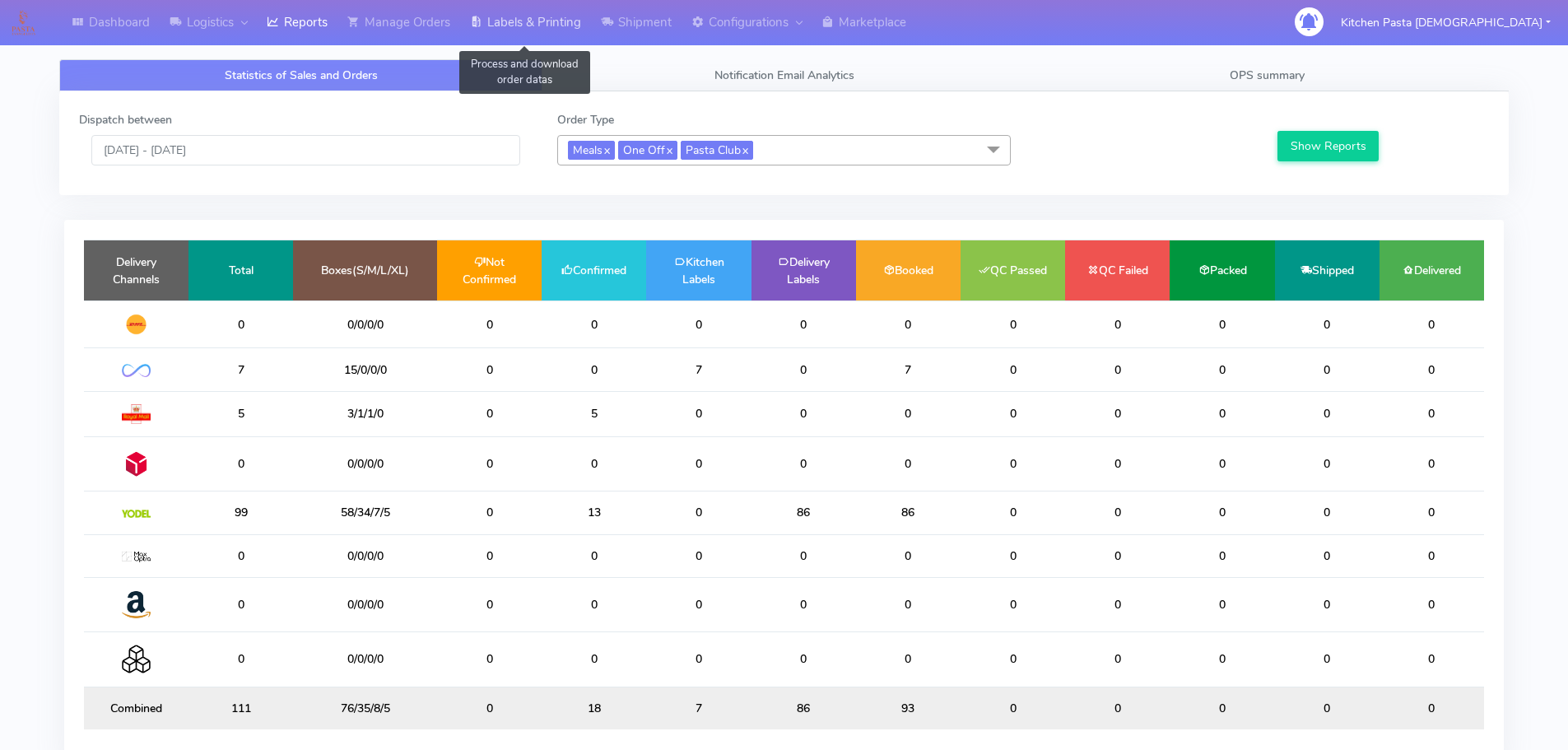
click at [564, 29] on link "Labels & Printing" at bounding box center [525, 23] width 131 height 45
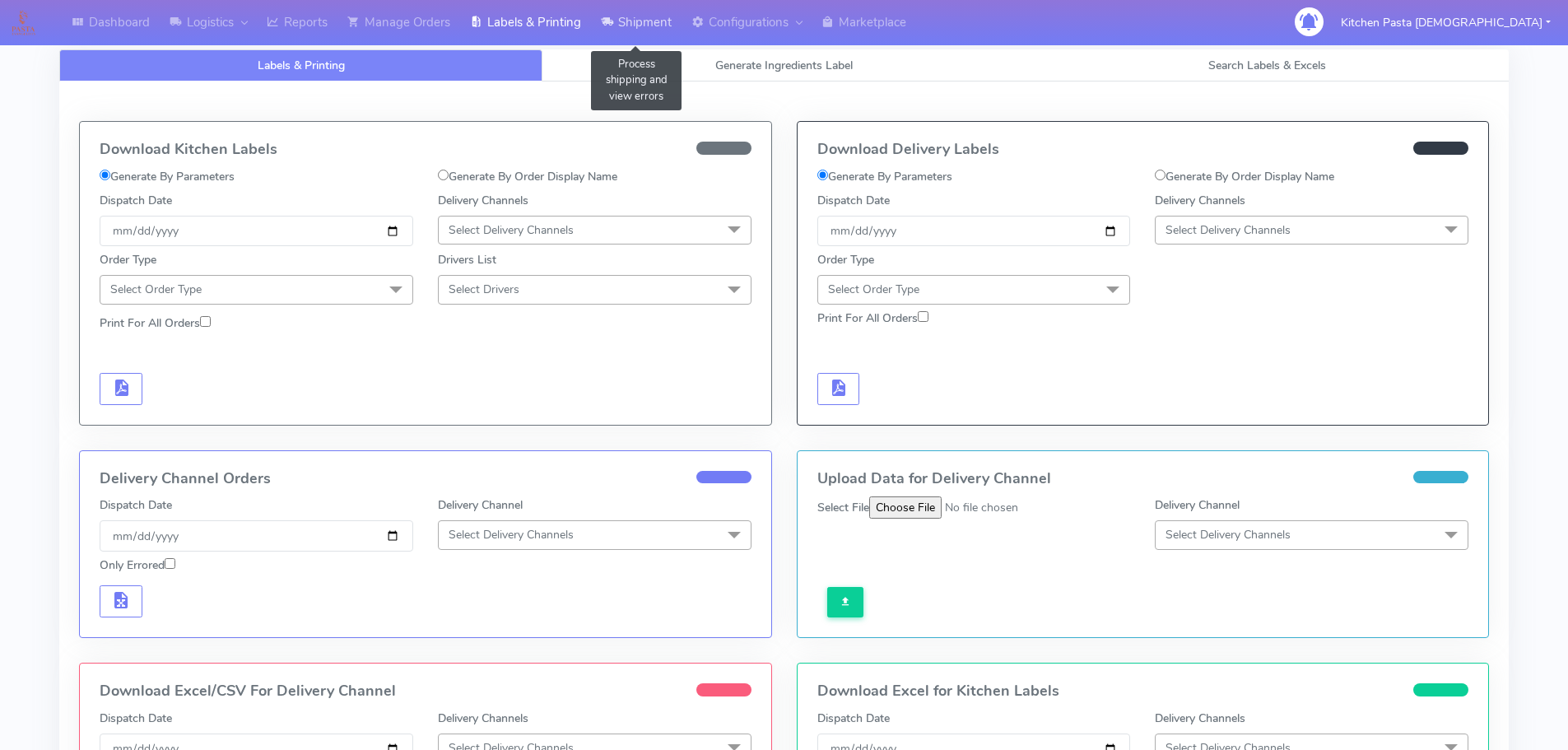
click at [628, 29] on link "Shipment" at bounding box center [636, 23] width 90 height 45
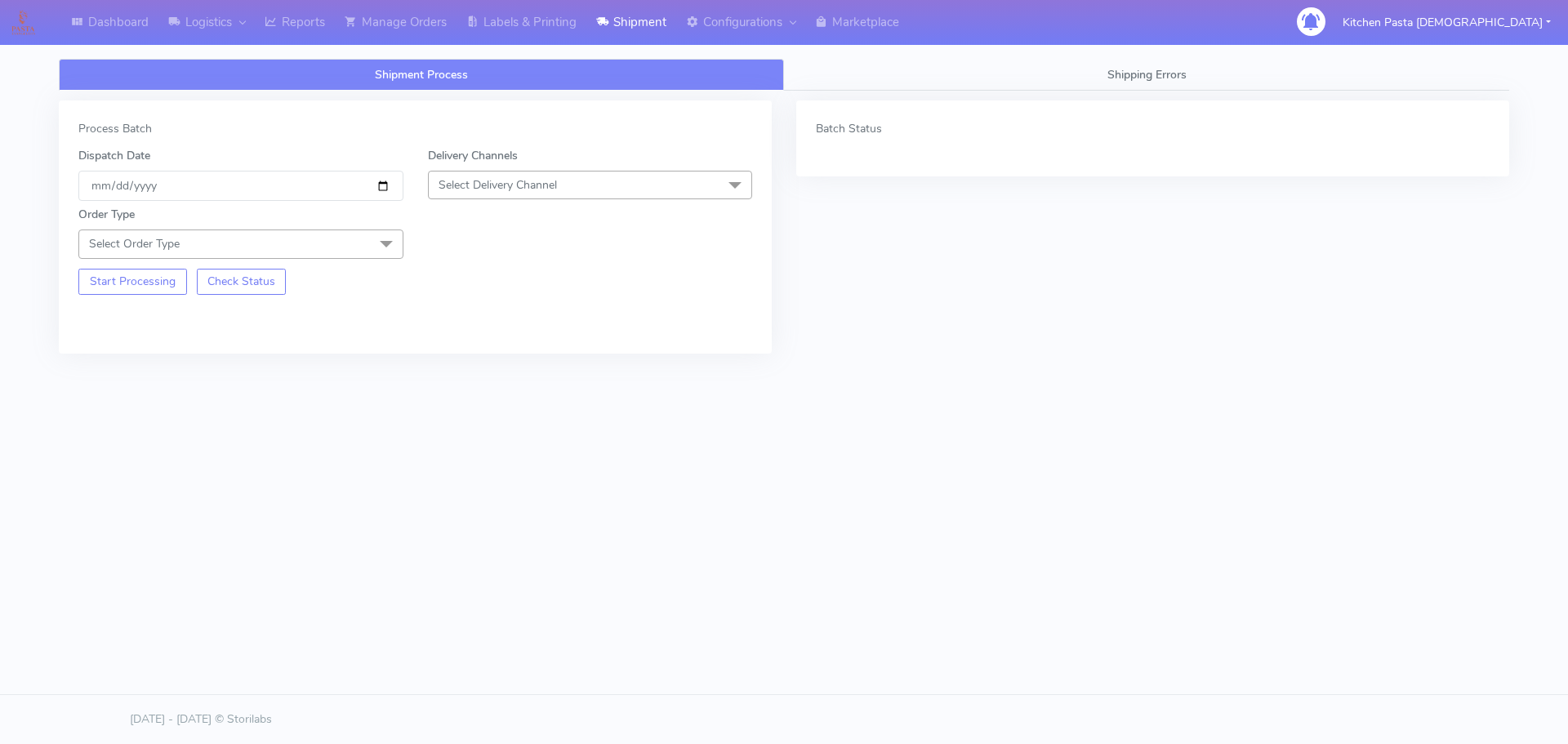
click at [521, 184] on span "Select Delivery Channel" at bounding box center [498, 185] width 119 height 16
click at [483, 369] on div "Yodel" at bounding box center [590, 369] width 307 height 18
click at [321, 247] on span "Select Order Type" at bounding box center [241, 243] width 325 height 28
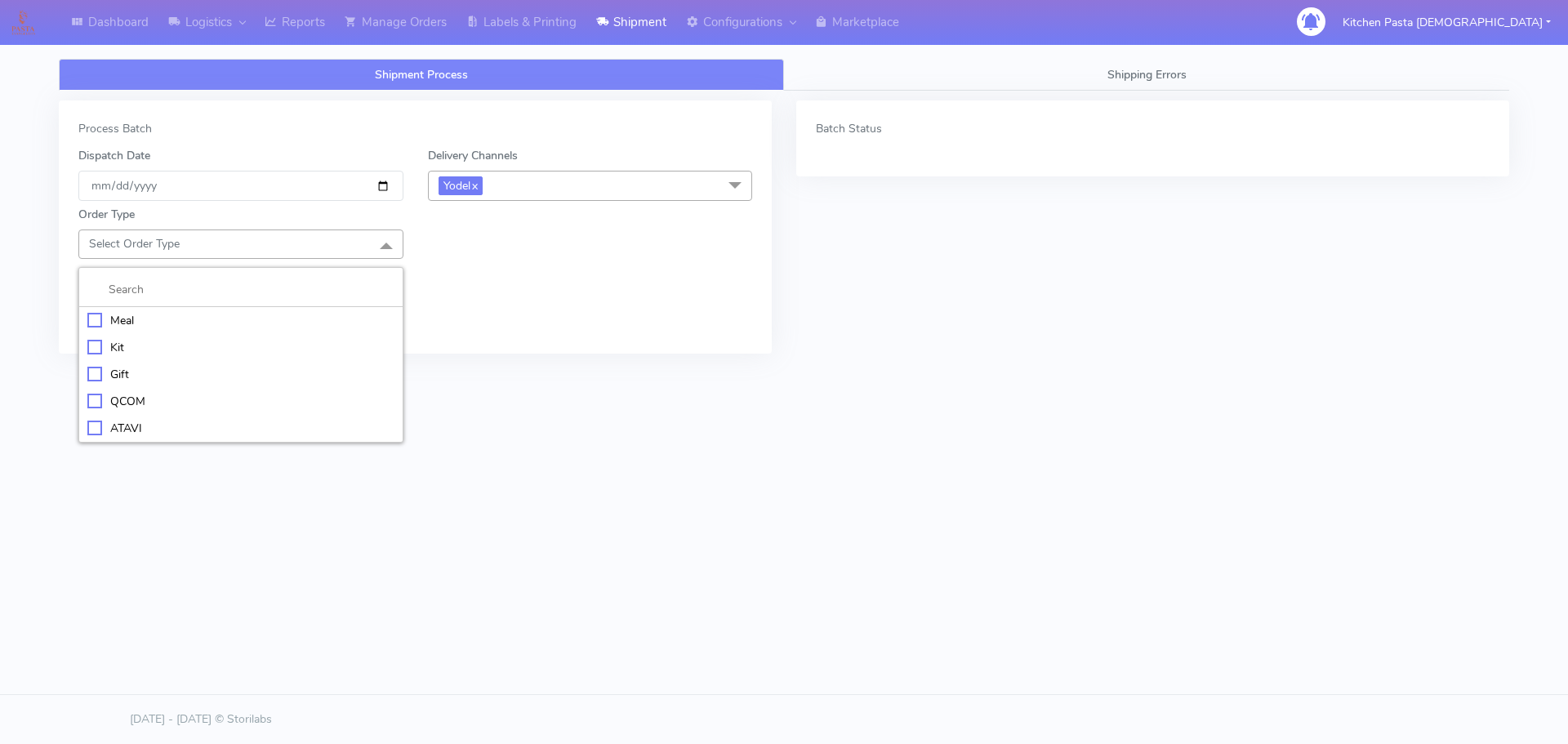
click at [159, 330] on li "Meal" at bounding box center [241, 320] width 323 height 27
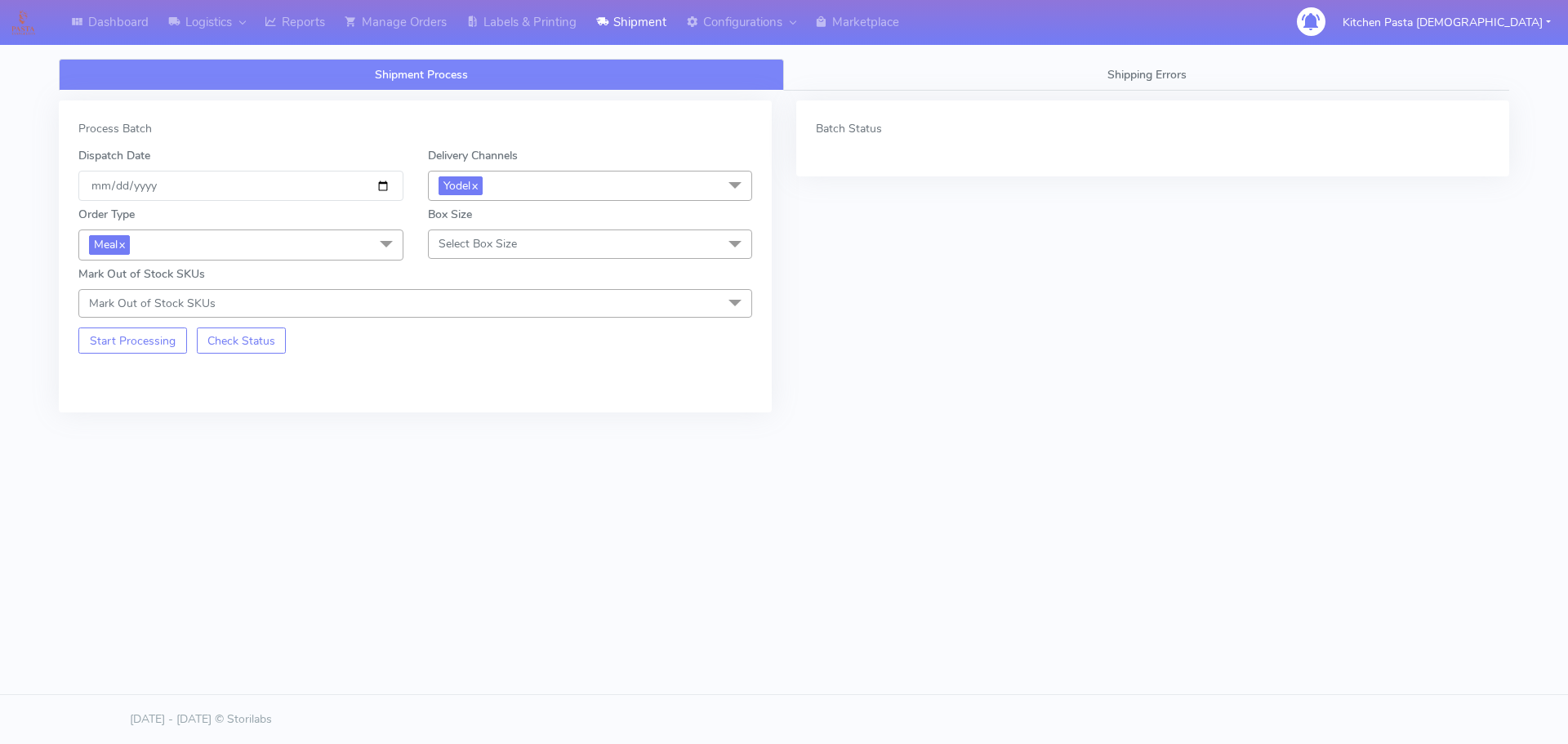
click at [447, 245] on span "Select Box Size" at bounding box center [477, 243] width 78 height 16
click at [443, 363] on li "Medium" at bounding box center [590, 375] width 323 height 27
click at [144, 326] on div "Start Processing Check Status" at bounding box center [241, 335] width 350 height 36
click at [150, 353] on button "Start Processing" at bounding box center [132, 340] width 109 height 26
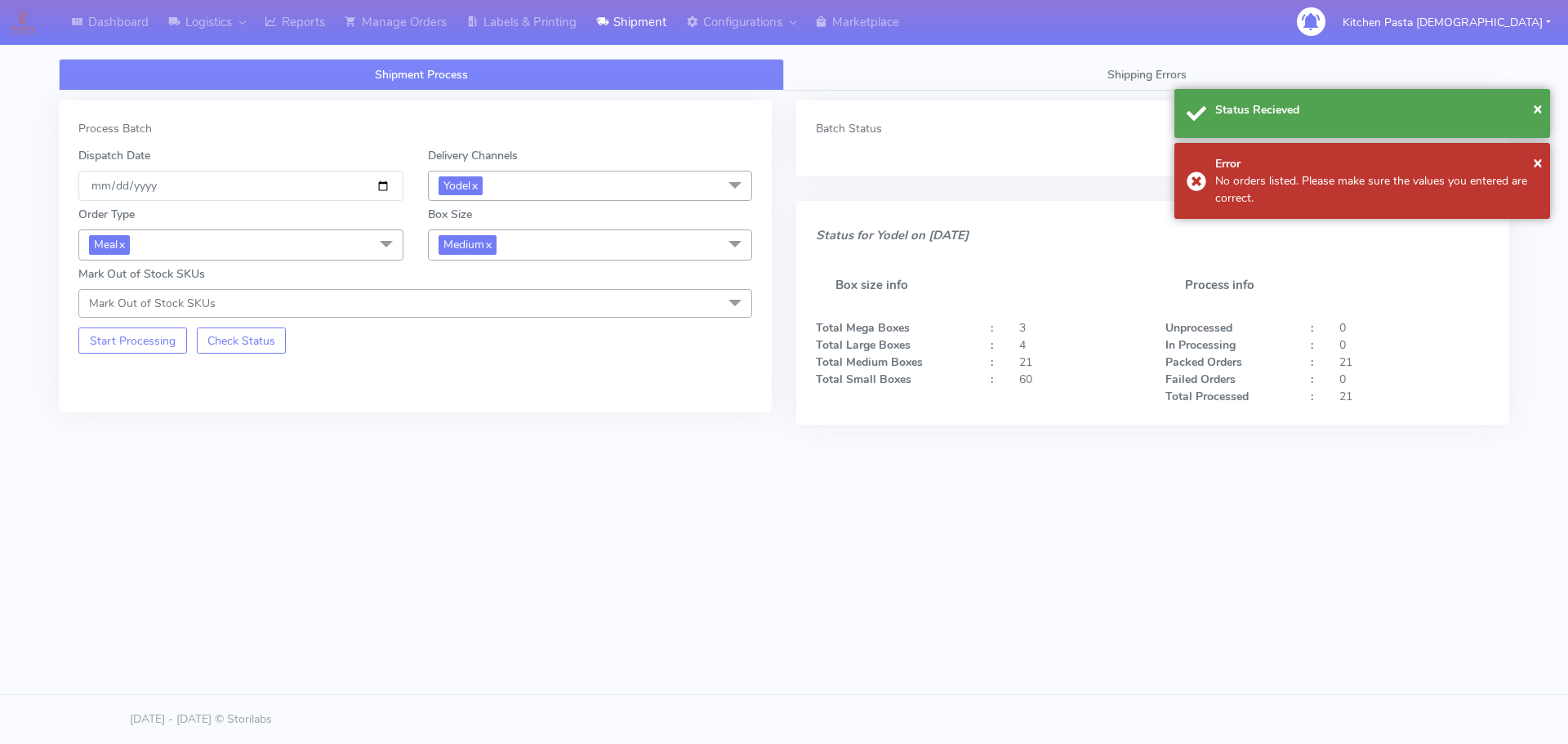
drag, startPoint x: 559, startPoint y: 251, endPoint x: 473, endPoint y: 373, distance: 149.3
click at [559, 257] on span "Medium x" at bounding box center [590, 244] width 325 height 30
click at [479, 317] on div "Small" at bounding box center [590, 322] width 307 height 18
click at [165, 331] on button "Start Processing" at bounding box center [132, 340] width 109 height 26
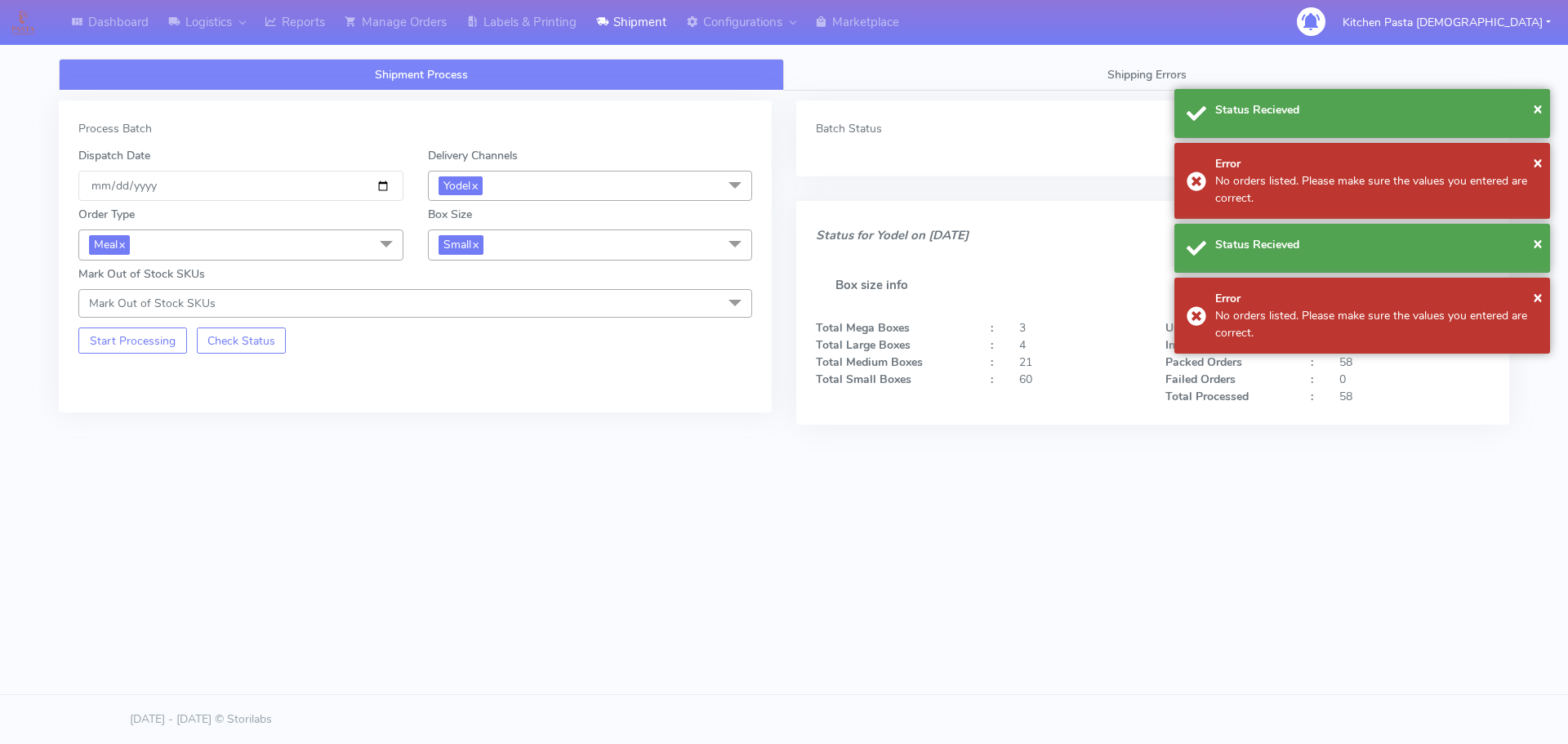
click at [588, 250] on span "Small x" at bounding box center [590, 244] width 325 height 30
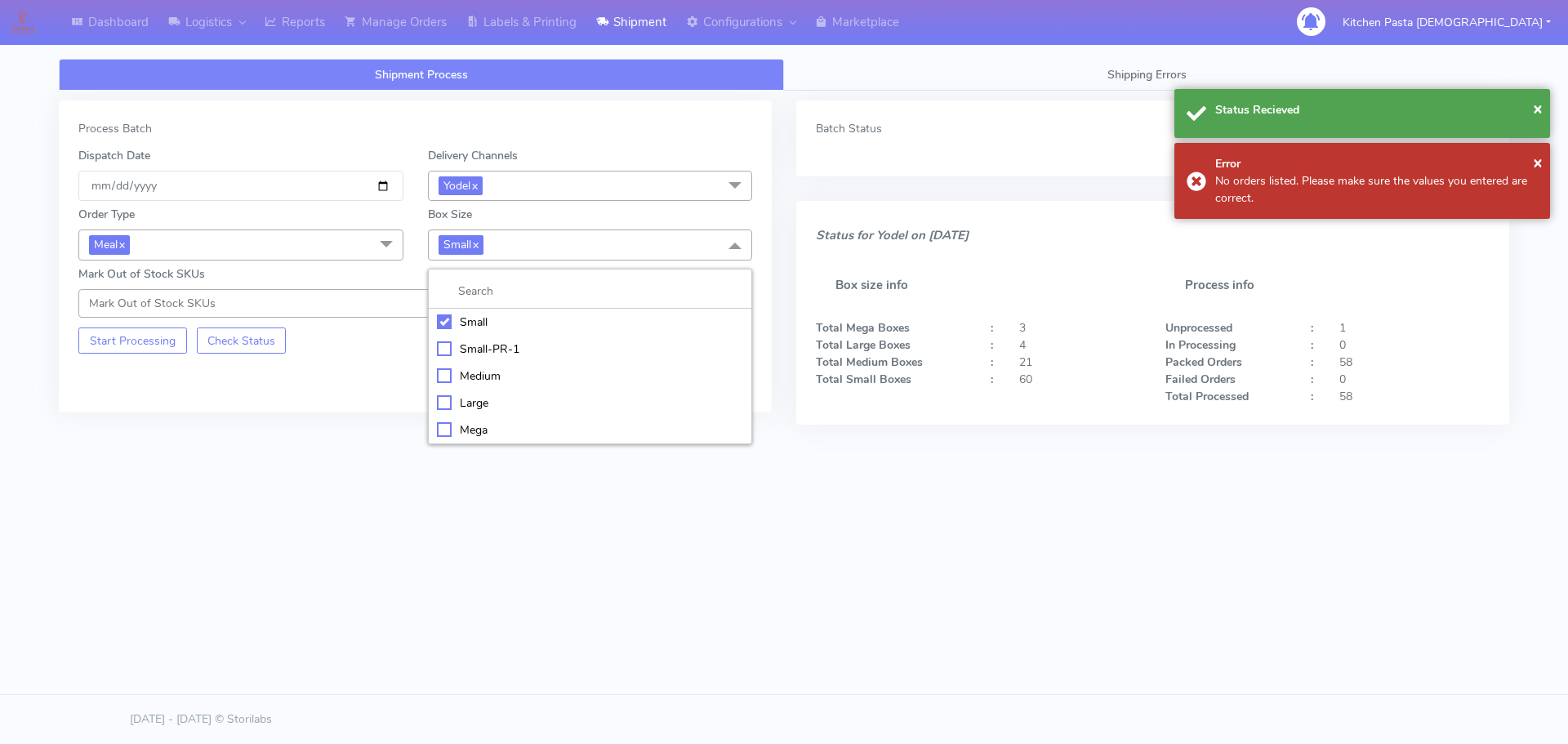
click at [483, 372] on div "Medium" at bounding box center [590, 376] width 307 height 18
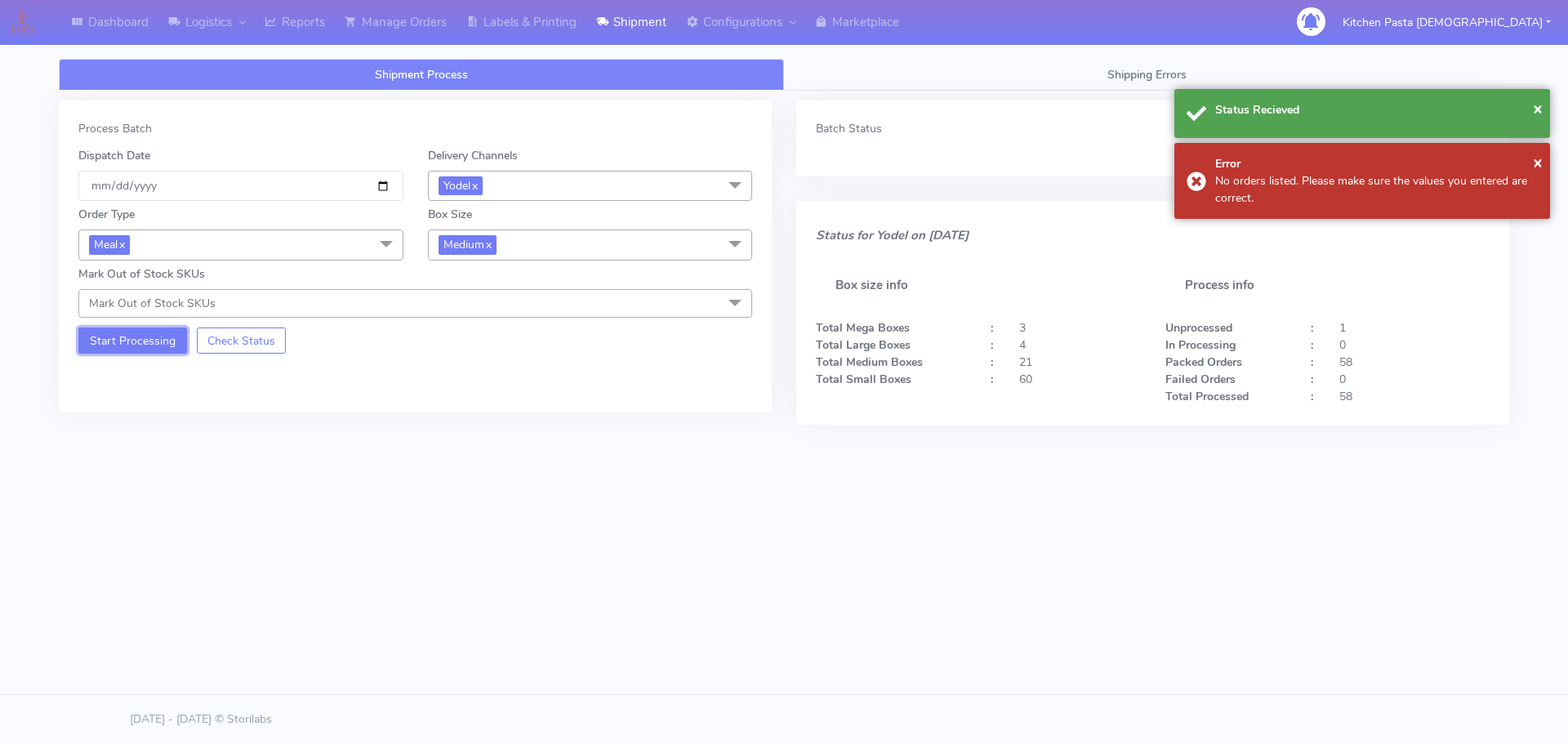
click at [159, 345] on button "Start Processing" at bounding box center [132, 340] width 109 height 26
click at [662, 257] on span "Medium x" at bounding box center [590, 244] width 325 height 30
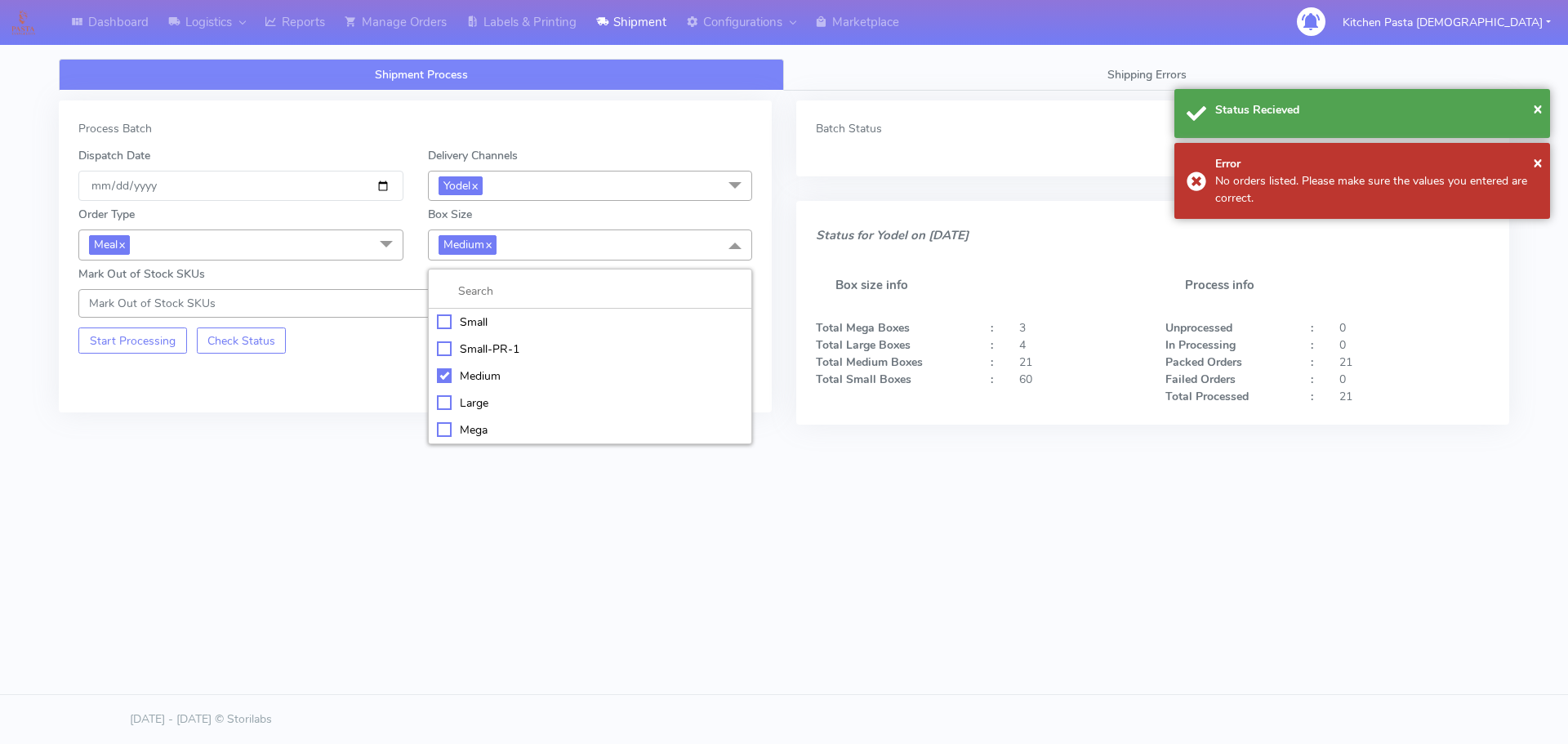
click at [471, 404] on div "Large" at bounding box center [590, 403] width 307 height 18
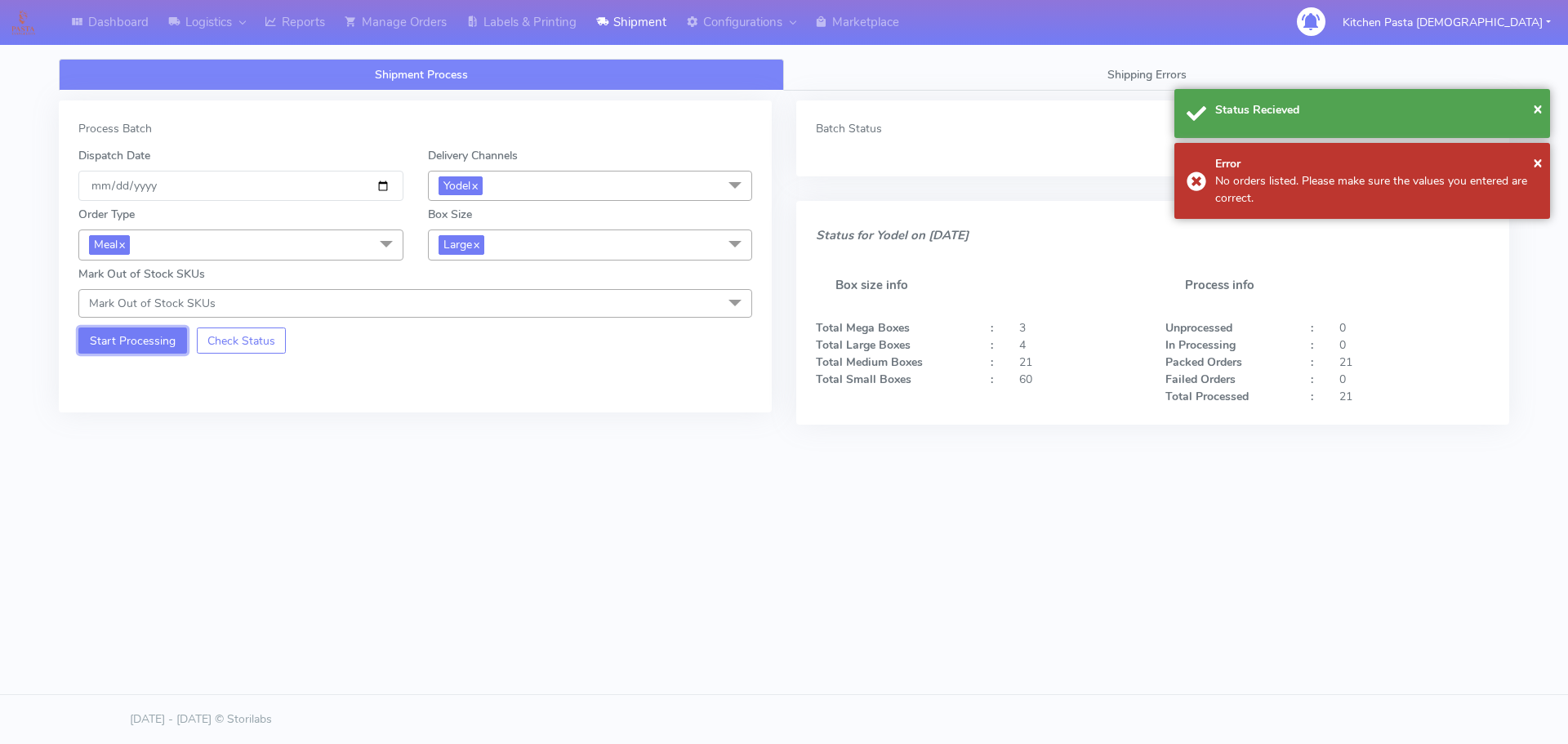
click at [155, 341] on button "Start Processing" at bounding box center [132, 340] width 109 height 26
drag, startPoint x: 245, startPoint y: 21, endPoint x: 257, endPoint y: 21, distance: 12.0
click at [245, 21] on div at bounding box center [238, 21] width 13 height 19
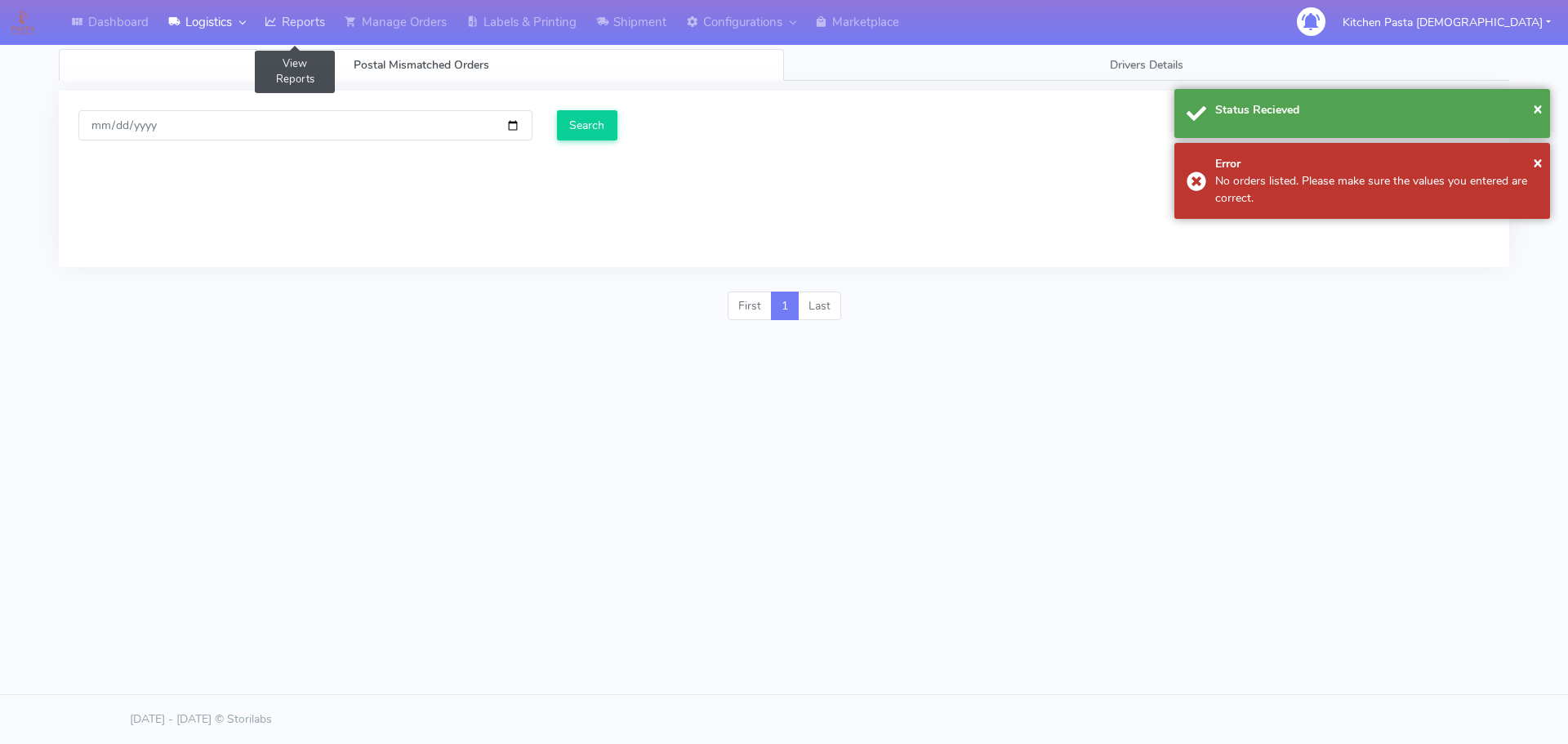
click at [277, 21] on icon at bounding box center [271, 21] width 13 height 17
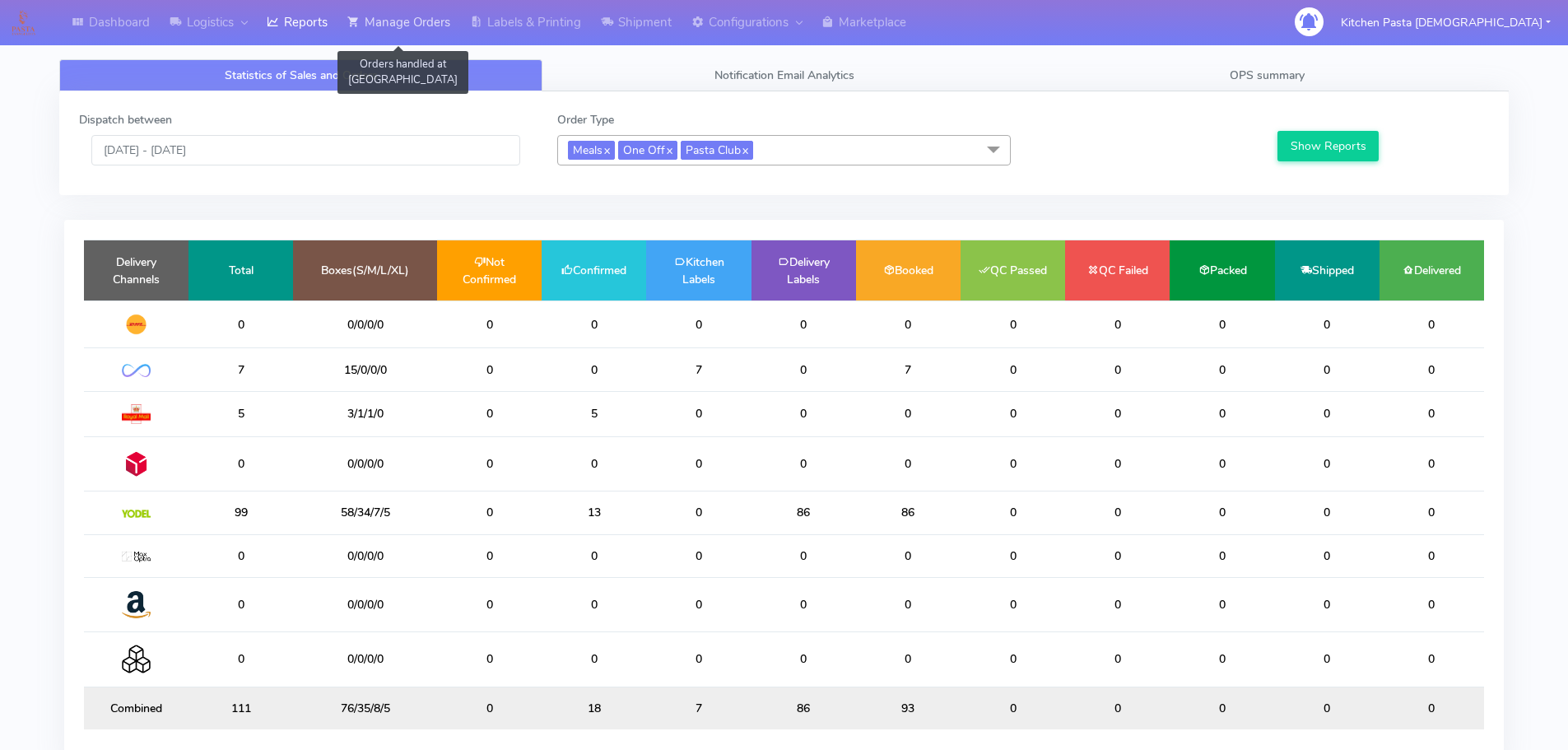
click at [406, 39] on link "Manage Orders" at bounding box center [399, 23] width 123 height 45
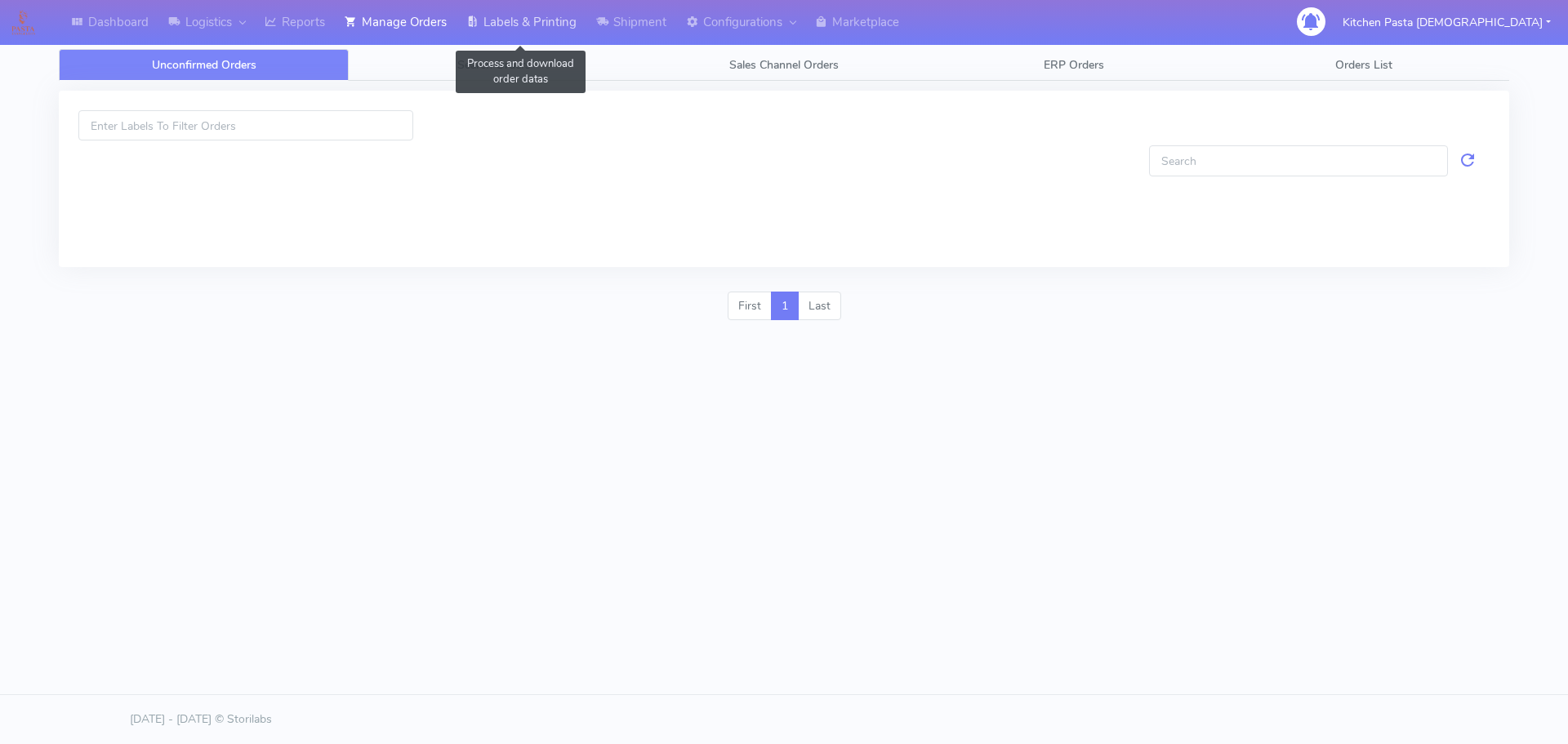
click at [486, 18] on link "Labels & Printing" at bounding box center [521, 22] width 130 height 45
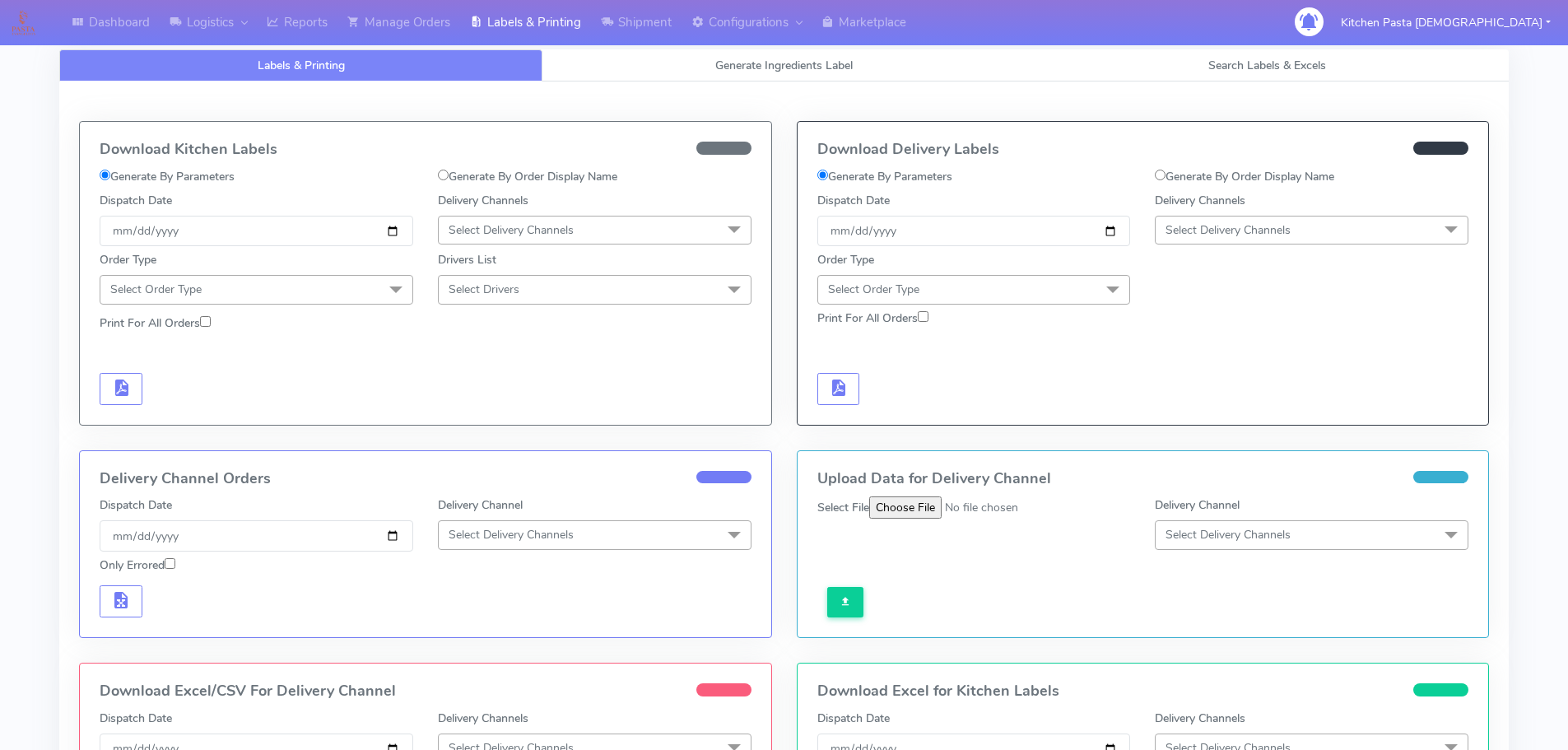
click at [514, 220] on span "Select Delivery Channels" at bounding box center [594, 230] width 313 height 28
click at [508, 354] on div "Royal Mail" at bounding box center [594, 361] width 296 height 18
click at [389, 298] on span at bounding box center [397, 291] width 33 height 31
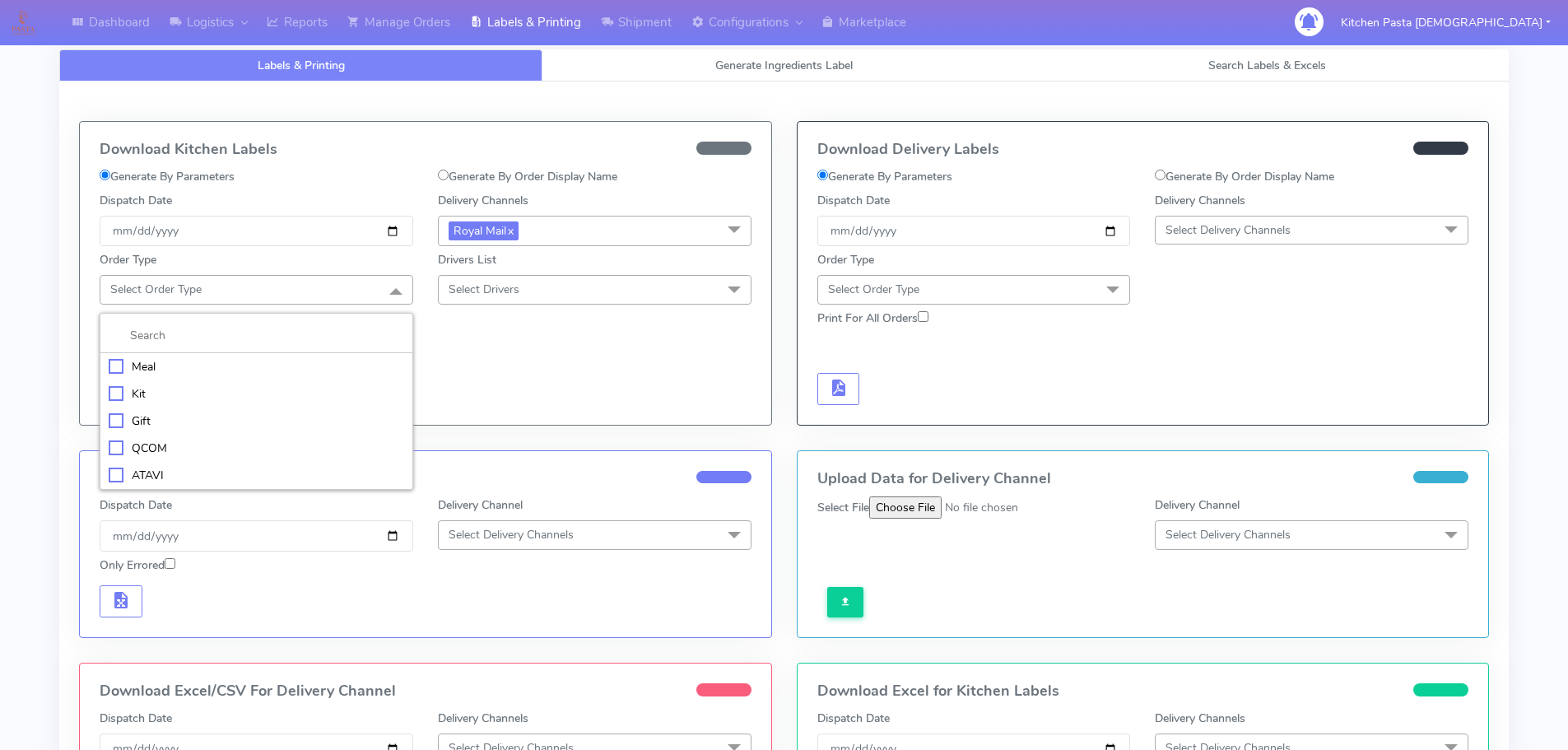
click at [276, 362] on div "Meal" at bounding box center [256, 367] width 296 height 18
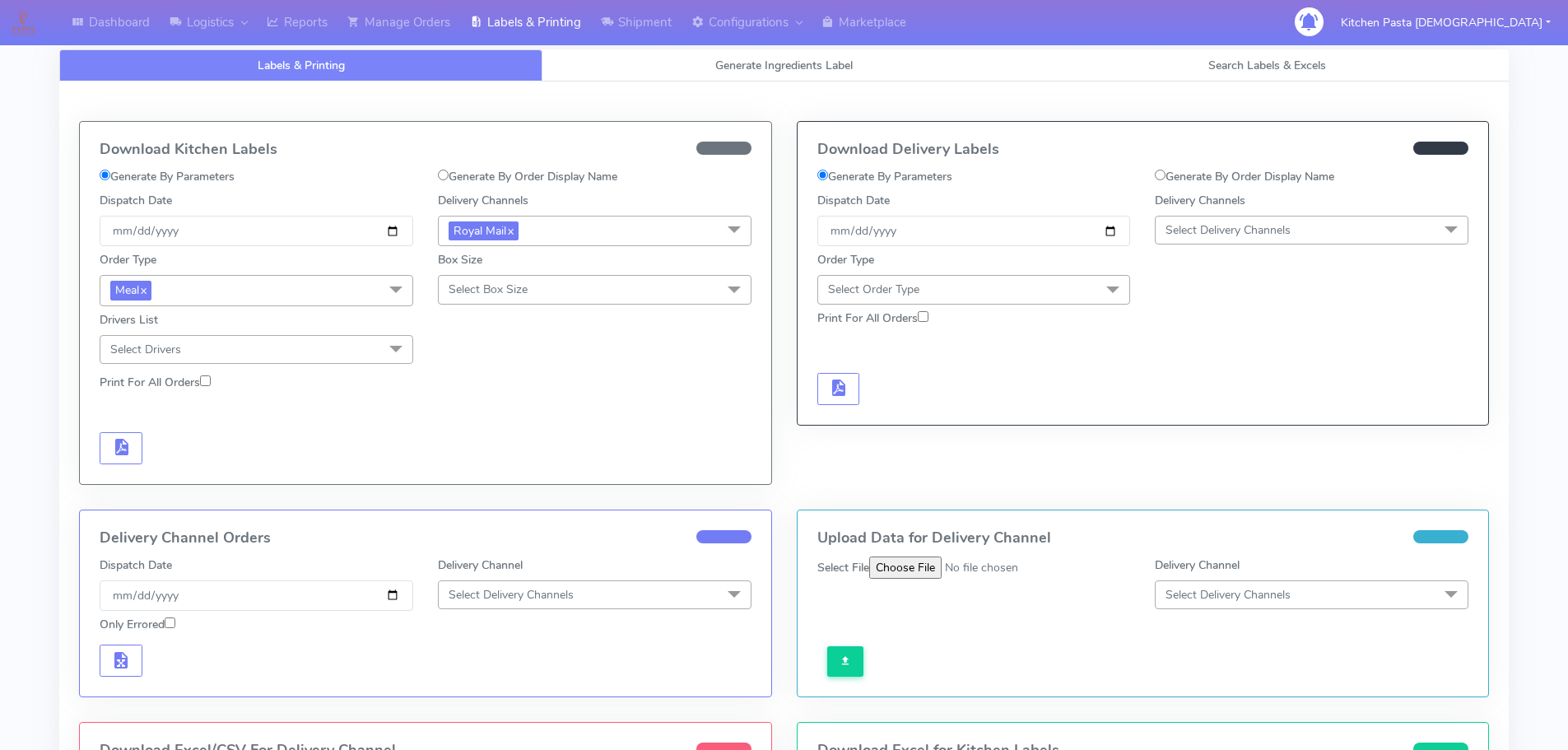
click at [533, 288] on span "Select Box Size" at bounding box center [594, 289] width 313 height 28
click at [516, 427] on div "Medium" at bounding box center [594, 421] width 296 height 18
drag, startPoint x: 695, startPoint y: 293, endPoint x: 668, endPoint y: 317, distance: 36.1
click at [696, 293] on span "Medium x" at bounding box center [594, 290] width 313 height 30
click at [507, 468] on div "Mega" at bounding box center [594, 477] width 296 height 18
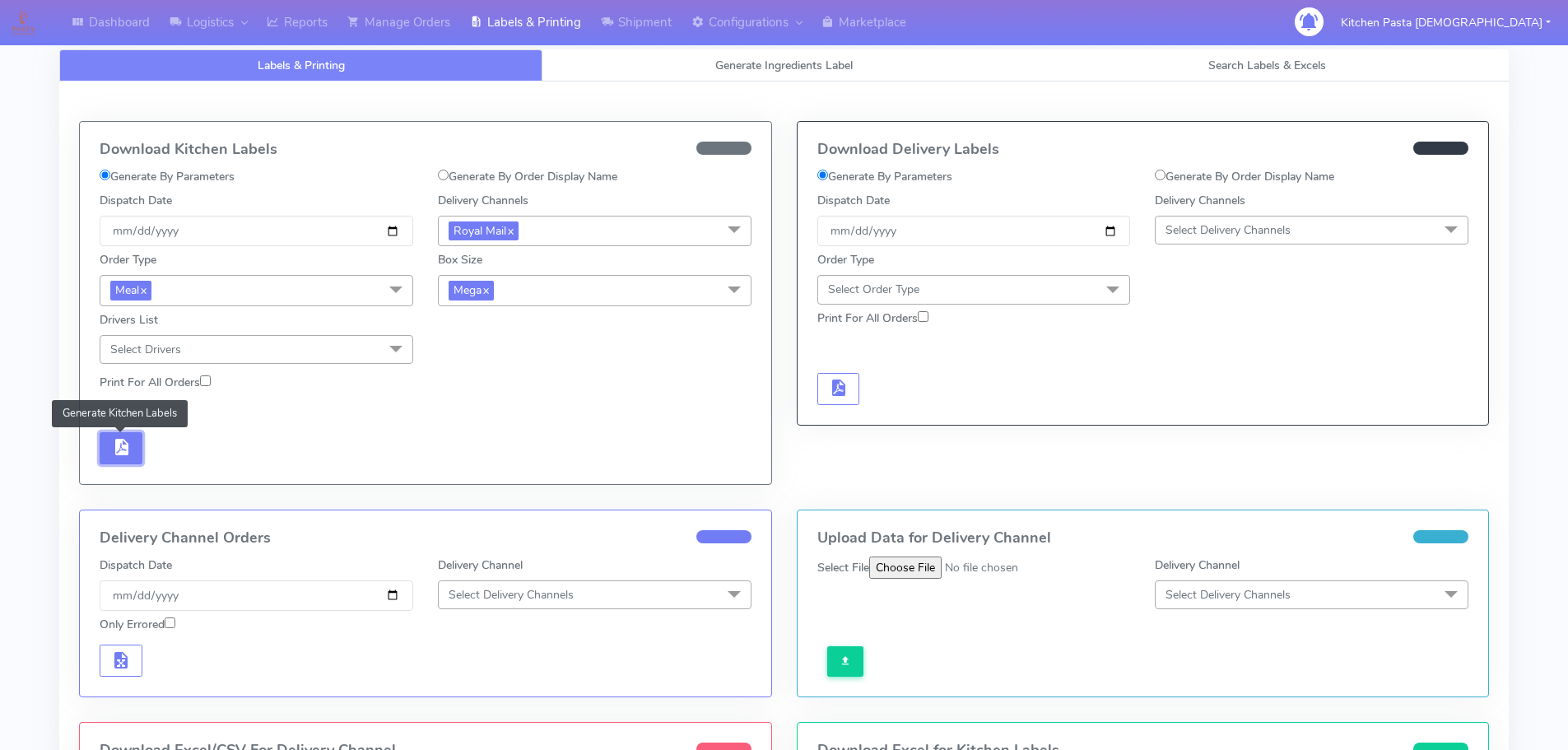
click at [131, 451] on button "button" at bounding box center [121, 448] width 43 height 32
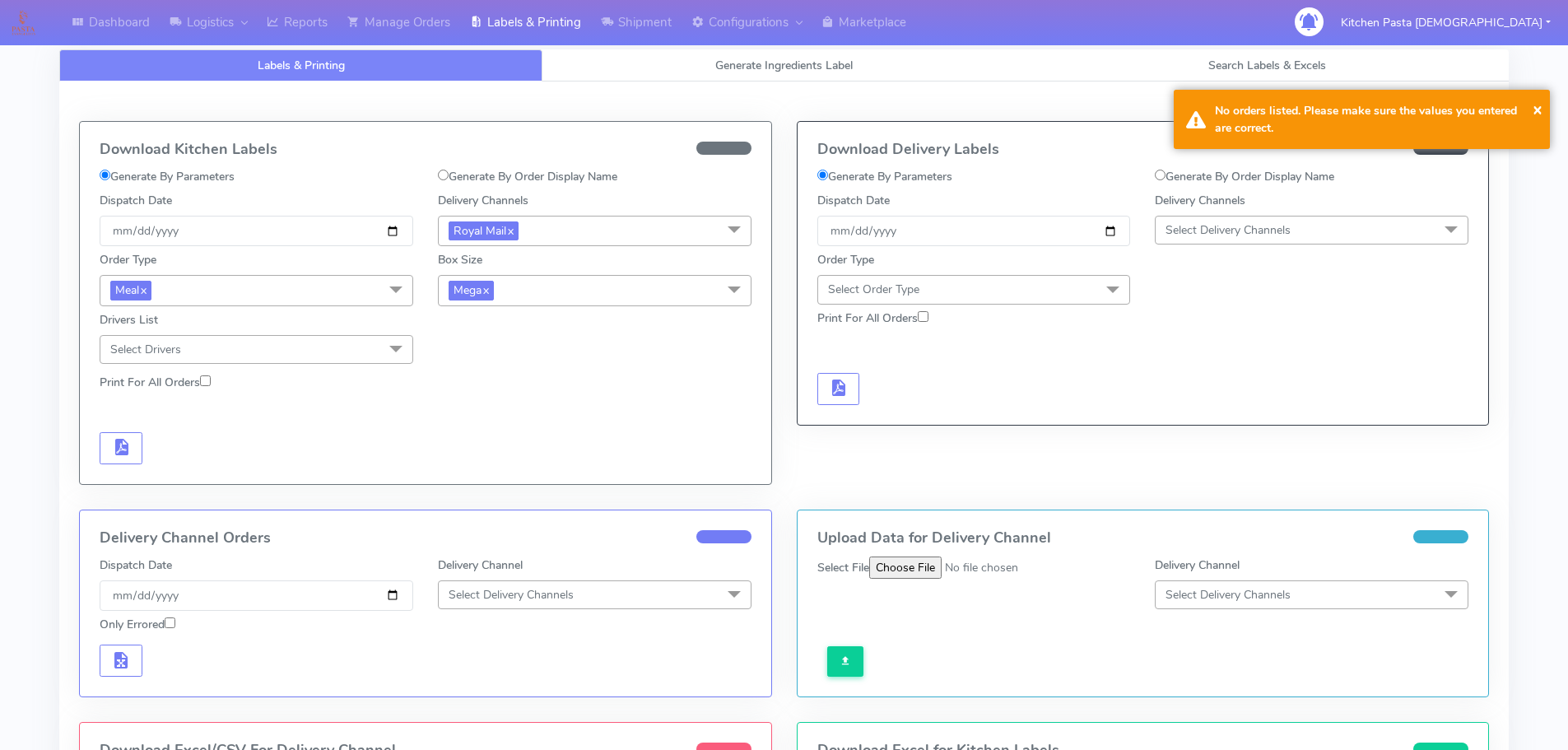
click at [592, 290] on span "Mega x" at bounding box center [594, 290] width 313 height 30
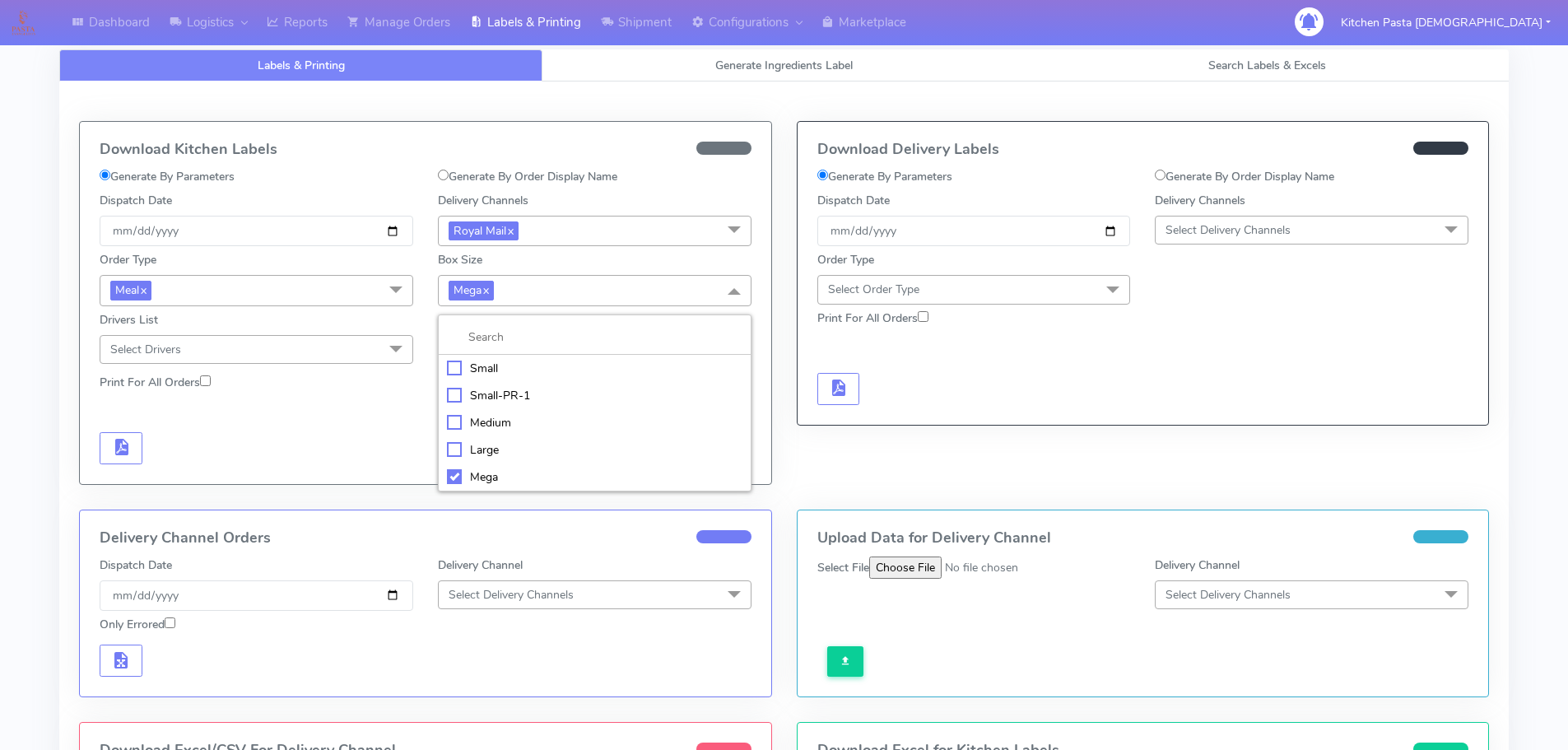
click at [482, 457] on div "Large" at bounding box center [594, 450] width 296 height 18
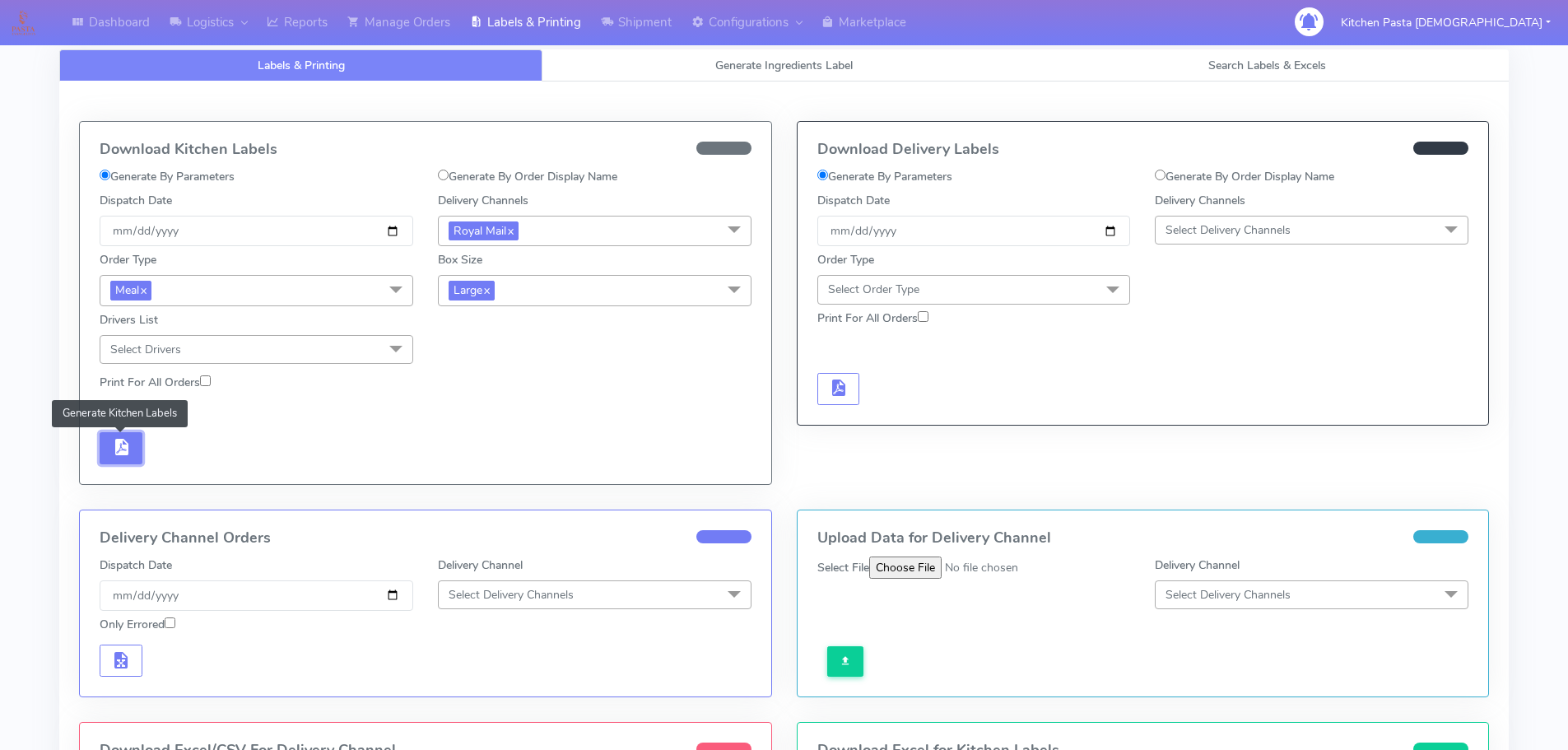
click at [135, 440] on button "button" at bounding box center [121, 448] width 43 height 32
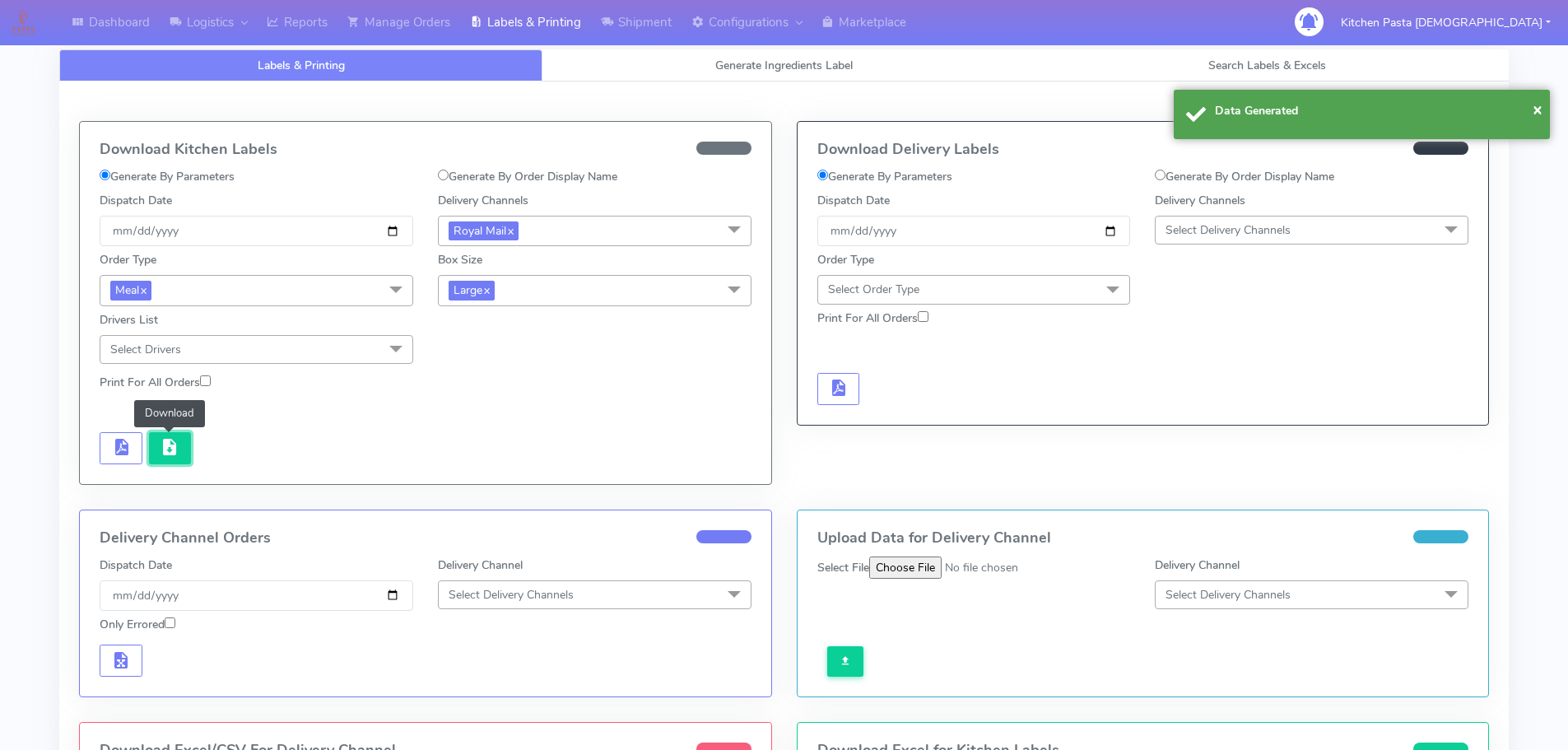
click at [170, 449] on span "button" at bounding box center [170, 451] width 20 height 16
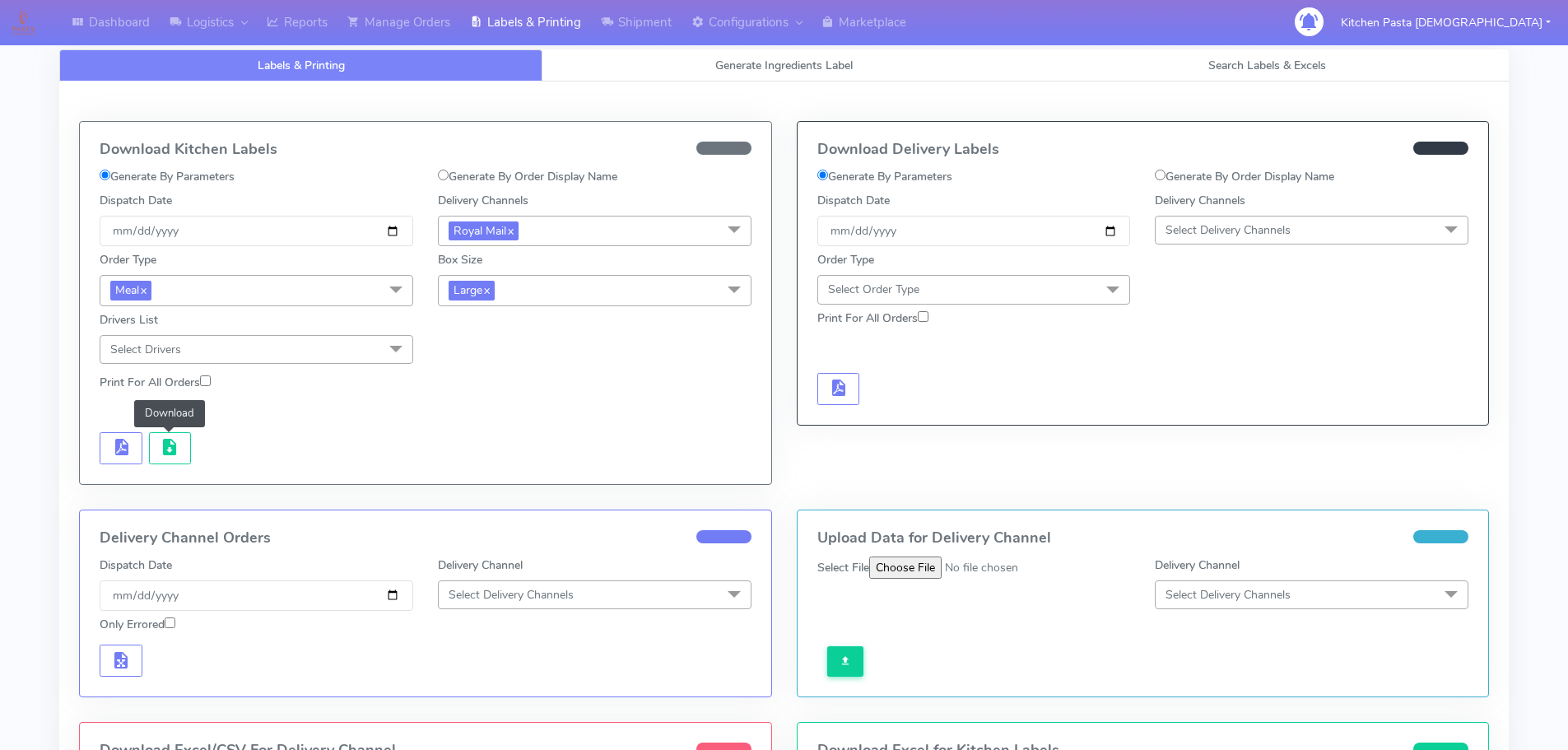
drag, startPoint x: 640, startPoint y: 283, endPoint x: 561, endPoint y: 341, distance: 98.0
click at [640, 283] on span "Large x" at bounding box center [594, 290] width 313 height 30
click at [491, 424] on div "Medium" at bounding box center [594, 423] width 296 height 18
click at [125, 458] on button "button" at bounding box center [121, 448] width 43 height 32
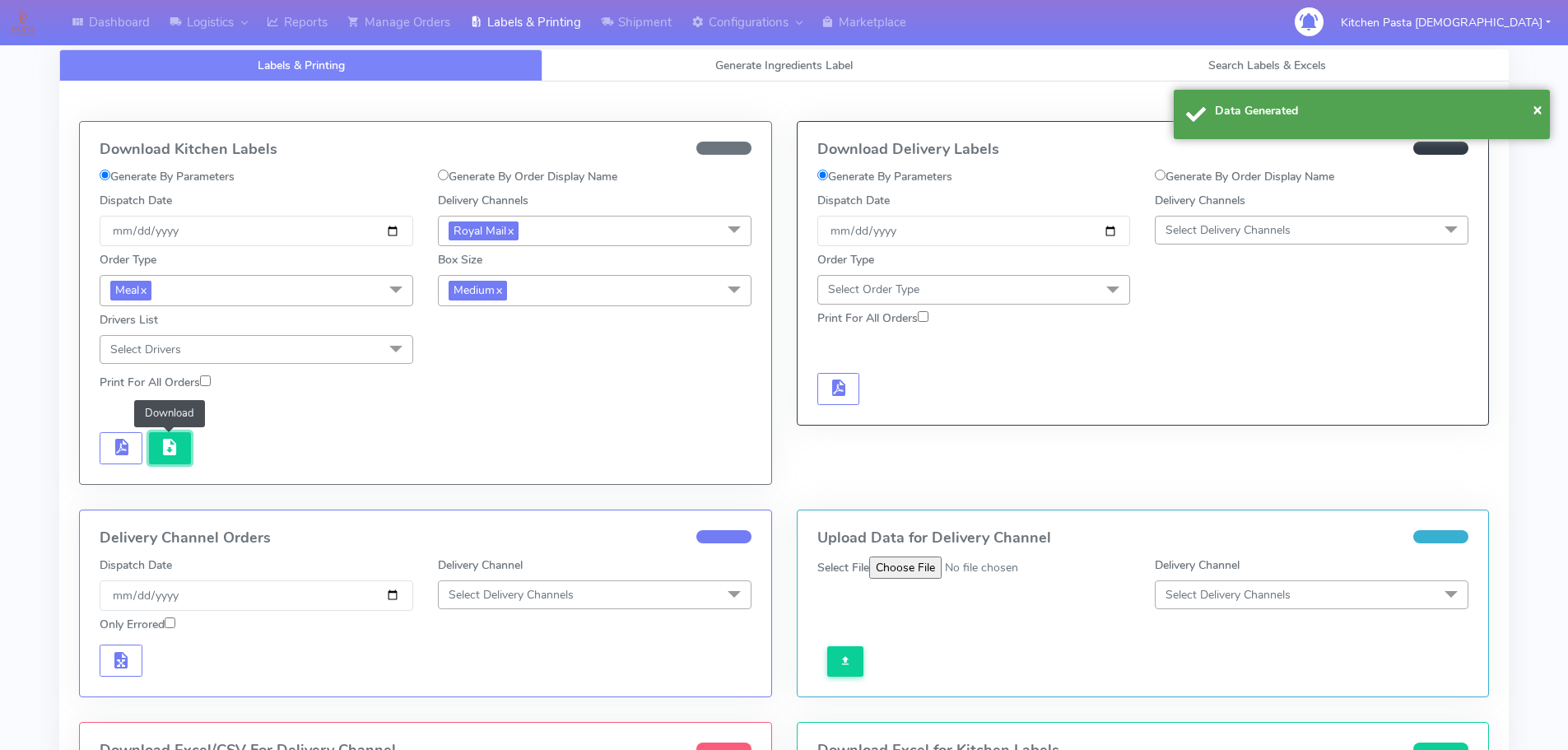
click at [167, 452] on span "button" at bounding box center [170, 451] width 20 height 16
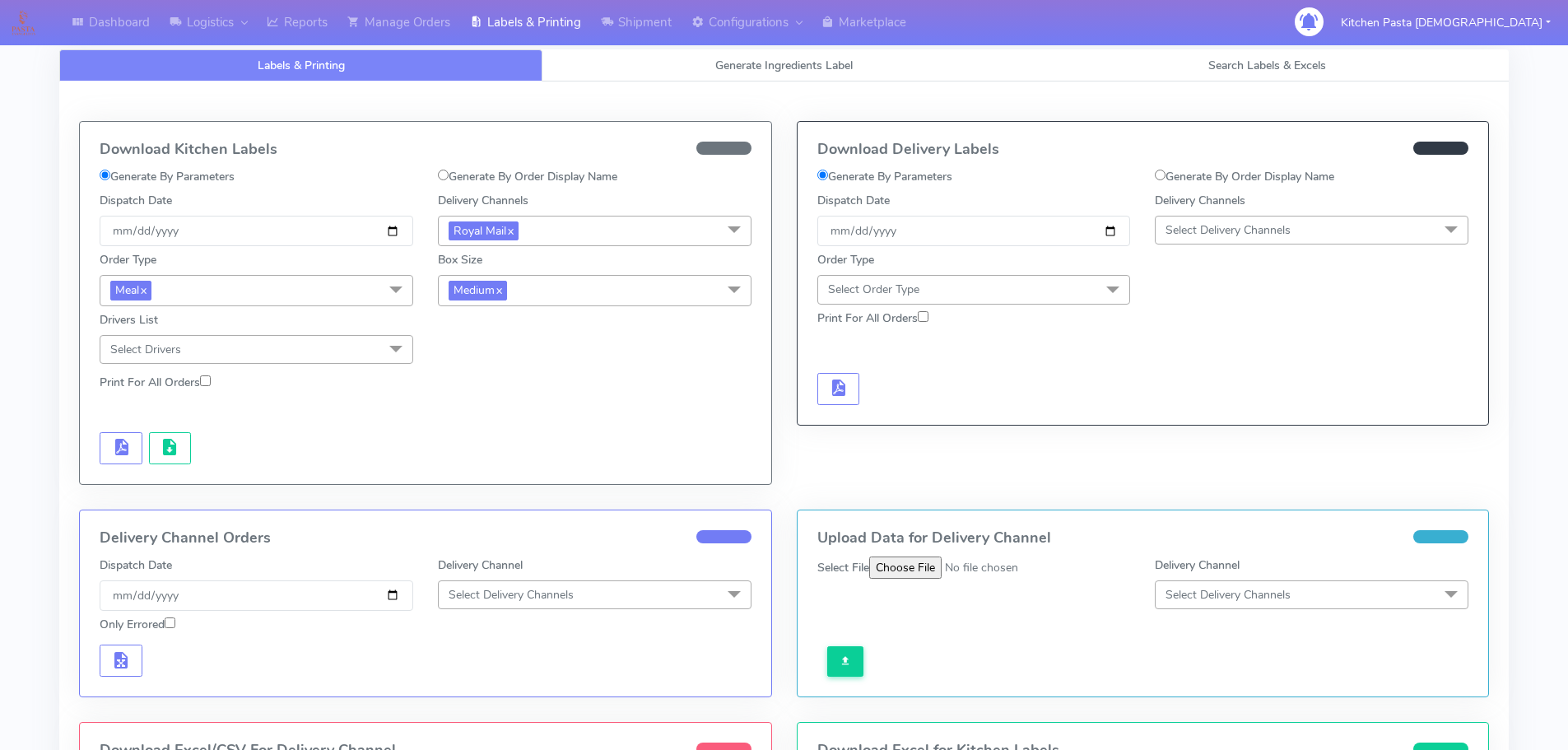
click at [554, 288] on span "Medium x" at bounding box center [594, 290] width 313 height 30
click at [525, 375] on div "Small" at bounding box center [594, 368] width 296 height 18
click at [136, 450] on button "button" at bounding box center [121, 448] width 43 height 32
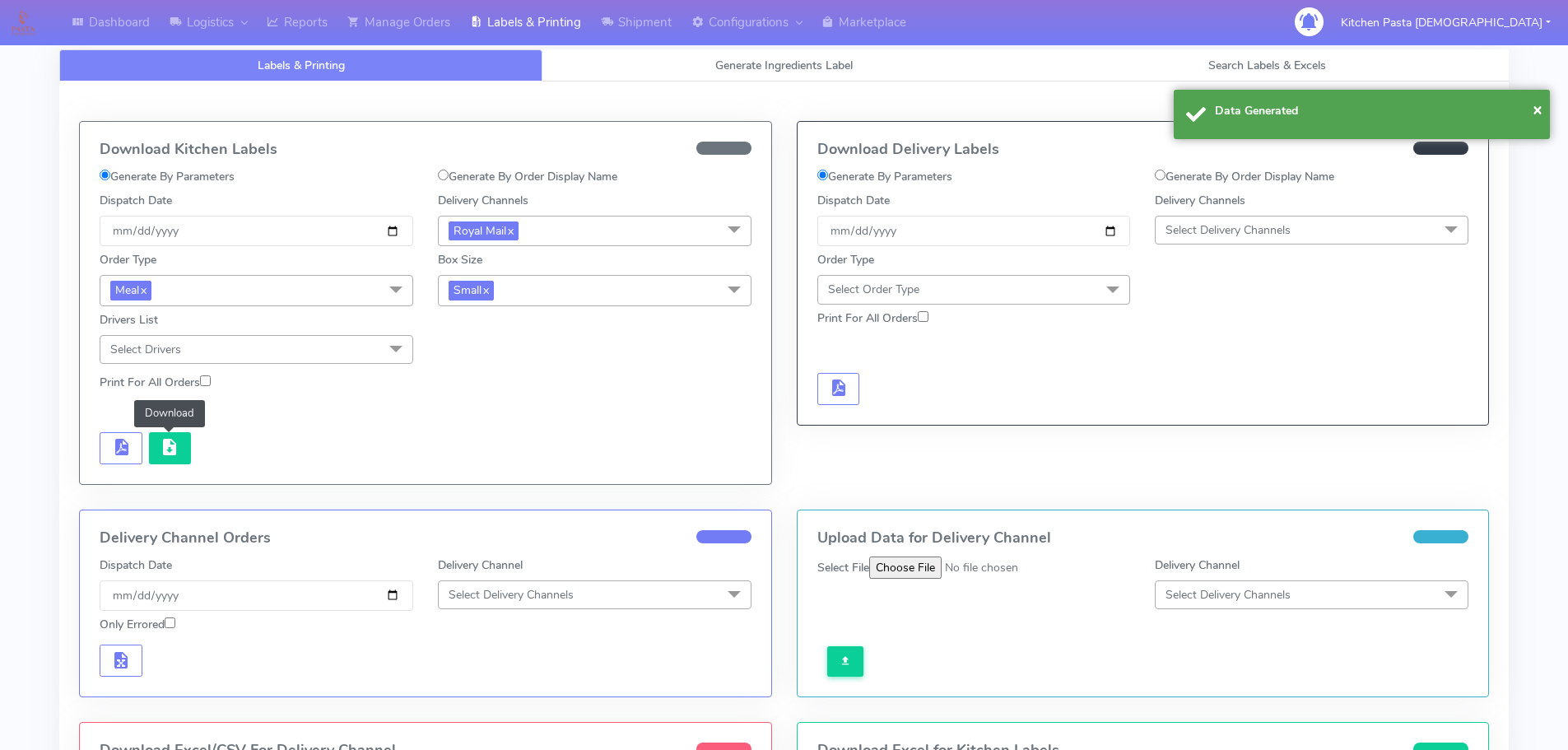
click at [184, 458] on button "button" at bounding box center [171, 448] width 43 height 32
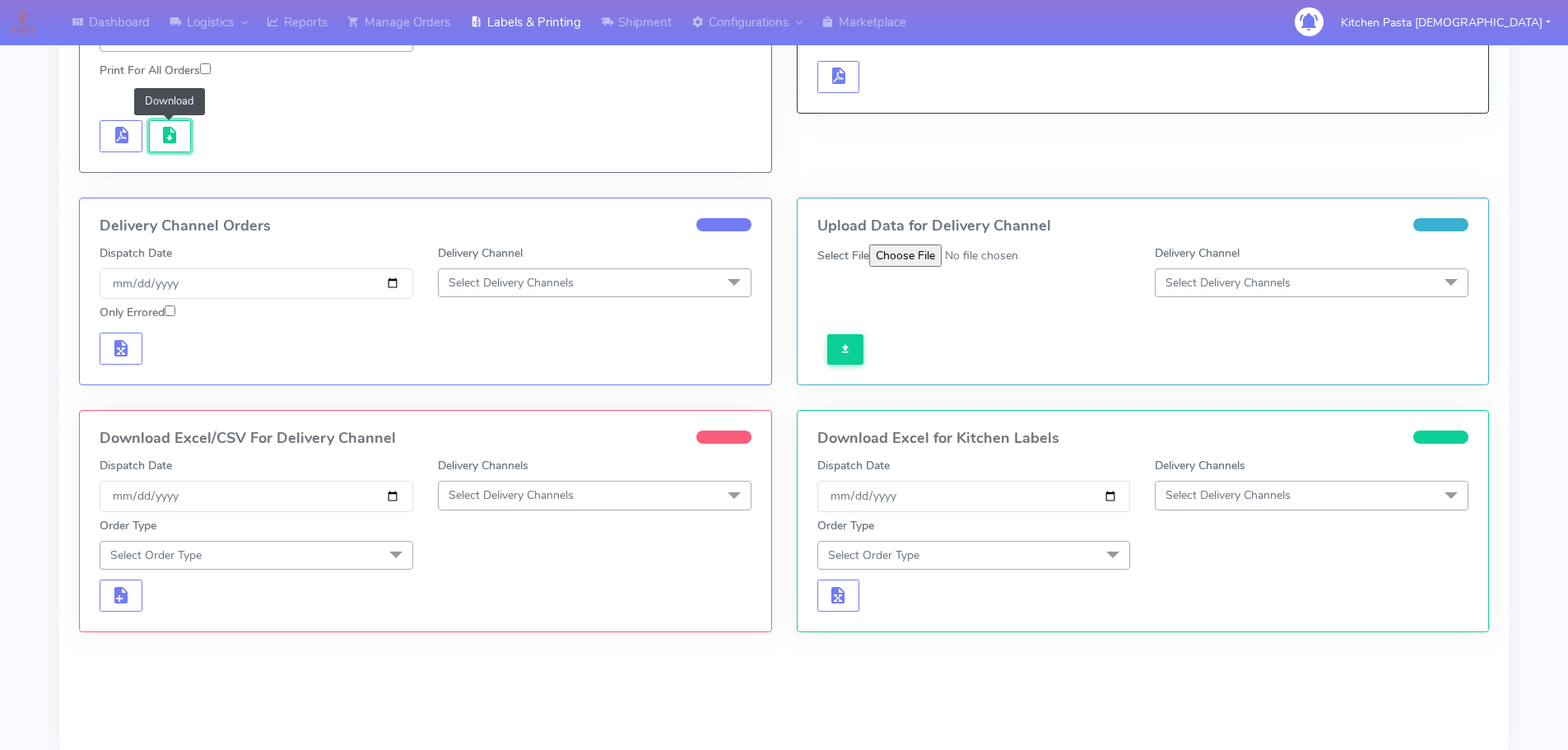
scroll to position [392, 0]
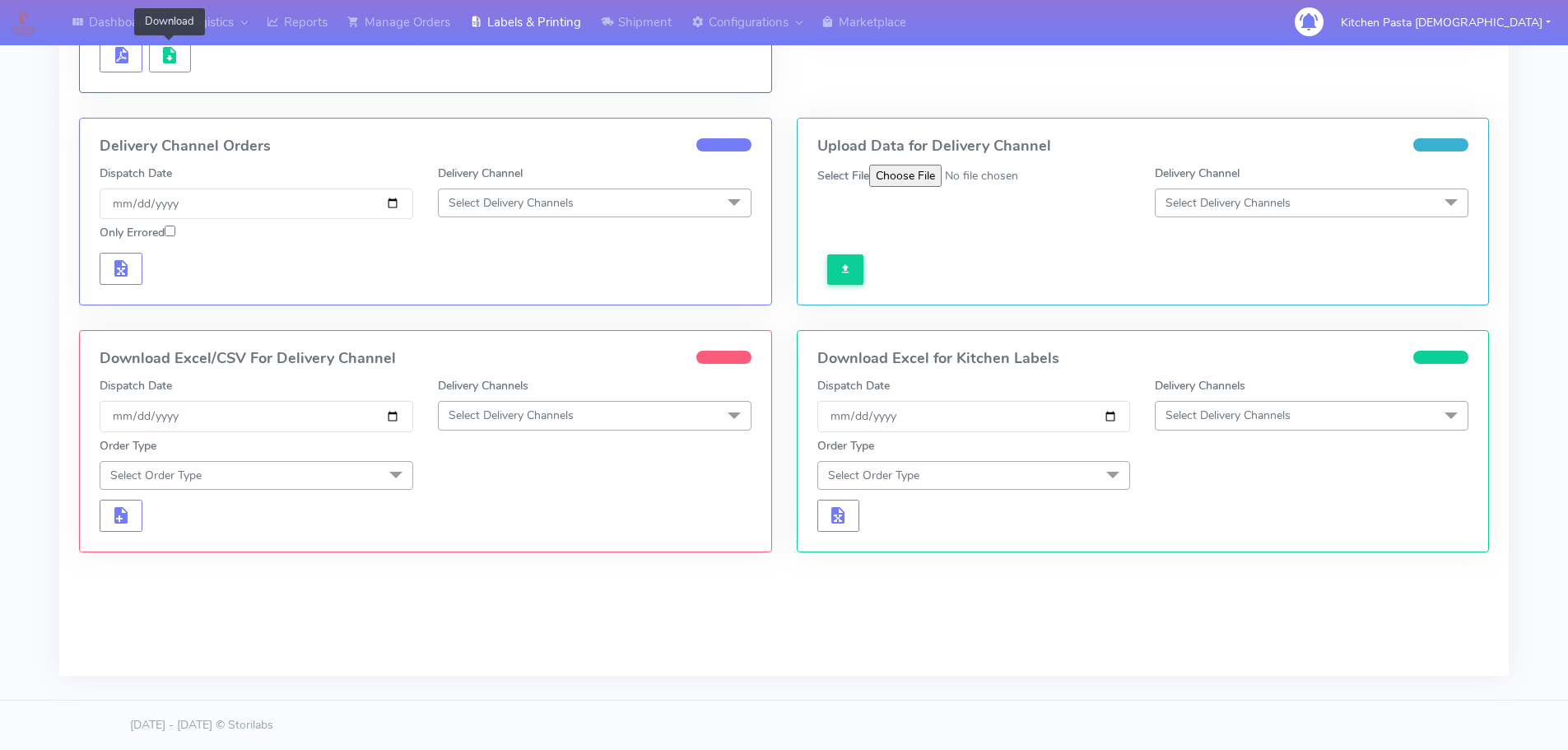
drag, startPoint x: 595, startPoint y: 415, endPoint x: 517, endPoint y: 546, distance: 152.5
click at [595, 415] on span "Select Delivery Channels" at bounding box center [594, 414] width 313 height 28
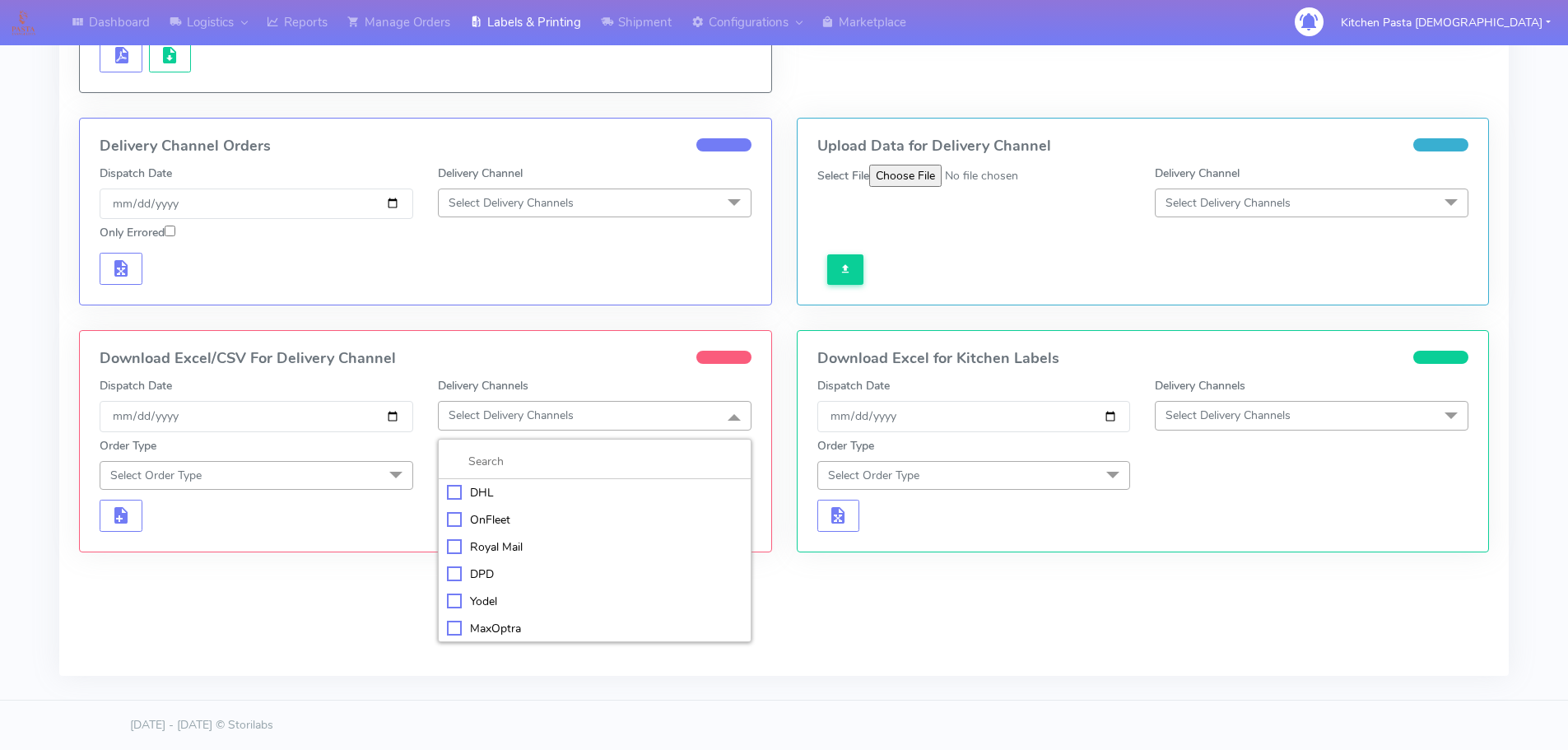
click at [482, 543] on div "Royal Mail" at bounding box center [594, 547] width 296 height 18
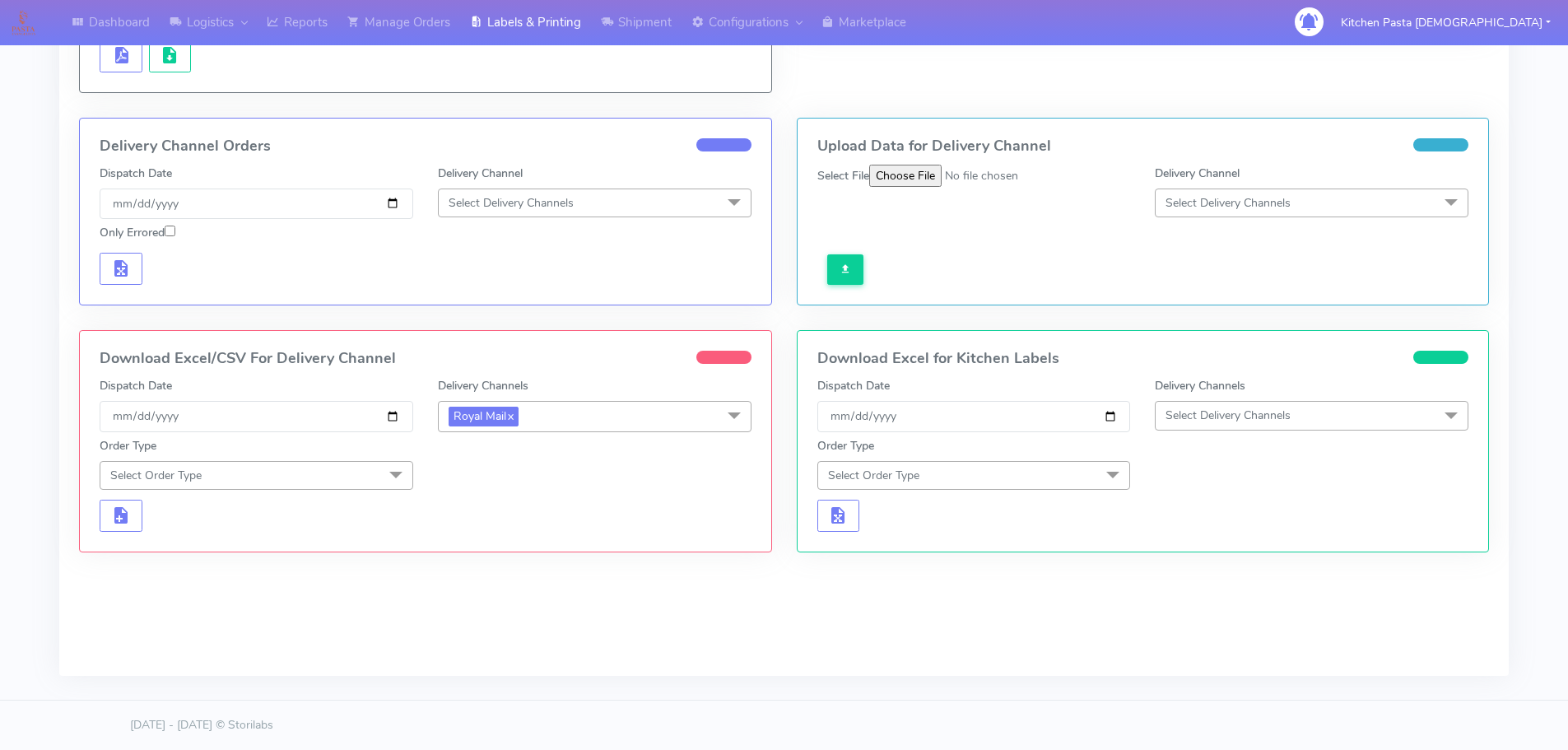
click at [356, 468] on span "Select Order Type" at bounding box center [255, 475] width 313 height 28
click at [129, 559] on div "Meal" at bounding box center [256, 552] width 296 height 18
click at [508, 488] on span "Select Box Size" at bounding box center [594, 475] width 313 height 28
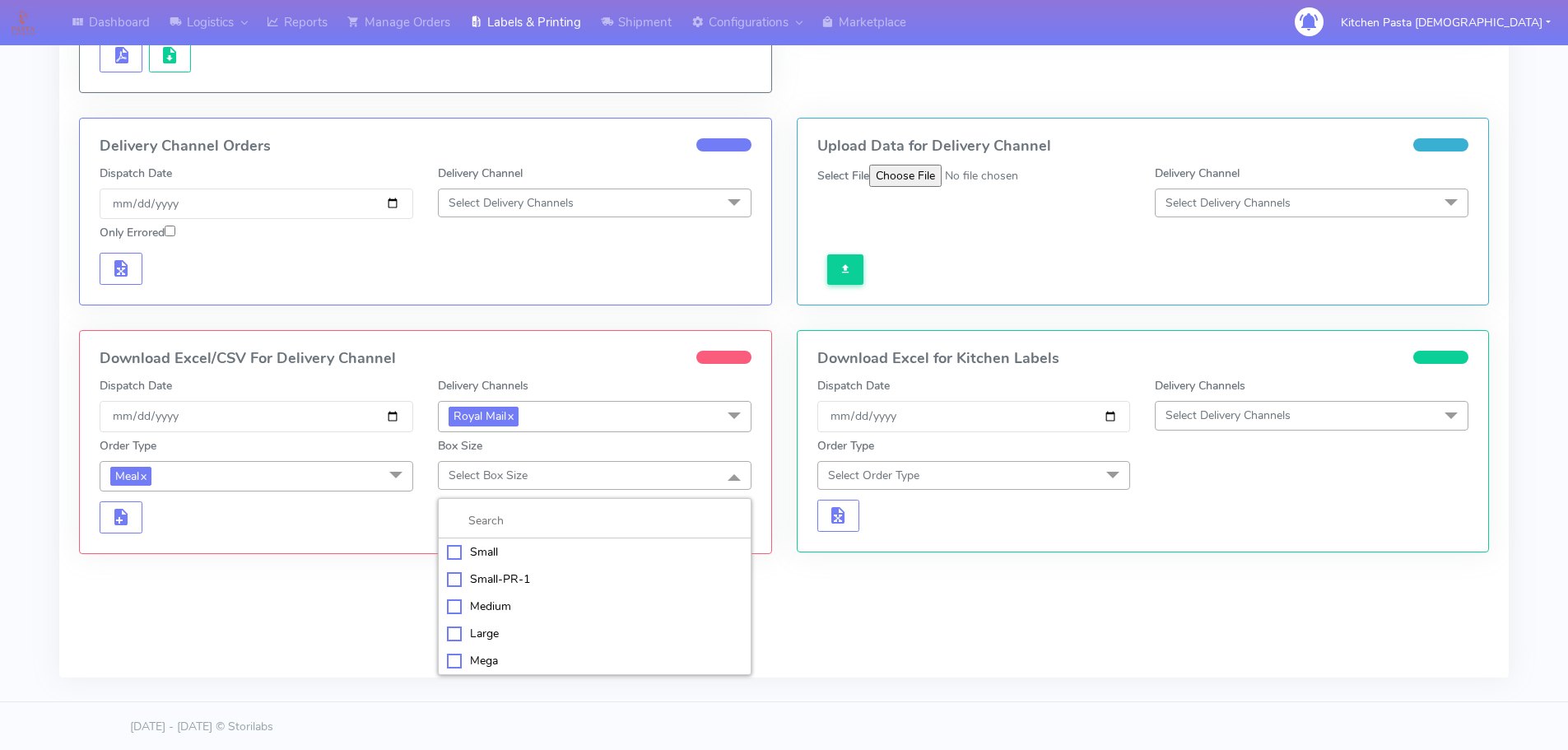
click at [475, 637] on div "Large" at bounding box center [594, 633] width 296 height 18
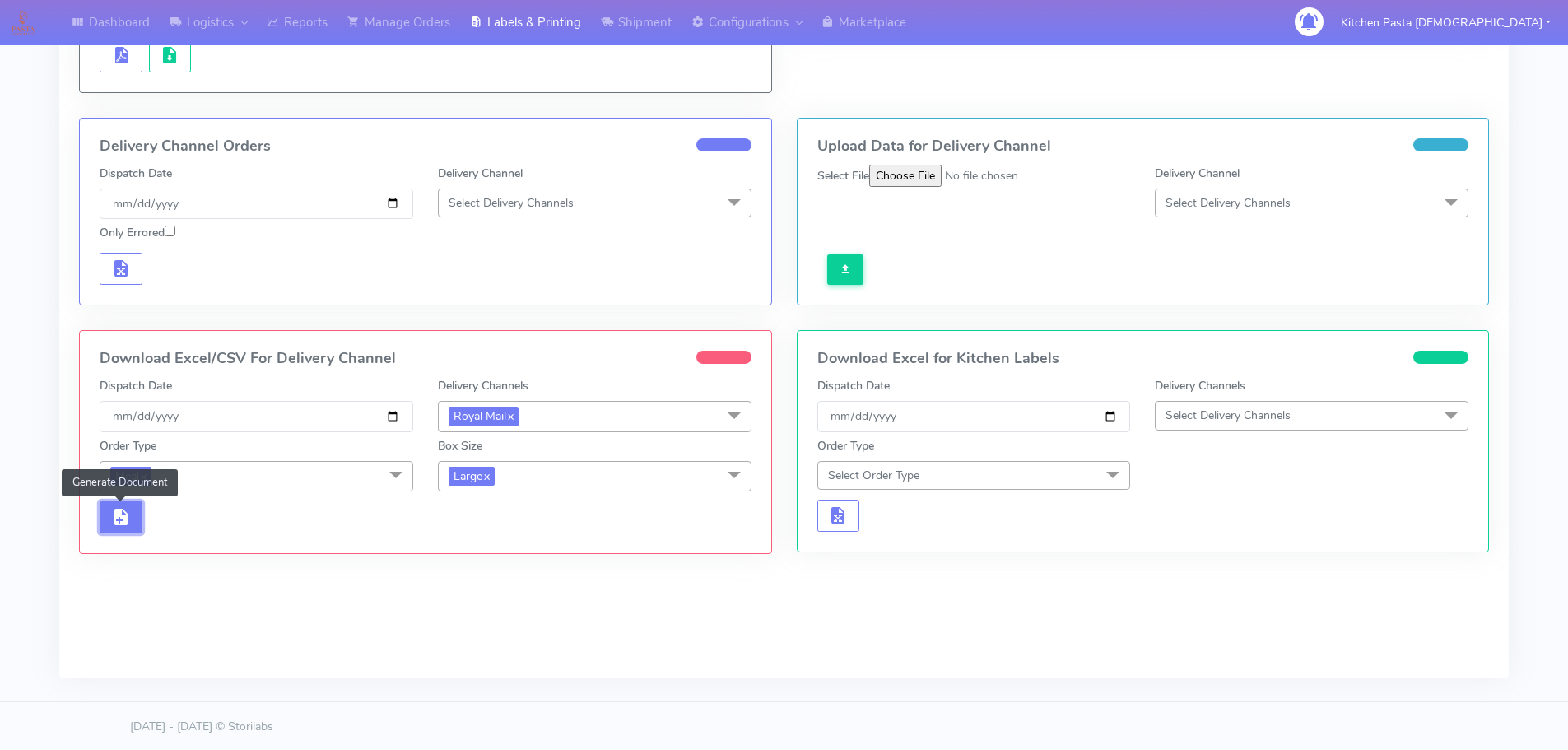
click at [123, 523] on span "button" at bounding box center [121, 520] width 20 height 16
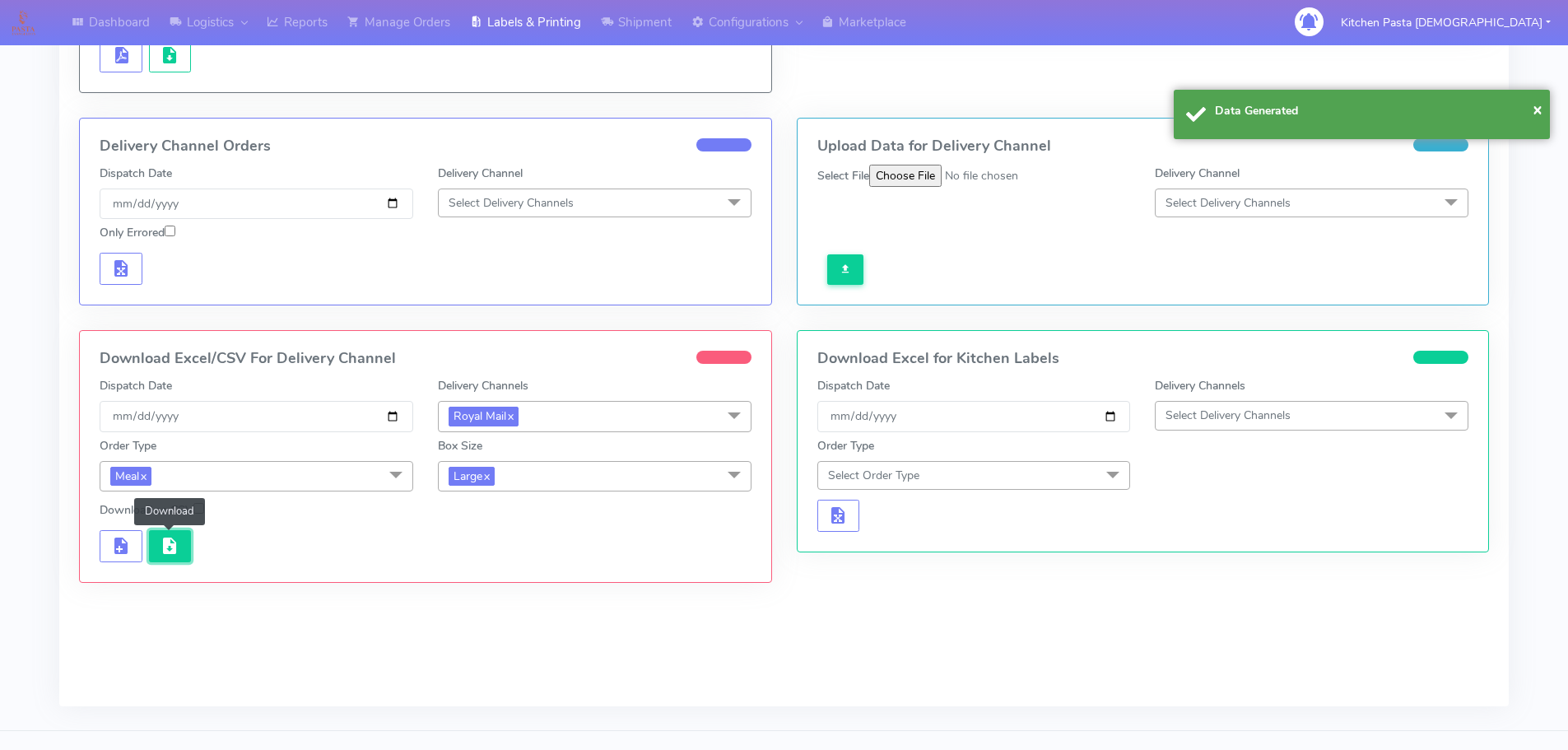
click at [155, 549] on button "button" at bounding box center [171, 546] width 43 height 32
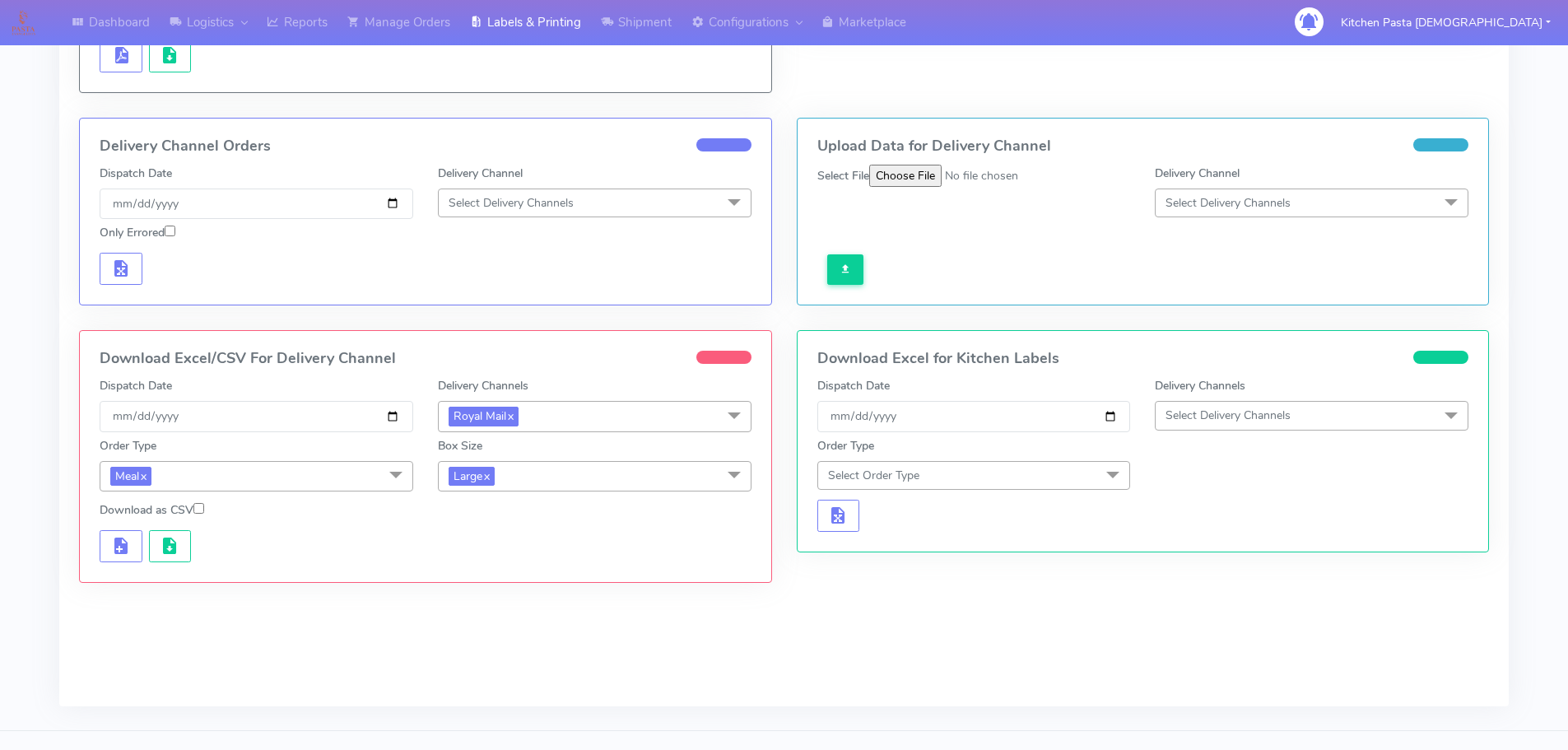
click at [522, 471] on span "Large x" at bounding box center [594, 476] width 313 height 30
click at [470, 610] on div "Medium" at bounding box center [594, 608] width 296 height 18
click at [106, 551] on button "button" at bounding box center [121, 546] width 43 height 32
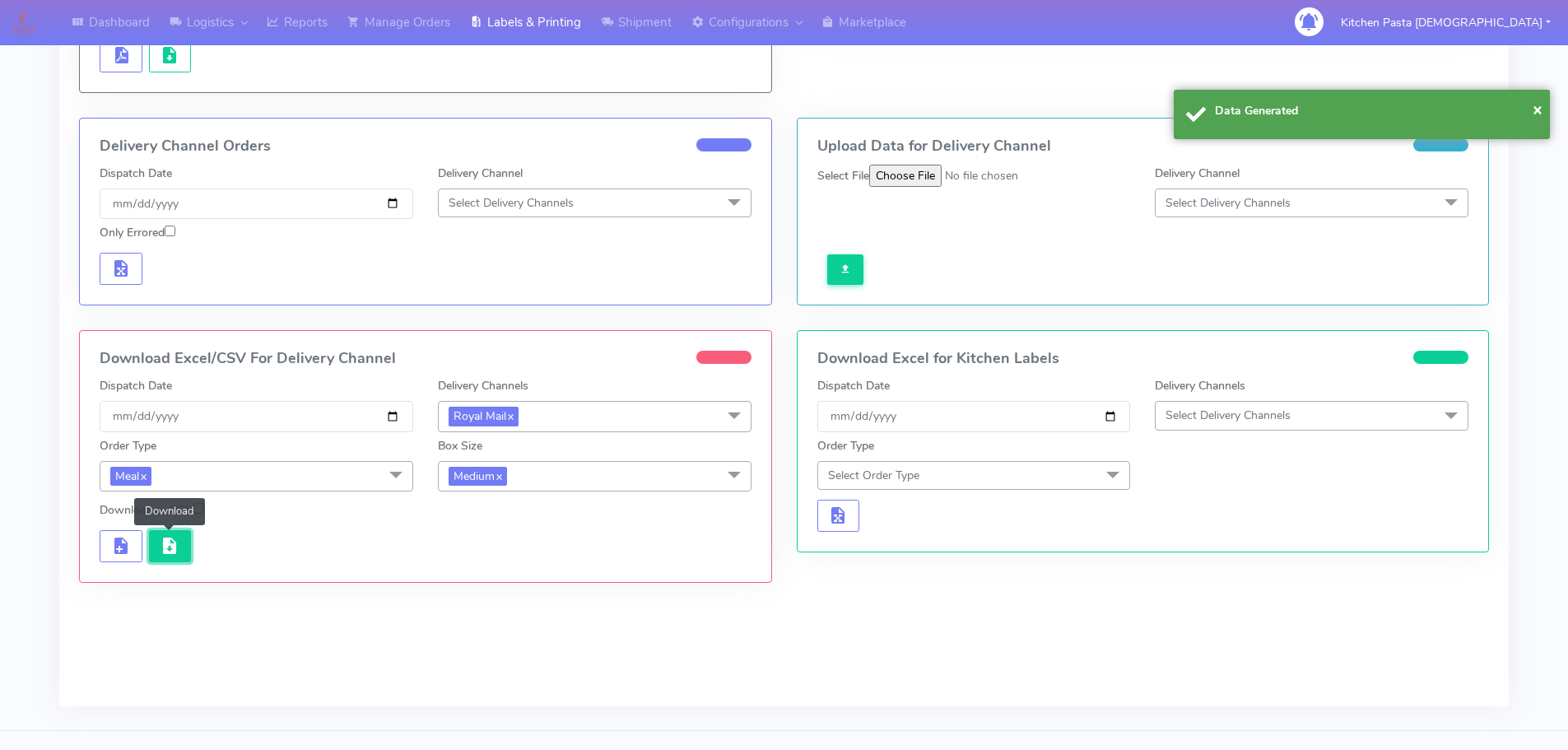
click at [158, 553] on button "button" at bounding box center [171, 546] width 43 height 32
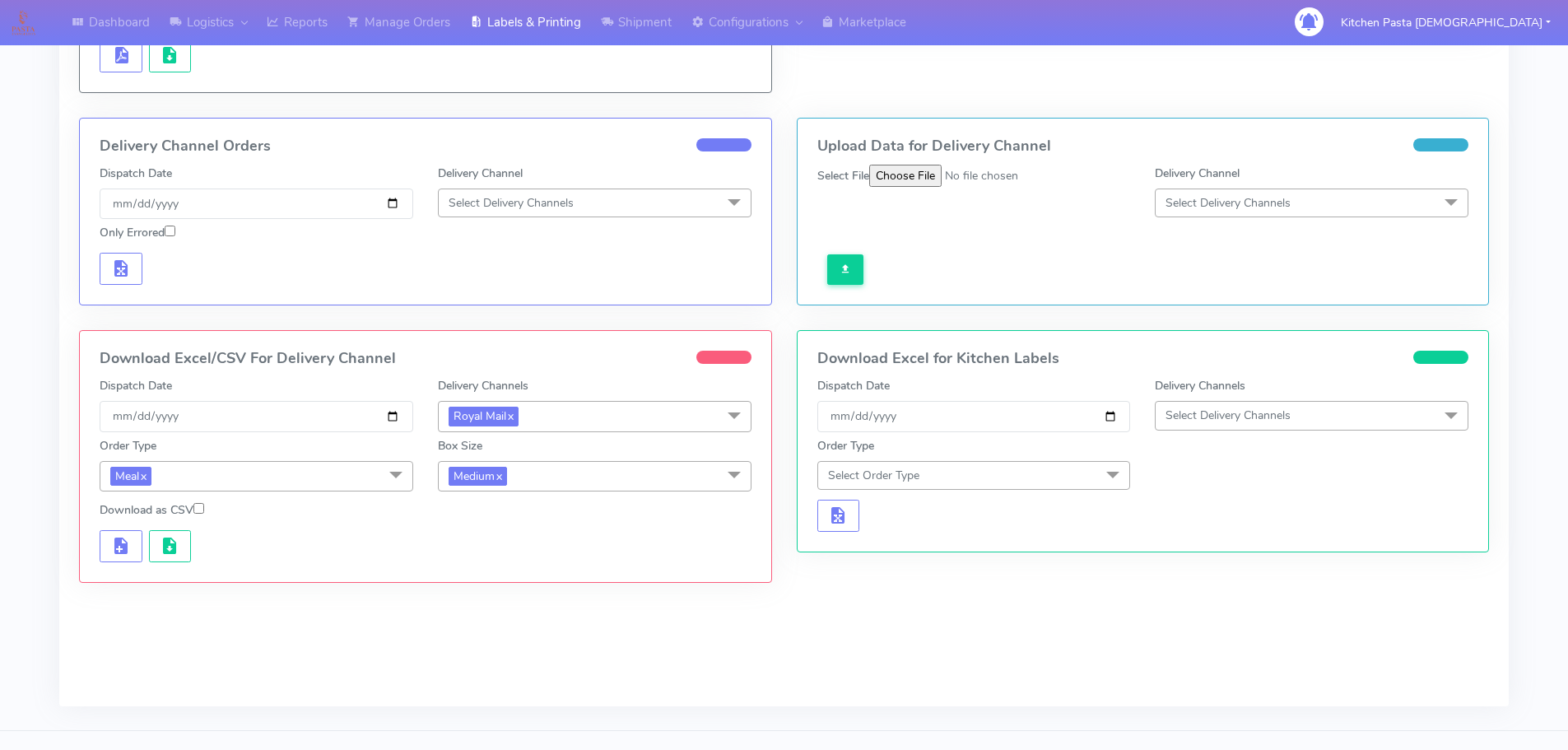
click at [532, 477] on span "Medium x" at bounding box center [594, 476] width 313 height 30
click at [495, 549] on div "Small" at bounding box center [594, 554] width 296 height 18
click at [119, 547] on span "button" at bounding box center [121, 550] width 20 height 16
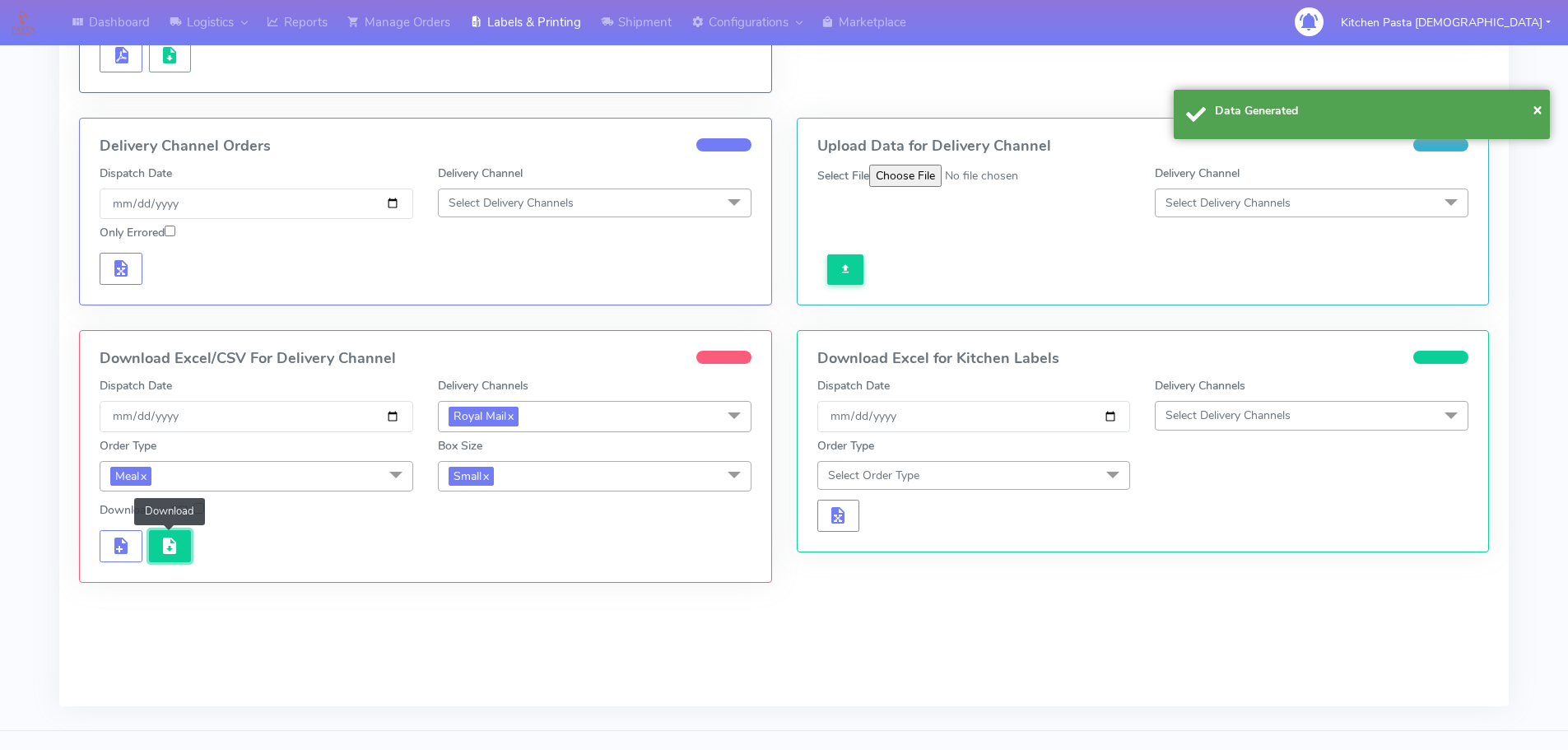
click at [158, 547] on button "button" at bounding box center [171, 546] width 43 height 32
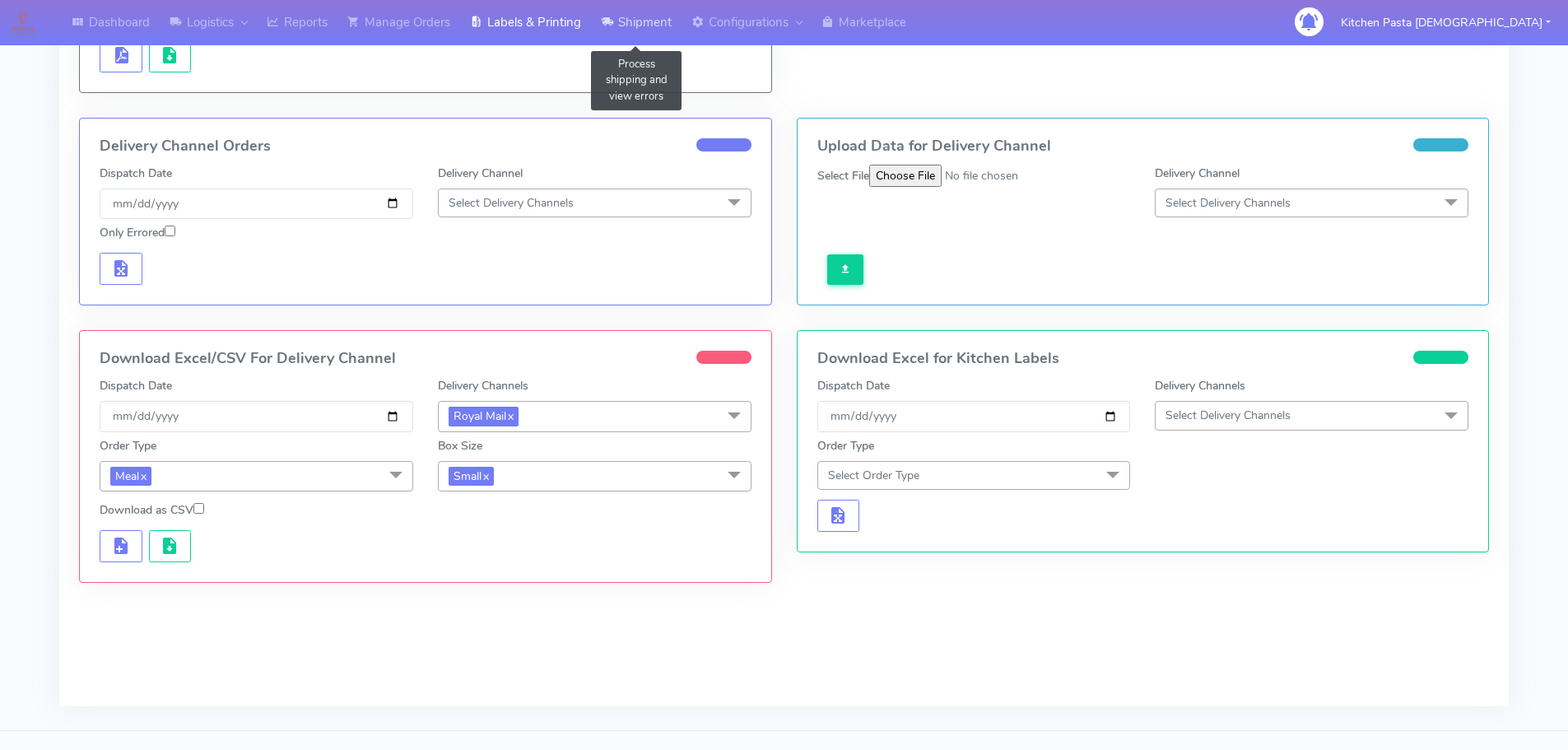
click at [633, 20] on link "Shipment" at bounding box center [636, 23] width 90 height 45
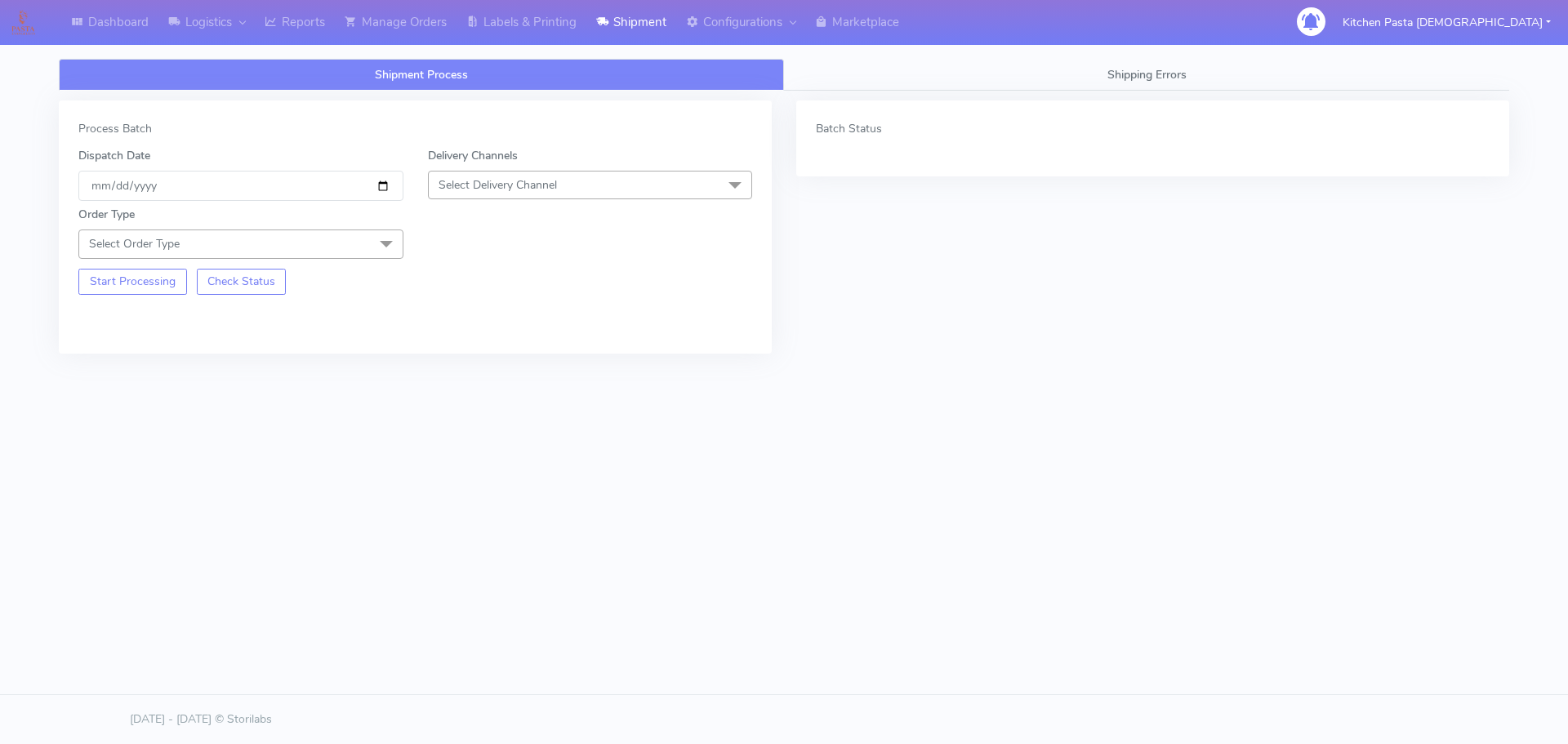
click at [605, 186] on span "Select Delivery Channel" at bounding box center [590, 184] width 325 height 28
click at [494, 363] on div "Yodel" at bounding box center [590, 369] width 307 height 18
click at [375, 230] on span at bounding box center [387, 245] width 33 height 31
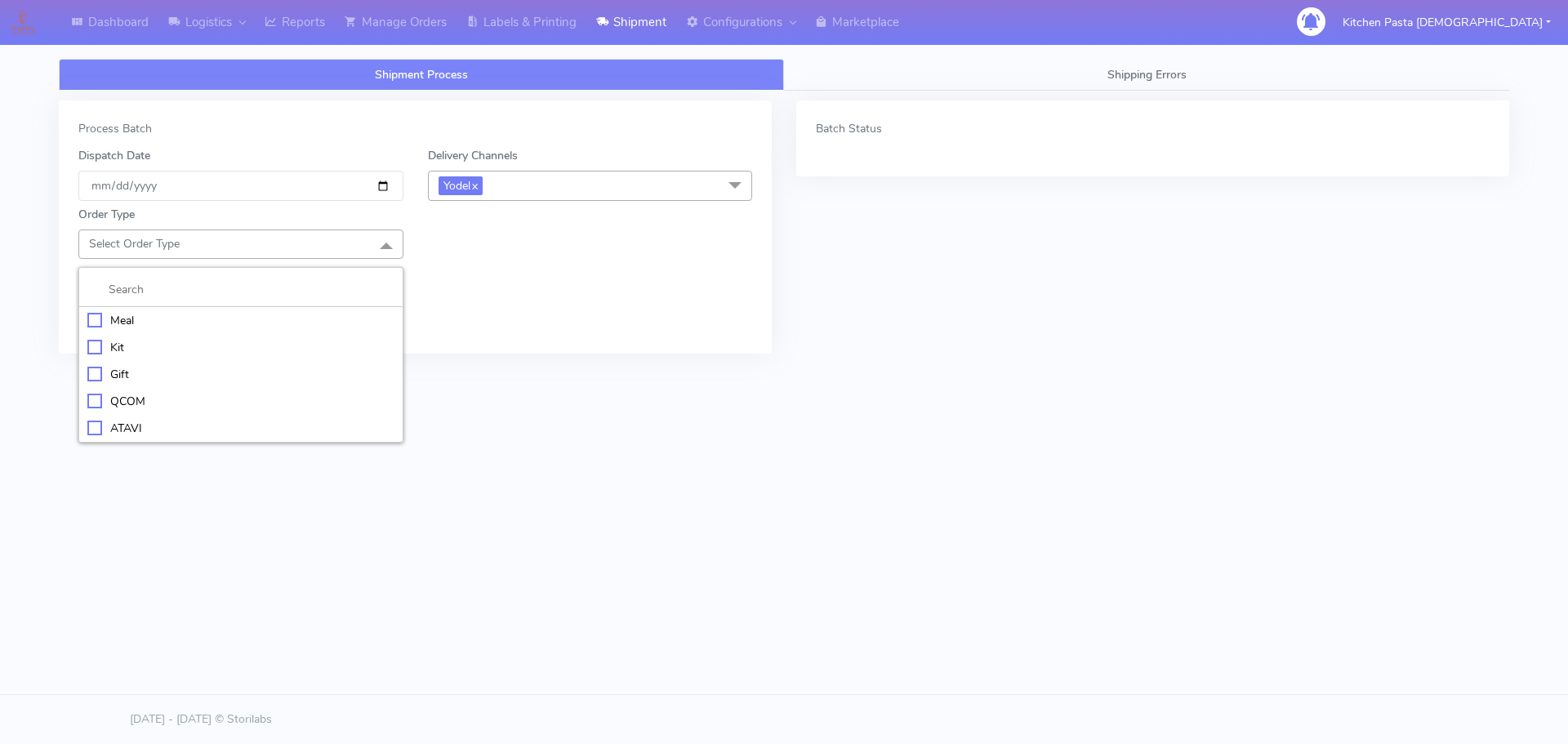
click at [163, 339] on div "Kit" at bounding box center [241, 348] width 307 height 18
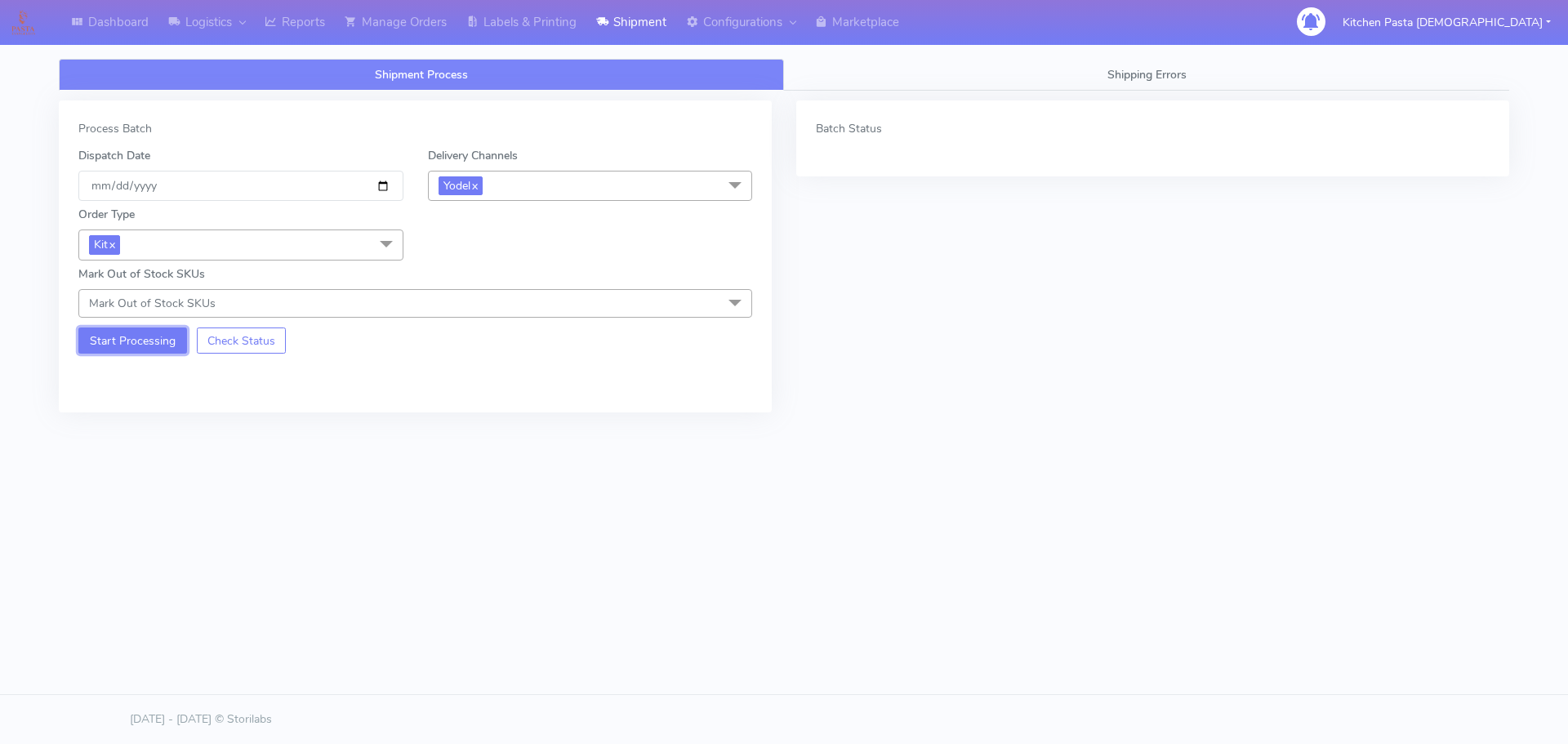
click at [158, 339] on button "Start Processing" at bounding box center [132, 340] width 109 height 26
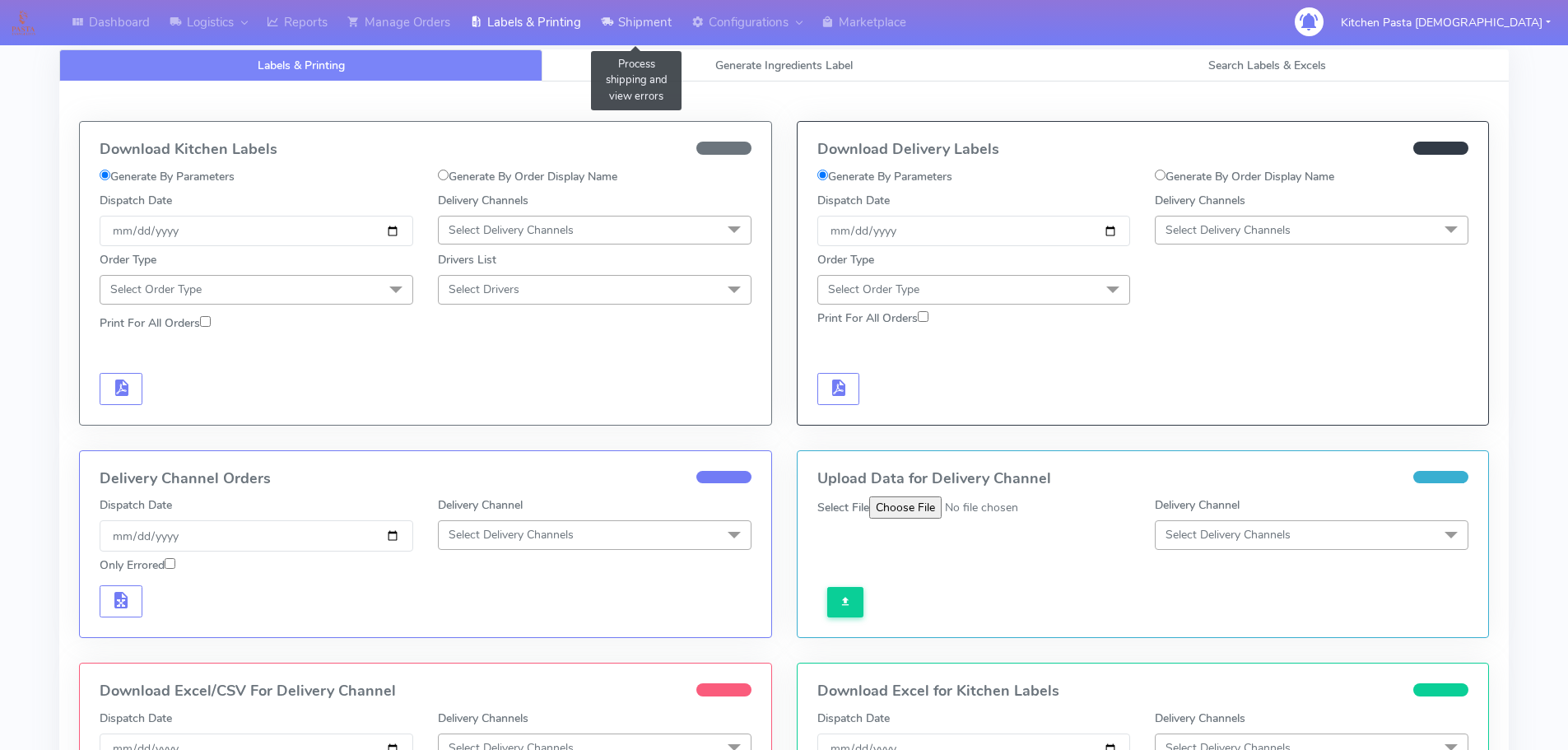
click at [639, 19] on link "Shipment" at bounding box center [636, 23] width 90 height 45
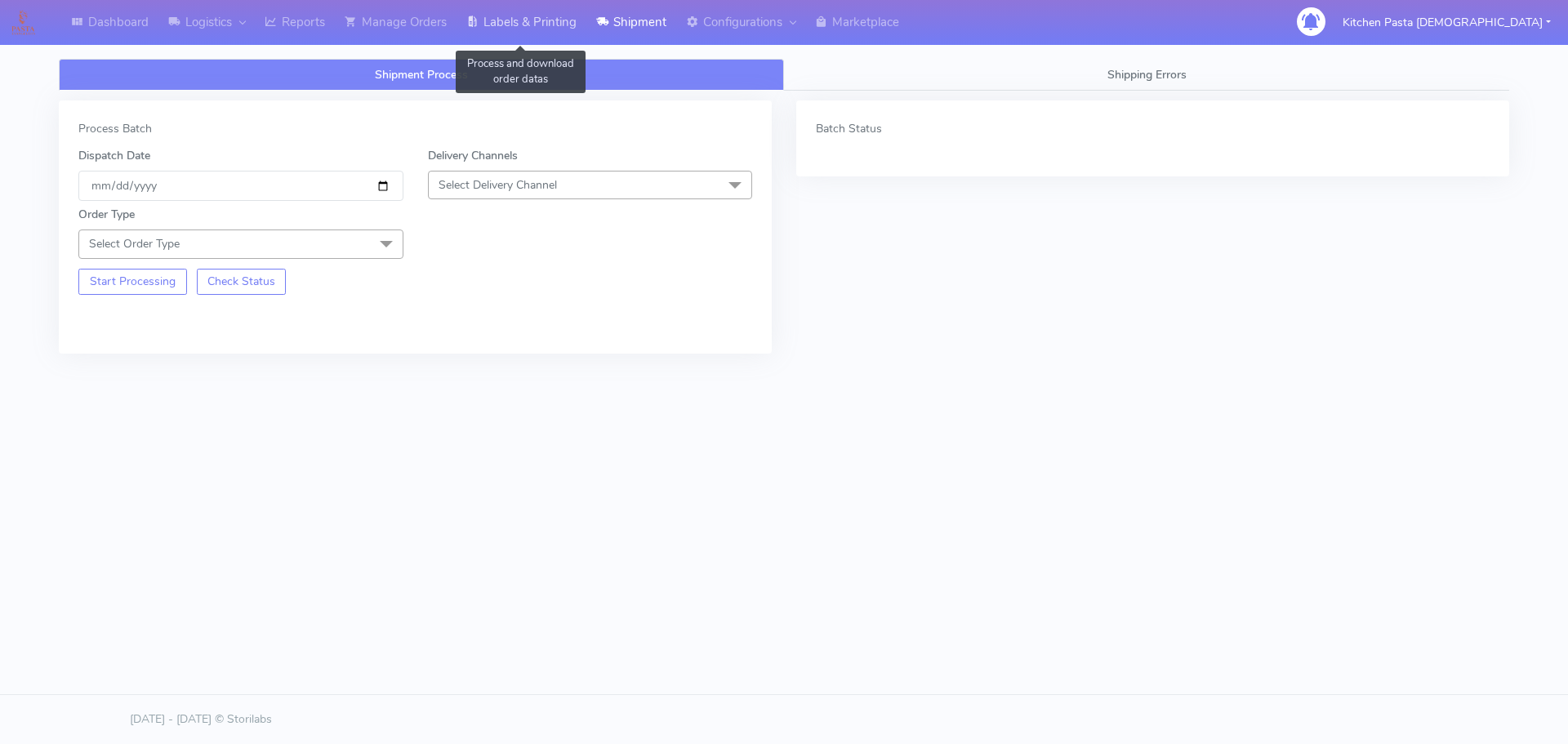
click at [539, 3] on link "Labels & Printing" at bounding box center [521, 22] width 130 height 45
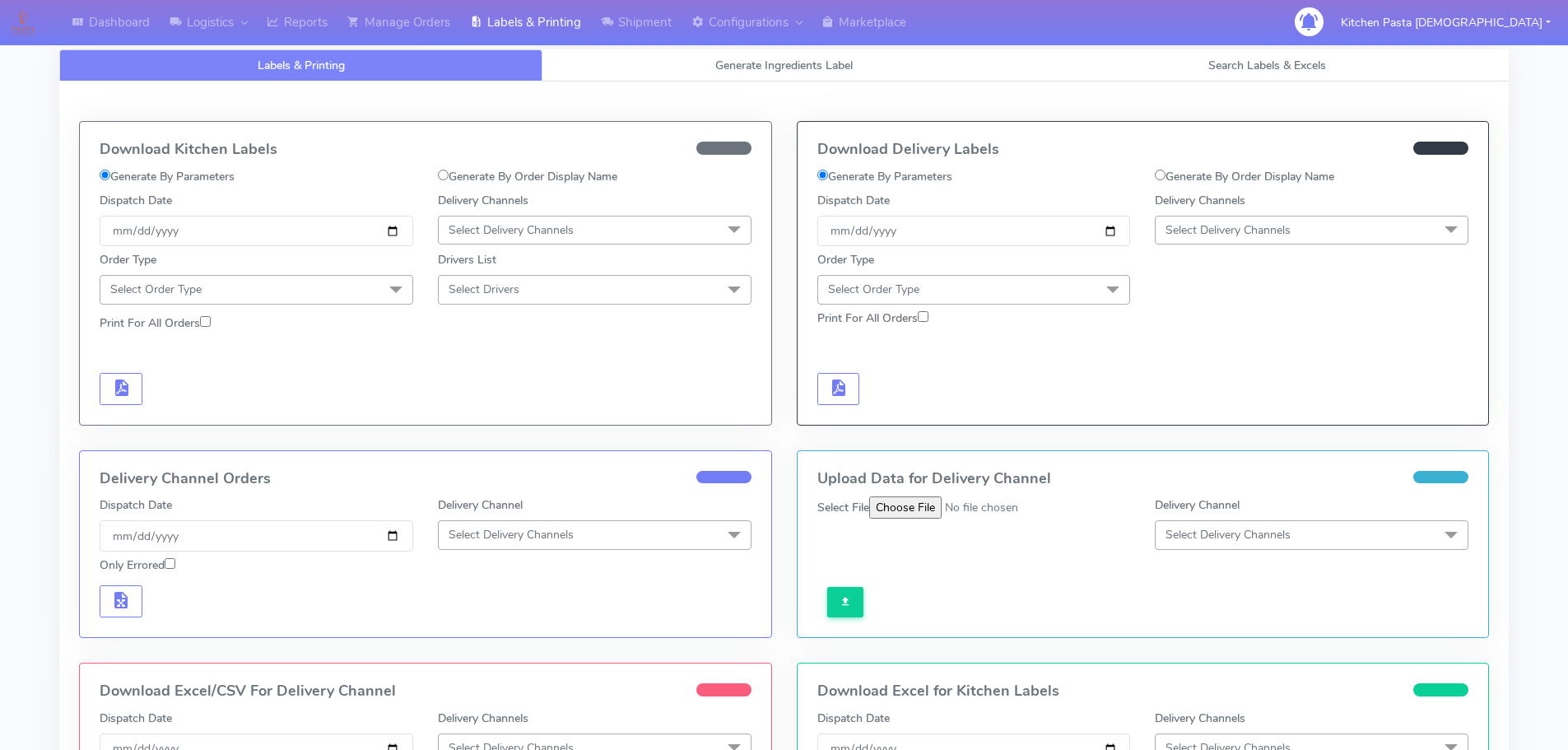
click at [1222, 227] on span "Select Delivery Channels" at bounding box center [1227, 230] width 125 height 16
click at [1189, 419] on div "Yodel" at bounding box center [1312, 415] width 296 height 18
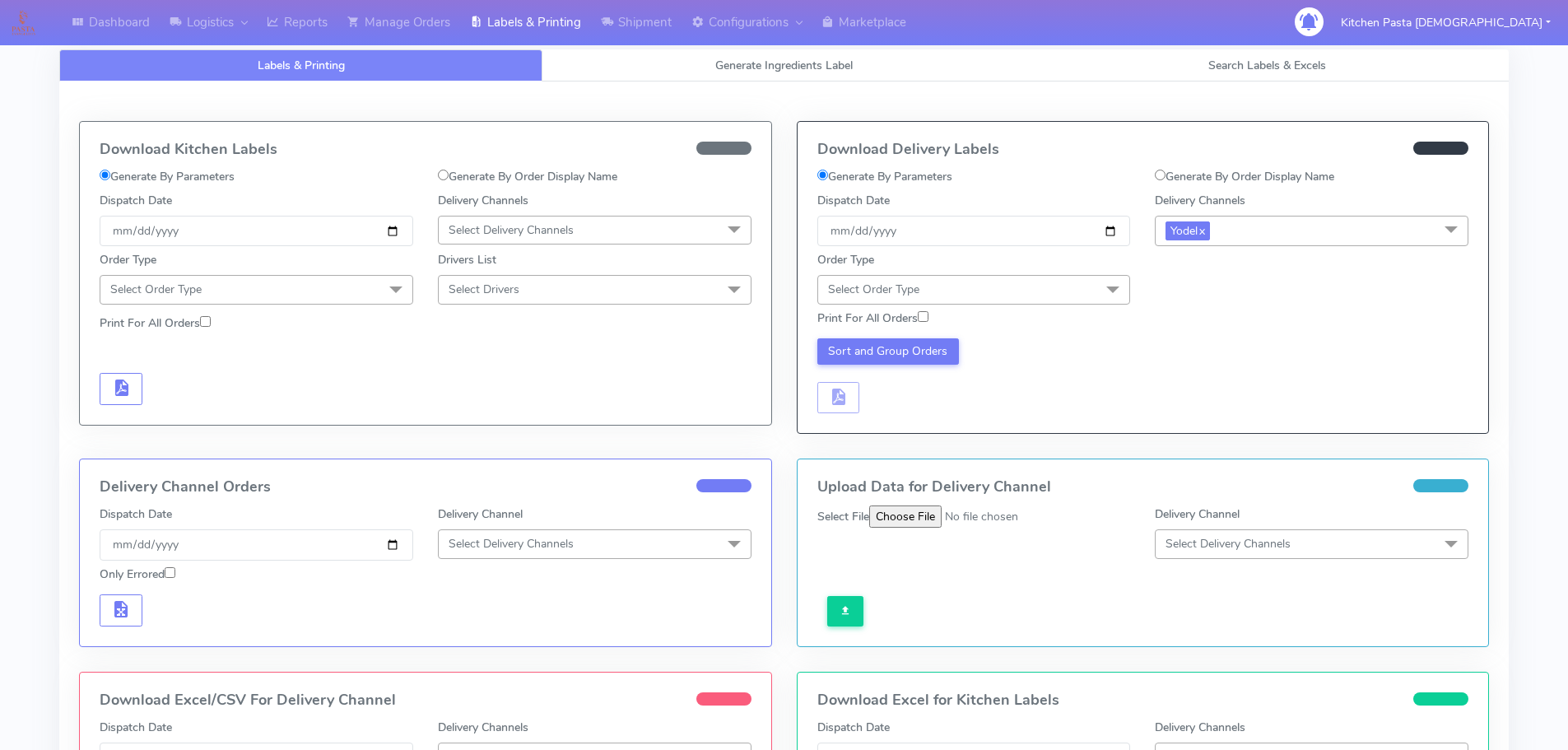
click at [1064, 287] on span "Select Order Type" at bounding box center [974, 289] width 313 height 28
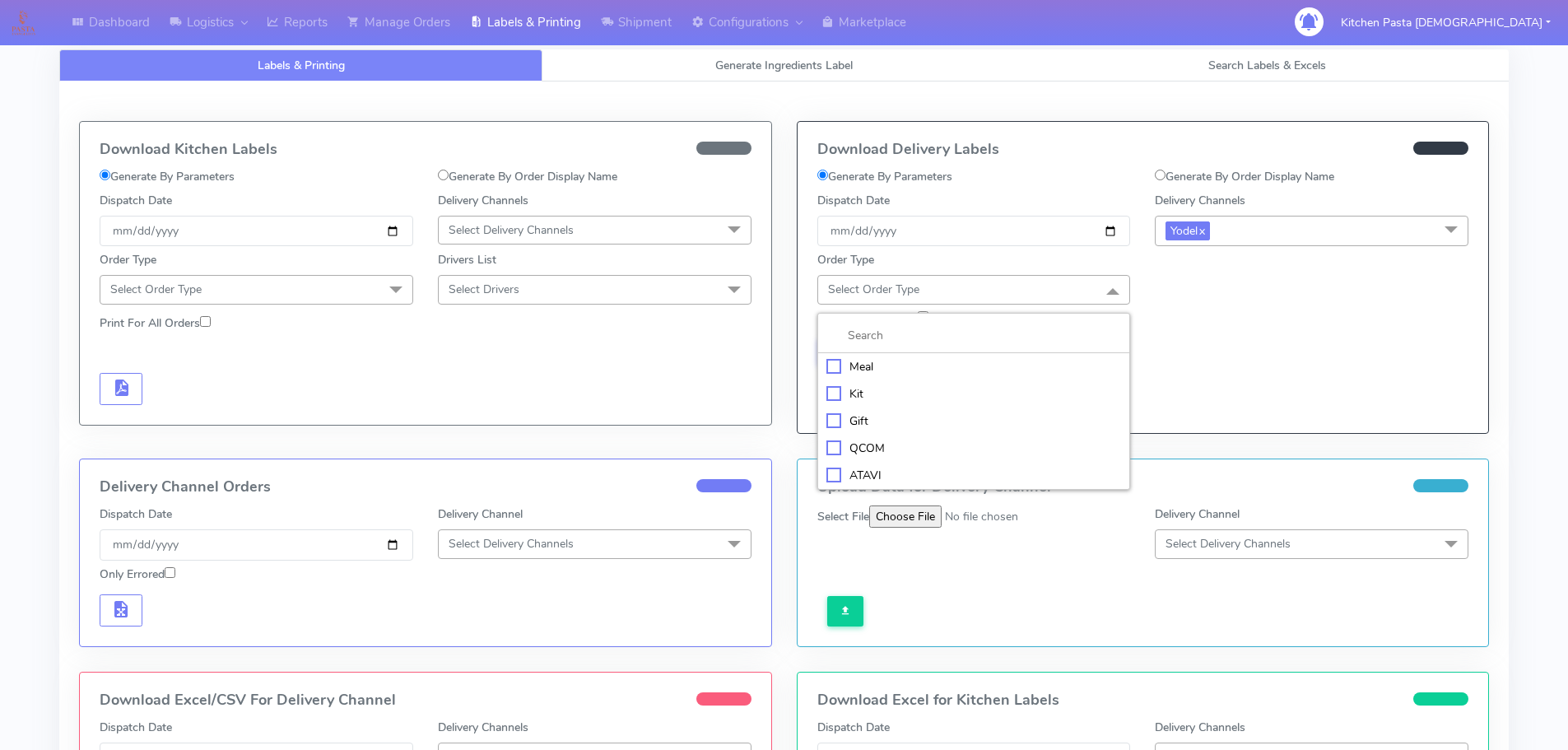
click at [859, 391] on div "Kit" at bounding box center [974, 394] width 296 height 18
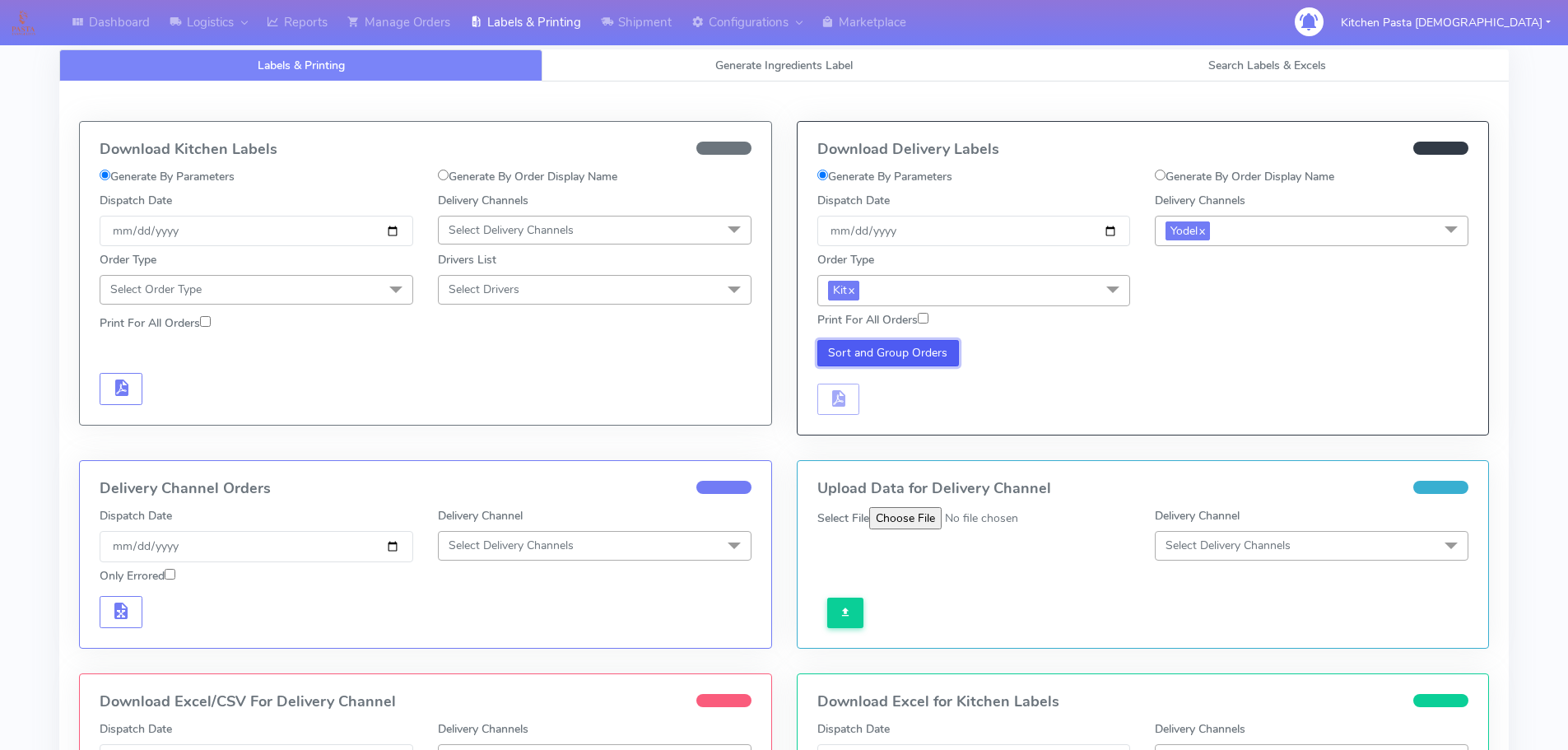
click at [862, 359] on button "Sort and Group Orders" at bounding box center [889, 352] width 142 height 27
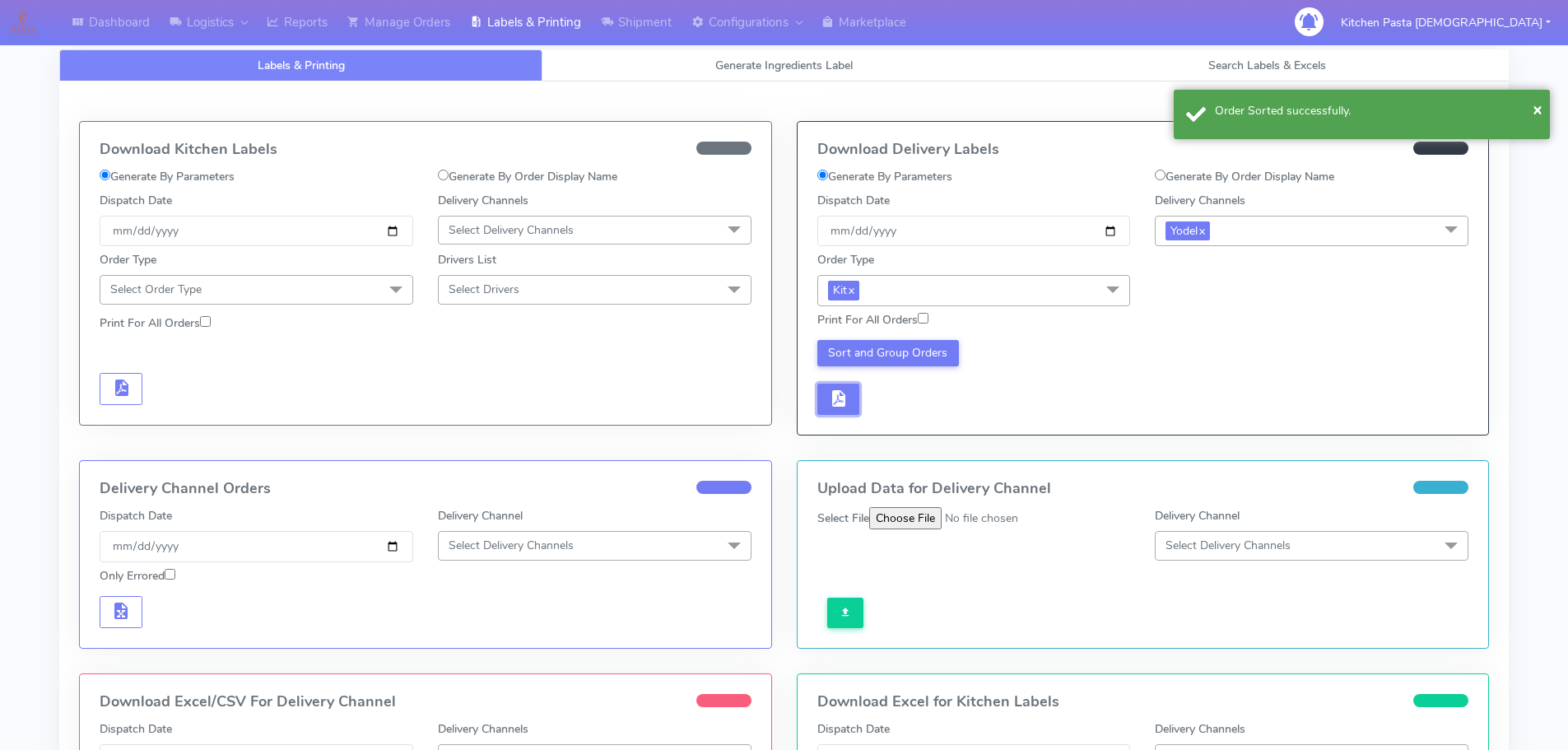
drag, startPoint x: 853, startPoint y: 389, endPoint x: 867, endPoint y: 392, distance: 14.3
click at [853, 390] on button "button" at bounding box center [839, 400] width 43 height 32
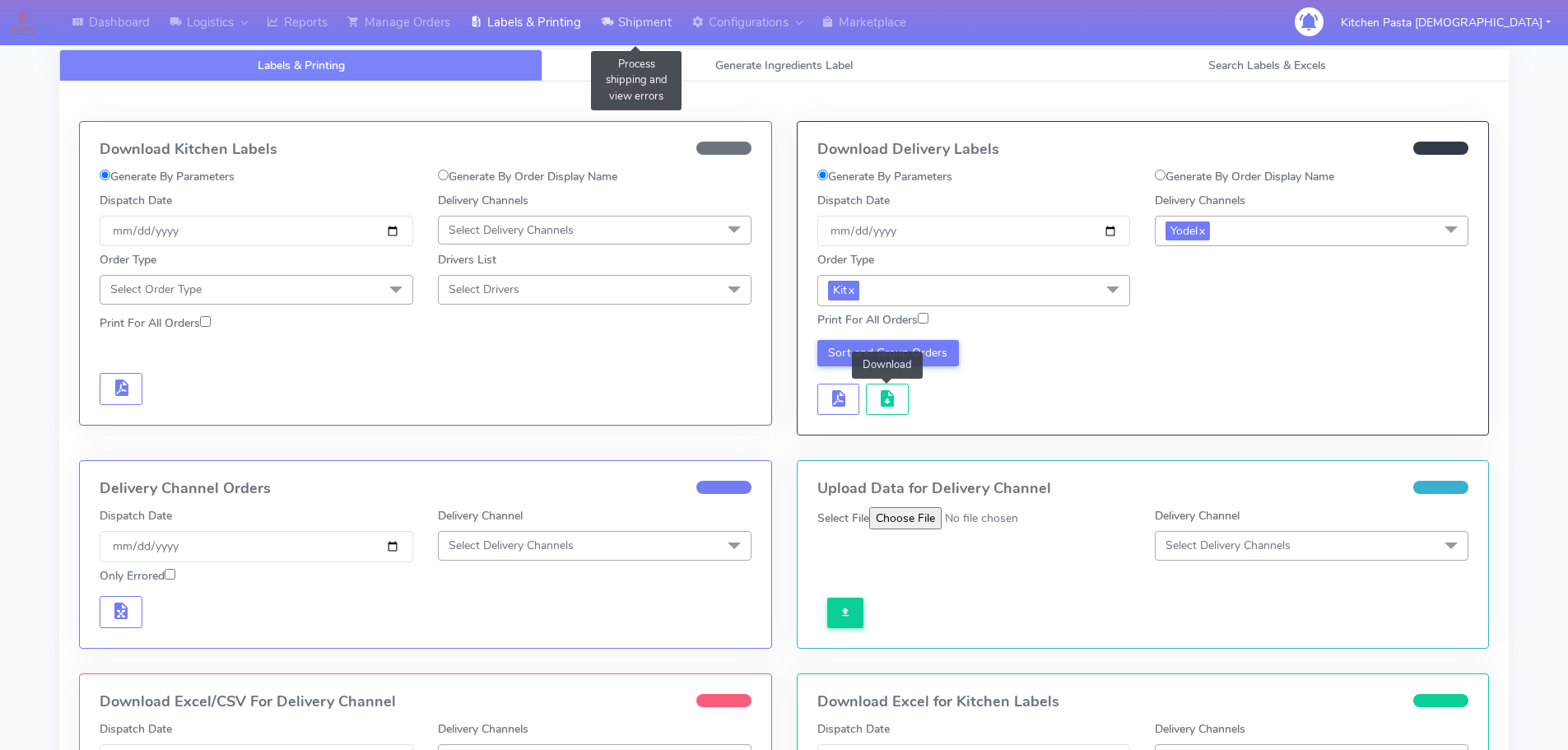
drag, startPoint x: 655, startPoint y: 19, endPoint x: 640, endPoint y: 33, distance: 20.5
click at [655, 19] on link "Shipment" at bounding box center [636, 23] width 90 height 45
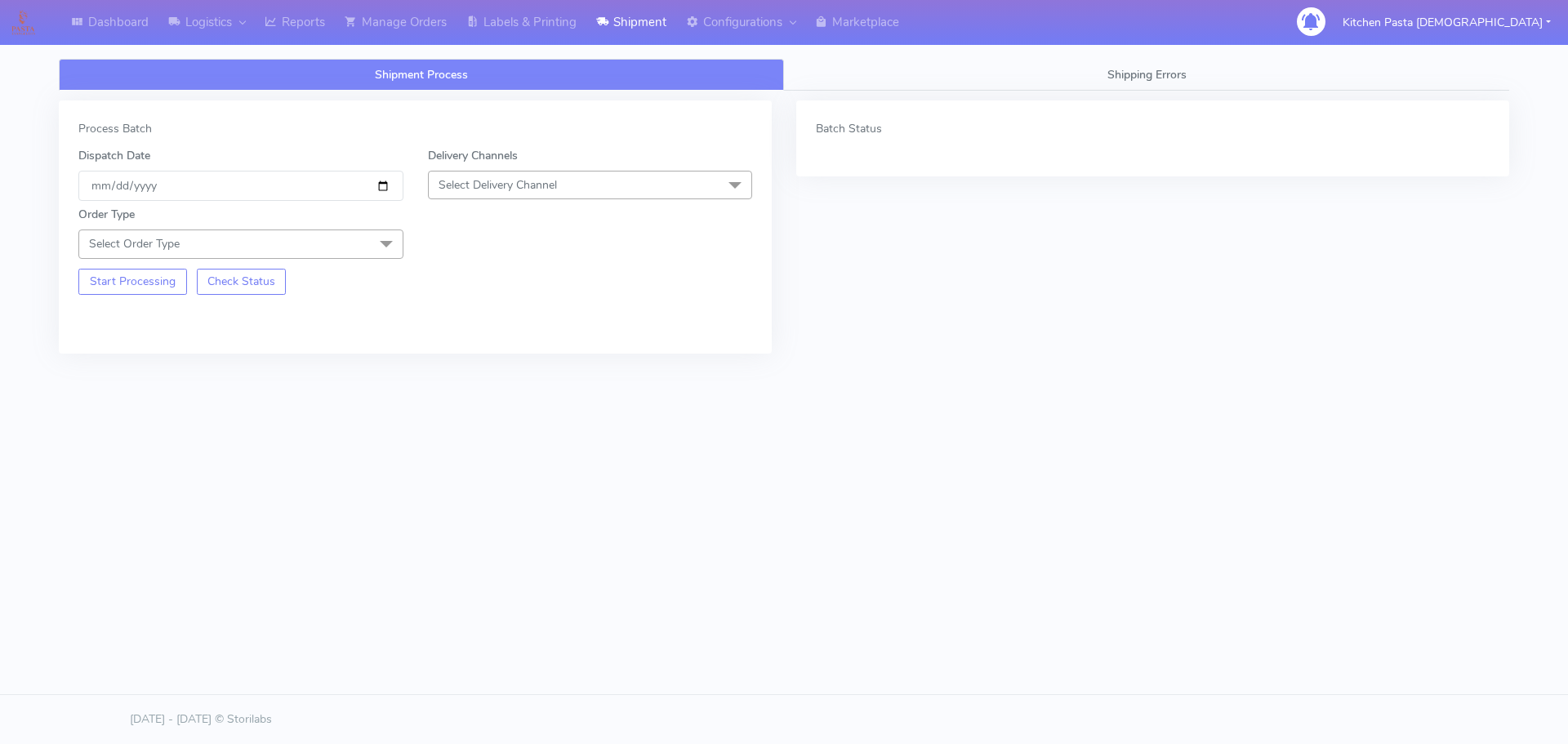
click at [574, 183] on span "Select Delivery Channel" at bounding box center [590, 184] width 325 height 28
click at [435, 367] on li "Yodel" at bounding box center [590, 369] width 323 height 27
click at [311, 27] on link "Reports" at bounding box center [295, 22] width 80 height 45
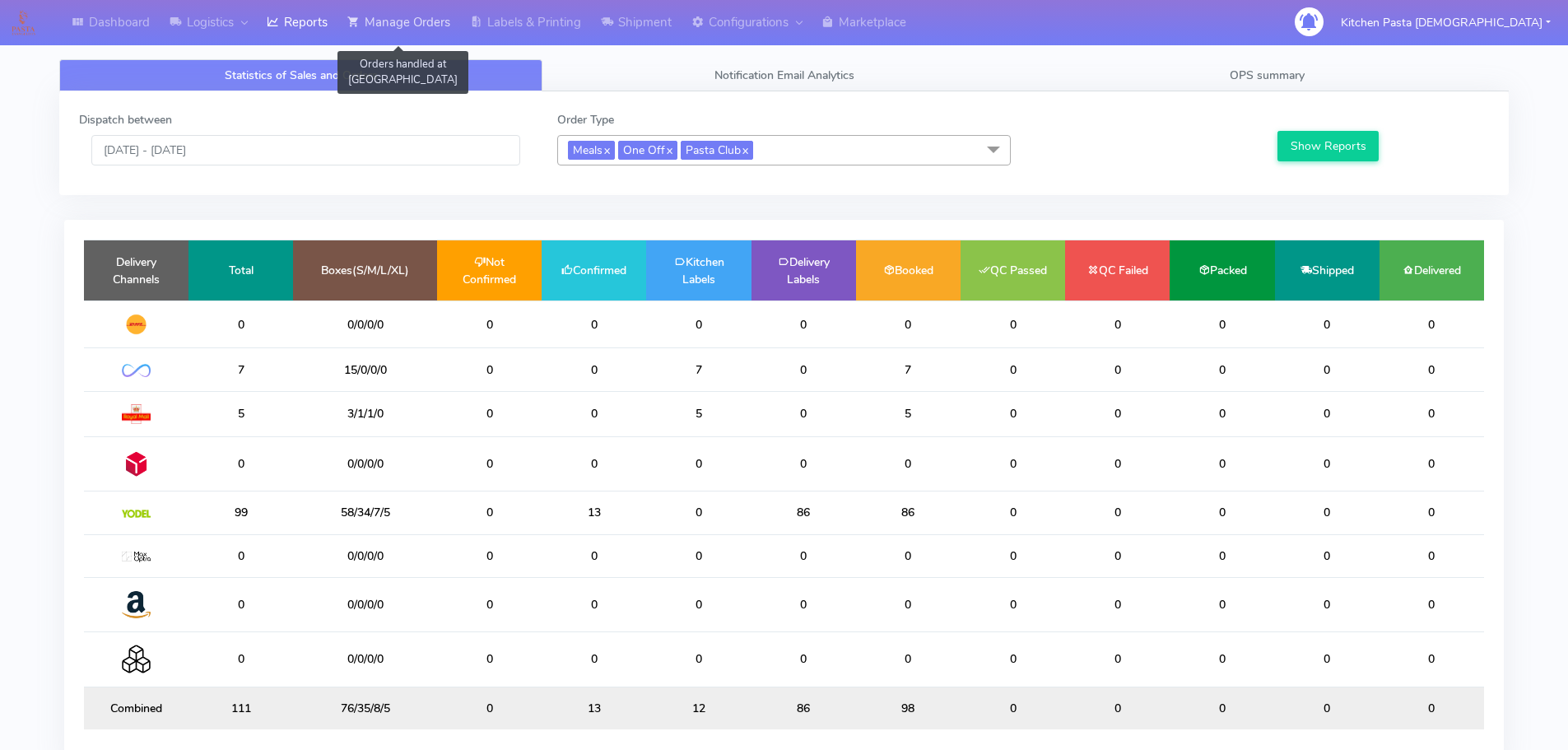
click at [393, 20] on link "Manage Orders" at bounding box center [399, 23] width 123 height 45
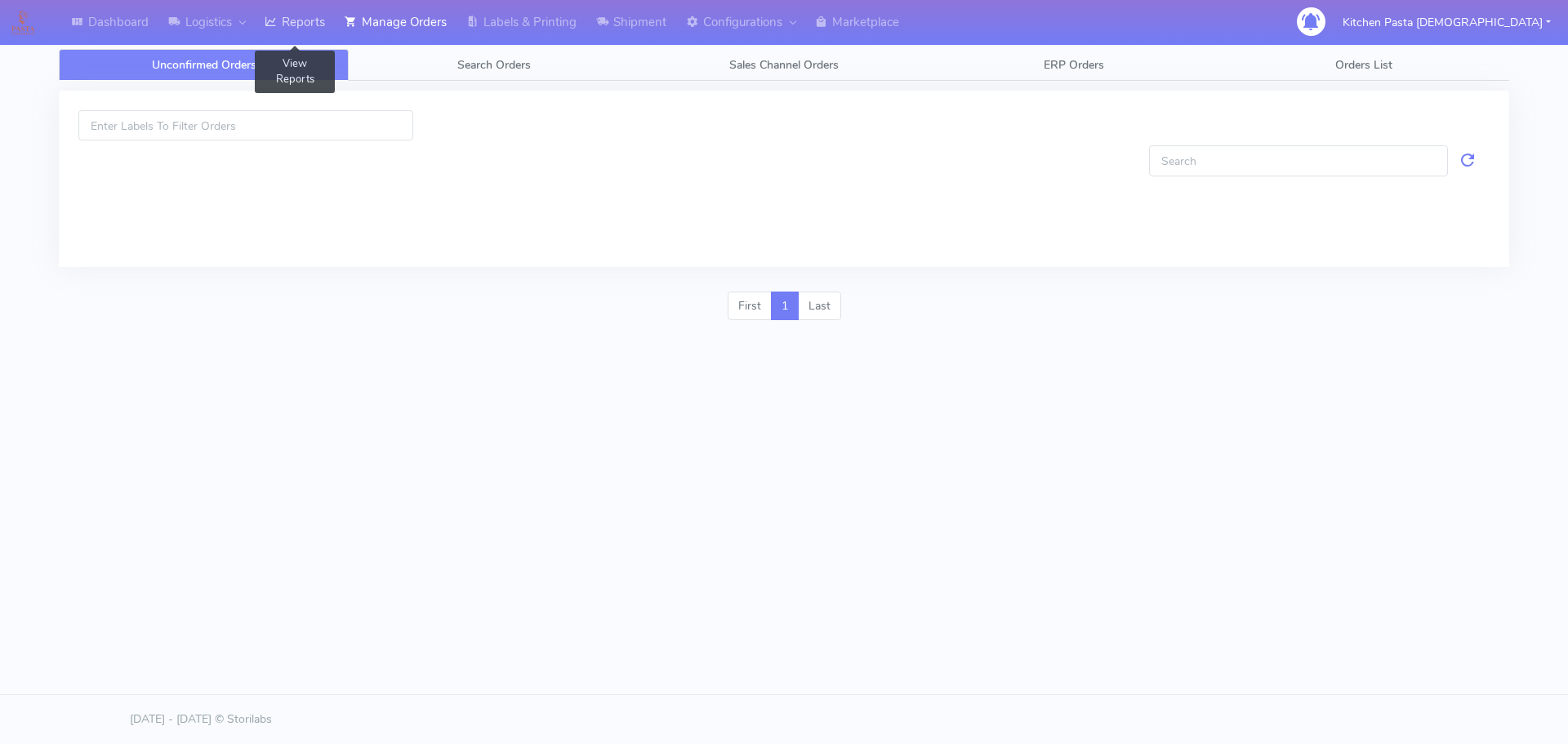
click at [308, 16] on link "Reports" at bounding box center [295, 22] width 80 height 45
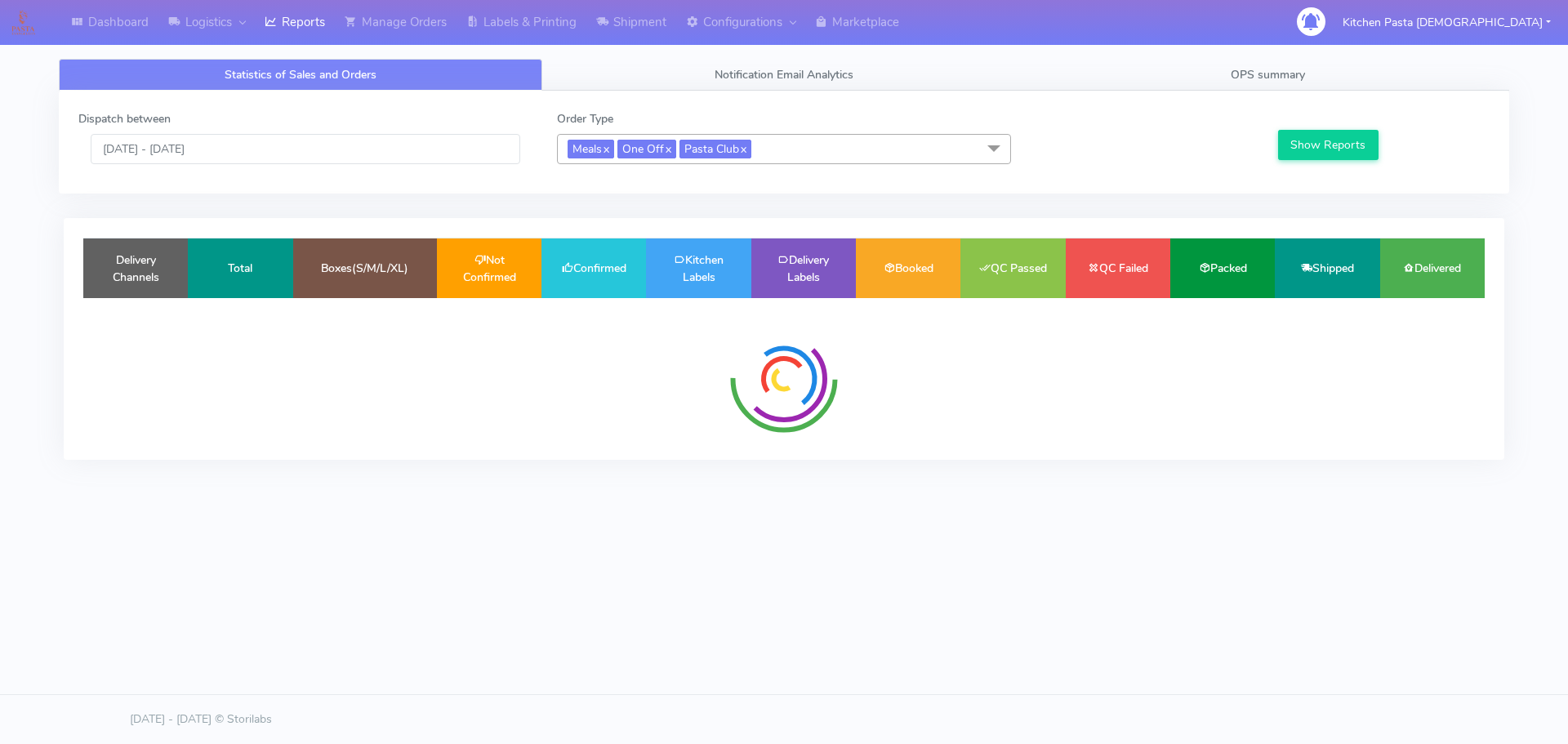
click at [837, 142] on span "Meals x One Off x Pasta Club x" at bounding box center [784, 149] width 454 height 30
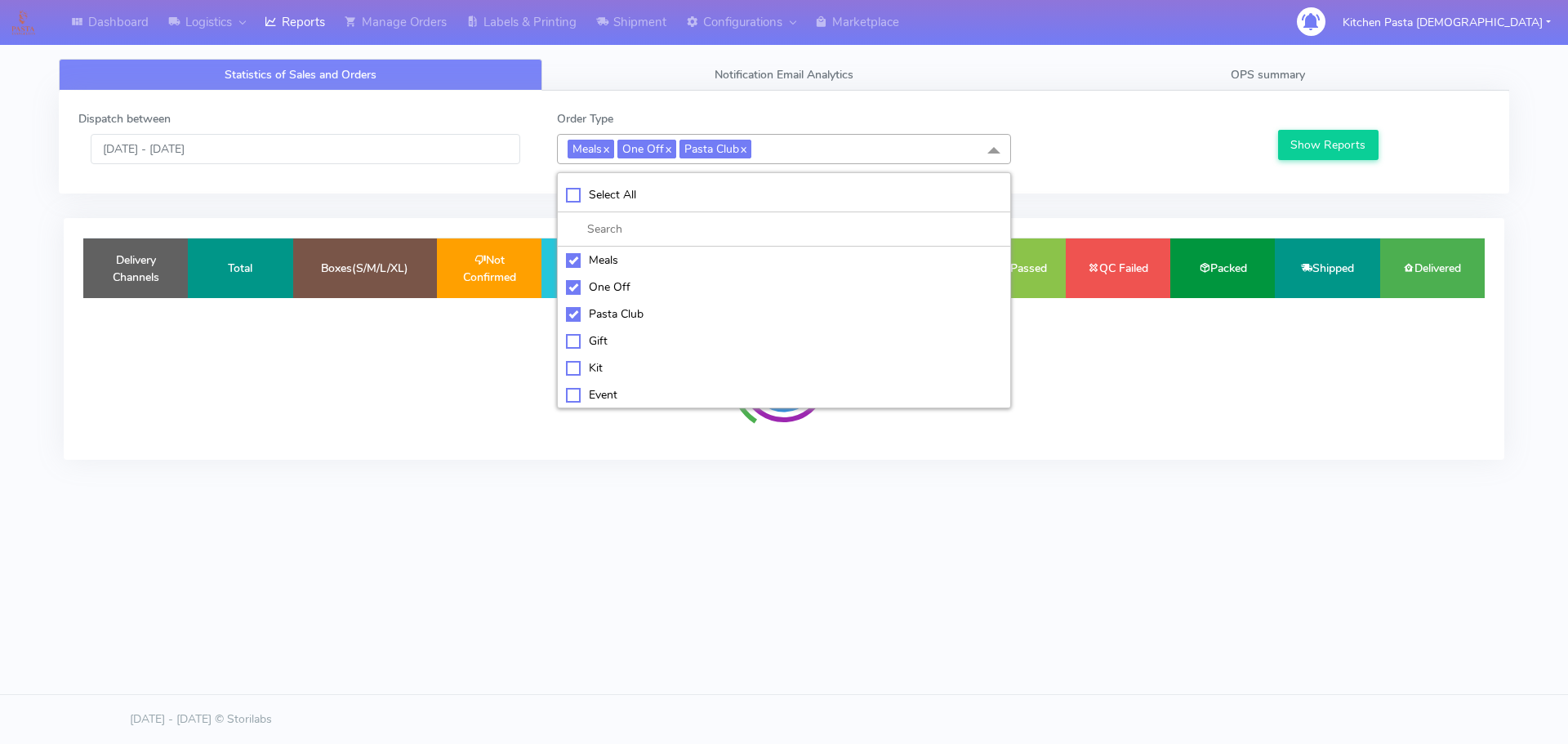
click at [579, 255] on div "Meals" at bounding box center [784, 260] width 436 height 18
checkbox input "false"
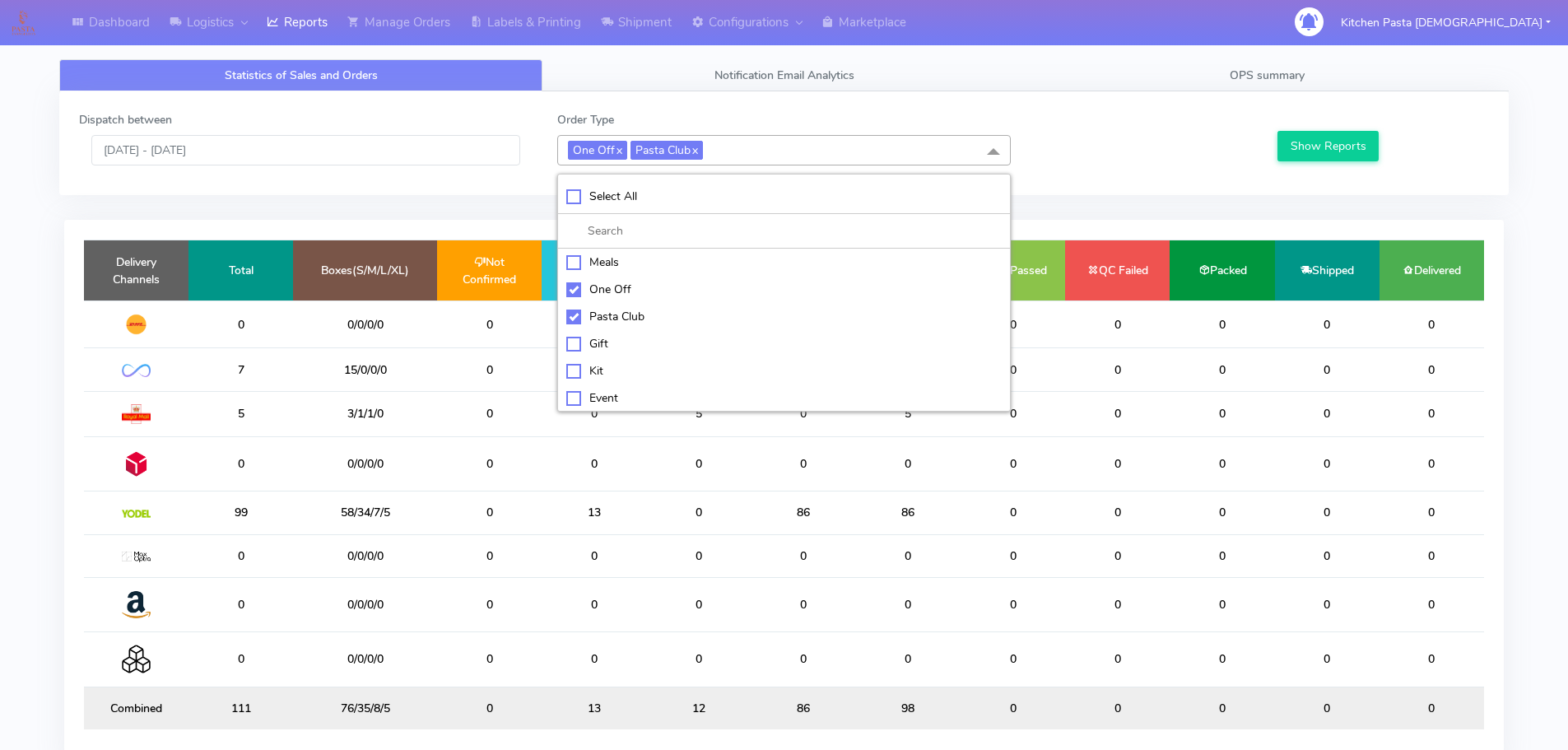
click at [609, 289] on div "One Off" at bounding box center [784, 290] width 436 height 18
checkbox input "false"
drag, startPoint x: 620, startPoint y: 313, endPoint x: 608, endPoint y: 346, distance: 35.1
click at [620, 313] on div "Pasta Club" at bounding box center [784, 317] width 436 height 18
checkbox input "false"
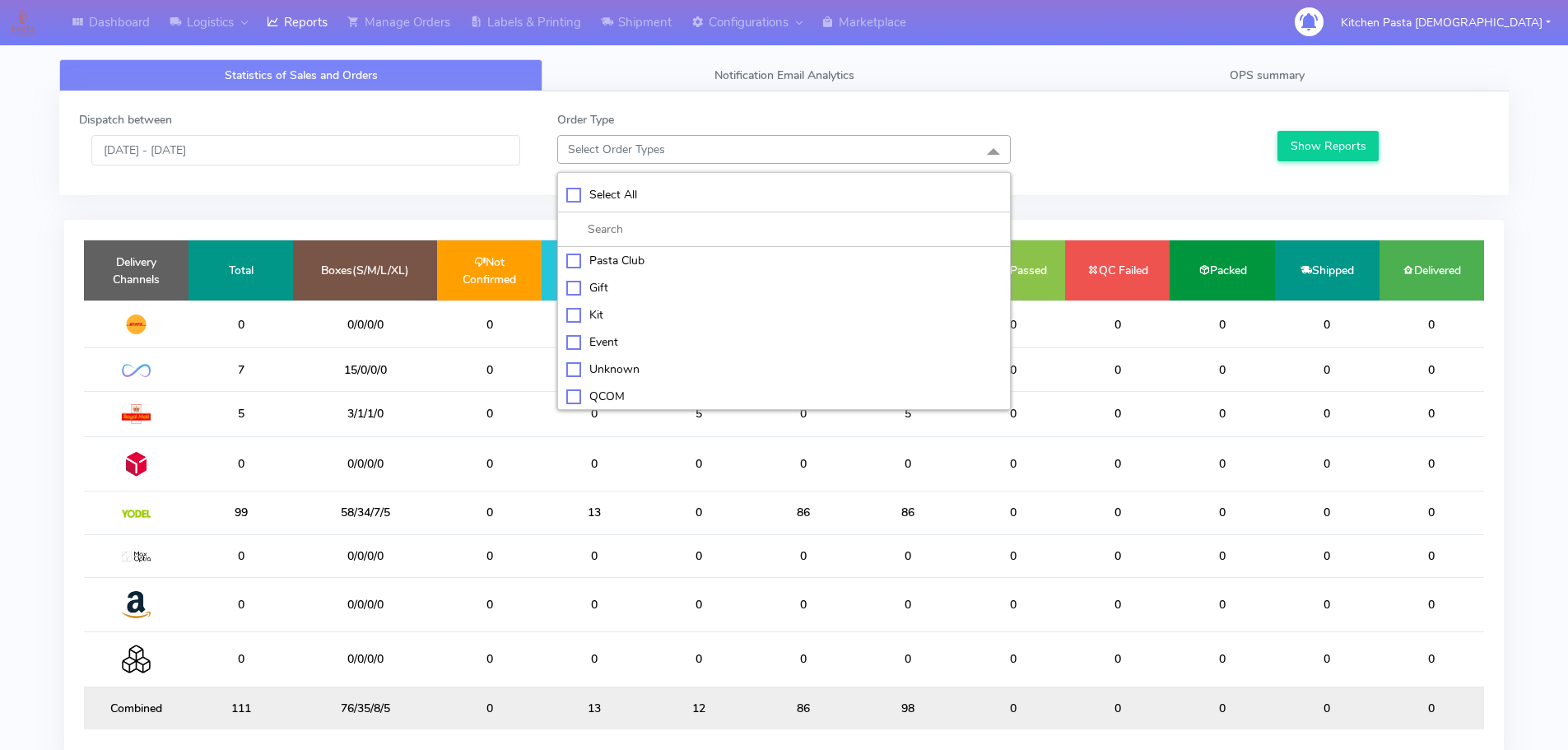
scroll to position [82, 0]
click at [599, 398] on div "ATAVI" at bounding box center [784, 396] width 436 height 18
checkbox input "true"
click at [1308, 138] on button "Show Reports" at bounding box center [1327, 145] width 101 height 30
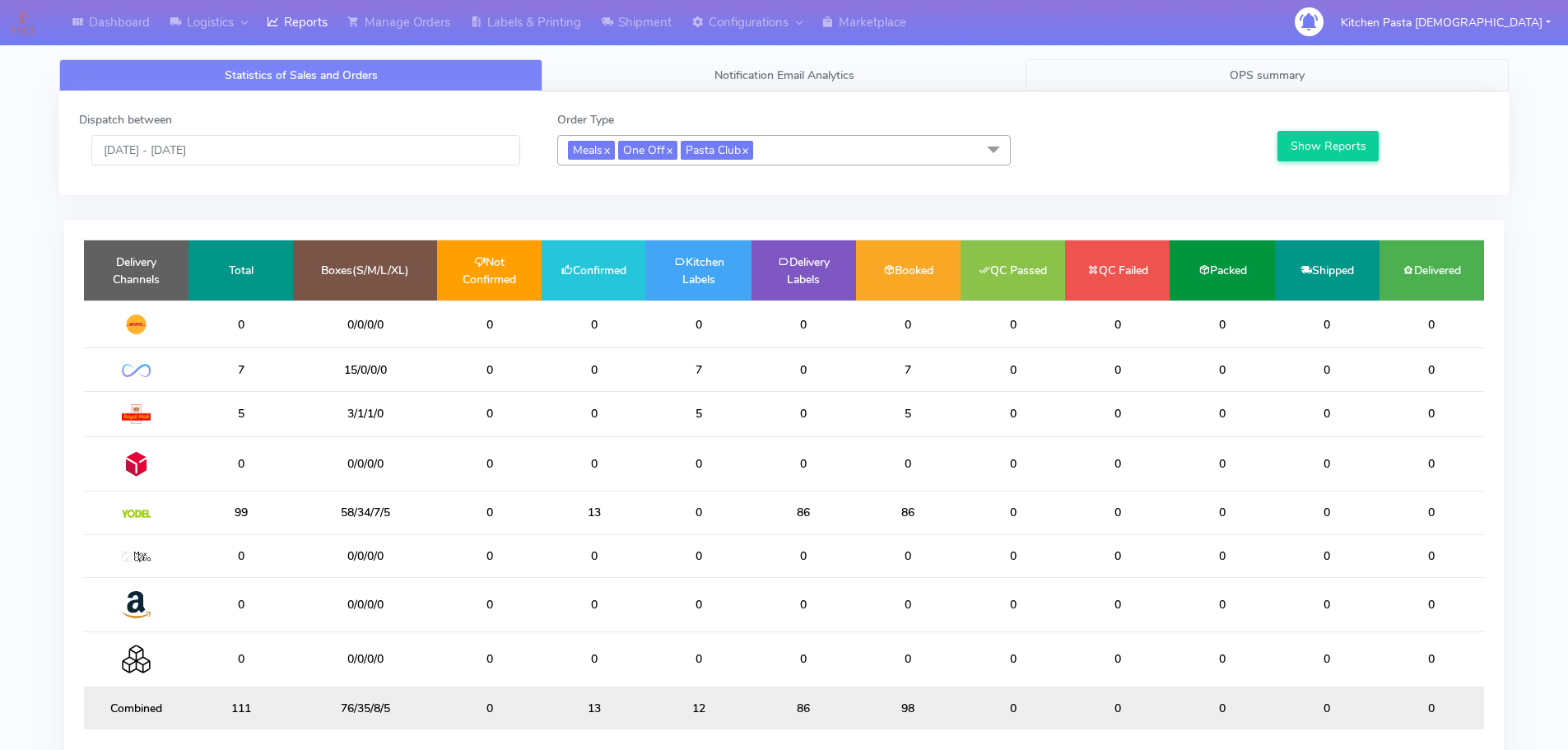
click at [1217, 87] on link "OPS summary" at bounding box center [1268, 75] width 483 height 32
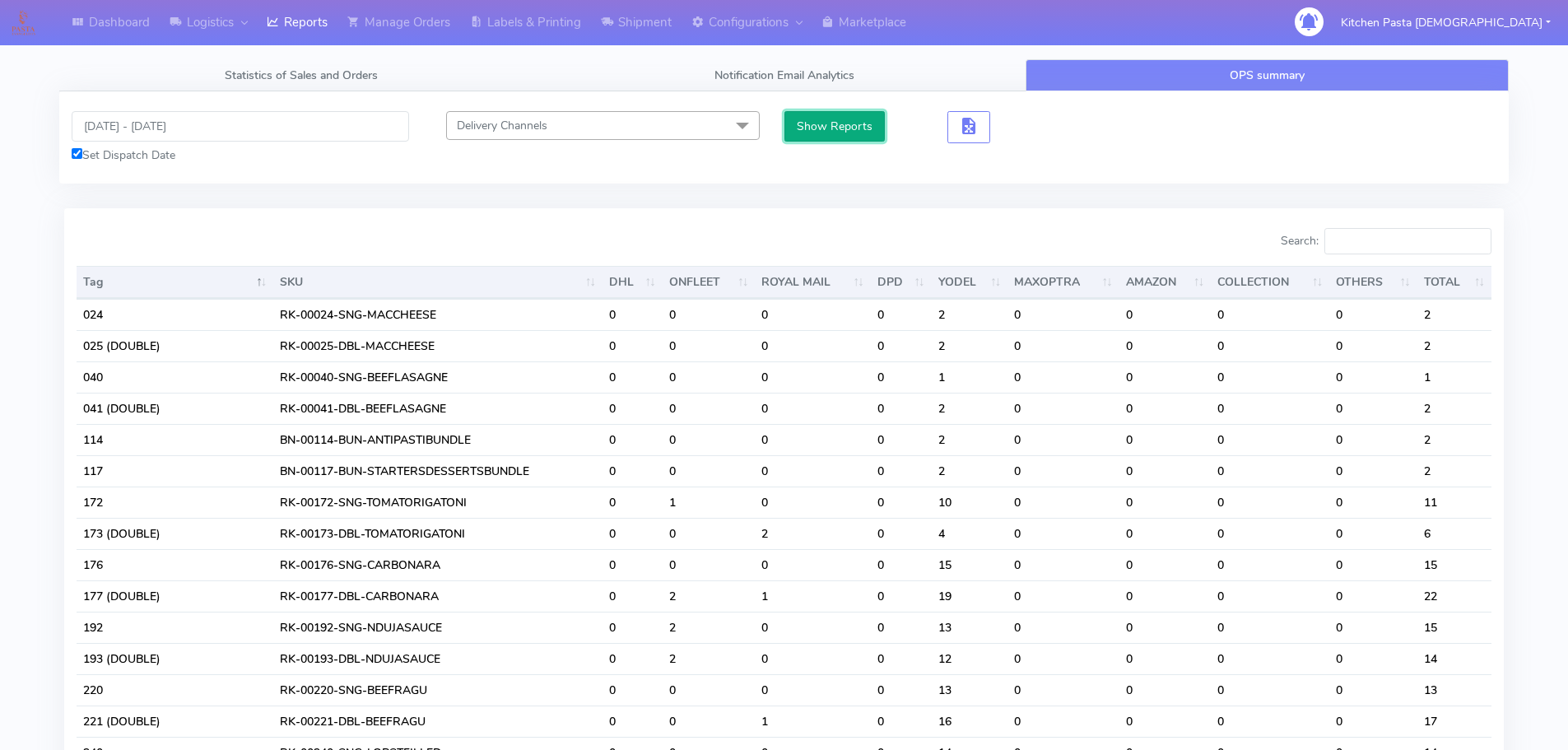
click at [864, 115] on button "Show Reports" at bounding box center [835, 126] width 101 height 30
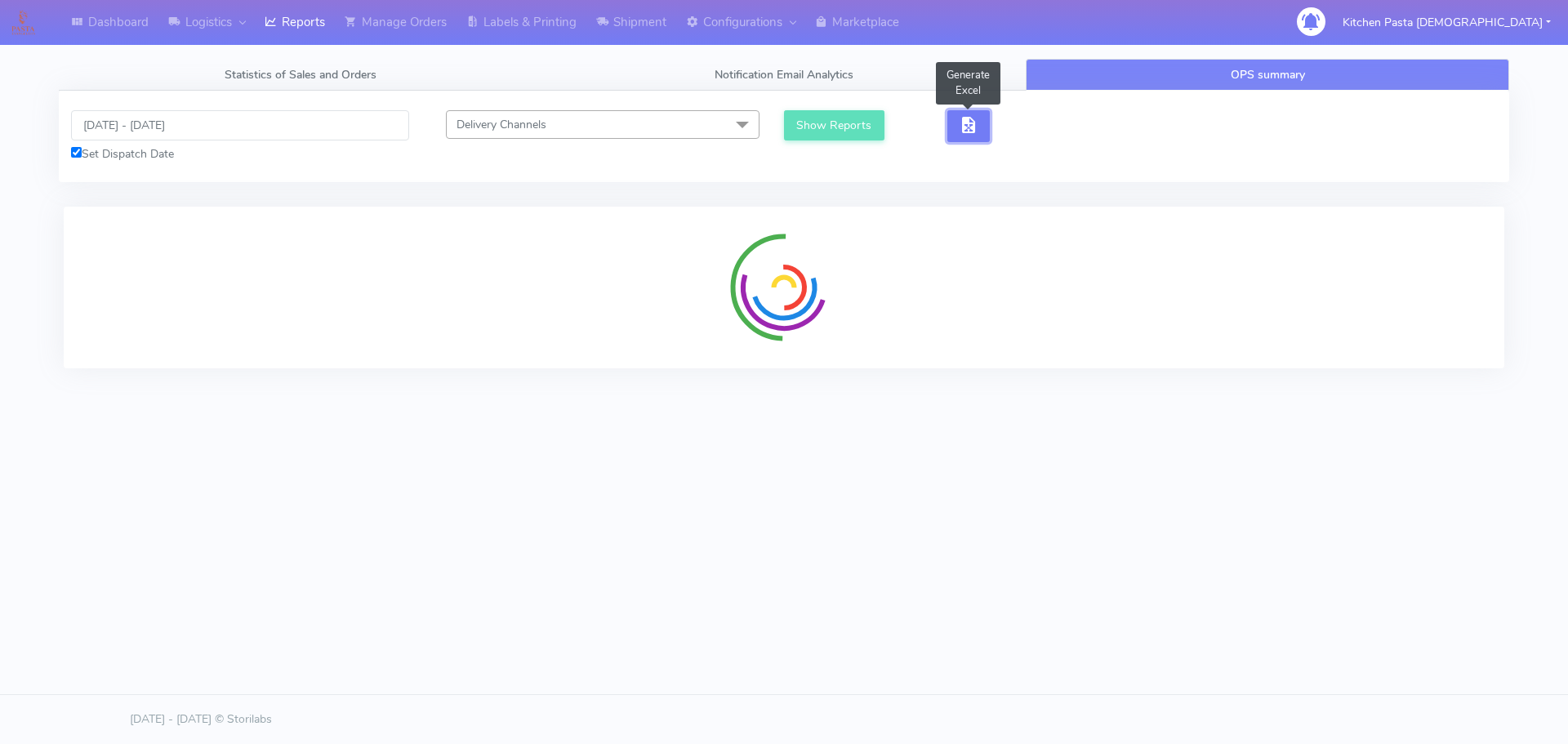
click at [962, 129] on span "button" at bounding box center [968, 129] width 19 height 16
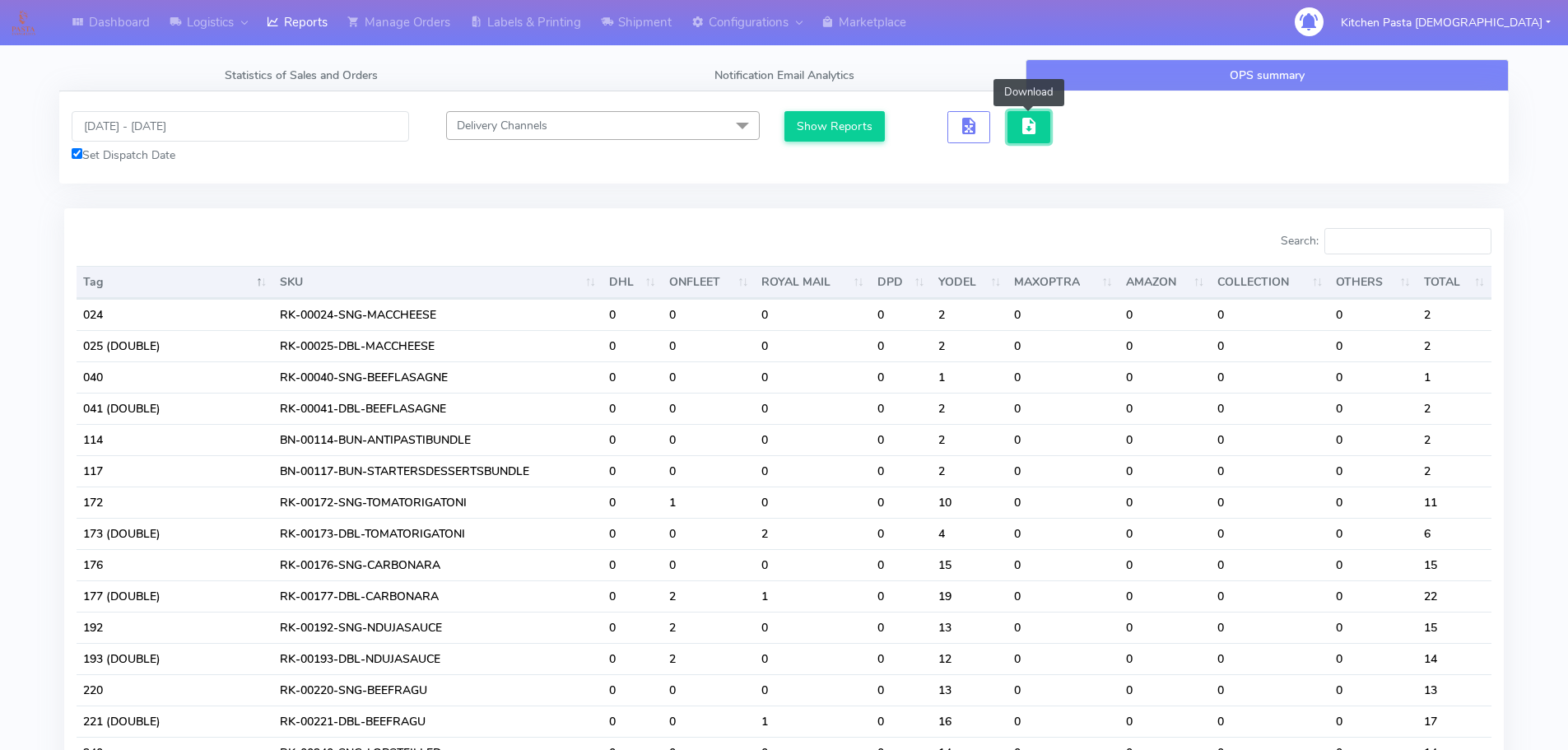
click at [1018, 130] on button "button" at bounding box center [1029, 127] width 43 height 32
click at [1017, 130] on button "button" at bounding box center [1029, 127] width 43 height 32
click at [1037, 124] on span "button" at bounding box center [1029, 130] width 20 height 16
